Goal: Task Accomplishment & Management: Use online tool/utility

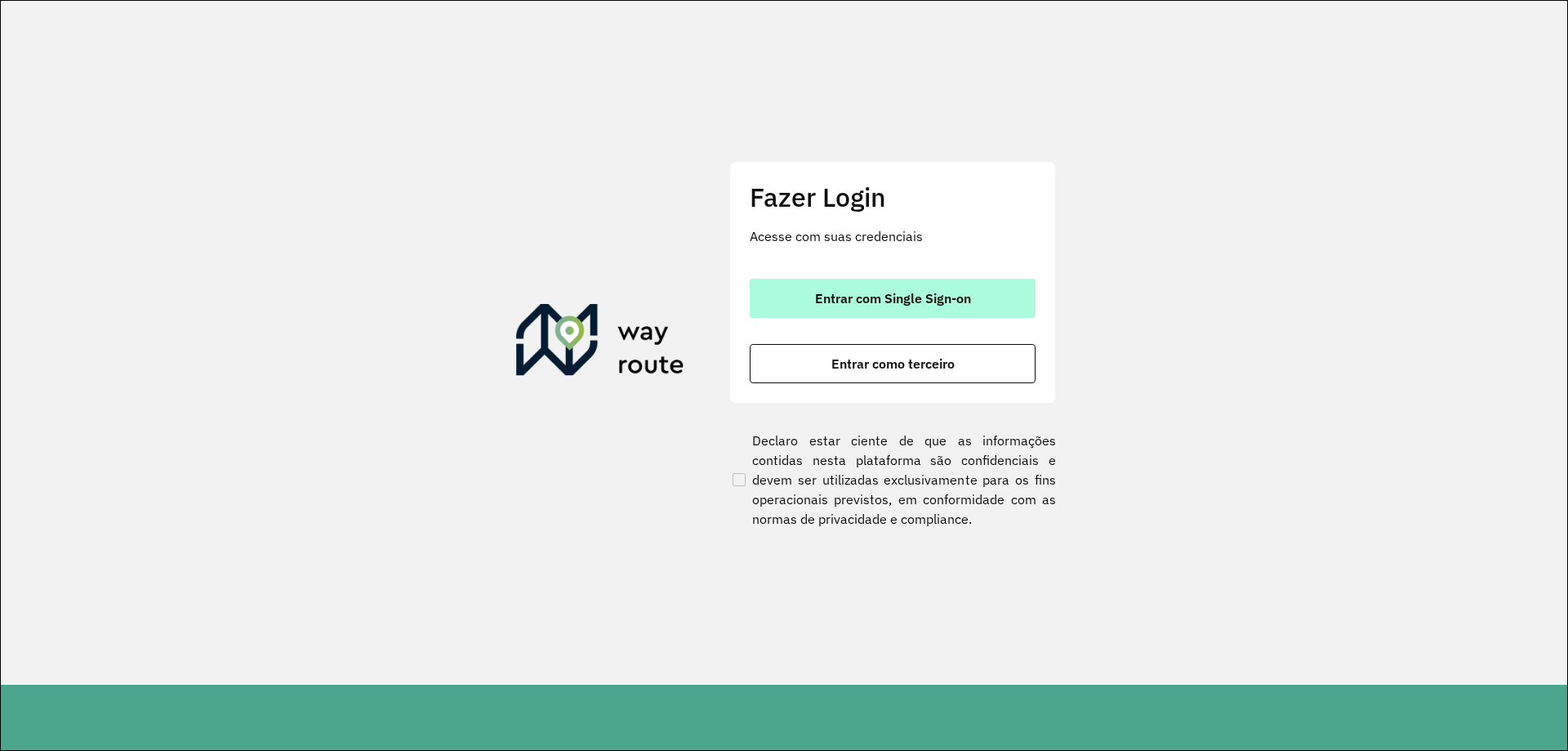
click at [925, 297] on span "Entrar com Single Sign-on" at bounding box center [893, 298] width 156 height 13
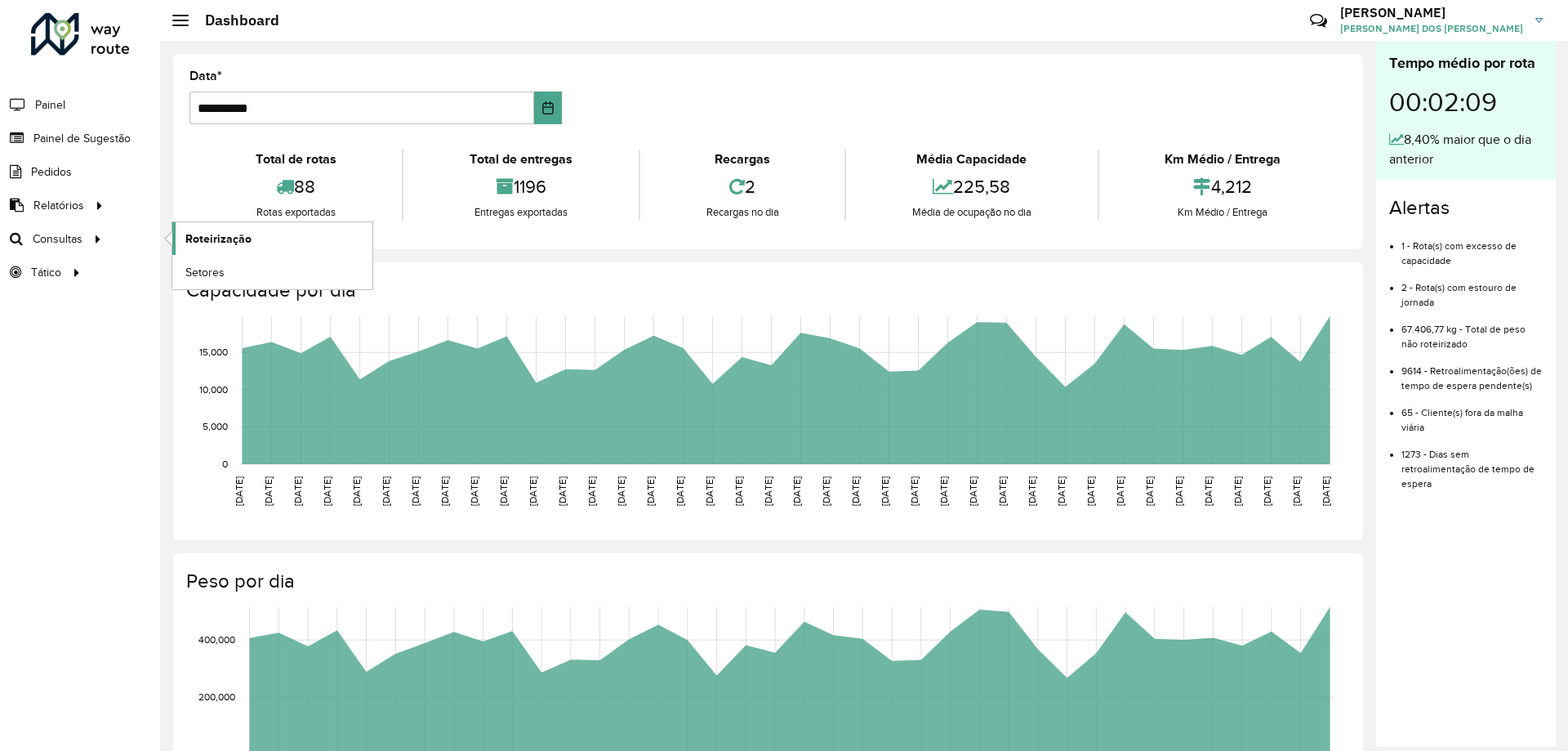
click at [188, 232] on span "Roteirização" at bounding box center [218, 239] width 66 height 17
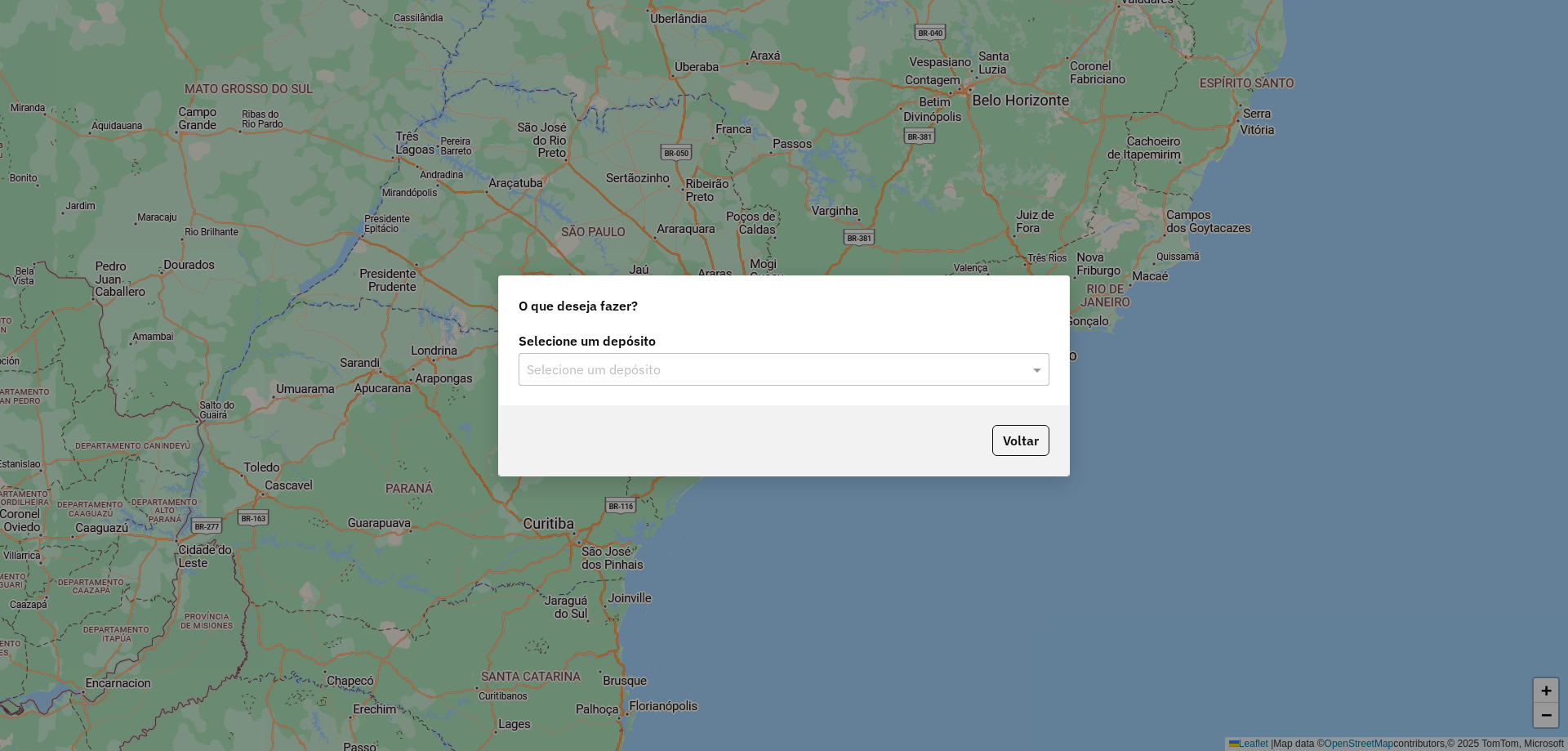
click at [566, 365] on input "text" at bounding box center [768, 371] width 482 height 20
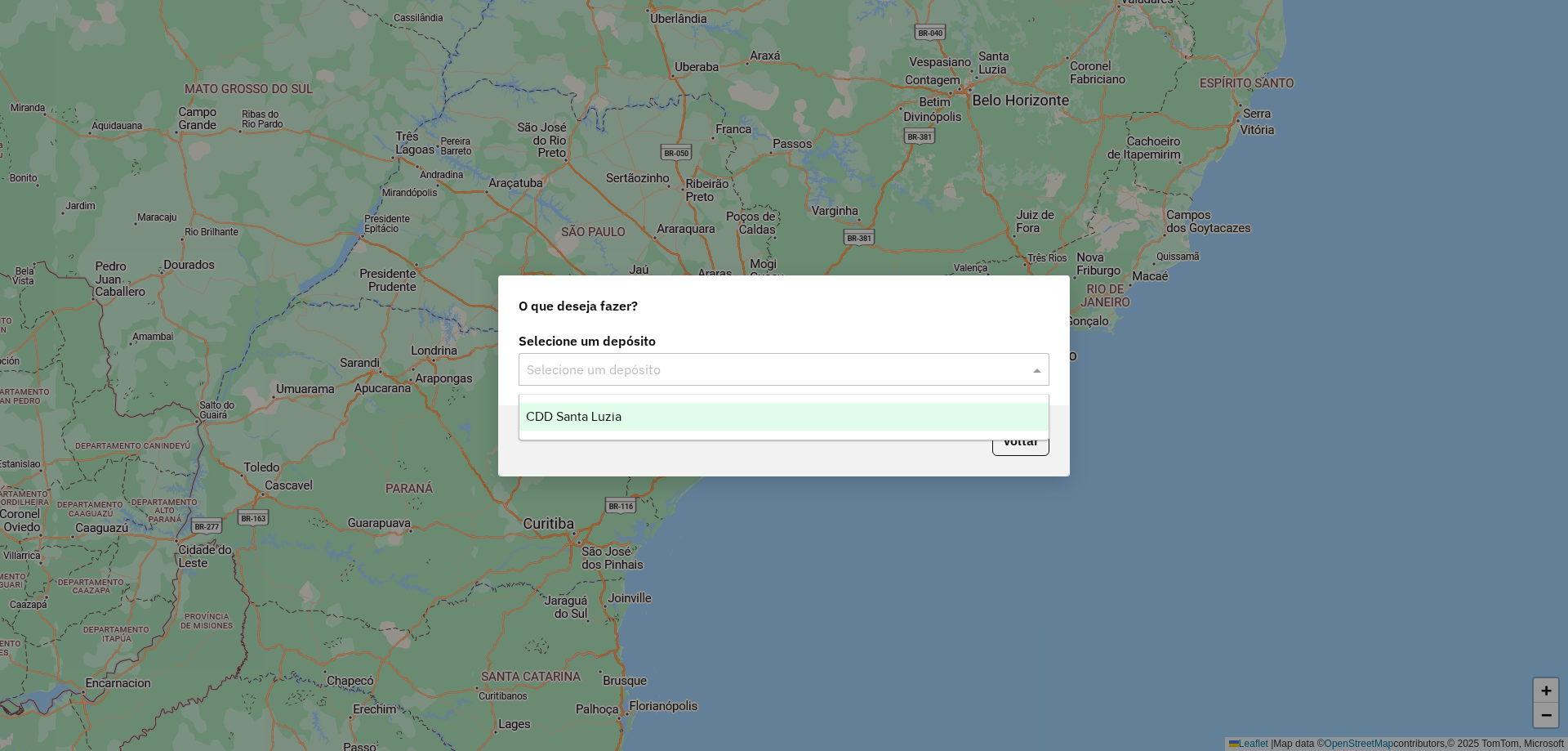
click at [604, 411] on span "CDD Santa Luzia" at bounding box center [574, 416] width 96 height 14
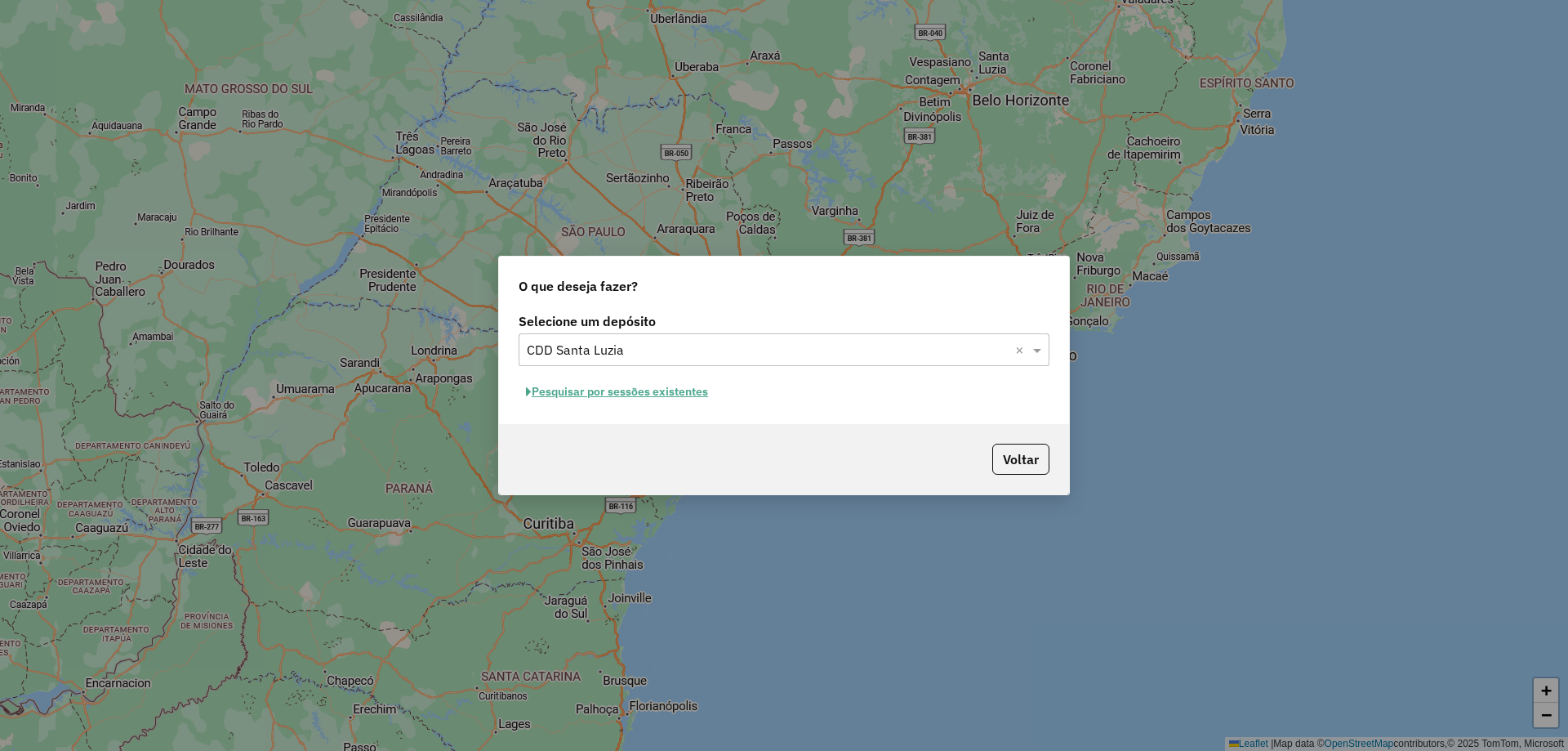
click at [642, 397] on button "Pesquisar por sessões existentes" at bounding box center [617, 392] width 197 height 26
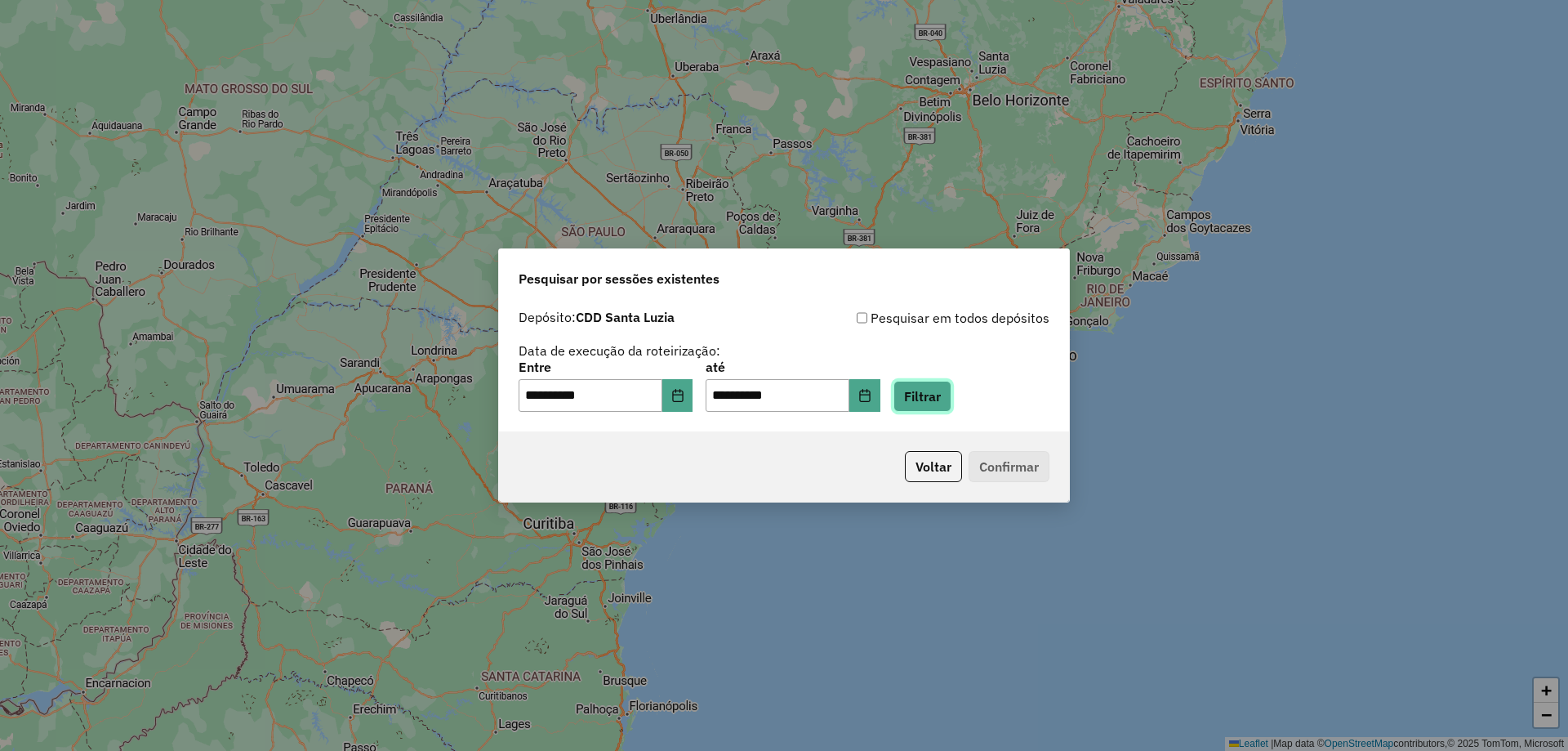
click at [941, 395] on button "Filtrar" at bounding box center [922, 395] width 58 height 31
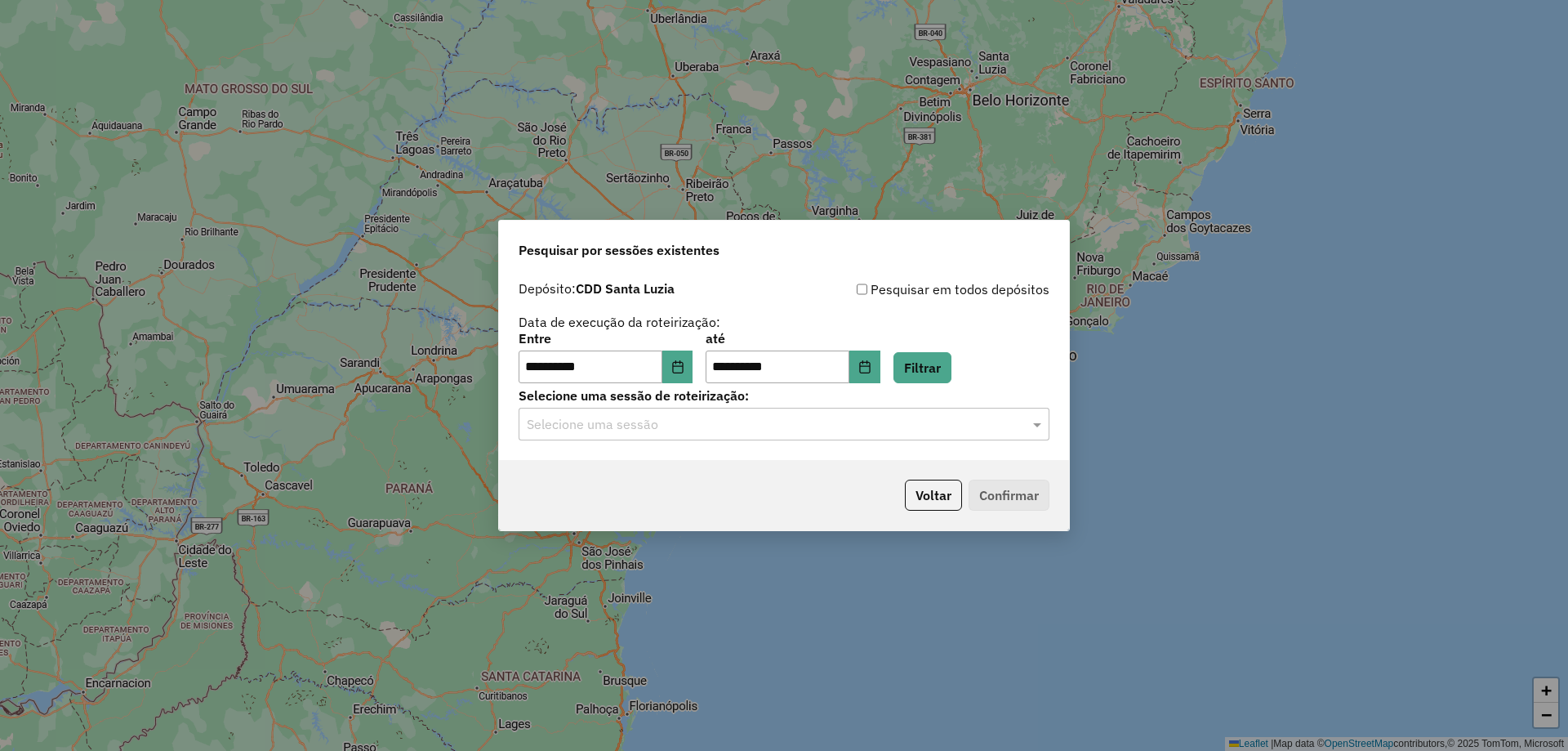
click at [616, 432] on input "text" at bounding box center [768, 425] width 482 height 20
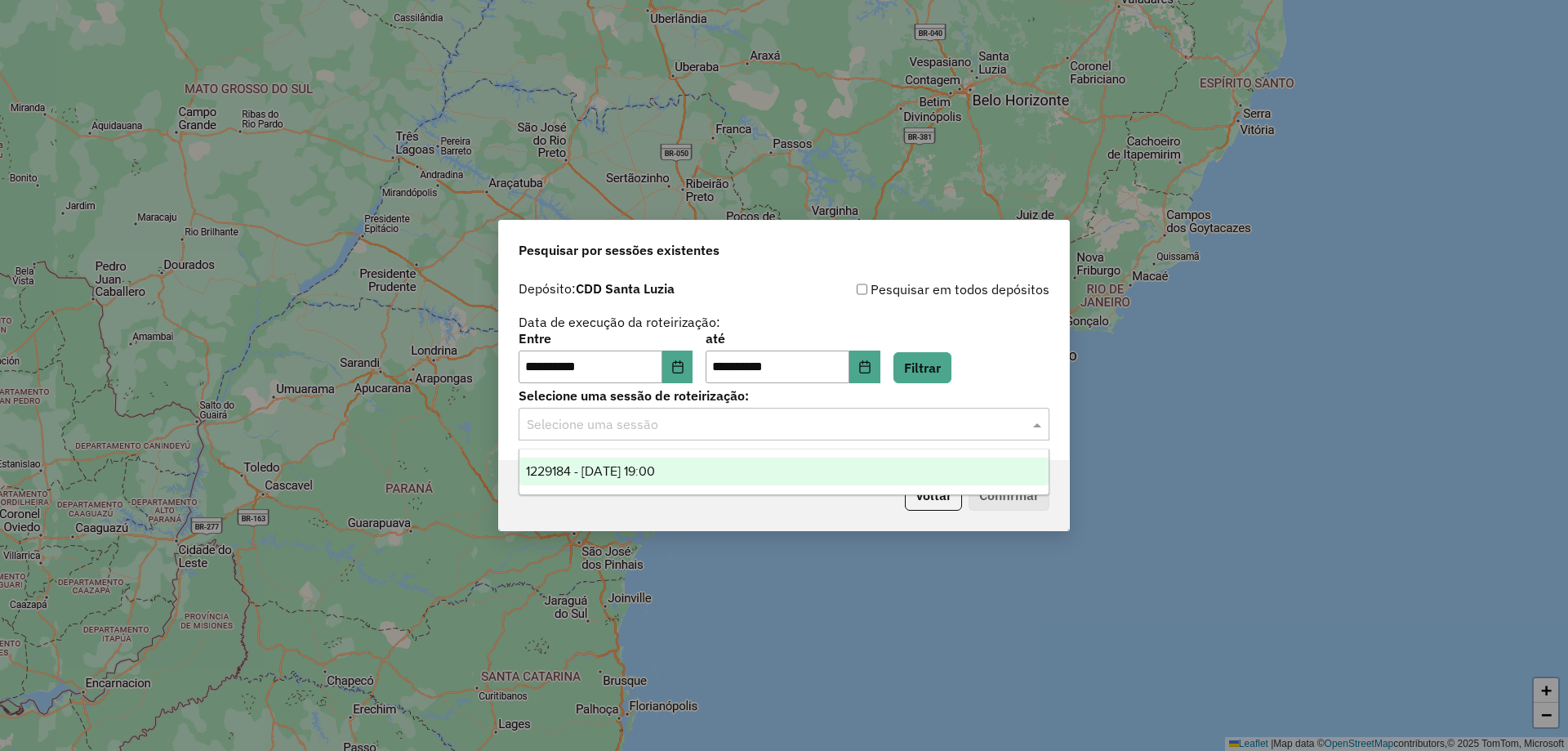
click at [655, 475] on span "1229184 - 13/08/2025 19:00" at bounding box center [590, 471] width 129 height 14
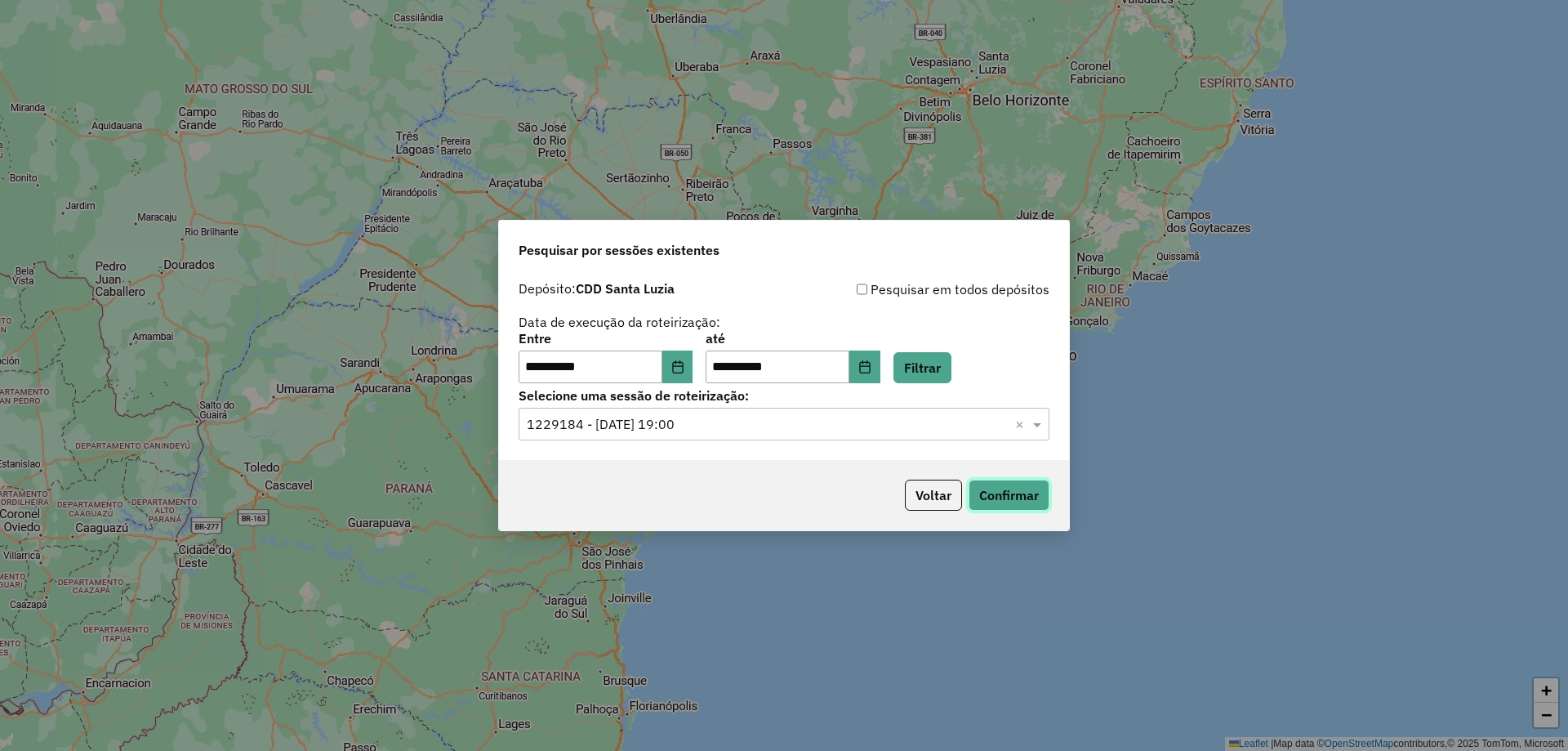
click at [989, 489] on button "Confirmar" at bounding box center [1009, 495] width 81 height 31
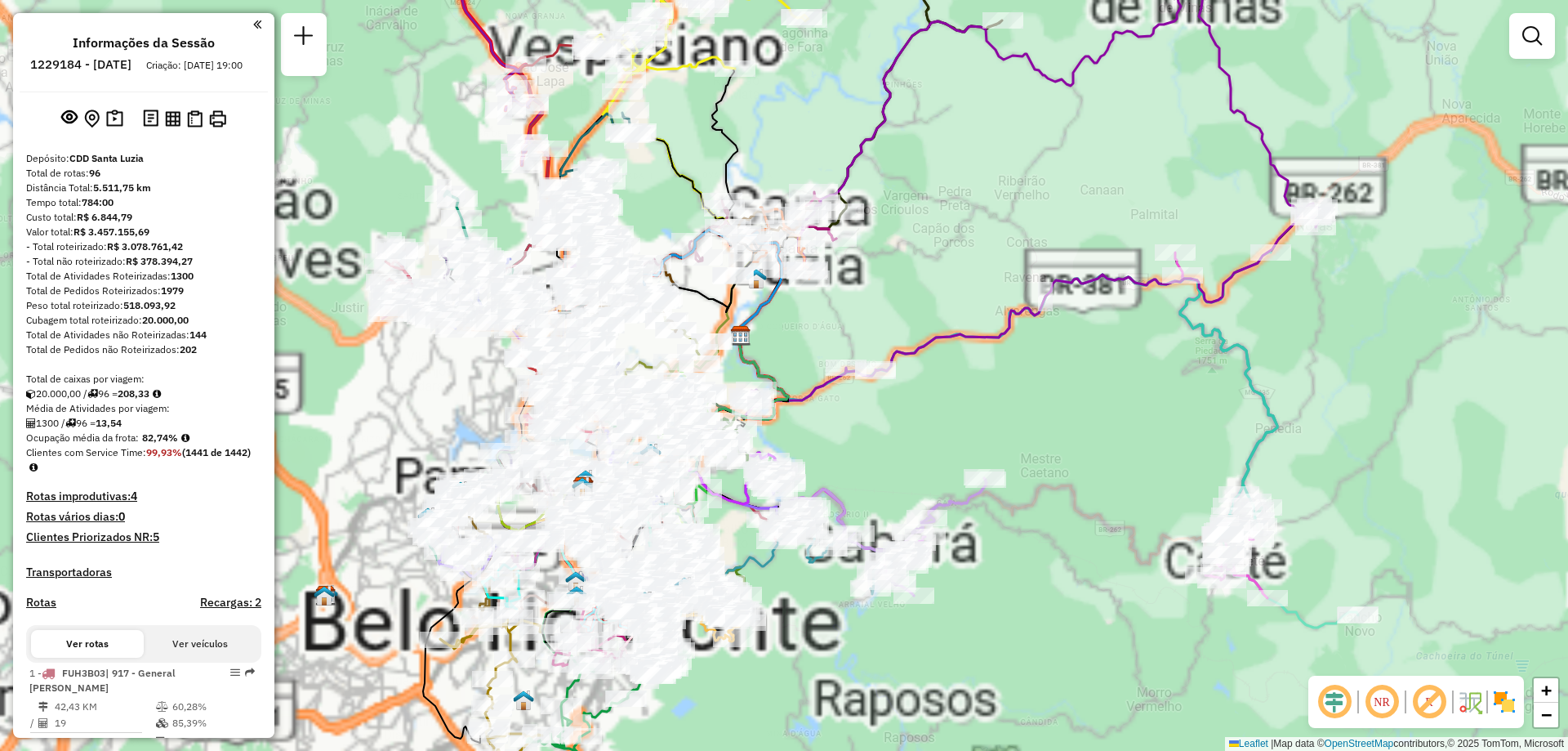
click at [1532, 15] on div at bounding box center [1533, 35] width 45 height 45
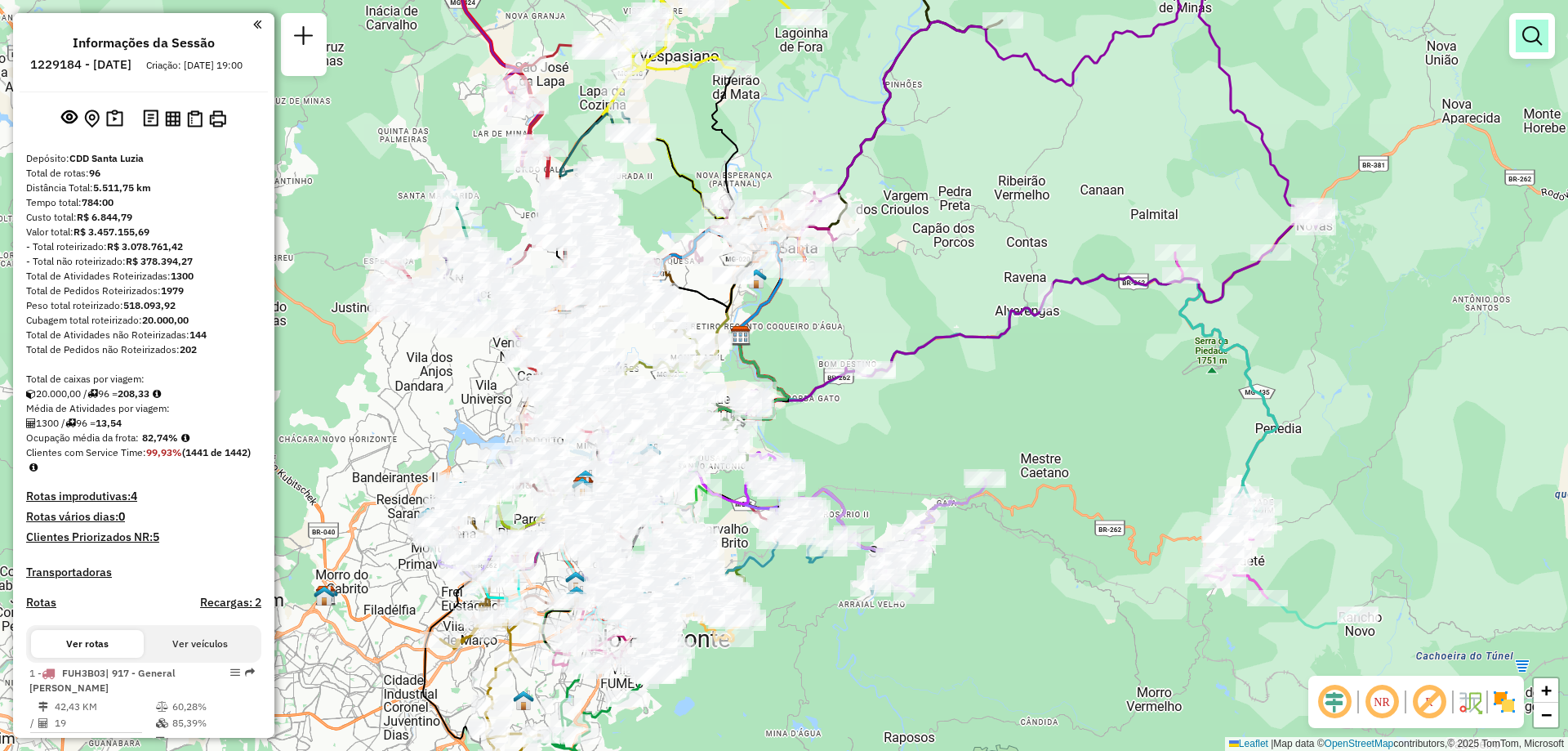
click at [1531, 35] on em at bounding box center [1533, 36] width 20 height 20
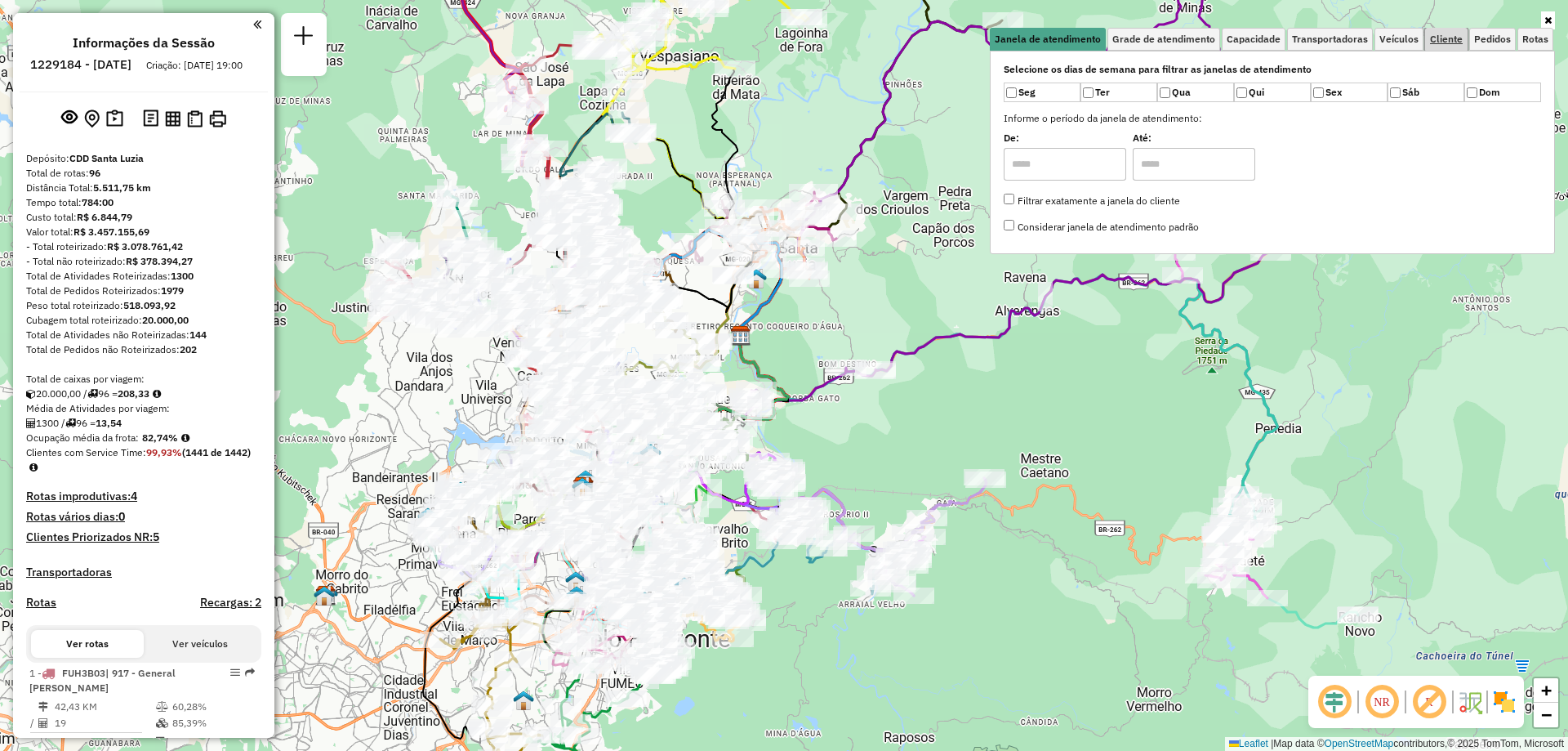
click at [1440, 41] on span "Cliente" at bounding box center [1446, 39] width 33 height 10
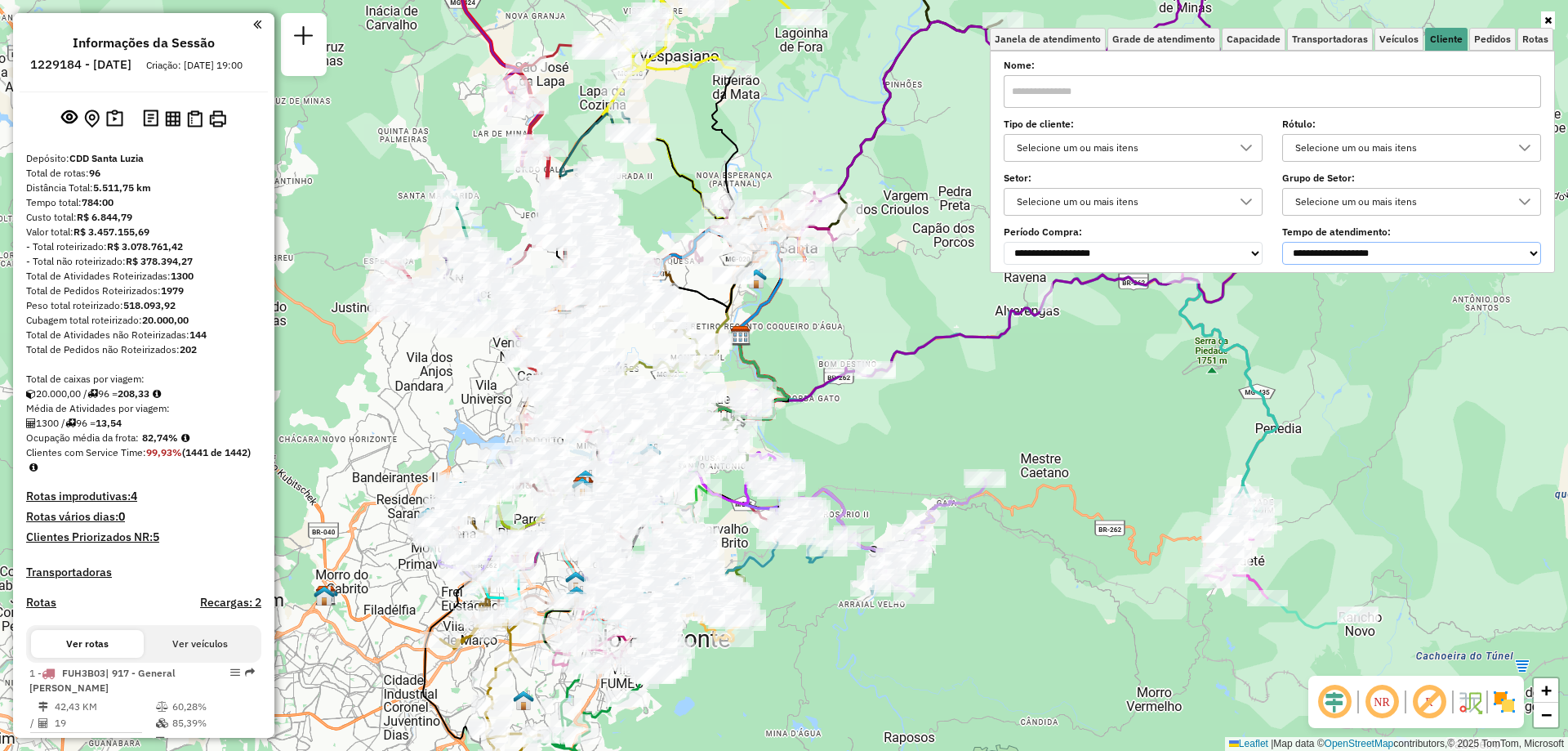
drag, startPoint x: 1415, startPoint y: 253, endPoint x: 1406, endPoint y: 260, distance: 11.4
click at [1415, 253] on select "**********" at bounding box center [1411, 252] width 259 height 23
click at [1286, 241] on select "**********" at bounding box center [1411, 252] width 259 height 23
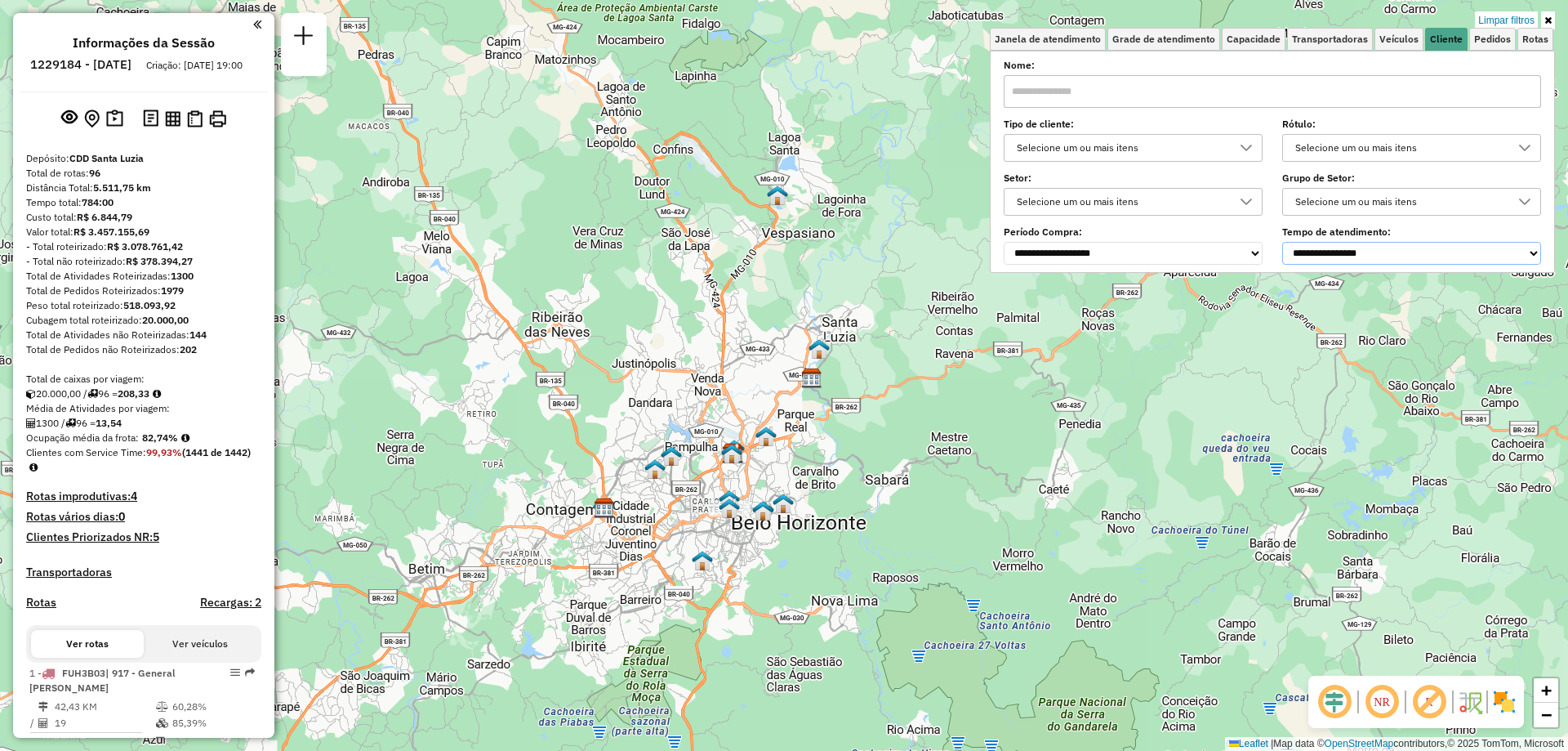
click at [1324, 263] on select "**********" at bounding box center [1411, 252] width 259 height 23
select select "**********"
click at [1286, 241] on select "**********" at bounding box center [1411, 252] width 259 height 23
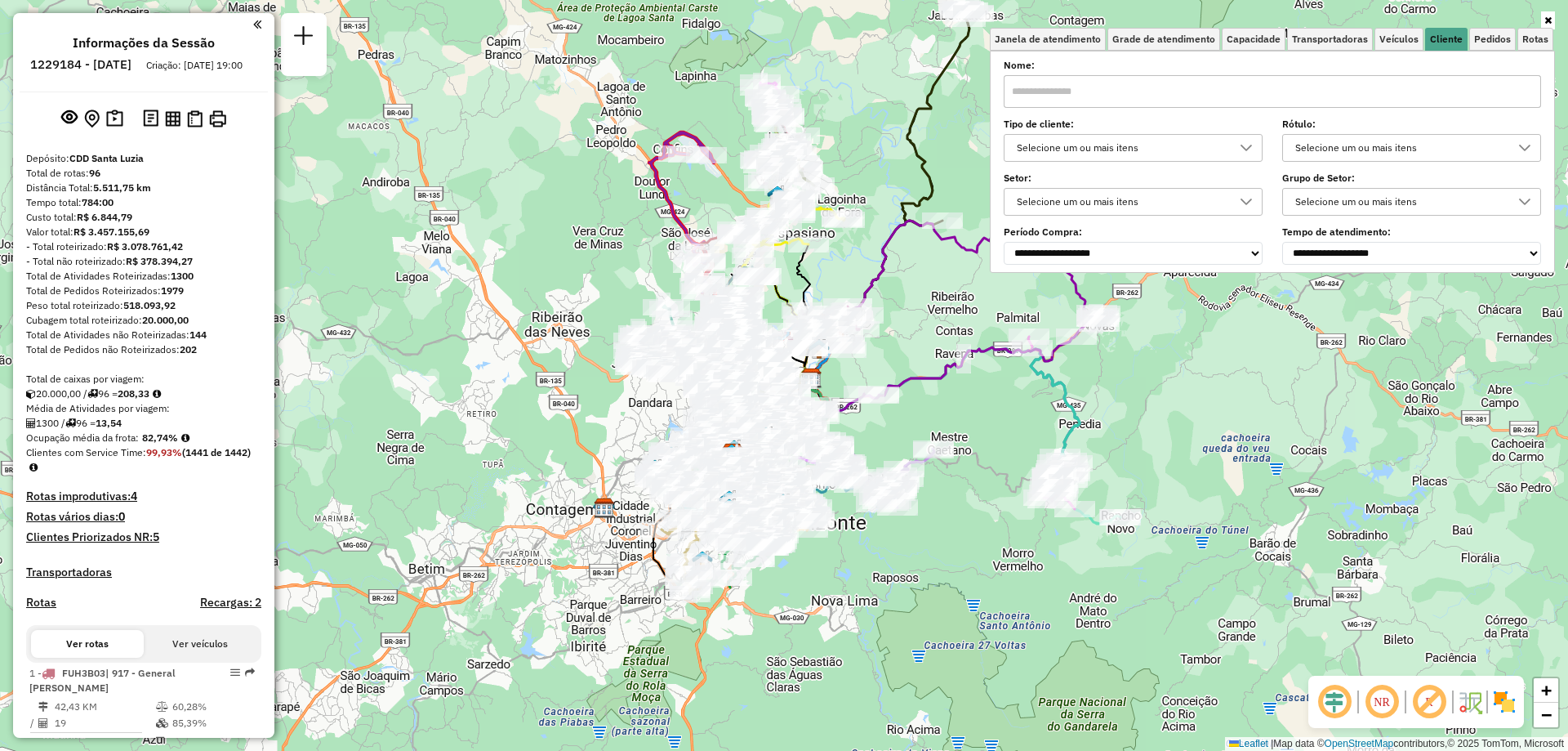
click at [1130, 198] on div "Selecione um ou mais itens" at bounding box center [1121, 201] width 220 height 27
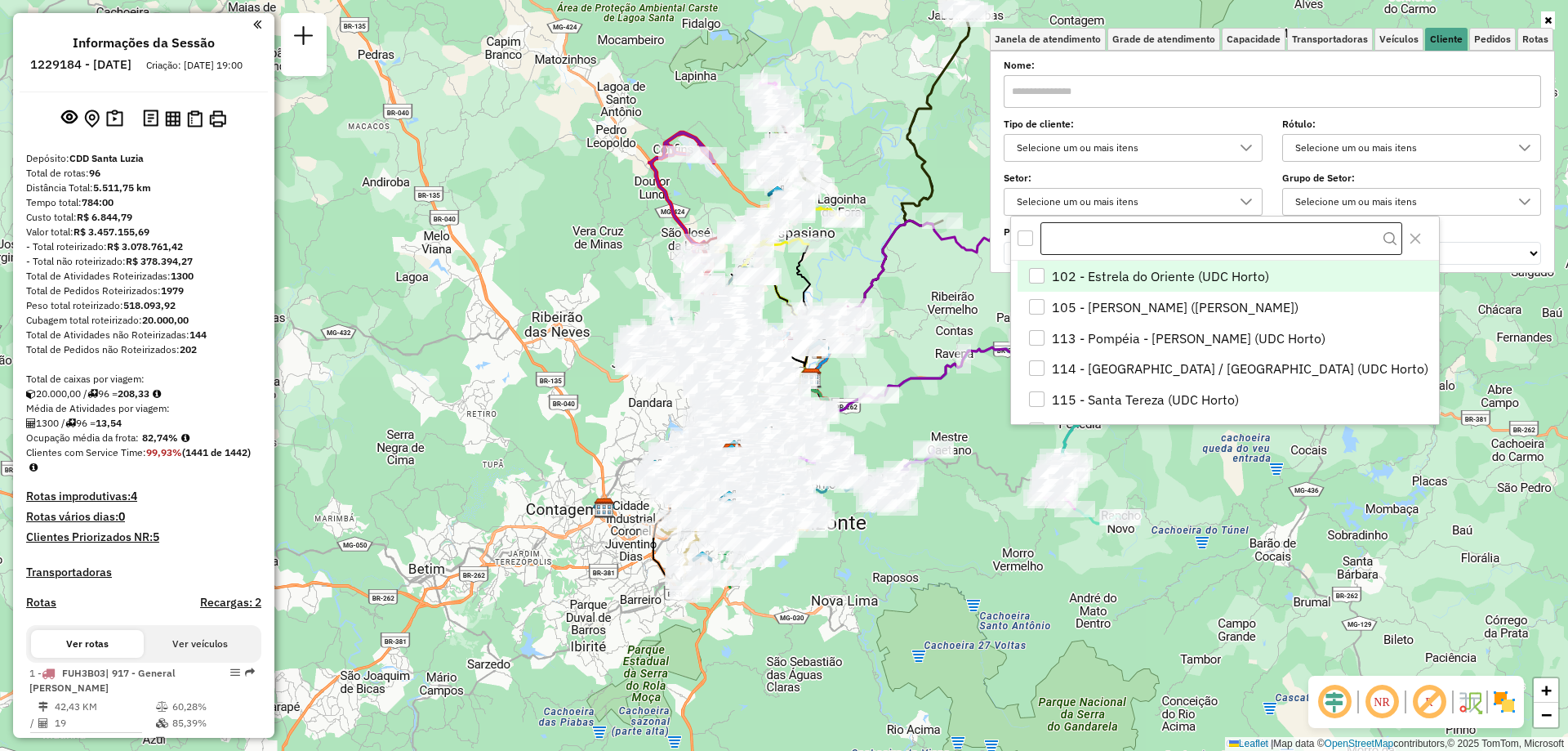
scroll to position [10, 56]
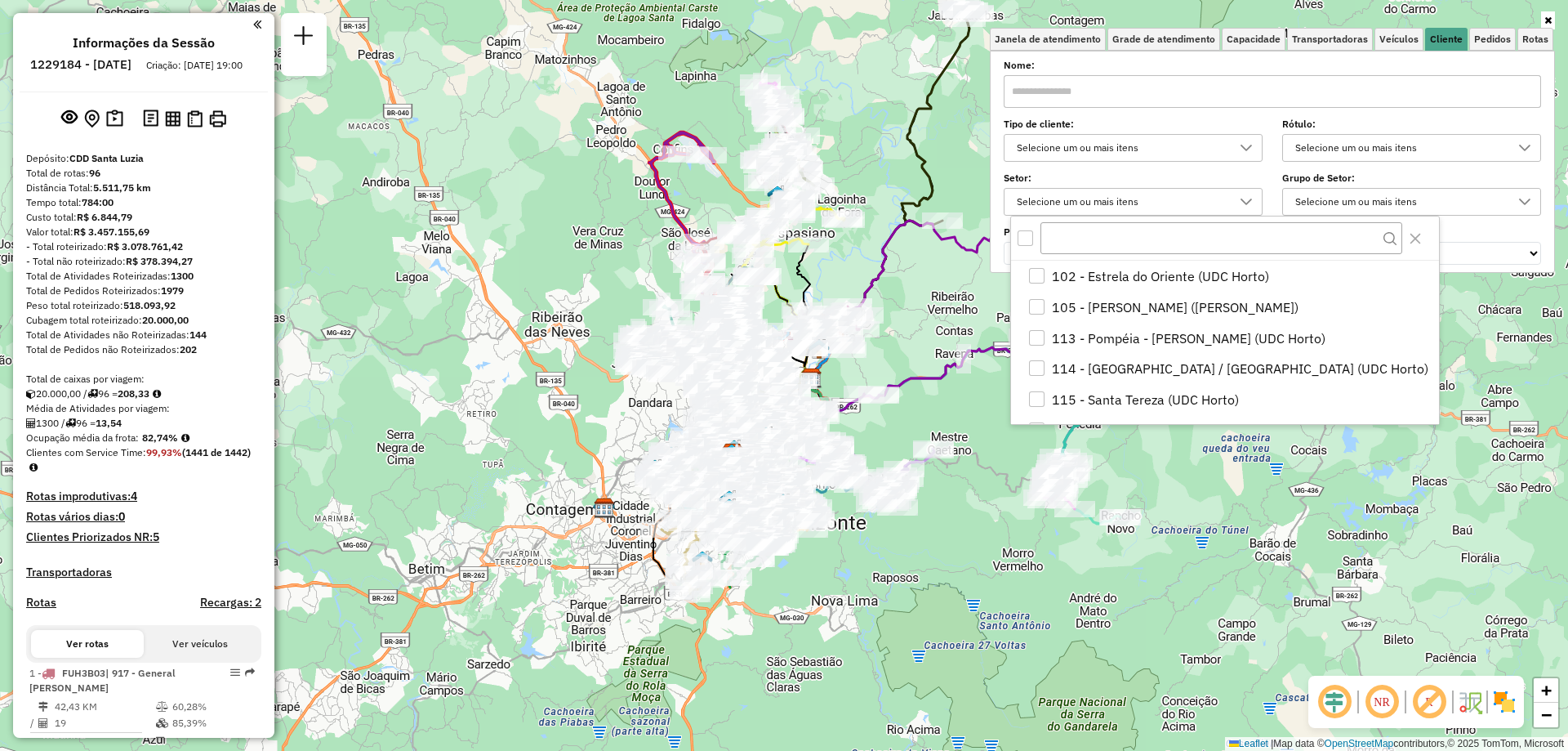
click at [1139, 156] on div "Selecione um ou mais itens" at bounding box center [1121, 148] width 220 height 27
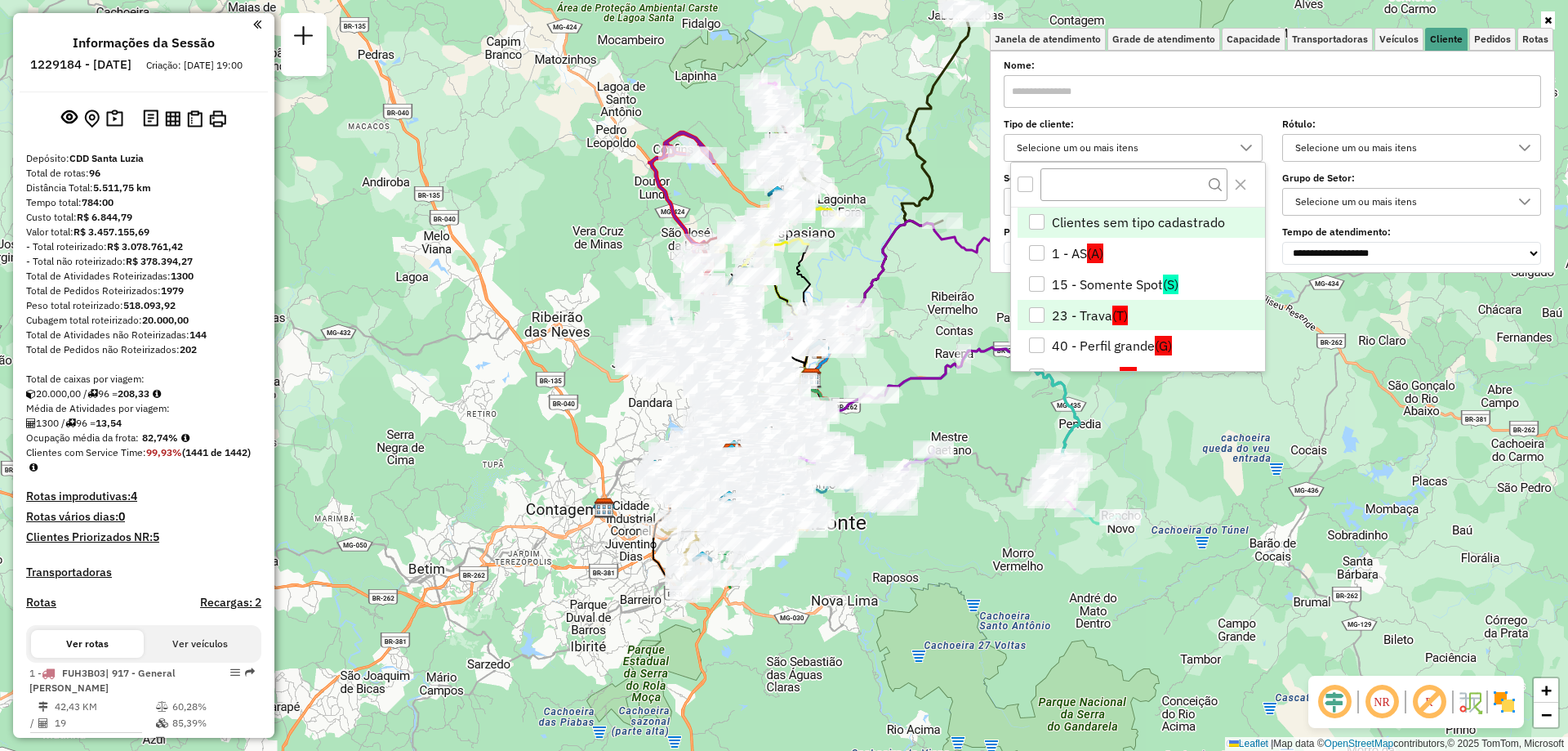
scroll to position [82, 0]
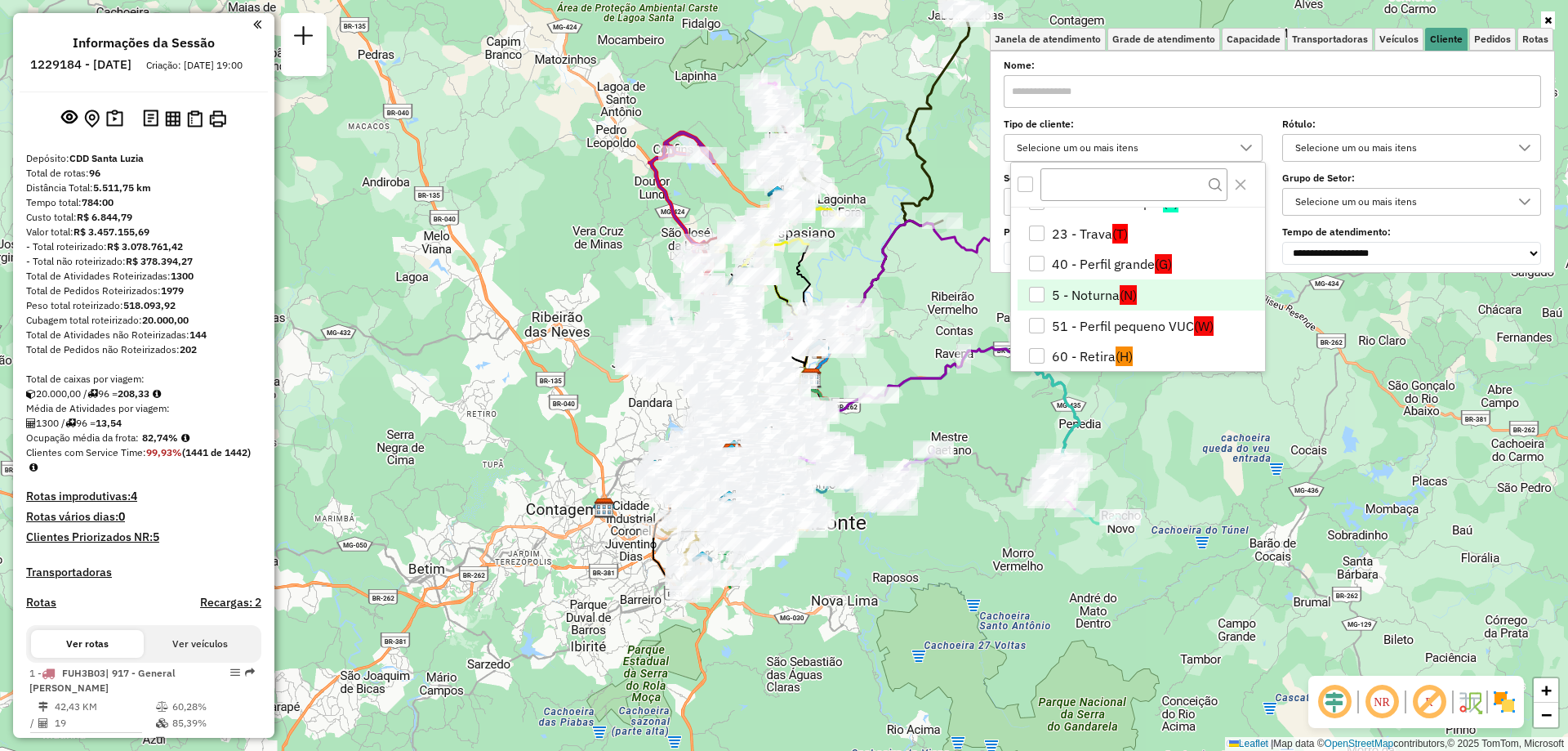
click at [1038, 288] on div "5 - Noturna" at bounding box center [1037, 295] width 16 height 16
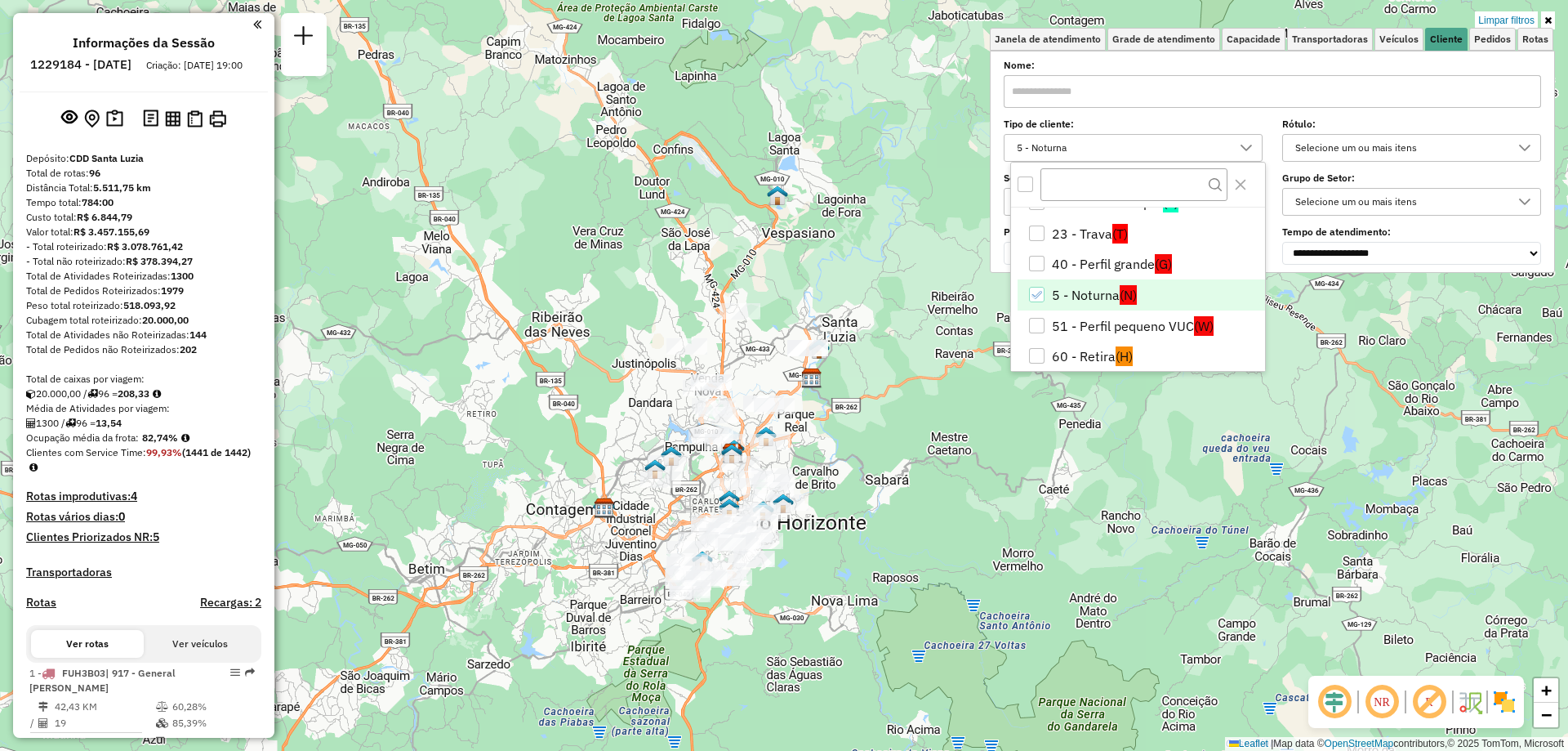
click at [1405, 378] on div "Limpar filtros Janela de atendimento Grade de atendimento Capacidade Transporta…" at bounding box center [784, 376] width 1568 height 751
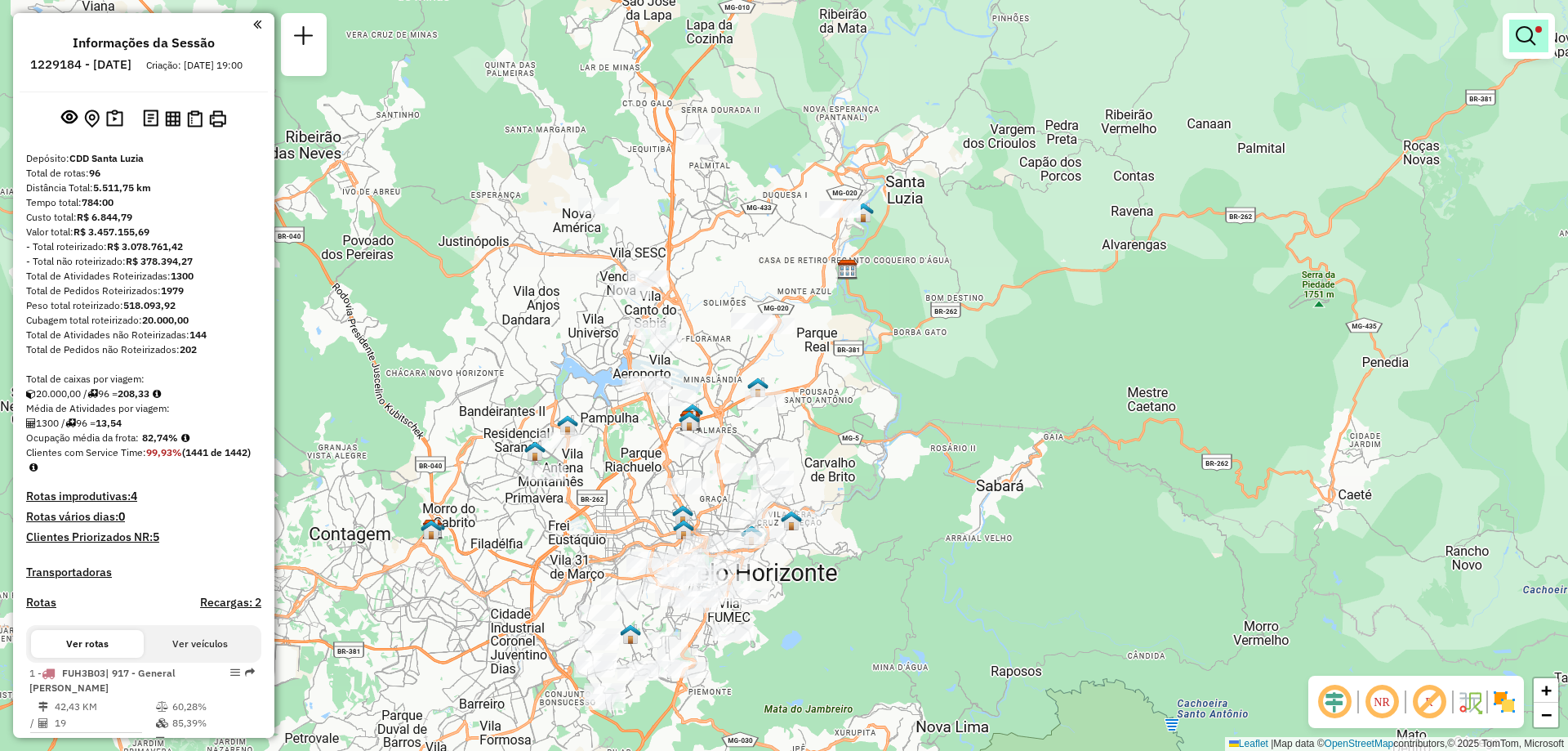
click at [1536, 35] on link at bounding box center [1530, 35] width 39 height 33
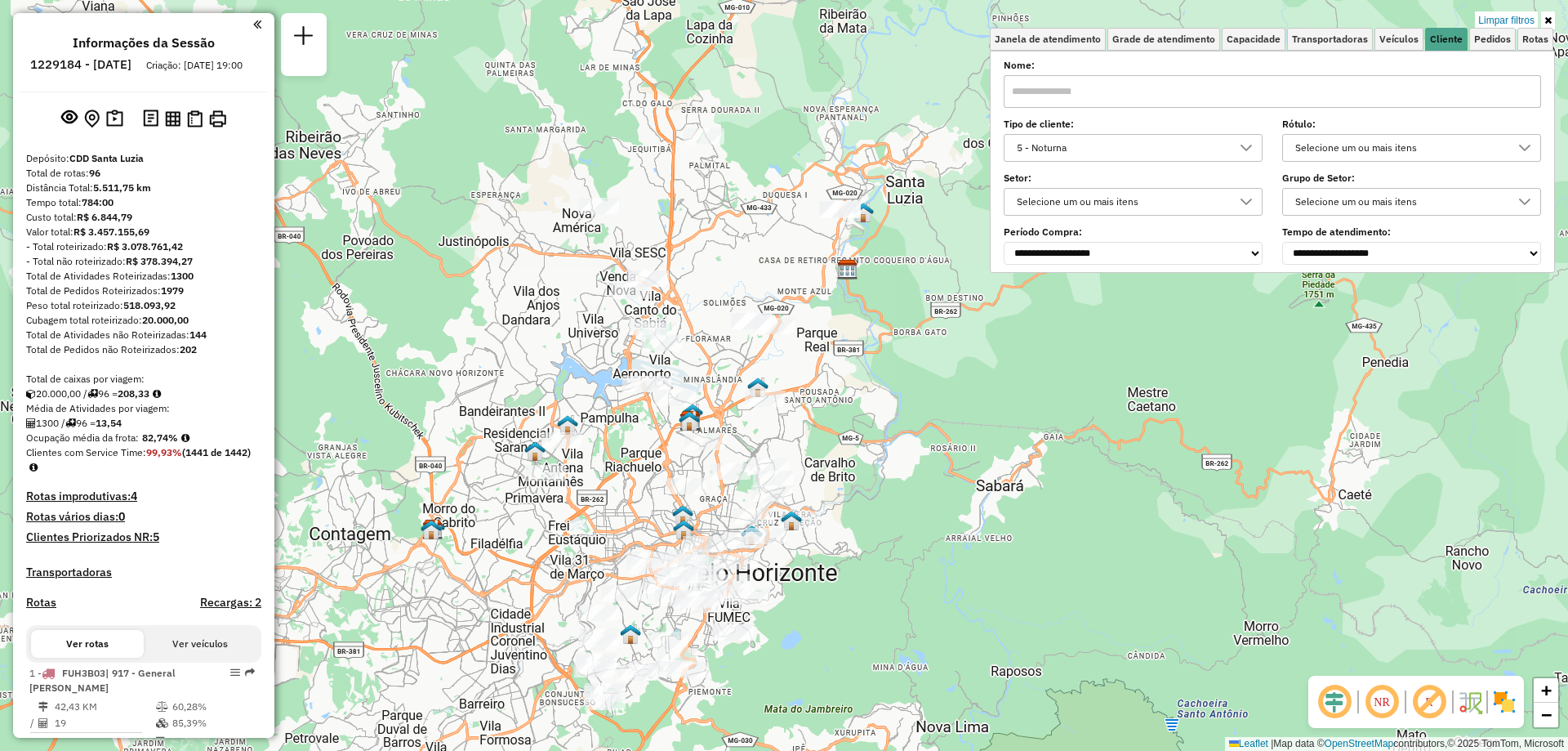
click at [1115, 149] on div "5 - Noturna" at bounding box center [1121, 148] width 220 height 27
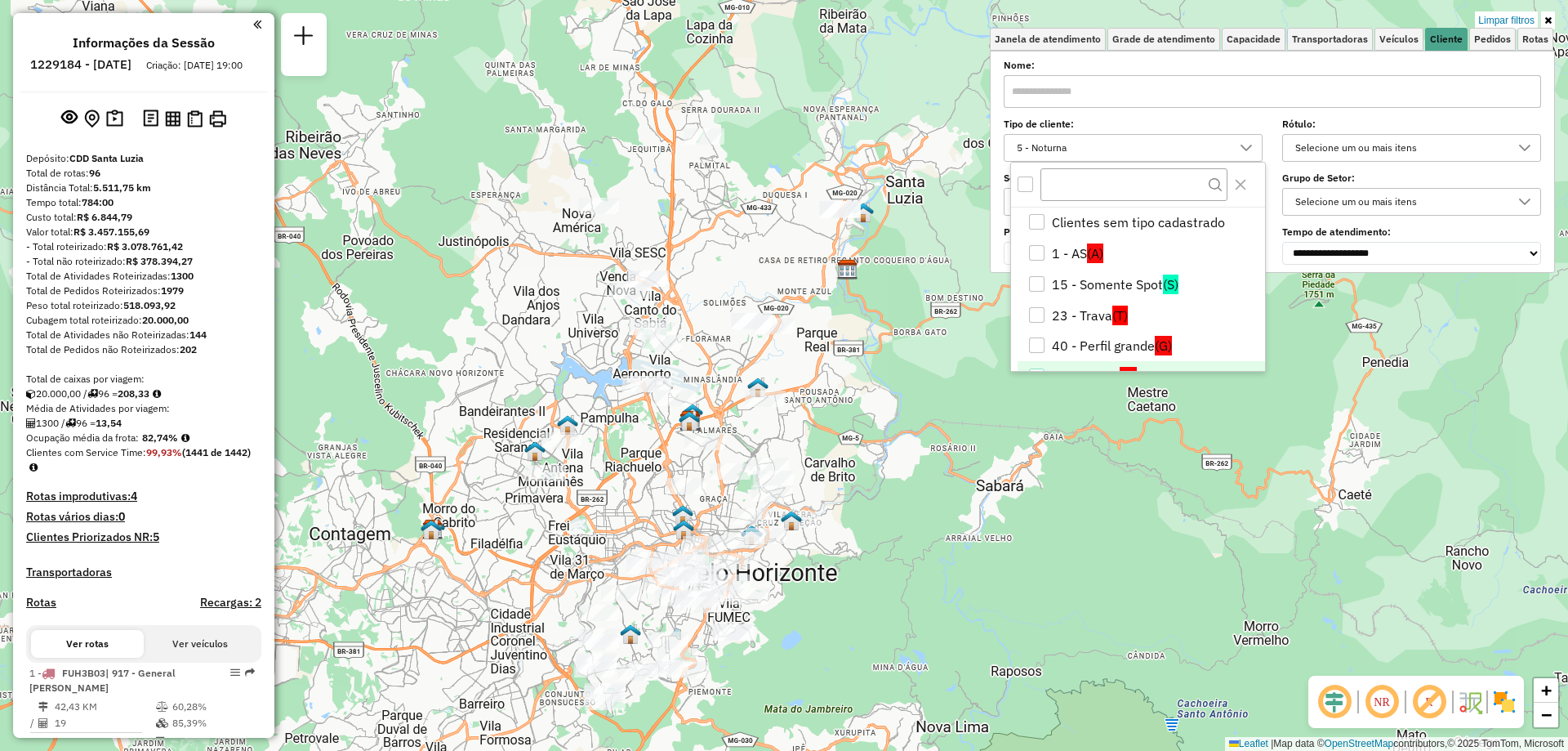
scroll to position [22, 0]
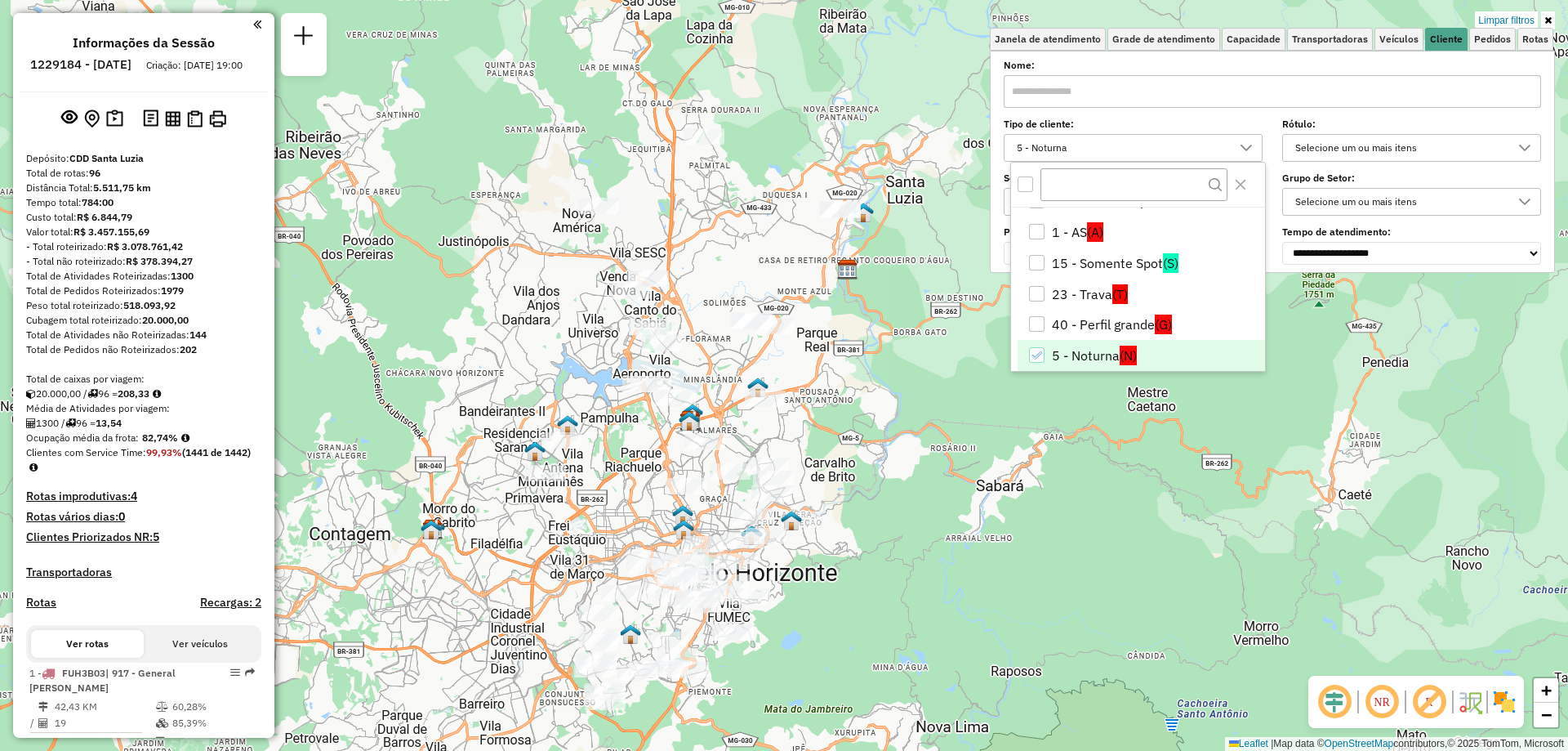
click at [1036, 361] on div "5 - Noturna" at bounding box center [1037, 355] width 16 height 16
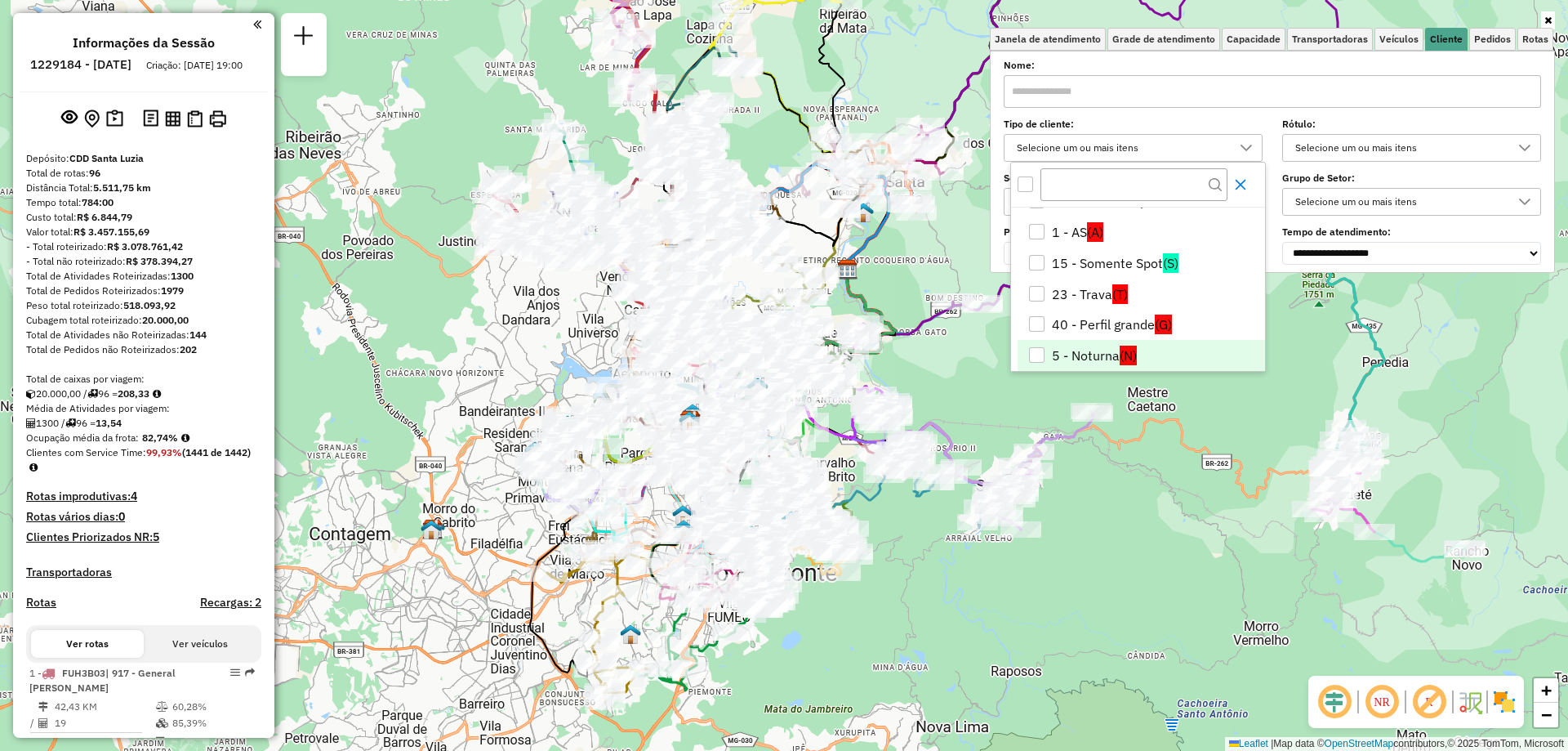
click at [1244, 181] on icon "Close" at bounding box center [1240, 184] width 13 height 13
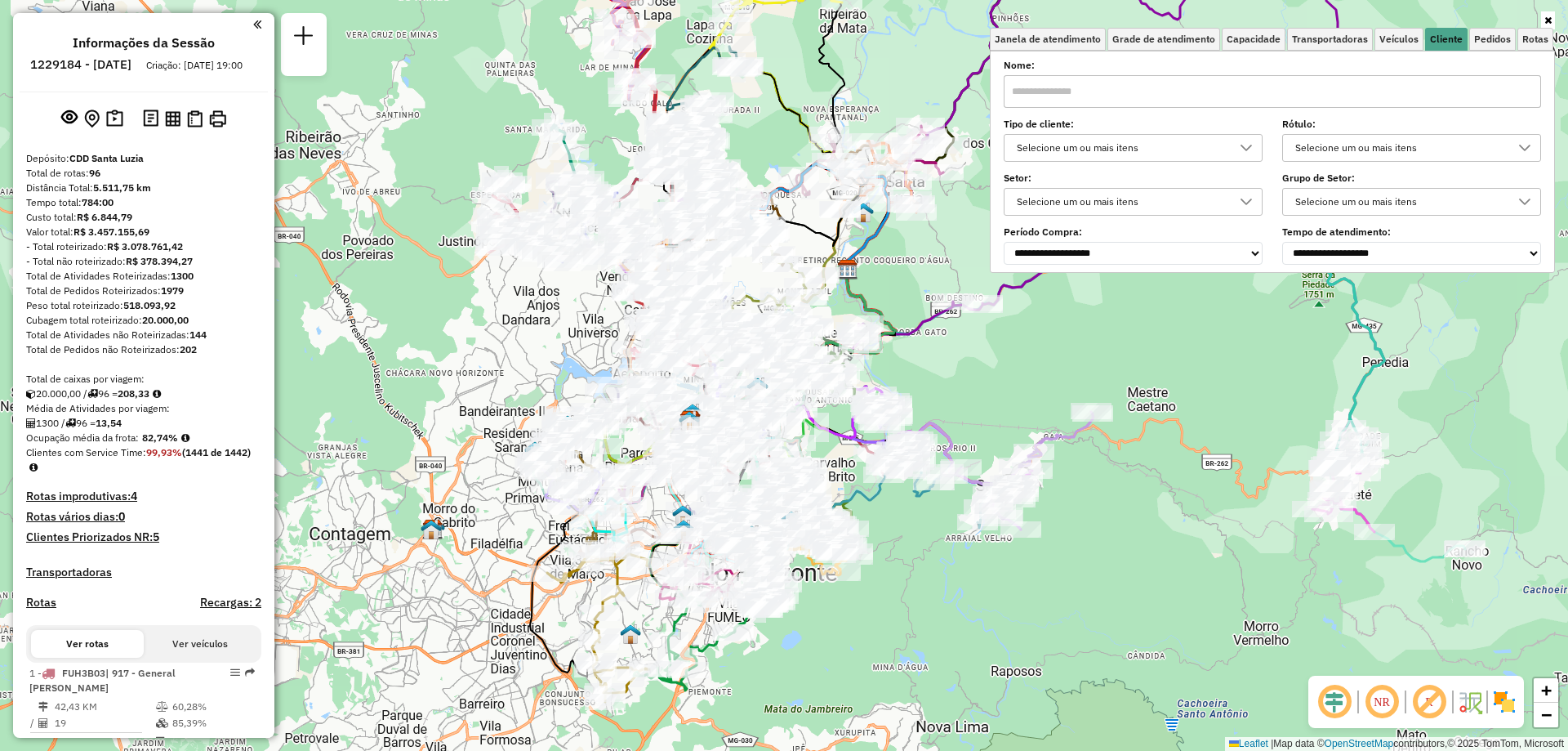
drag, startPoint x: 1134, startPoint y: 381, endPoint x: 707, endPoint y: 574, distance: 468.6
click at [707, 574] on div "Janela de atendimento Grade de atendimento Capacidade Transportadoras Veículos …" at bounding box center [784, 376] width 1568 height 751
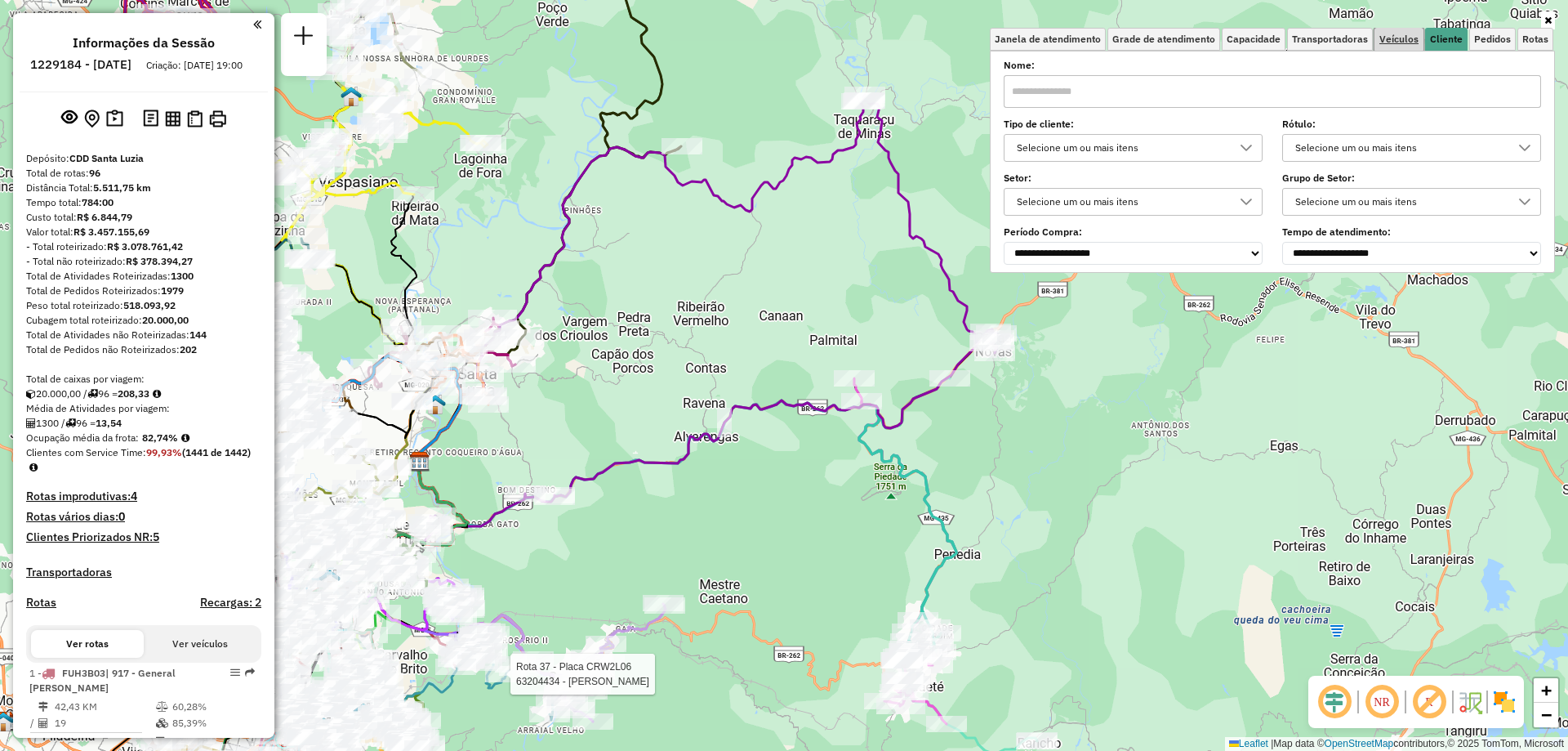
click at [1397, 37] on span "Veículos" at bounding box center [1399, 39] width 39 height 10
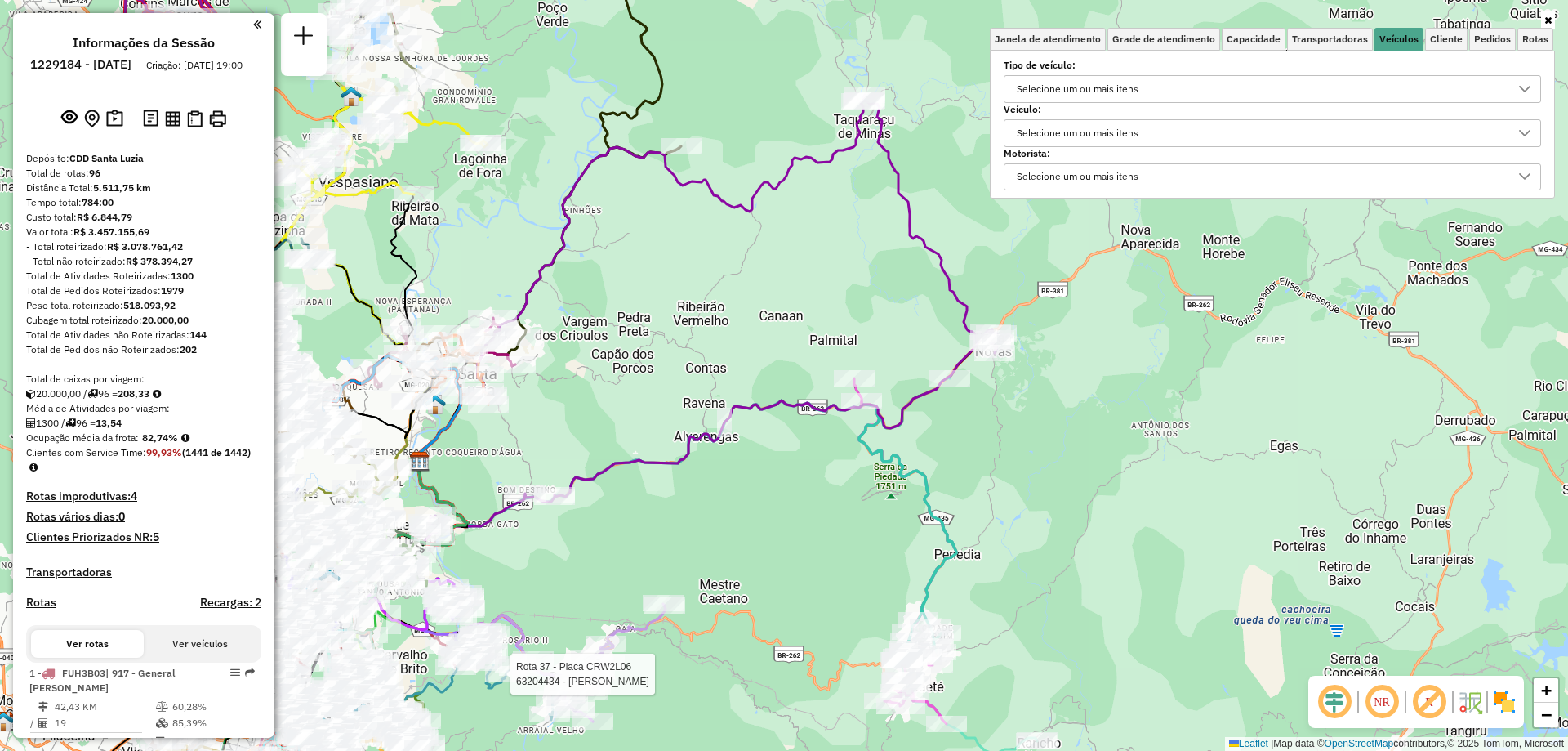
click at [1104, 131] on div "Selecione um ou mais itens" at bounding box center [1077, 133] width 133 height 27
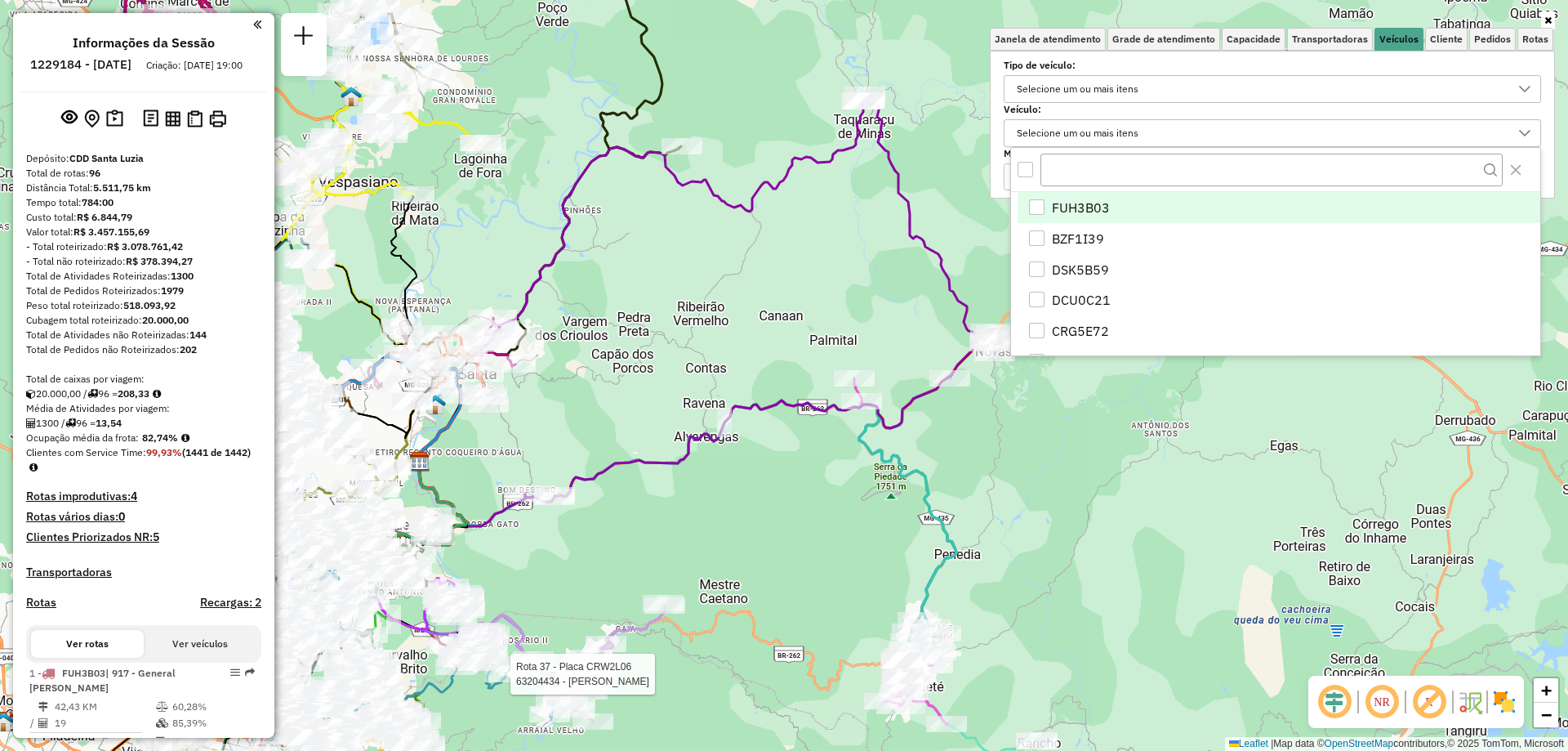
scroll to position [10, 56]
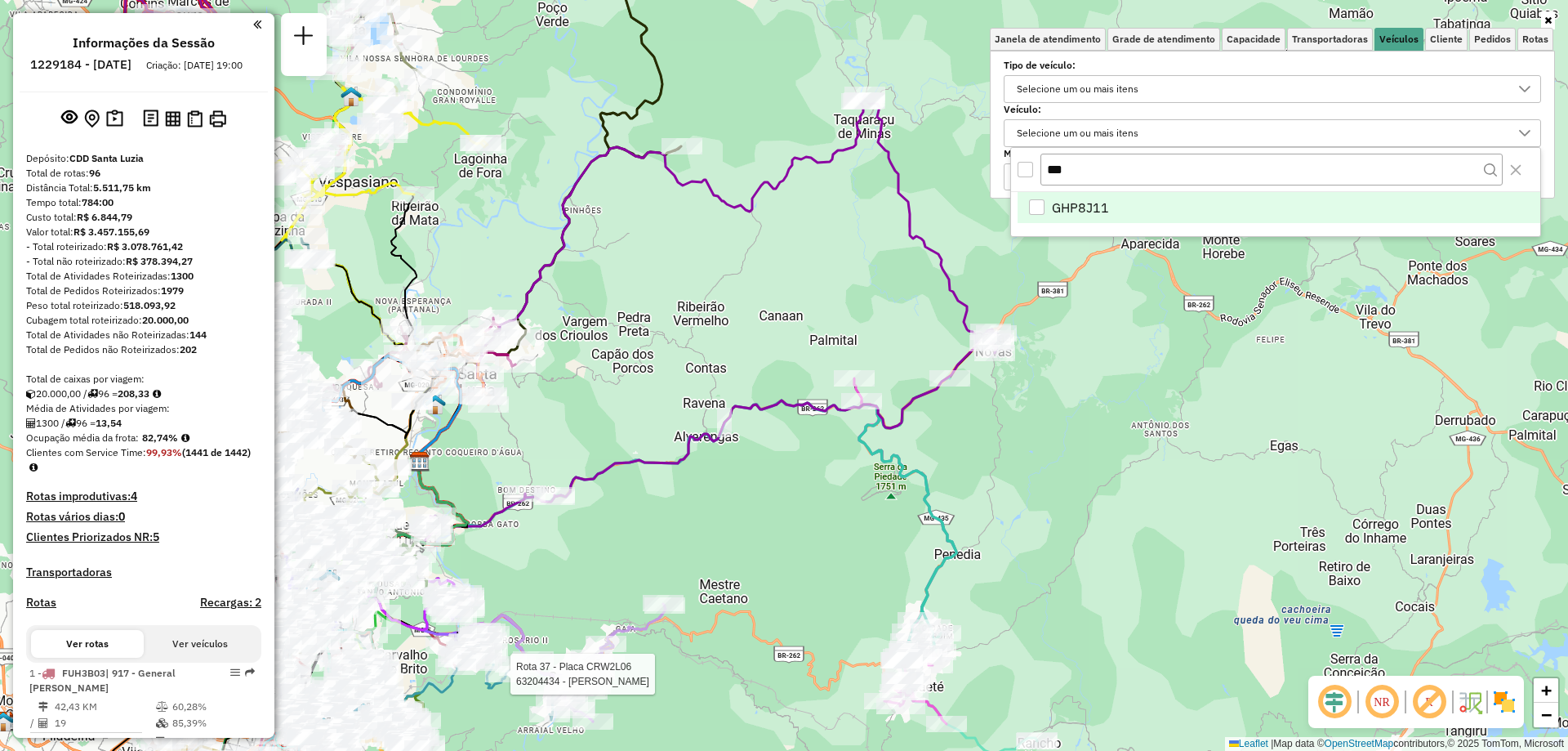
type input "***"
click at [1066, 198] on span "GHP8J11" at bounding box center [1081, 208] width 57 height 20
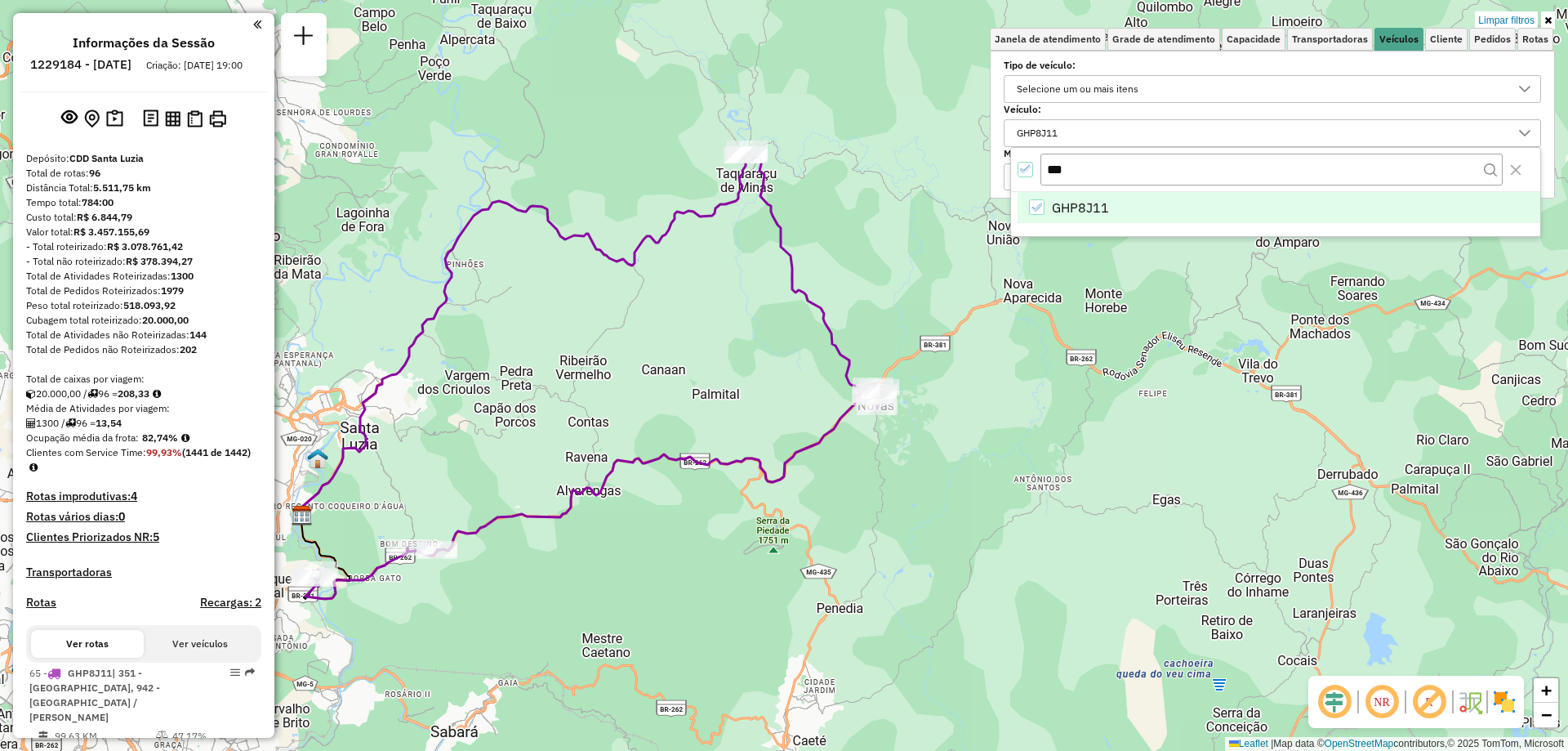
drag, startPoint x: 843, startPoint y: 237, endPoint x: 725, endPoint y: 291, distance: 129.8
click at [725, 291] on div "Limpar filtros Janela de atendimento Grade de atendimento Capacidade Transporta…" at bounding box center [784, 376] width 1568 height 751
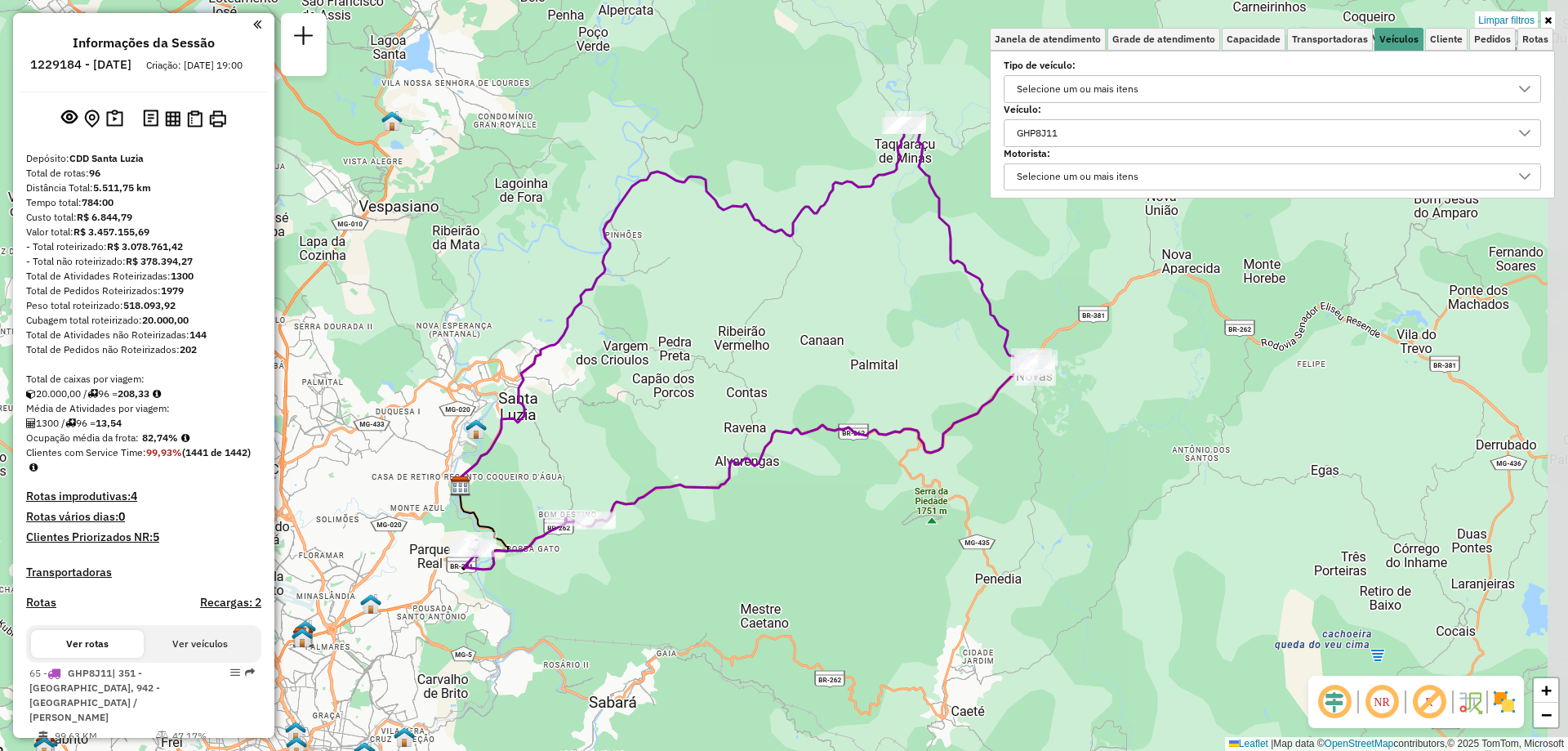
drag, startPoint x: 1018, startPoint y: 445, endPoint x: 936, endPoint y: 498, distance: 97.6
click at [936, 498] on div "Limpar filtros Janela de atendimento Grade de atendimento Capacidade Transporta…" at bounding box center [784, 376] width 1568 height 751
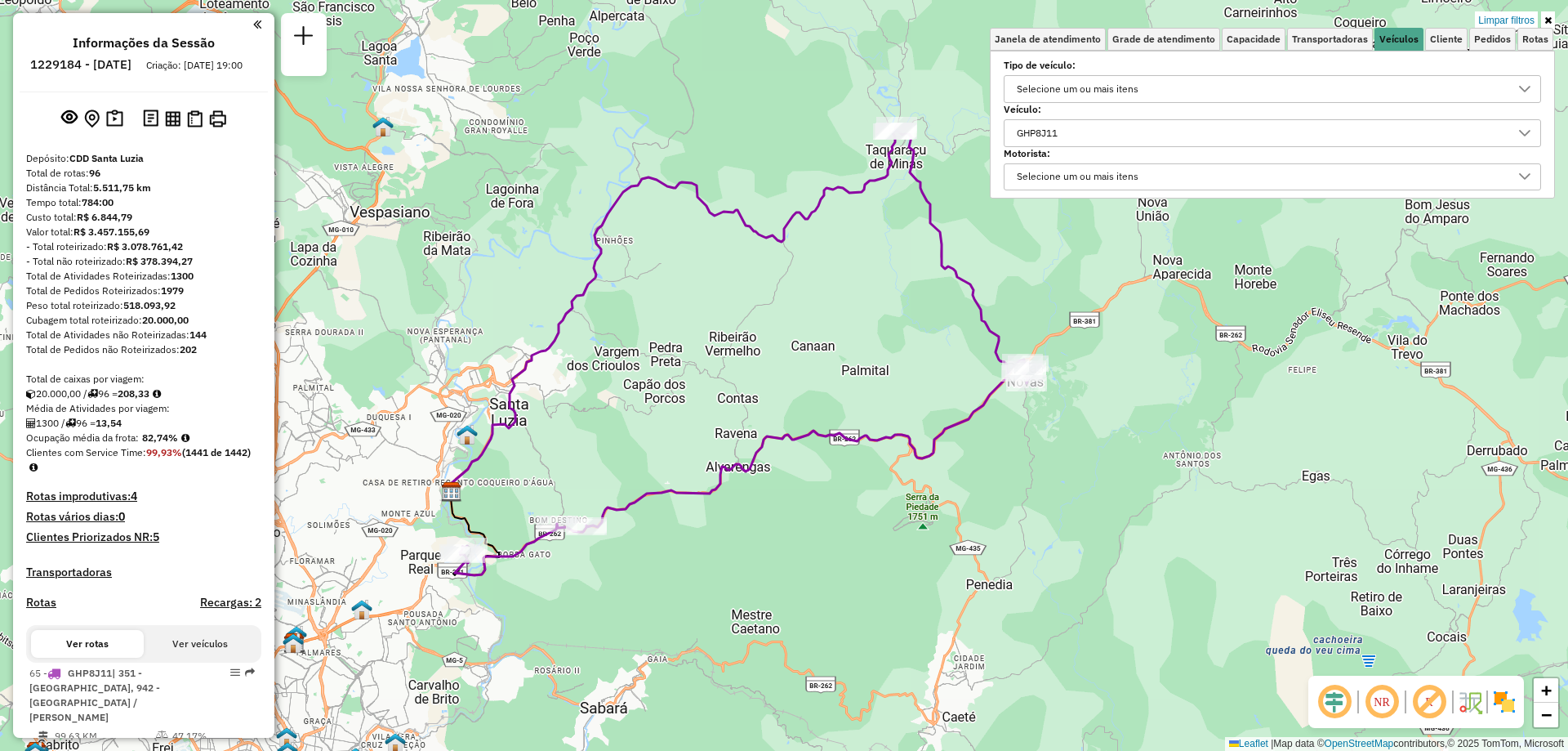
drag, startPoint x: 920, startPoint y: 284, endPoint x: 883, endPoint y: 389, distance: 111.3
click at [883, 389] on div "Limpar filtros Janela de atendimento Grade de atendimento Capacidade Transporta…" at bounding box center [784, 376] width 1568 height 751
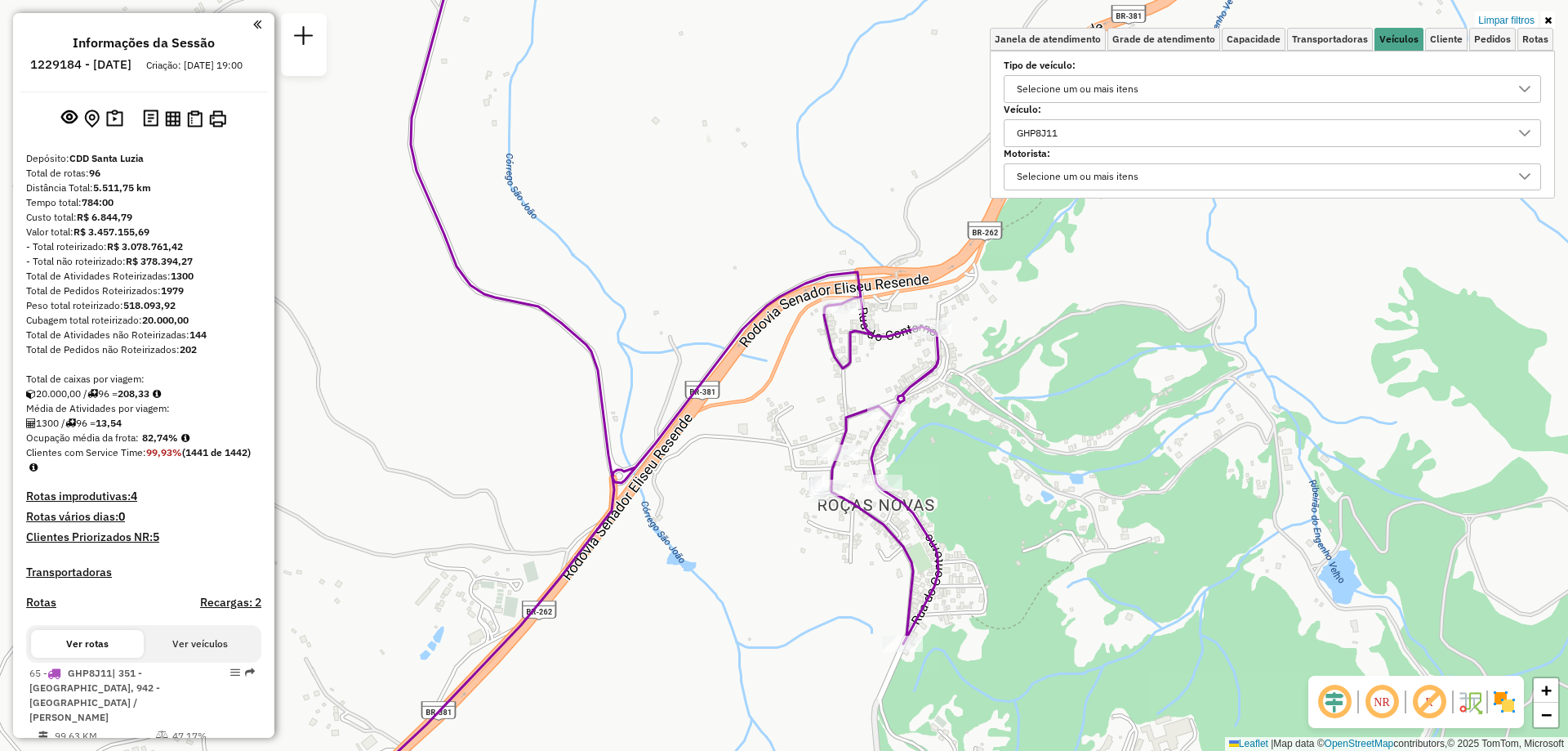
click at [1110, 134] on div "GHP8J11" at bounding box center [1261, 133] width 499 height 27
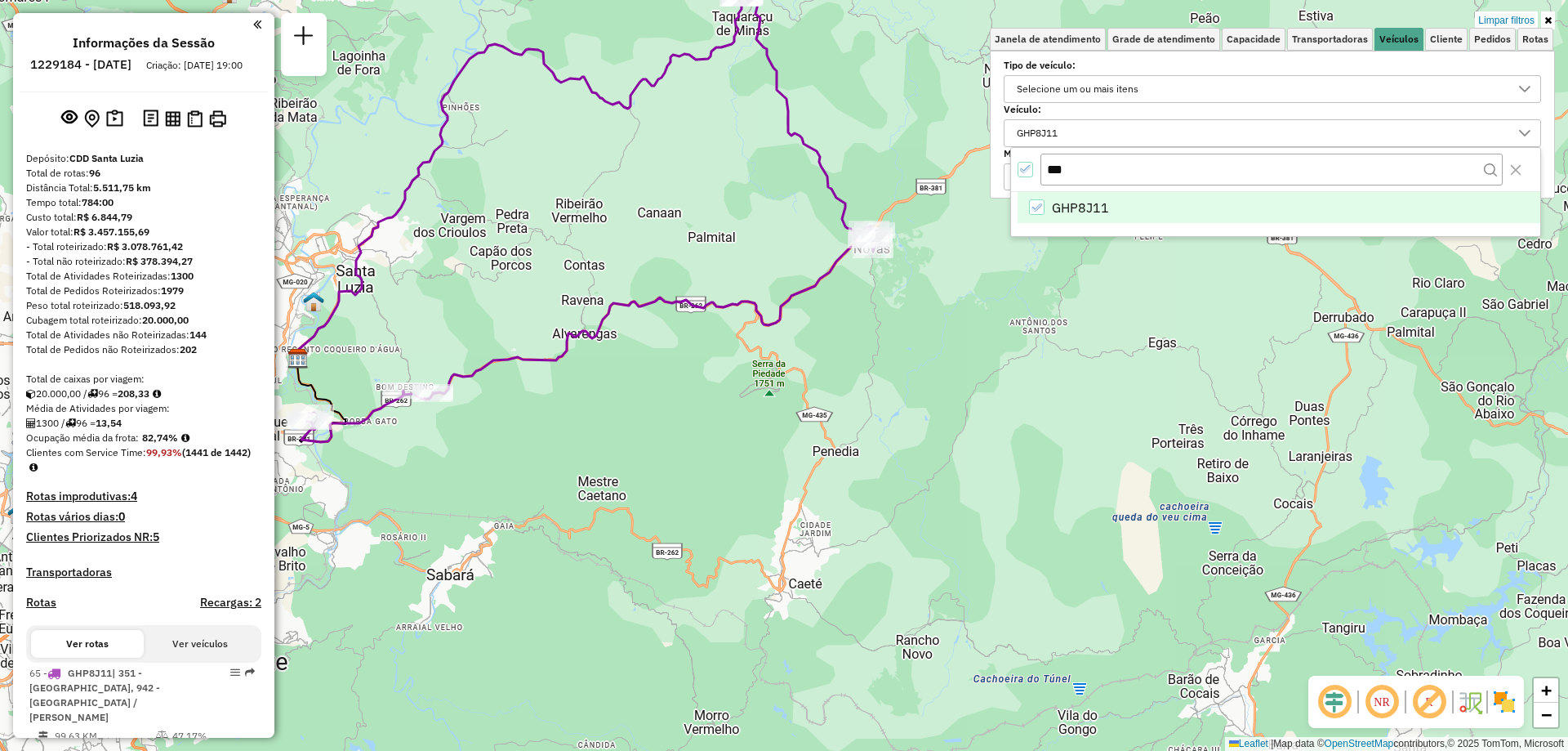
click at [1036, 202] on icon "GHP8J11" at bounding box center [1037, 208] width 12 height 12
click at [1517, 170] on icon "Close" at bounding box center [1516, 170] width 11 height 11
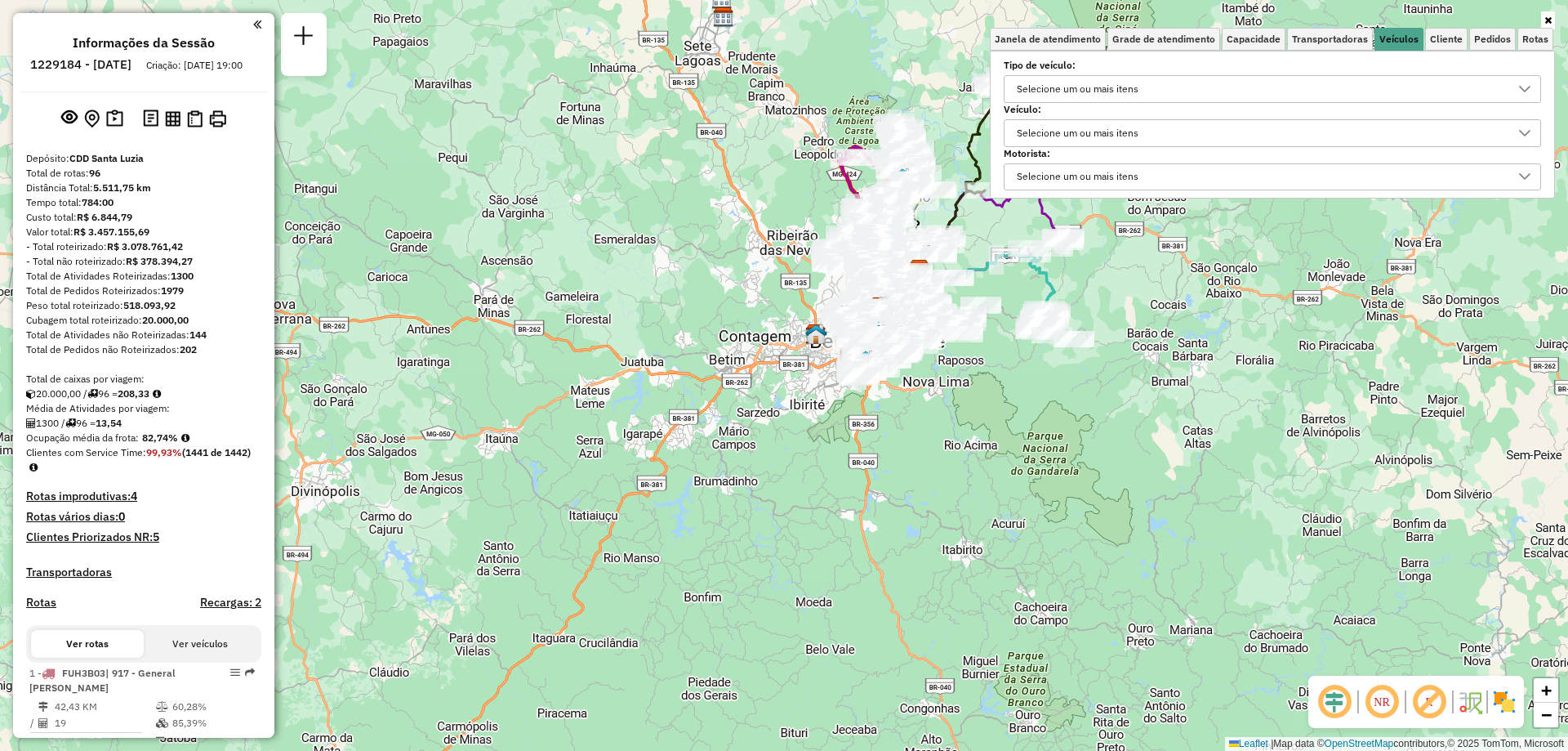
click at [1108, 131] on div "Selecione um ou mais itens" at bounding box center [1077, 133] width 133 height 27
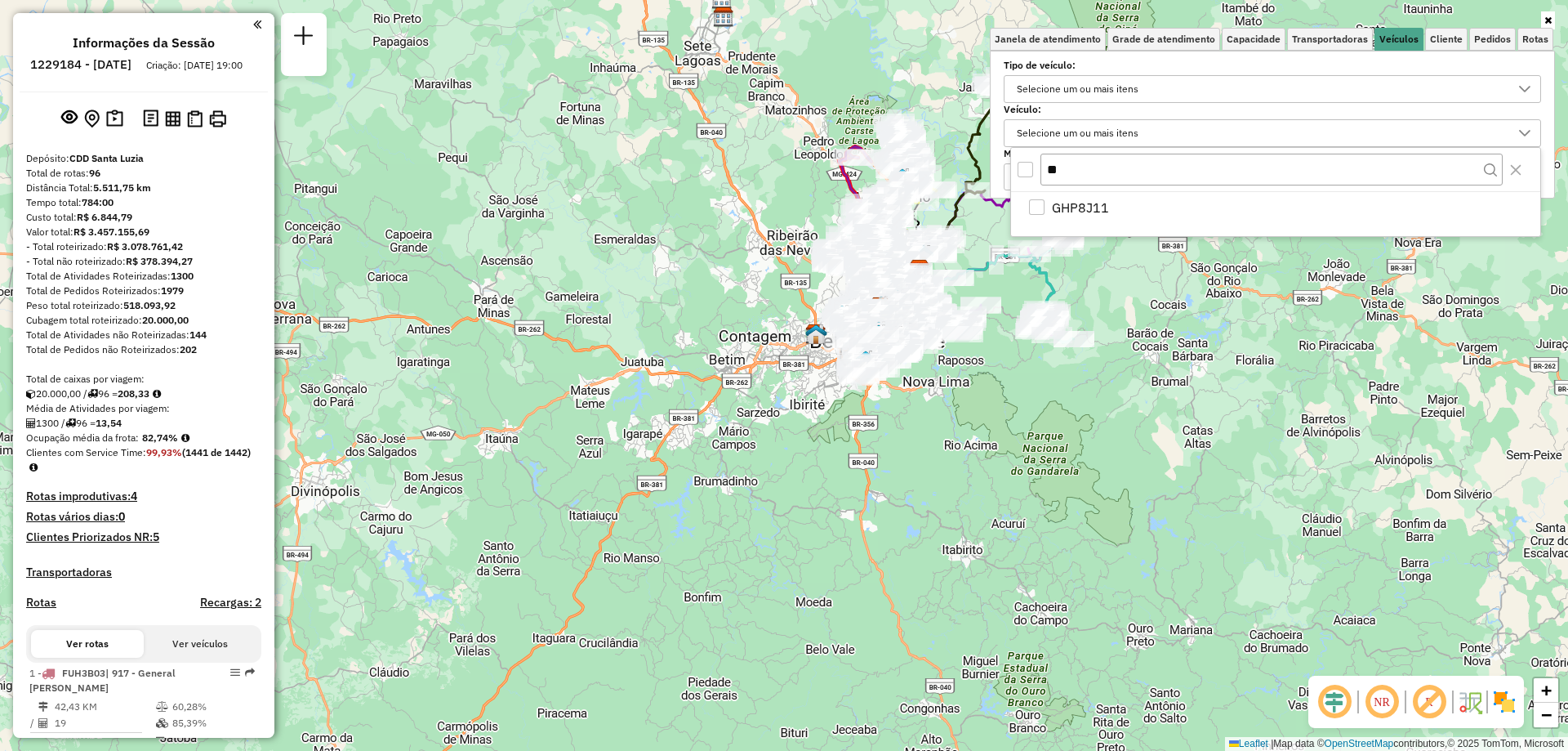
type input "*"
type input "**"
click at [1086, 201] on span "OPZ7G60" at bounding box center [1081, 208] width 58 height 20
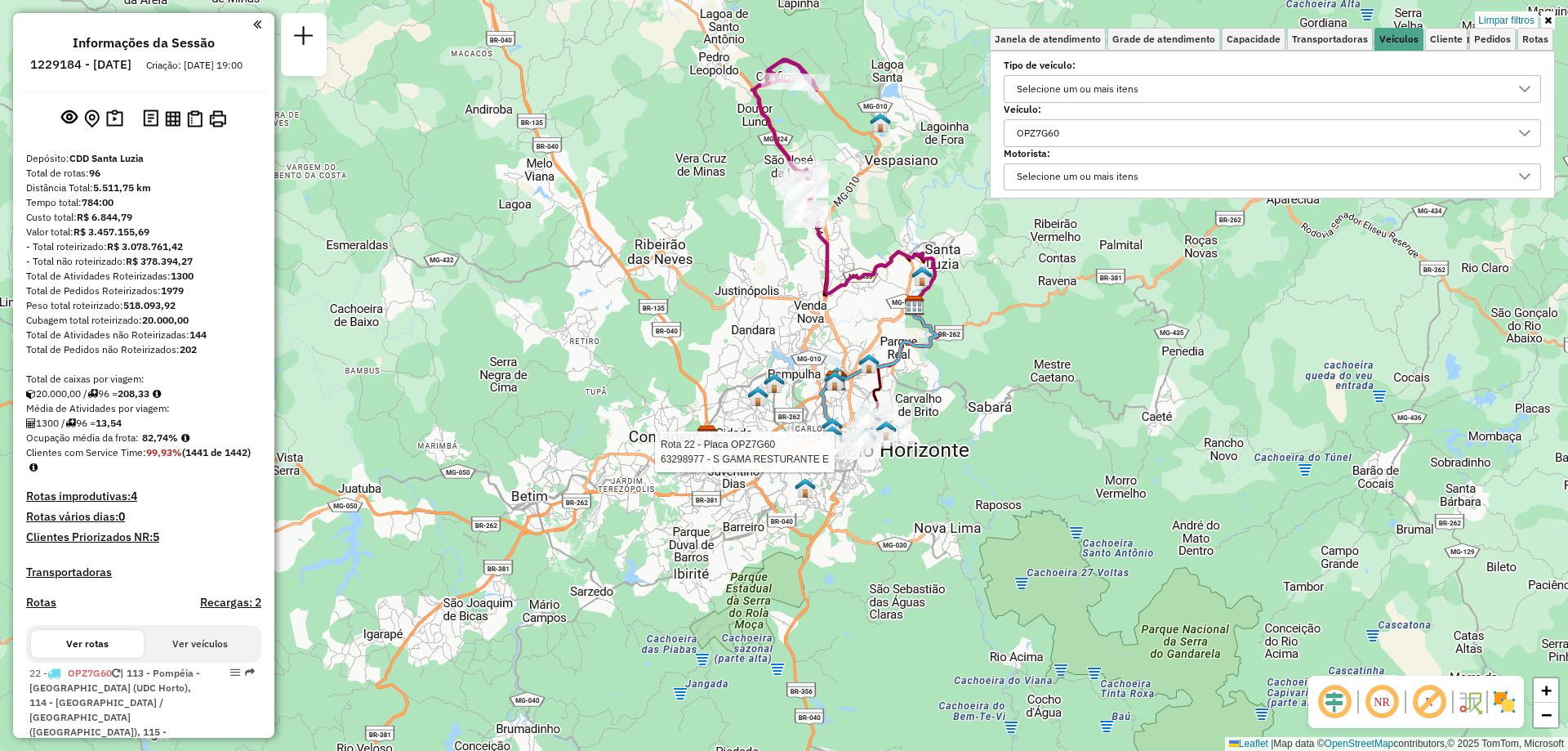
select select "**********"
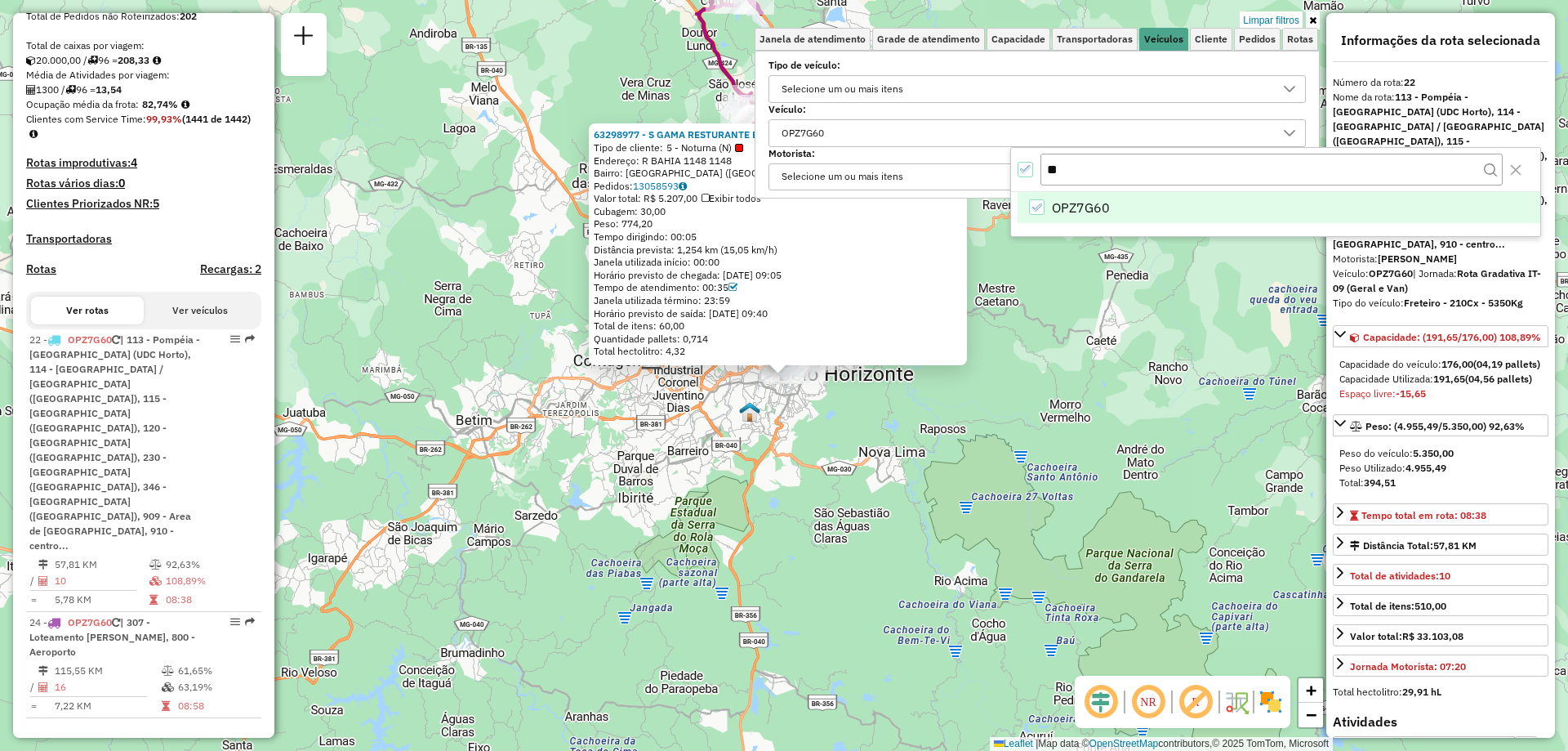
scroll to position [525, 0]
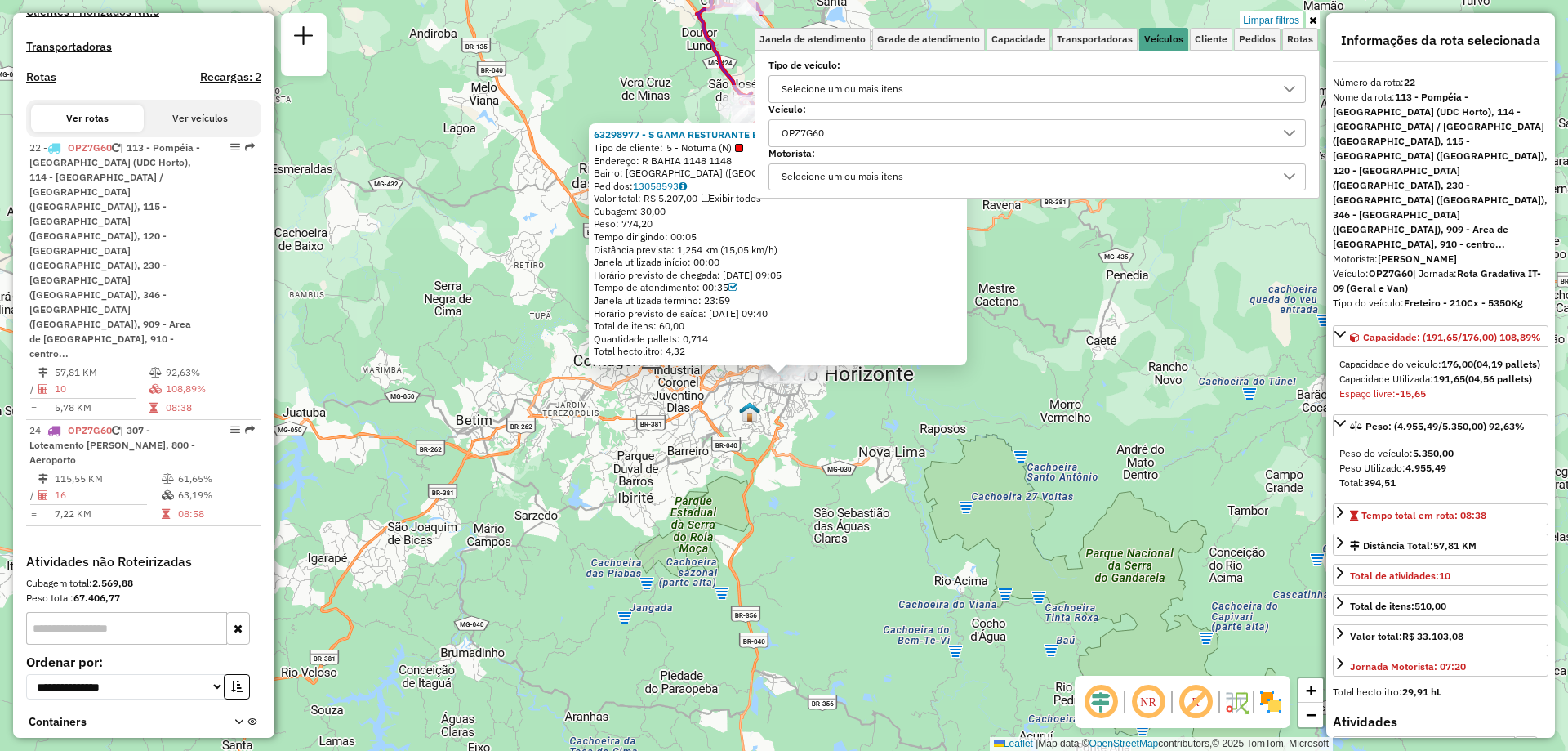
click at [890, 138] on div "OPZ7G60" at bounding box center [1025, 133] width 499 height 27
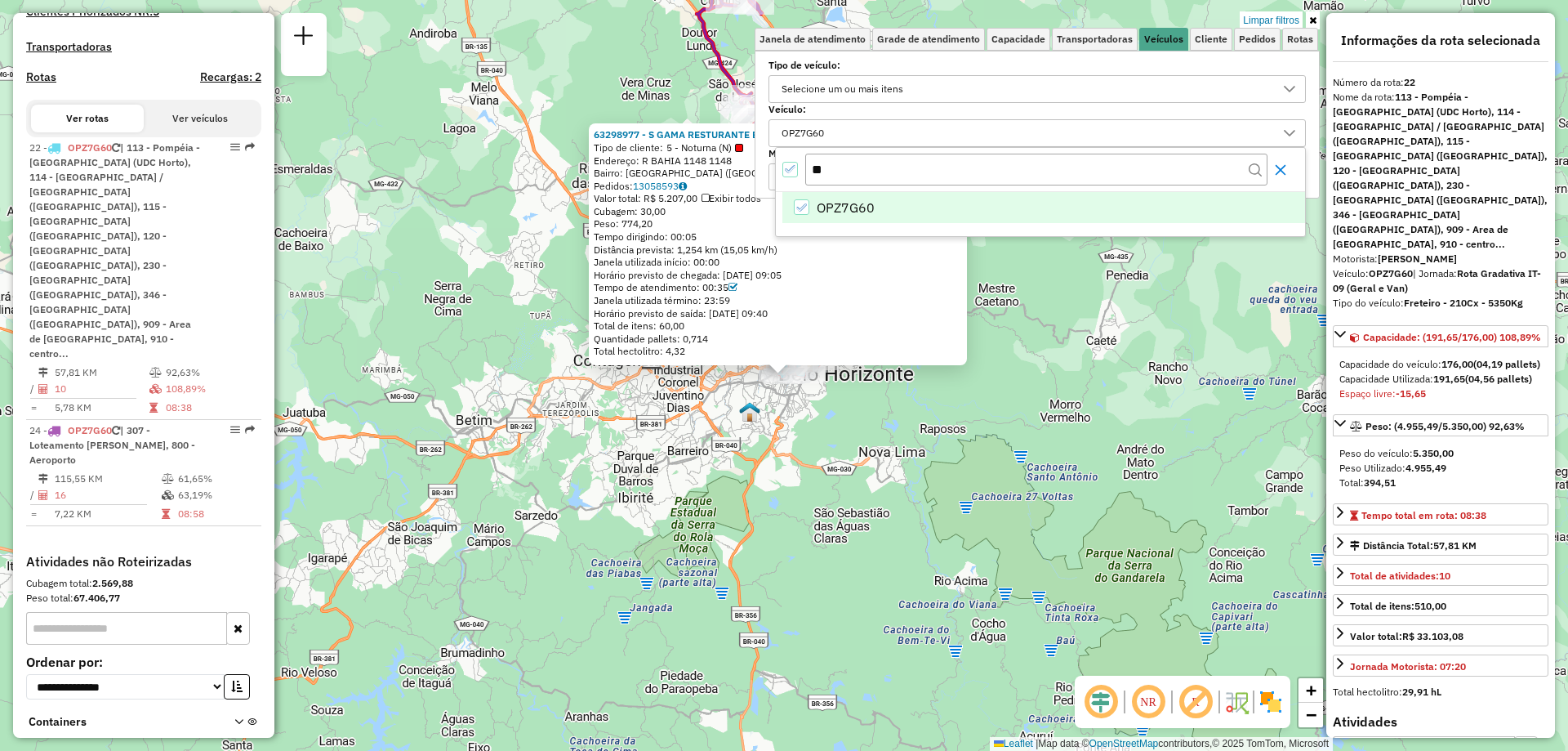
click at [1286, 170] on icon "Close" at bounding box center [1280, 170] width 13 height 13
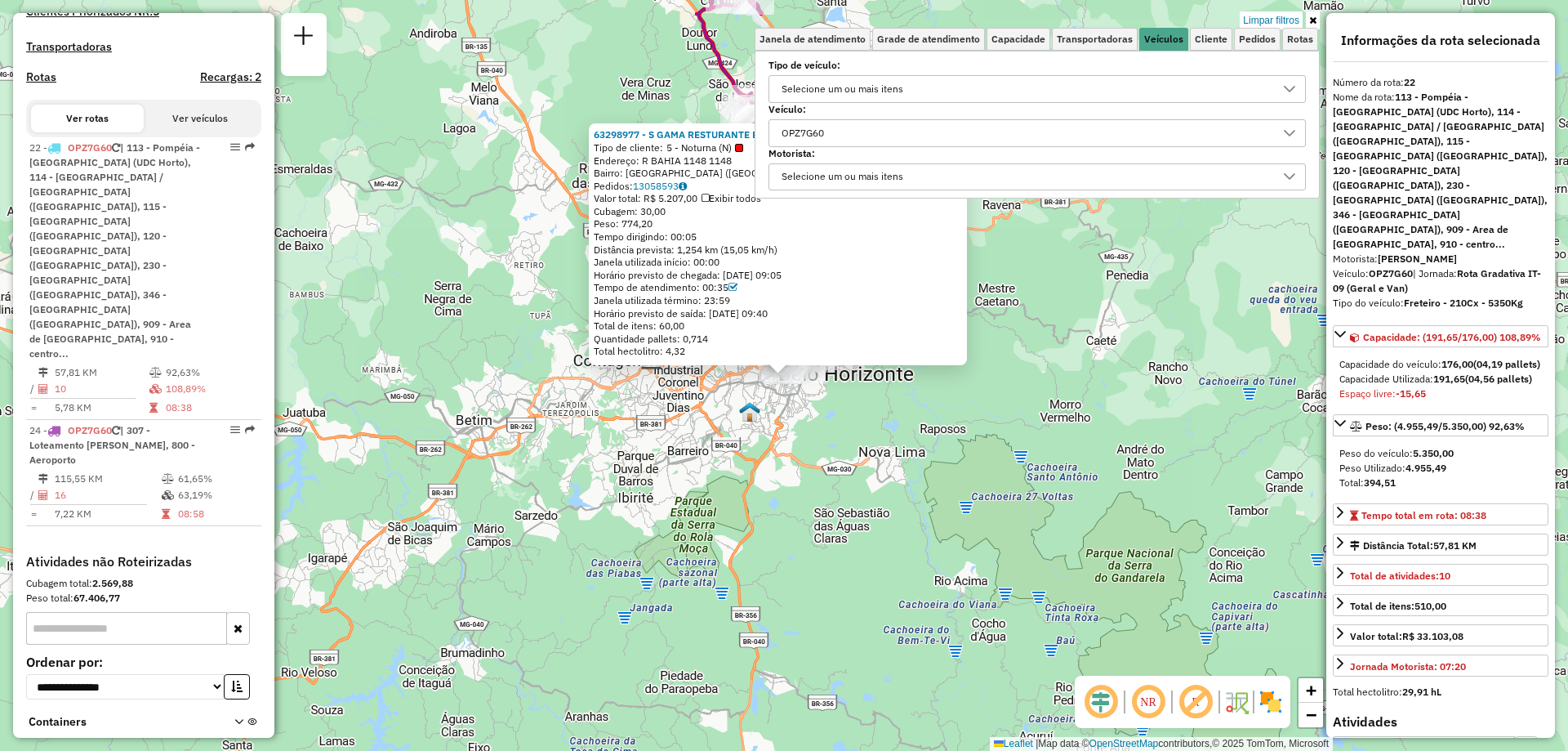
click at [856, 128] on div "OPZ7G60" at bounding box center [1025, 133] width 499 height 27
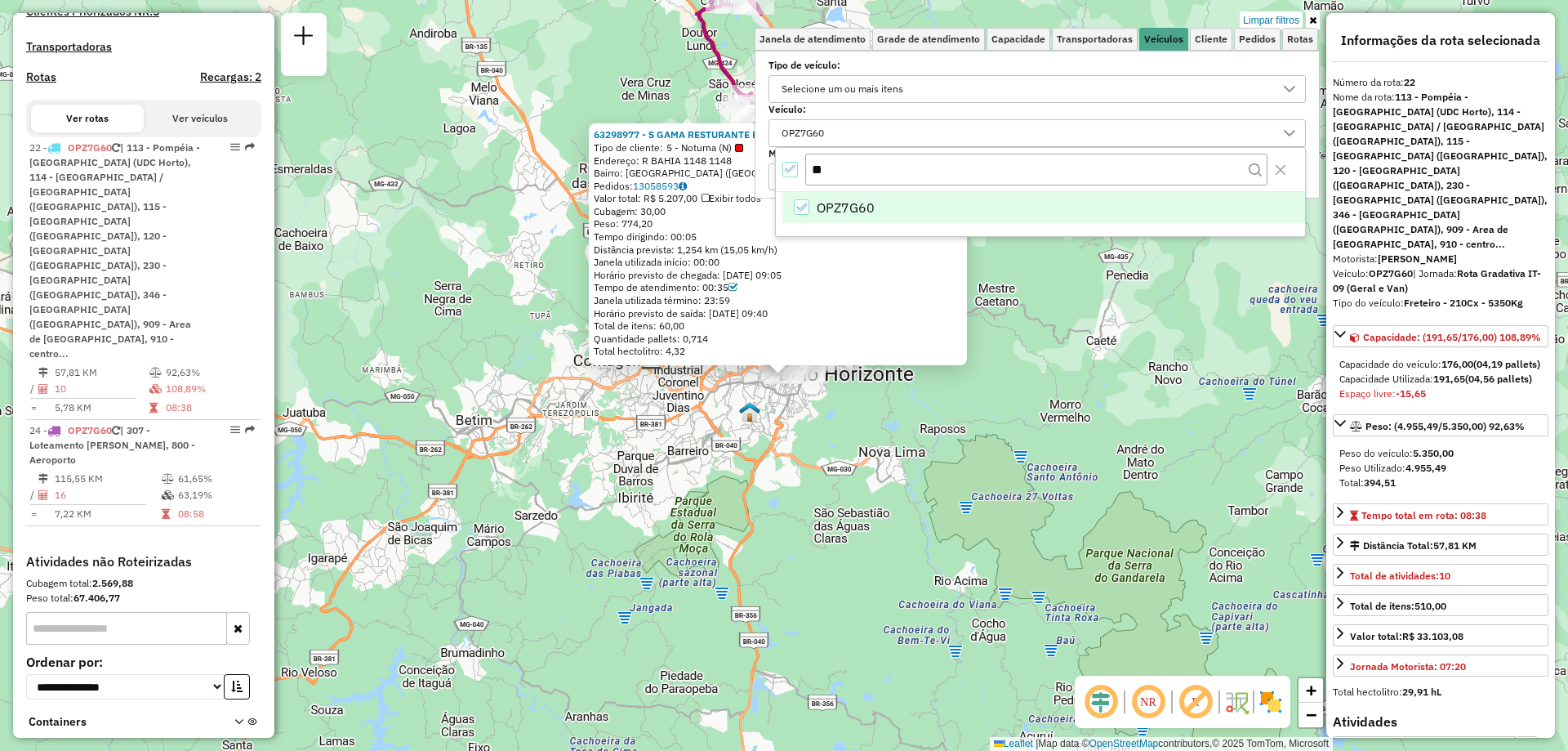
click at [797, 203] on icon "OPZ7G60" at bounding box center [801, 208] width 12 height 12
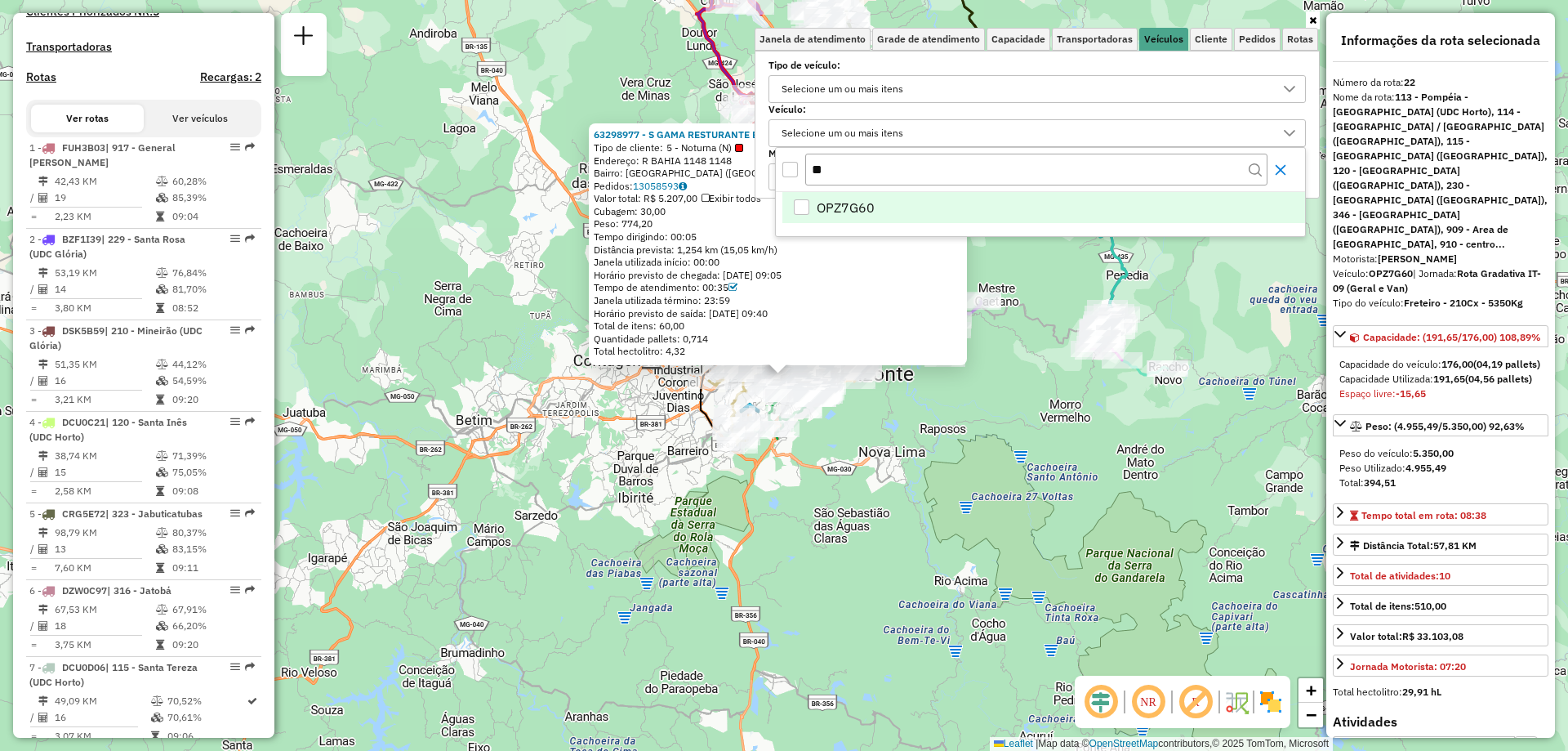
click at [1282, 172] on icon "Close" at bounding box center [1280, 170] width 13 height 13
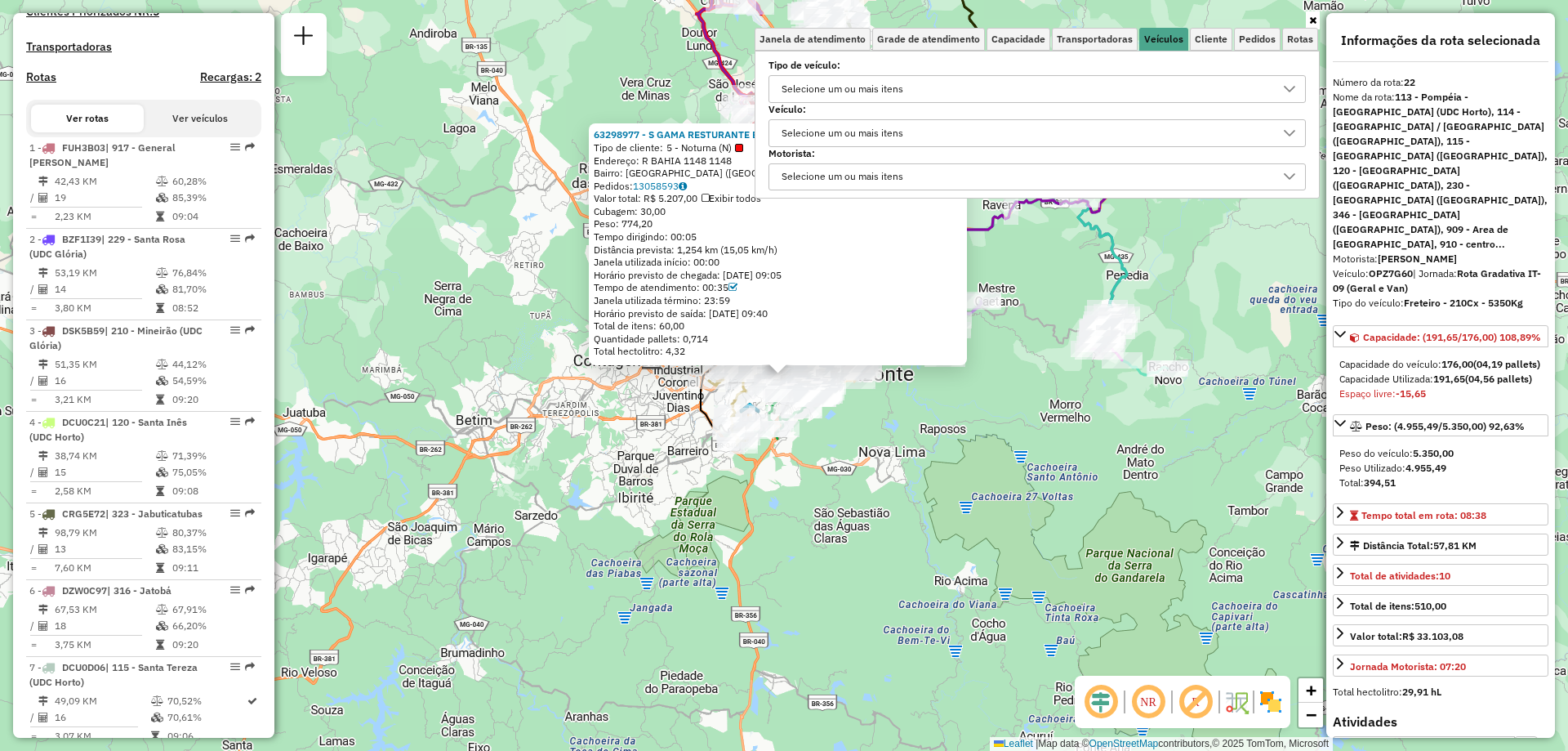
click at [1321, 25] on div "63298977 - S GAMA RESTURANTE E Tipo de cliente: 5 - Noturna (N) Endereço: R BAH…" at bounding box center [784, 376] width 1568 height 751
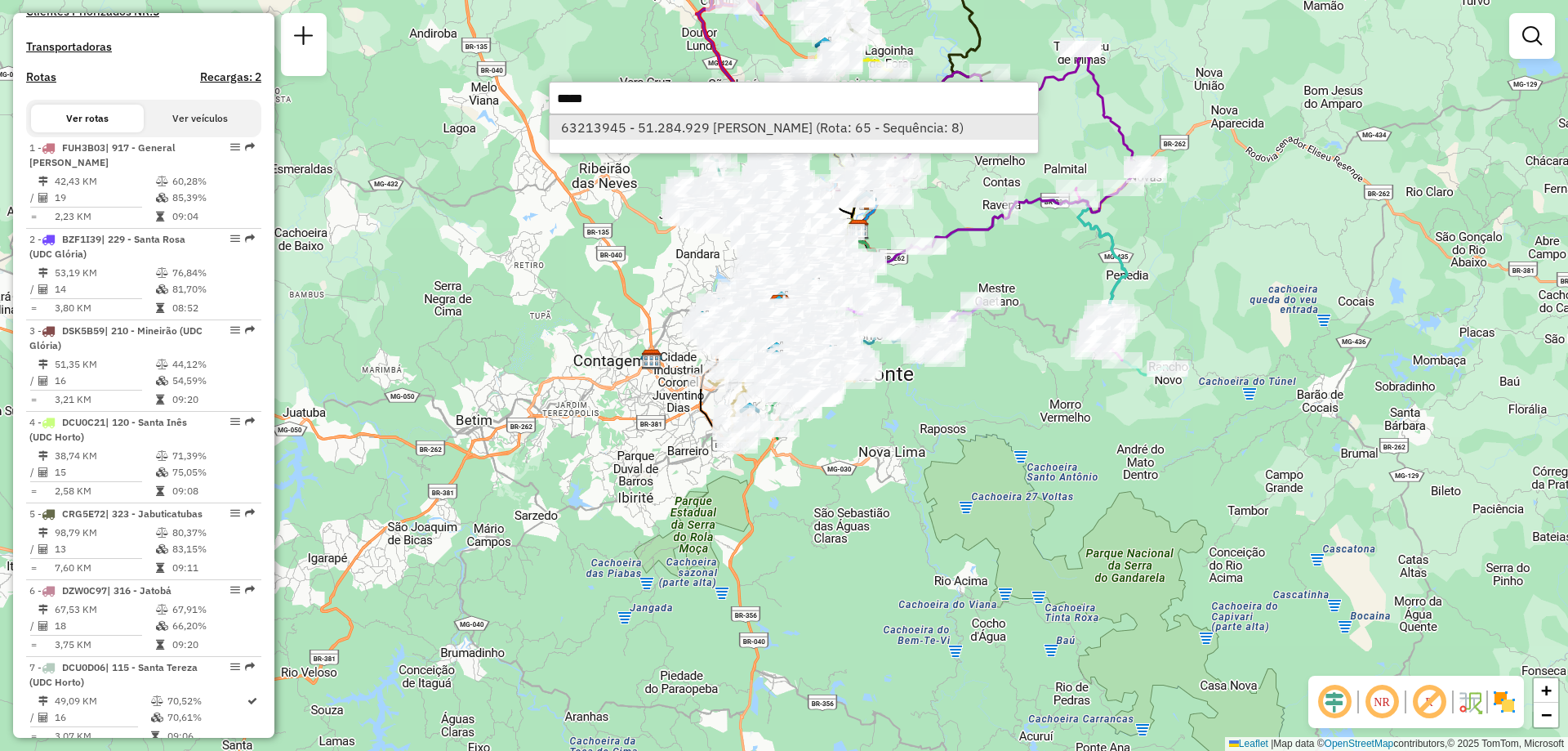
type input "*****"
click at [653, 133] on li "63213945 - 51.284.929 MARIA SUELY CHAVES ALMEIDA (Rota: 65 - Sequência: 8)" at bounding box center [794, 127] width 489 height 25
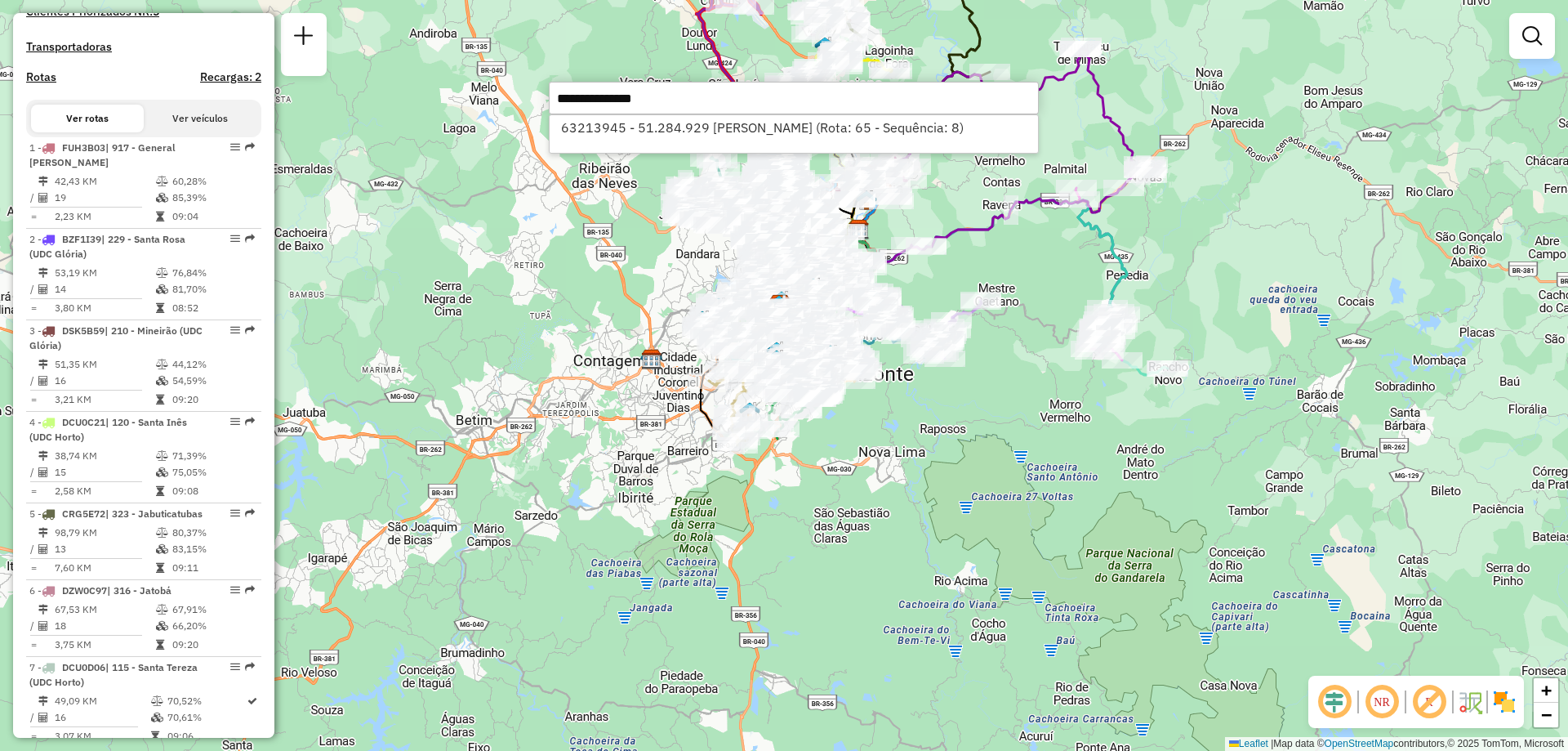
select select "**********"
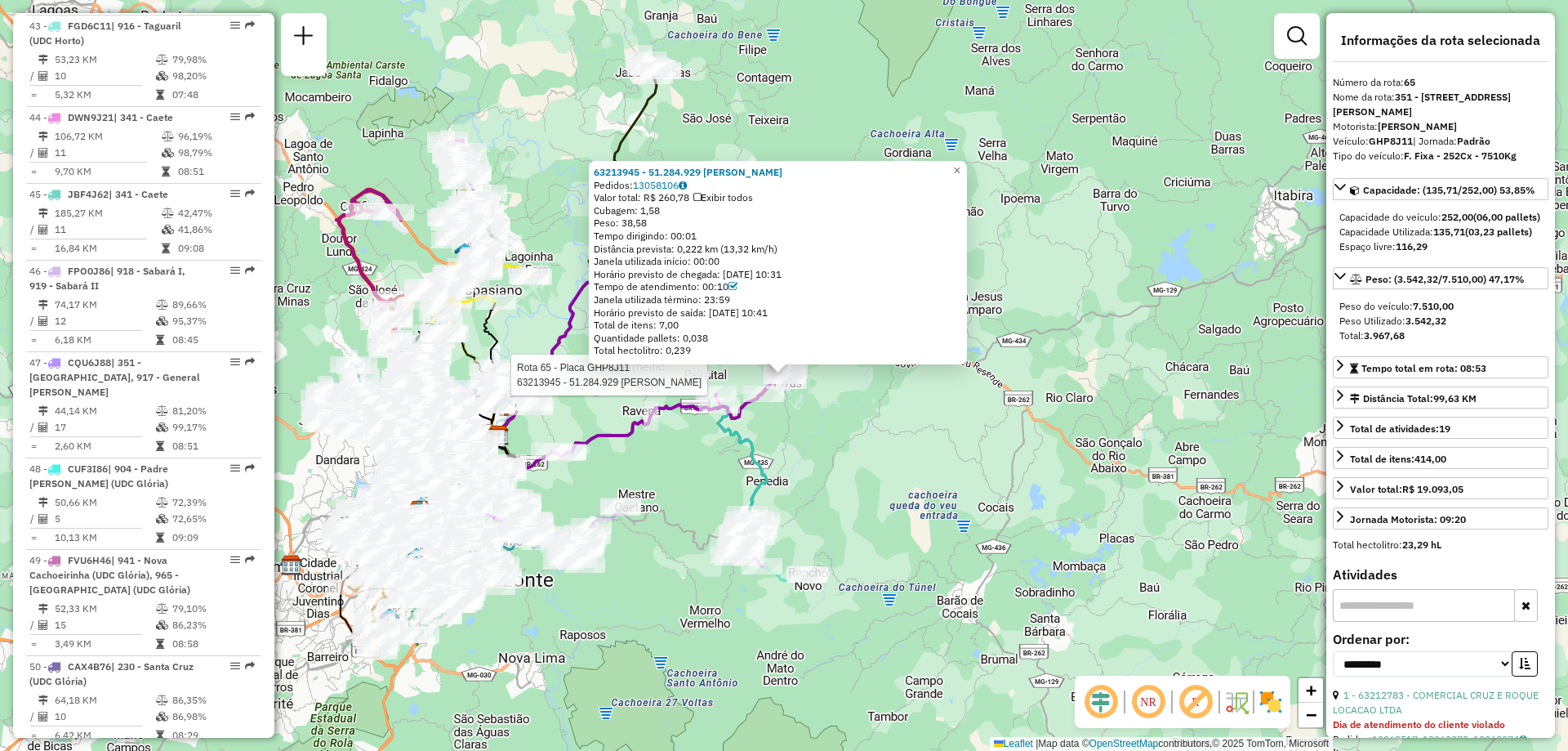
scroll to position [7123, 0]
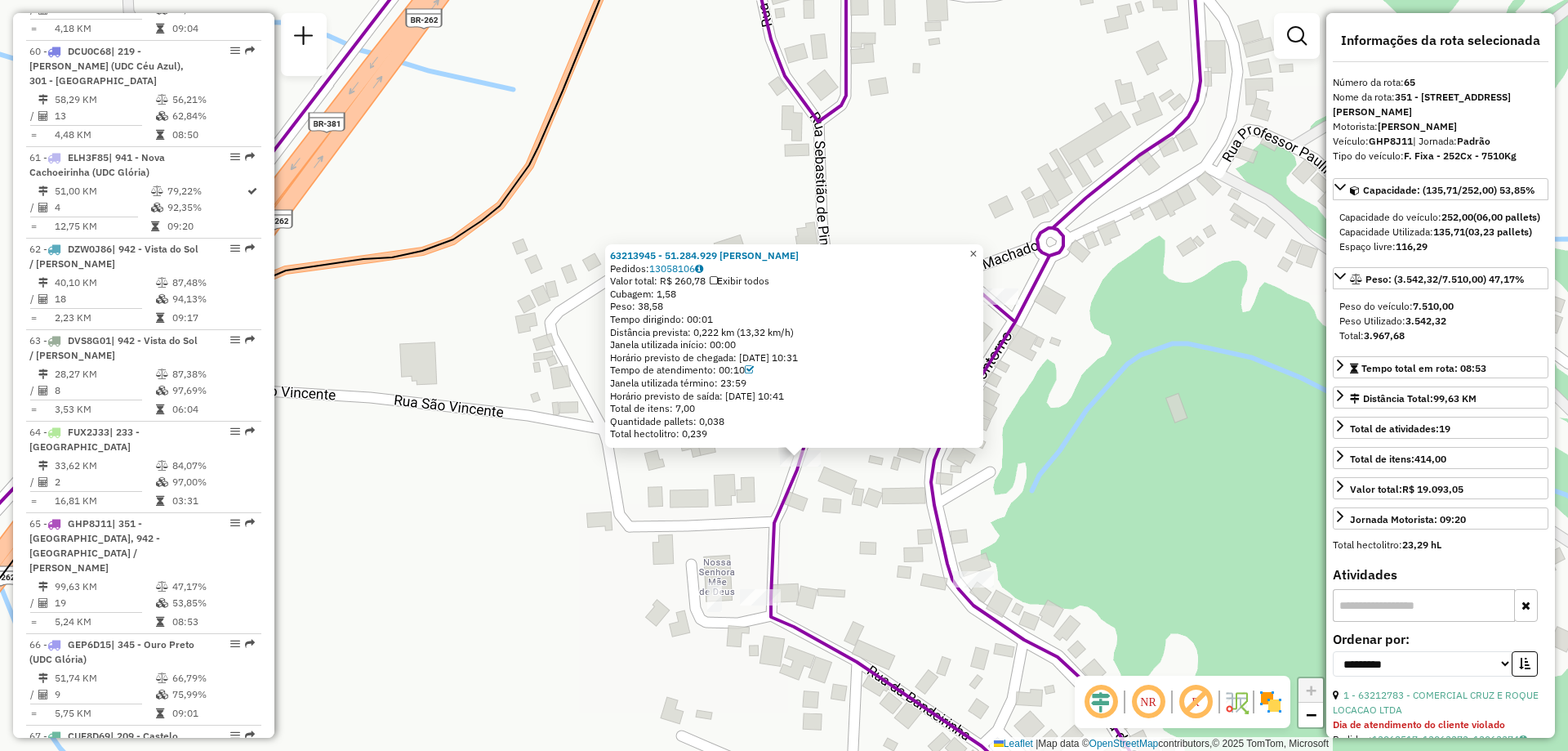
click at [977, 246] on span "×" at bounding box center [973, 253] width 7 height 14
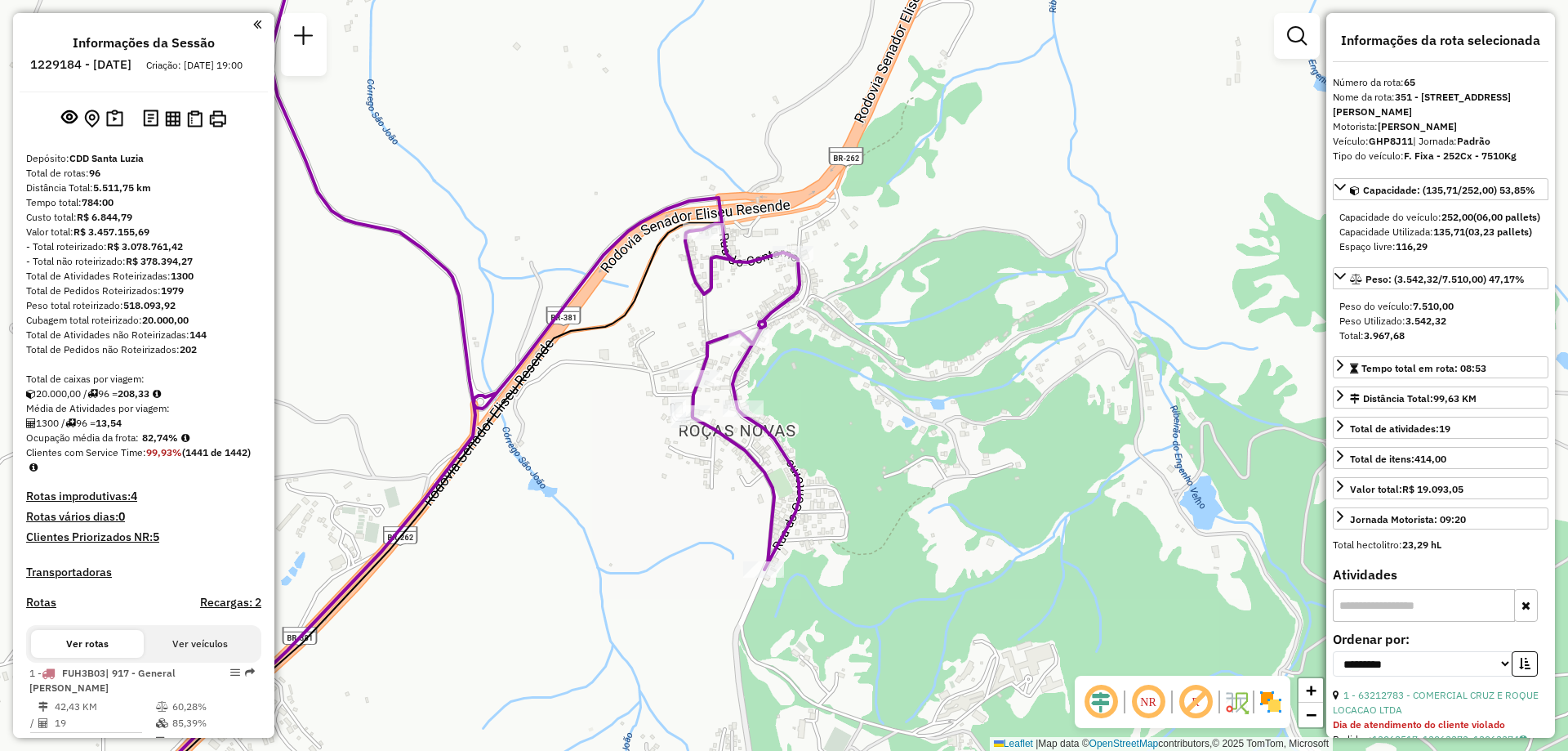
select select "**********"
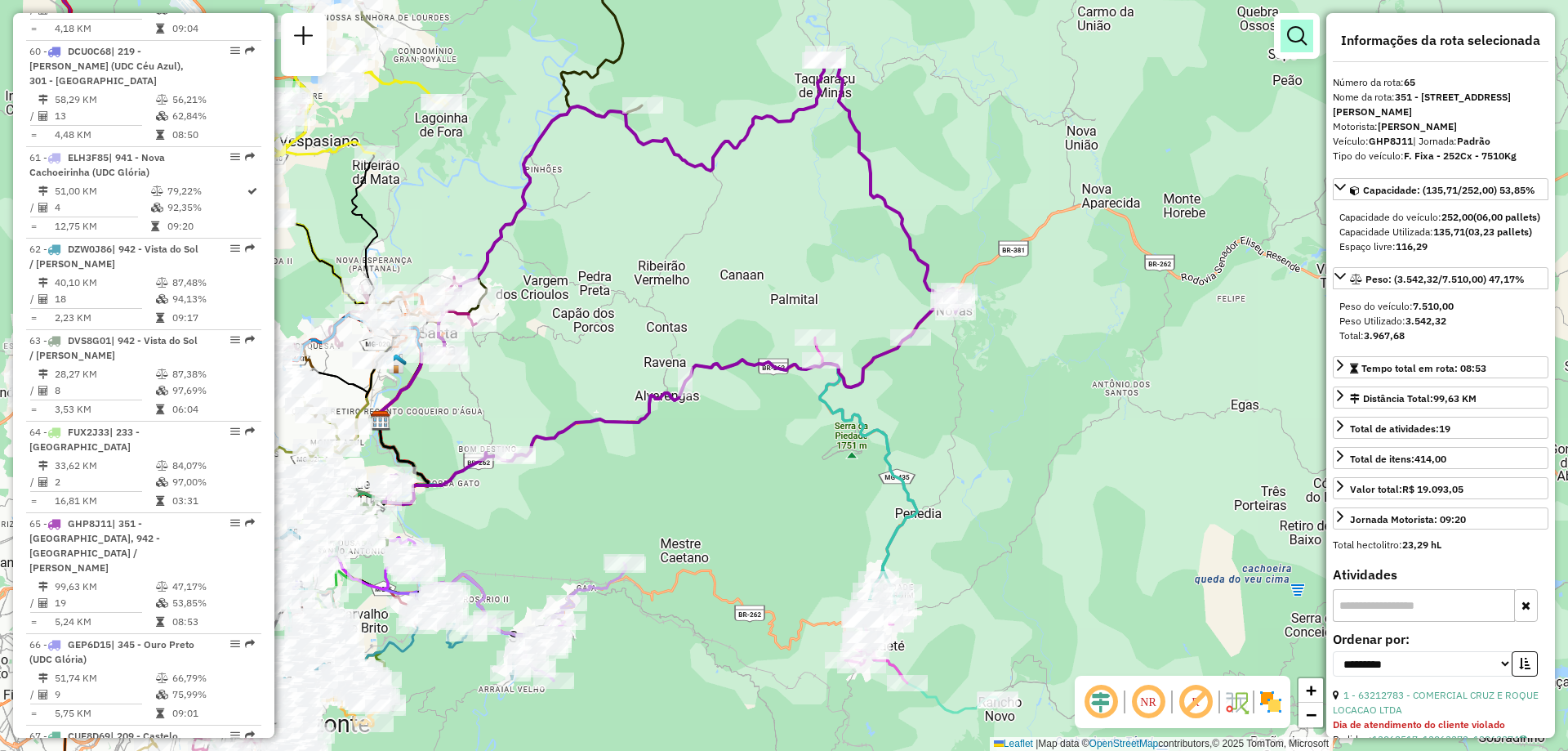
click at [1296, 34] on em at bounding box center [1297, 36] width 20 height 20
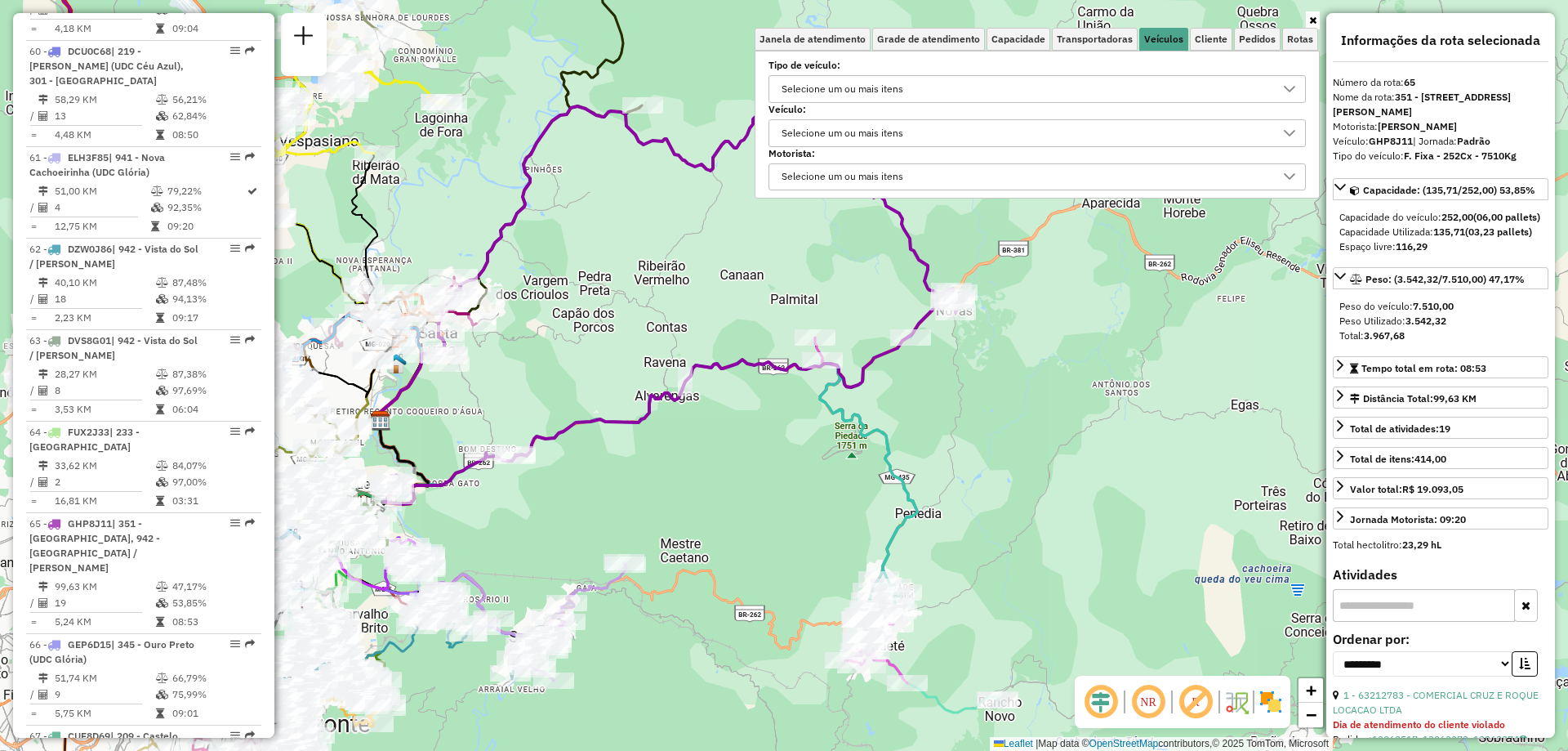
click at [893, 125] on div "Selecione um ou mais itens" at bounding box center [842, 133] width 133 height 27
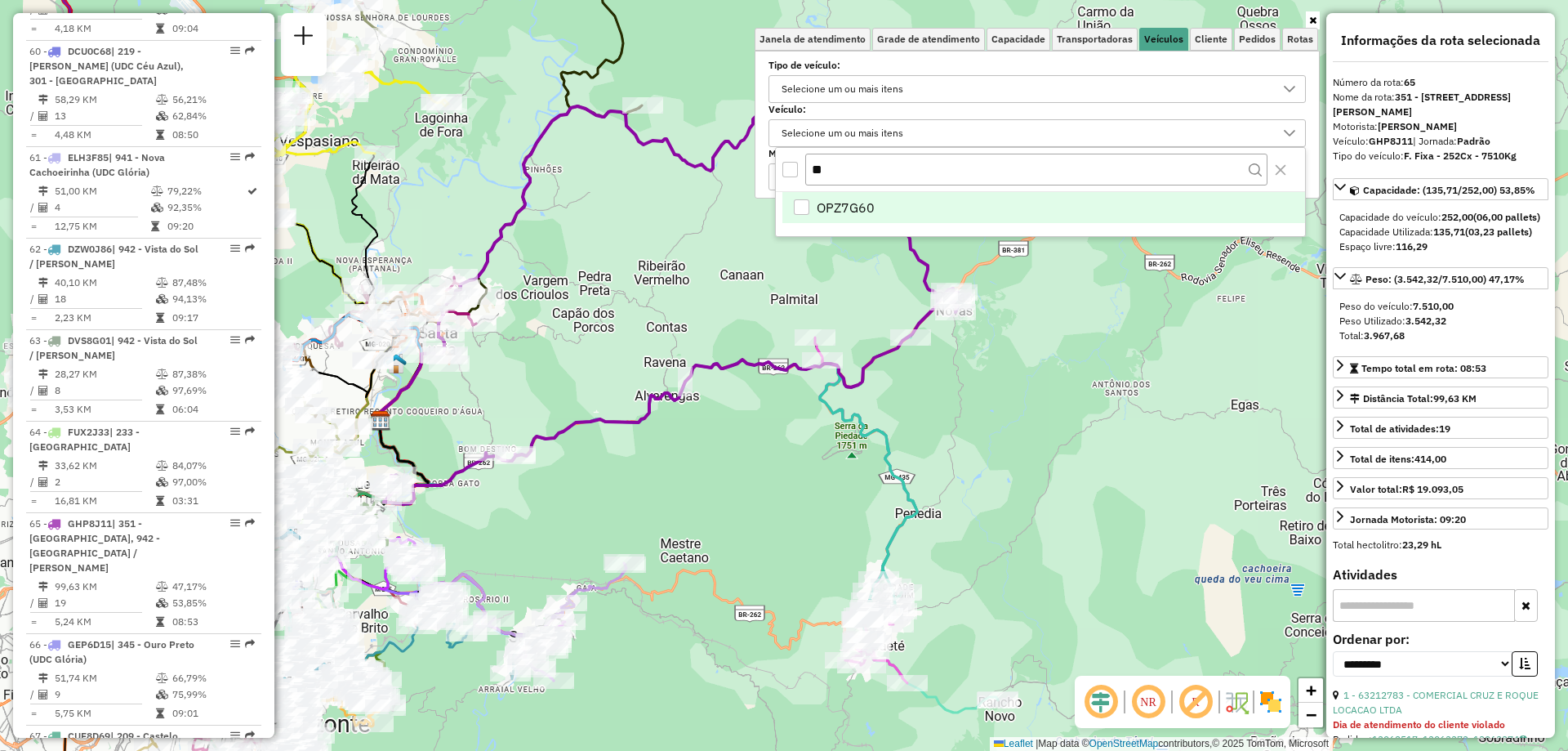
click at [852, 195] on li "OPZ7G60" at bounding box center [1044, 207] width 522 height 31
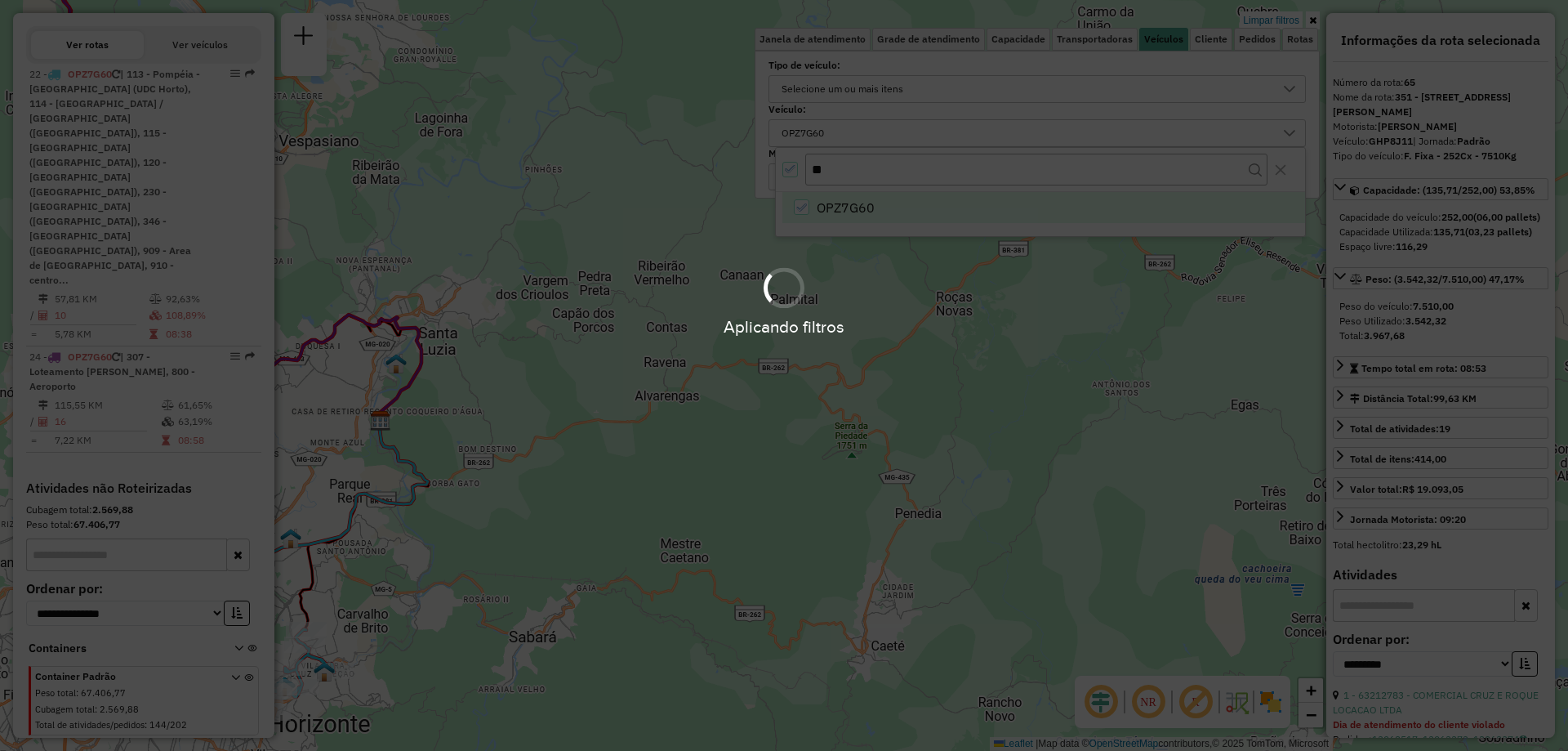
scroll to position [525, 0]
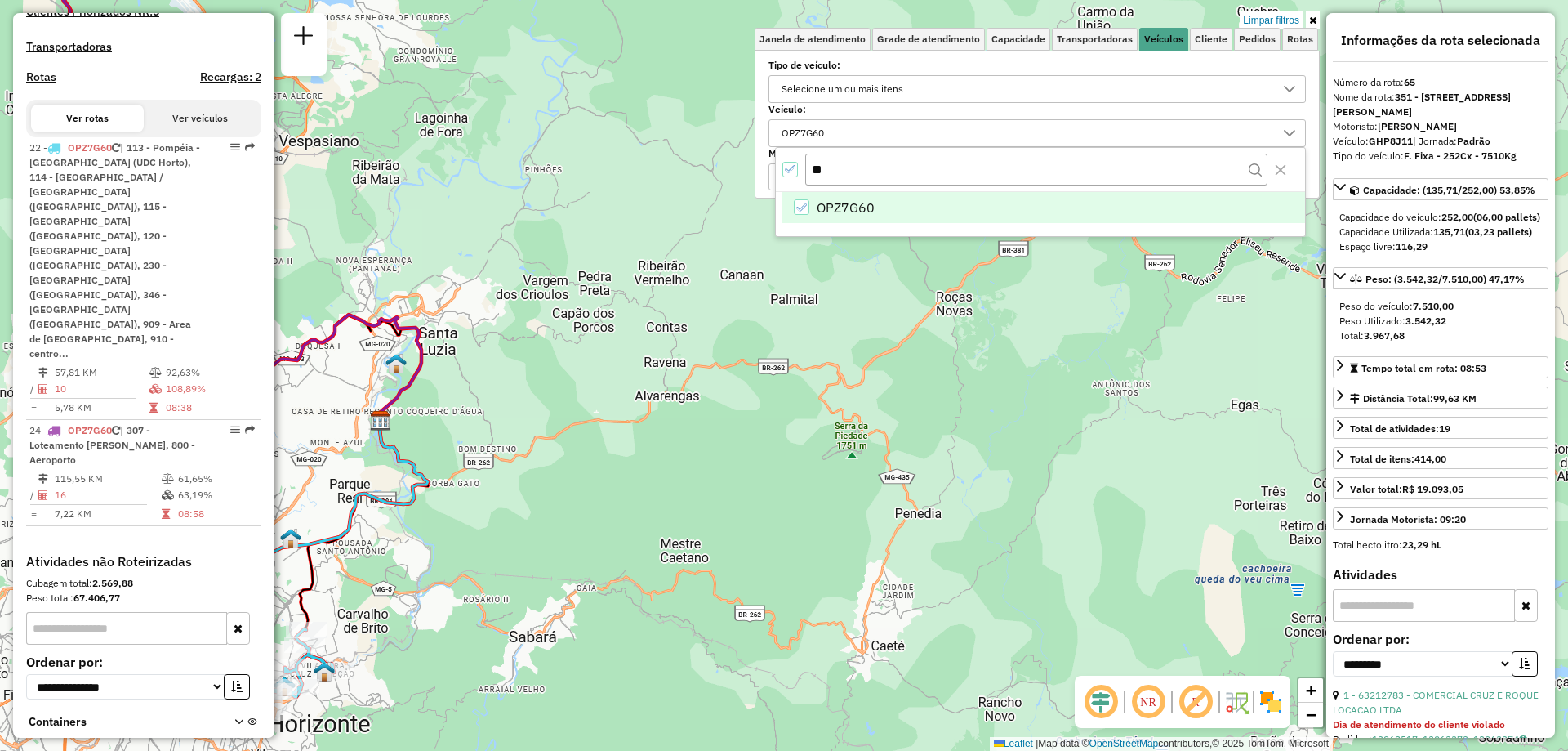
drag, startPoint x: 688, startPoint y: 257, endPoint x: 1088, endPoint y: 307, distance: 403.1
click at [1083, 311] on div "Limpar filtros Janela de atendimento Grade de atendimento Capacidade Transporta…" at bounding box center [784, 376] width 1568 height 751
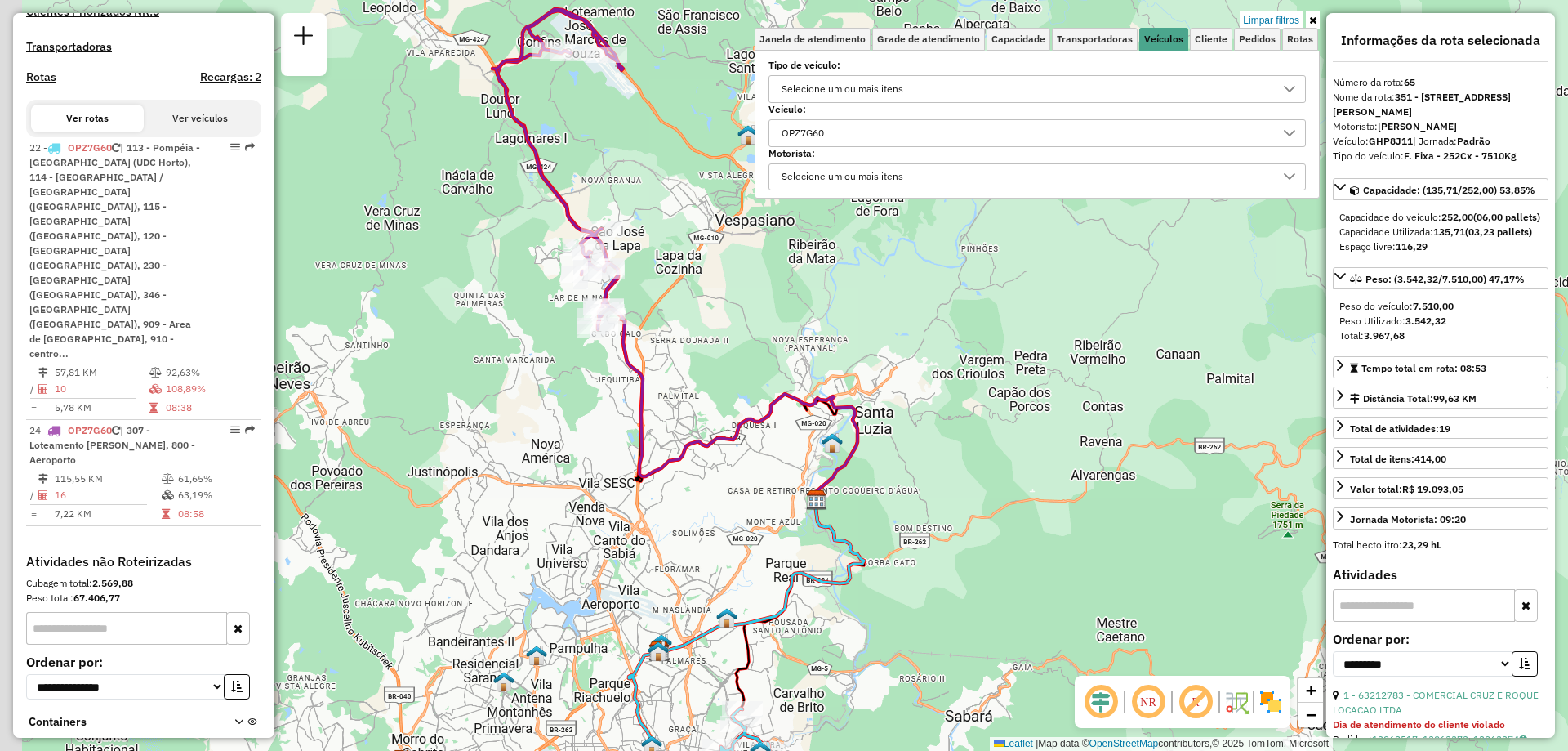
drag, startPoint x: 784, startPoint y: 353, endPoint x: 915, endPoint y: 520, distance: 212.2
click at [918, 532] on div "Limpar filtros Janela de atendimento Grade de atendimento Capacidade Transporta…" at bounding box center [784, 376] width 1568 height 751
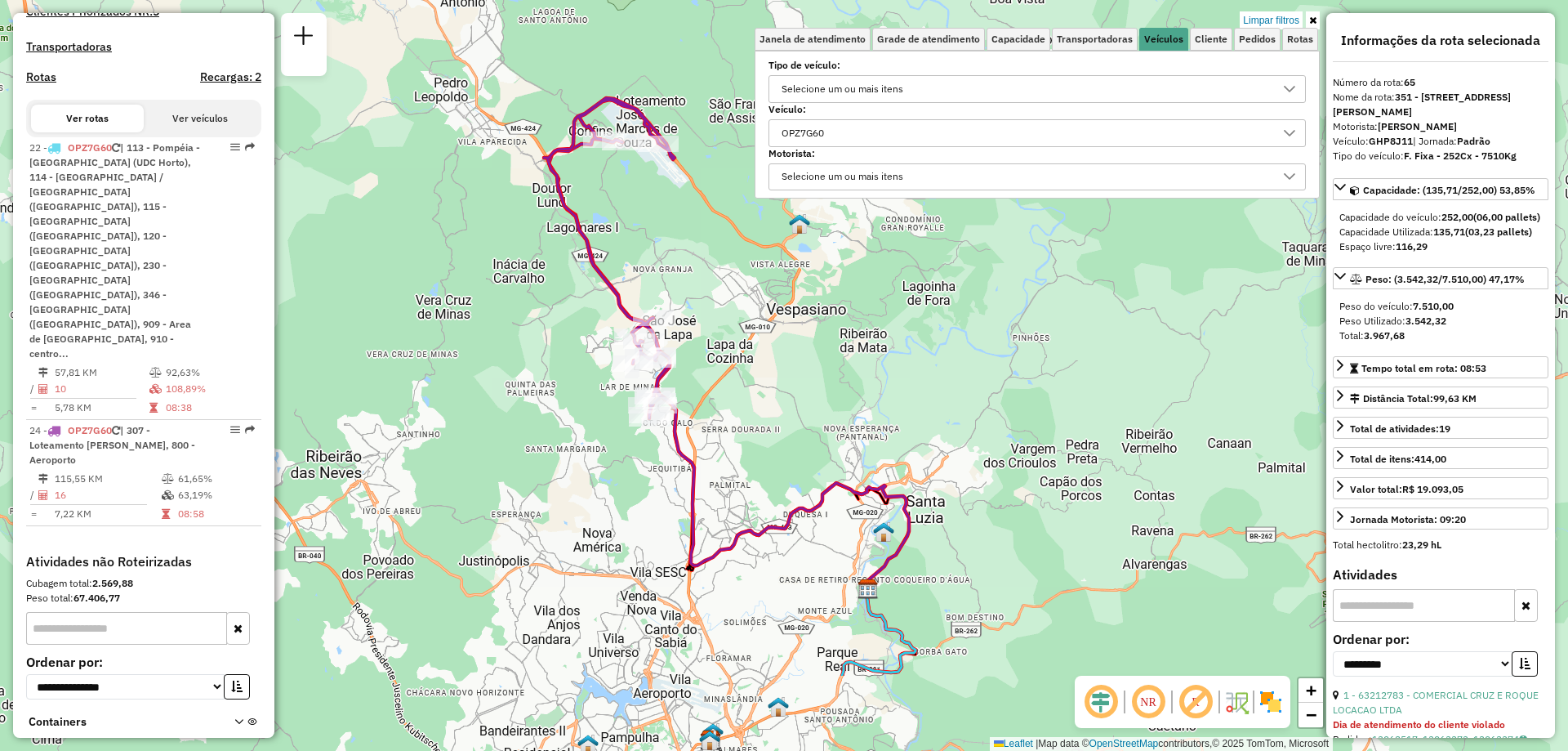
drag, startPoint x: 782, startPoint y: 484, endPoint x: 680, endPoint y: 248, distance: 257.1
click at [679, 248] on div "Limpar filtros Janela de atendimento Grade de atendimento Capacidade Transporta…" at bounding box center [784, 376] width 1568 height 751
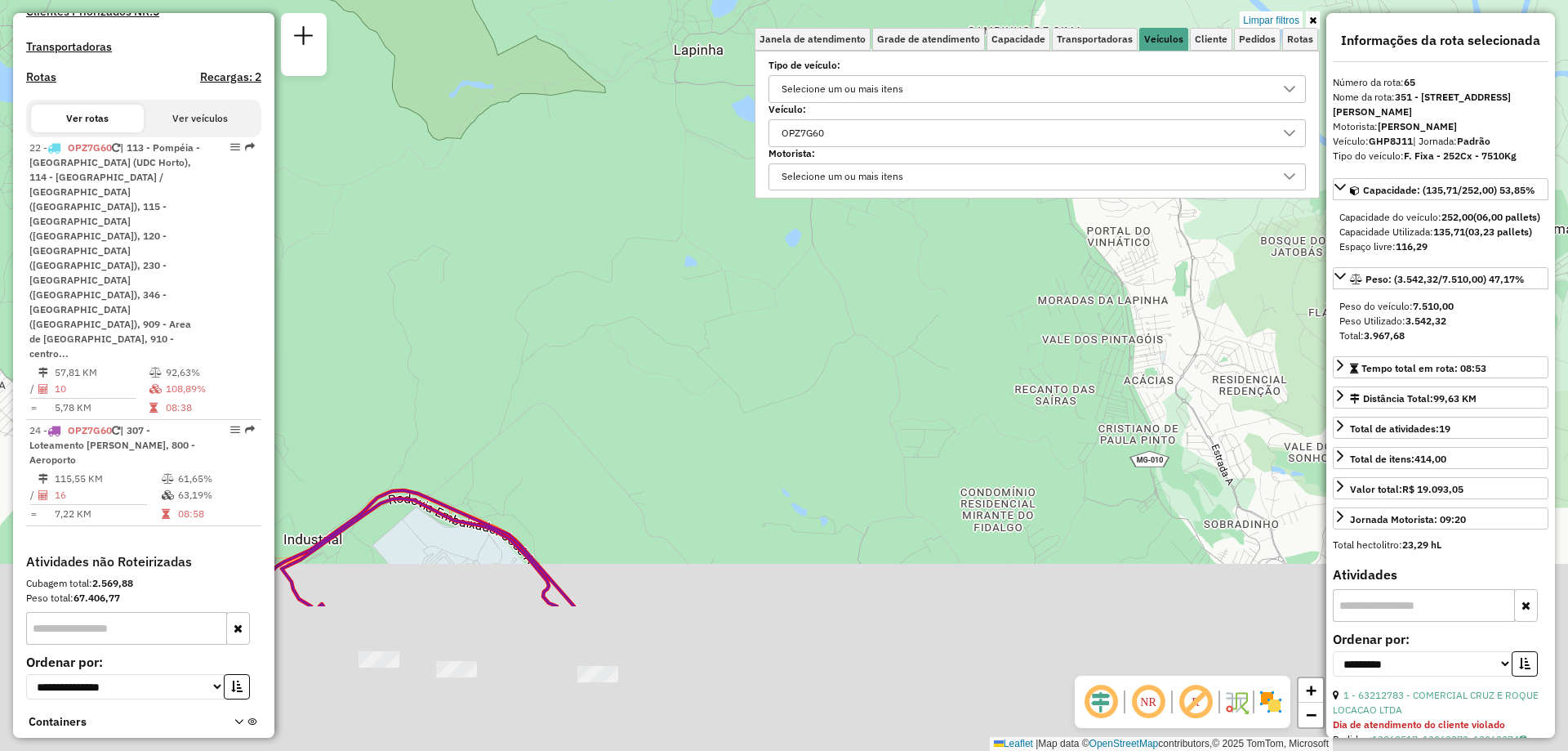
drag, startPoint x: 579, startPoint y: 599, endPoint x: 545, endPoint y: 182, distance: 418.4
click at [536, 211] on div "Limpar filtros Janela de atendimento Grade de atendimento Capacidade Transporta…" at bounding box center [784, 376] width 1568 height 751
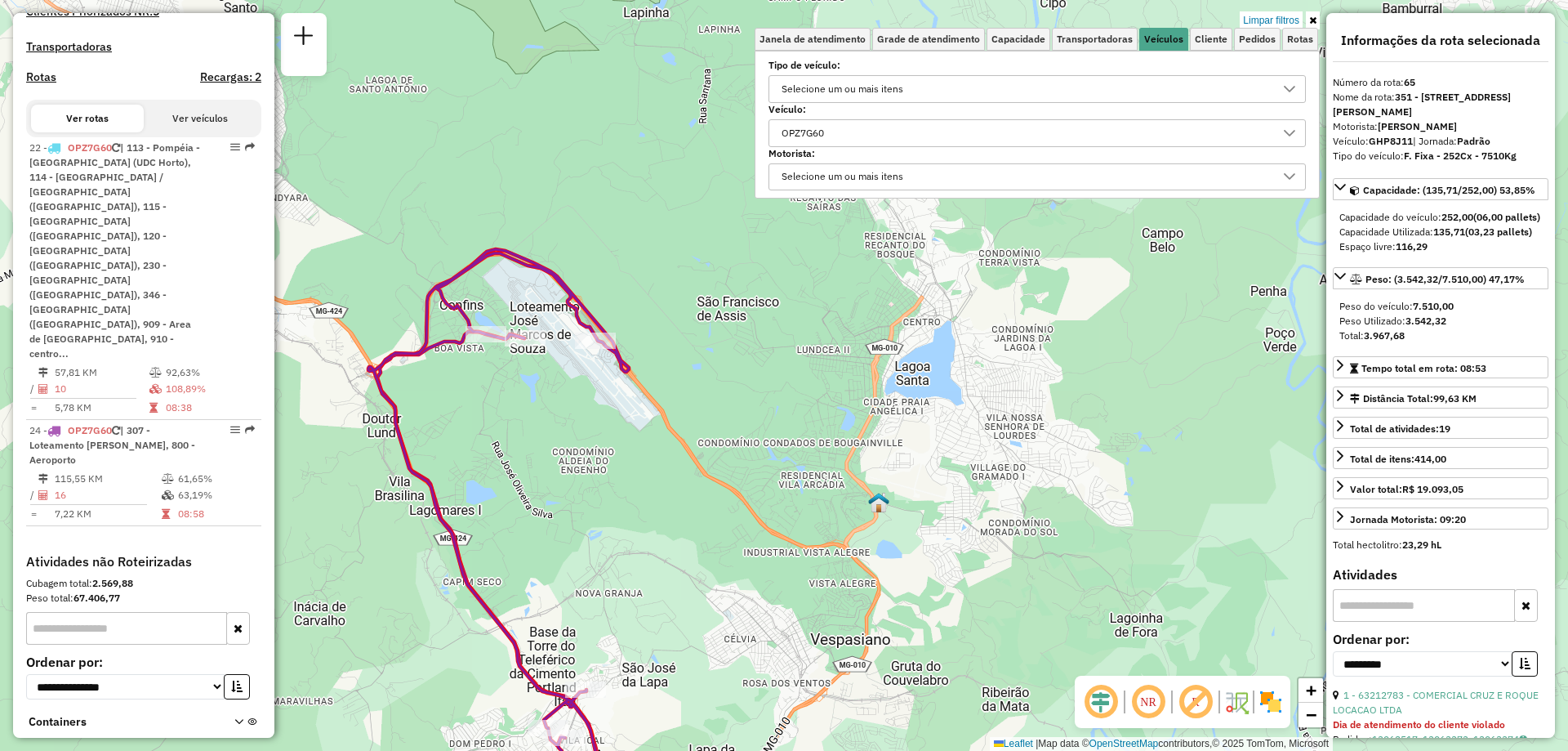
drag, startPoint x: 634, startPoint y: 431, endPoint x: 588, endPoint y: 221, distance: 215.0
click at [588, 226] on div "Limpar filtros Janela de atendimento Grade de atendimento Capacidade Transporta…" at bounding box center [784, 376] width 1568 height 751
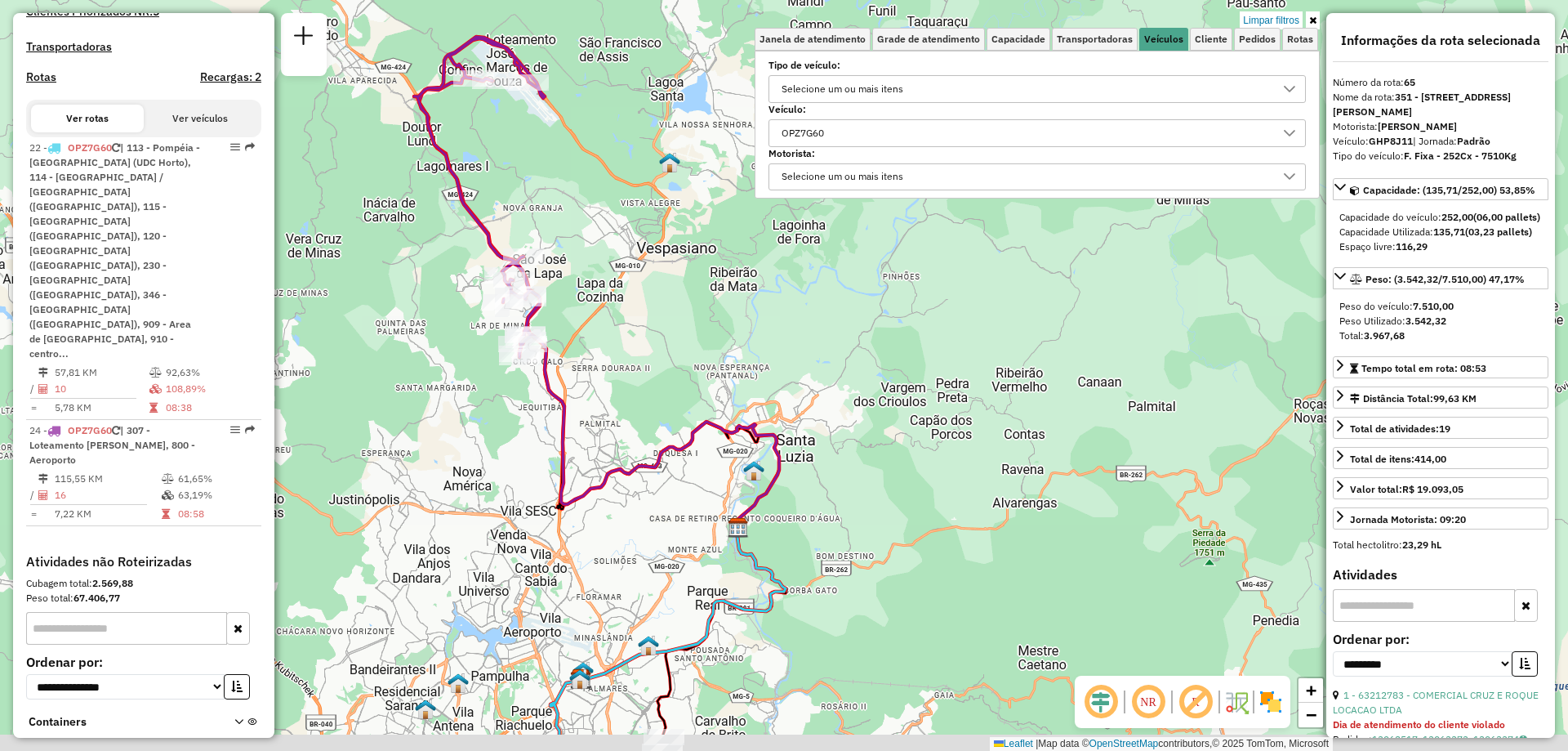
drag, startPoint x: 702, startPoint y: 464, endPoint x: 605, endPoint y: 219, distance: 263.5
click at [604, 222] on div "Limpar filtros Janela de atendimento Grade de atendimento Capacidade Transporta…" at bounding box center [784, 376] width 1568 height 751
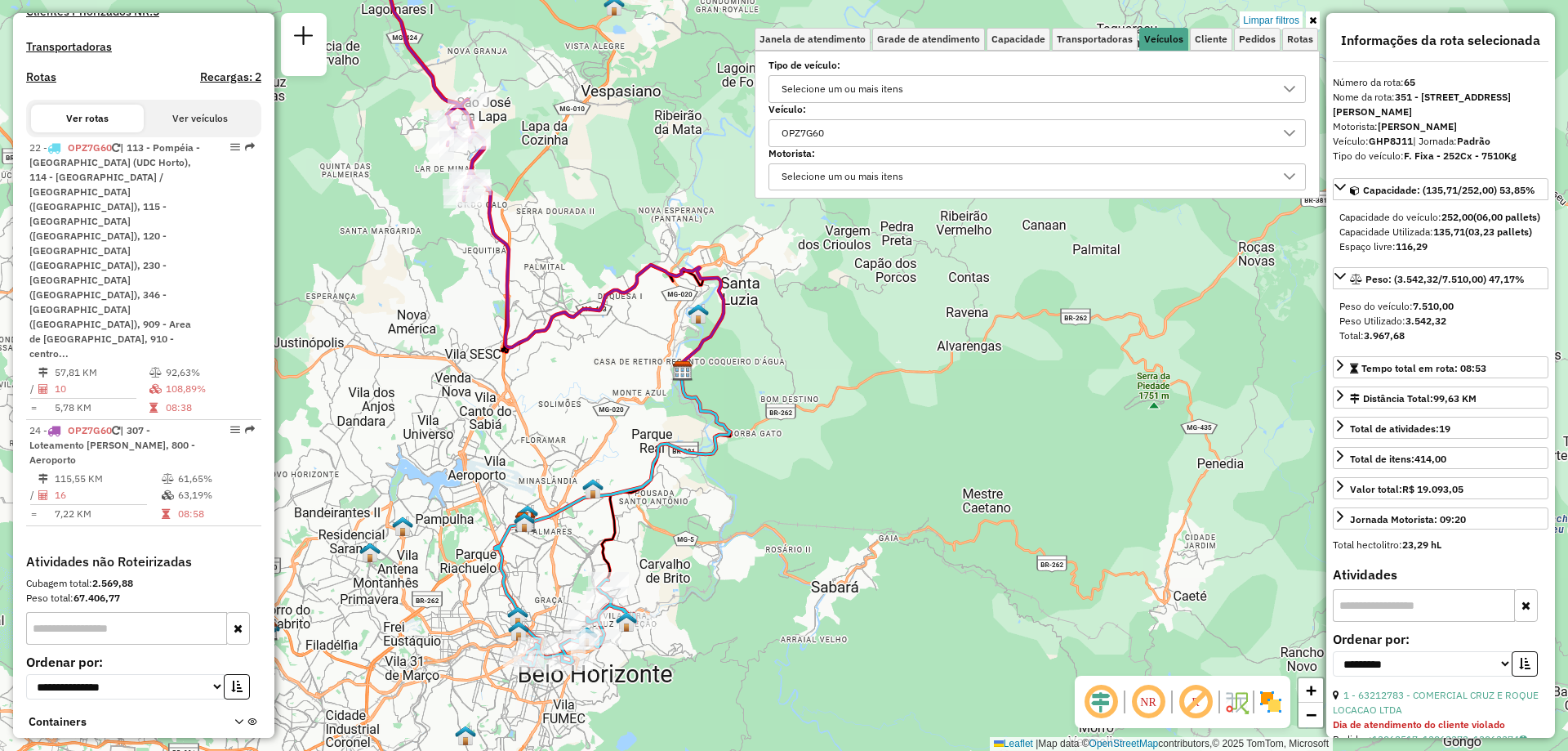
drag, startPoint x: 703, startPoint y: 478, endPoint x: 714, endPoint y: 274, distance: 204.3
click at [714, 275] on div "Limpar filtros Janela de atendimento Grade de atendimento Capacidade Transporta…" at bounding box center [784, 376] width 1568 height 751
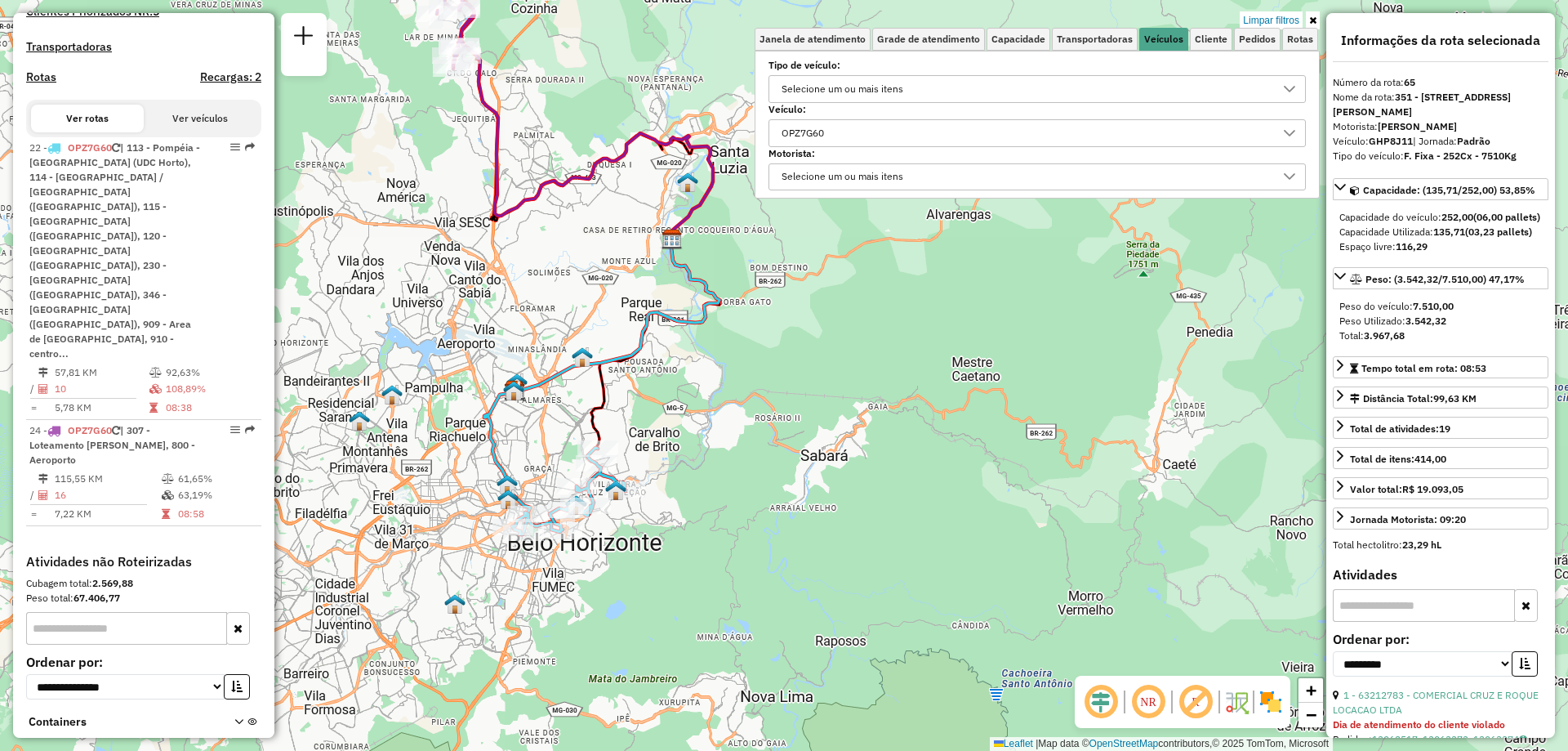
drag, startPoint x: 537, startPoint y: 256, endPoint x: 574, endPoint y: 341, distance: 92.7
click at [574, 341] on div "Limpar filtros Janela de atendimento Grade de atendimento Capacidade Transporta…" at bounding box center [784, 376] width 1568 height 751
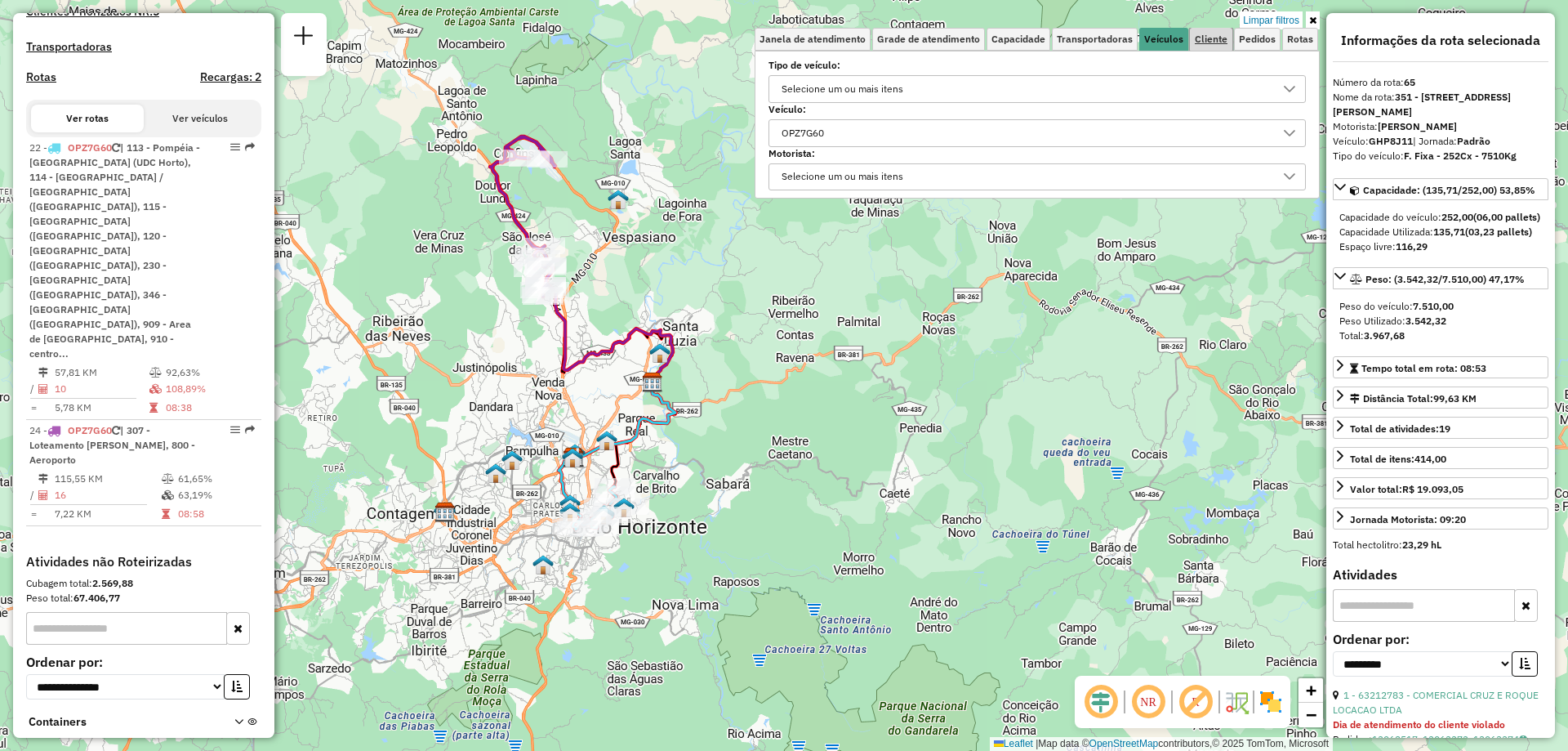
click at [1214, 34] on span "Cliente" at bounding box center [1211, 39] width 33 height 10
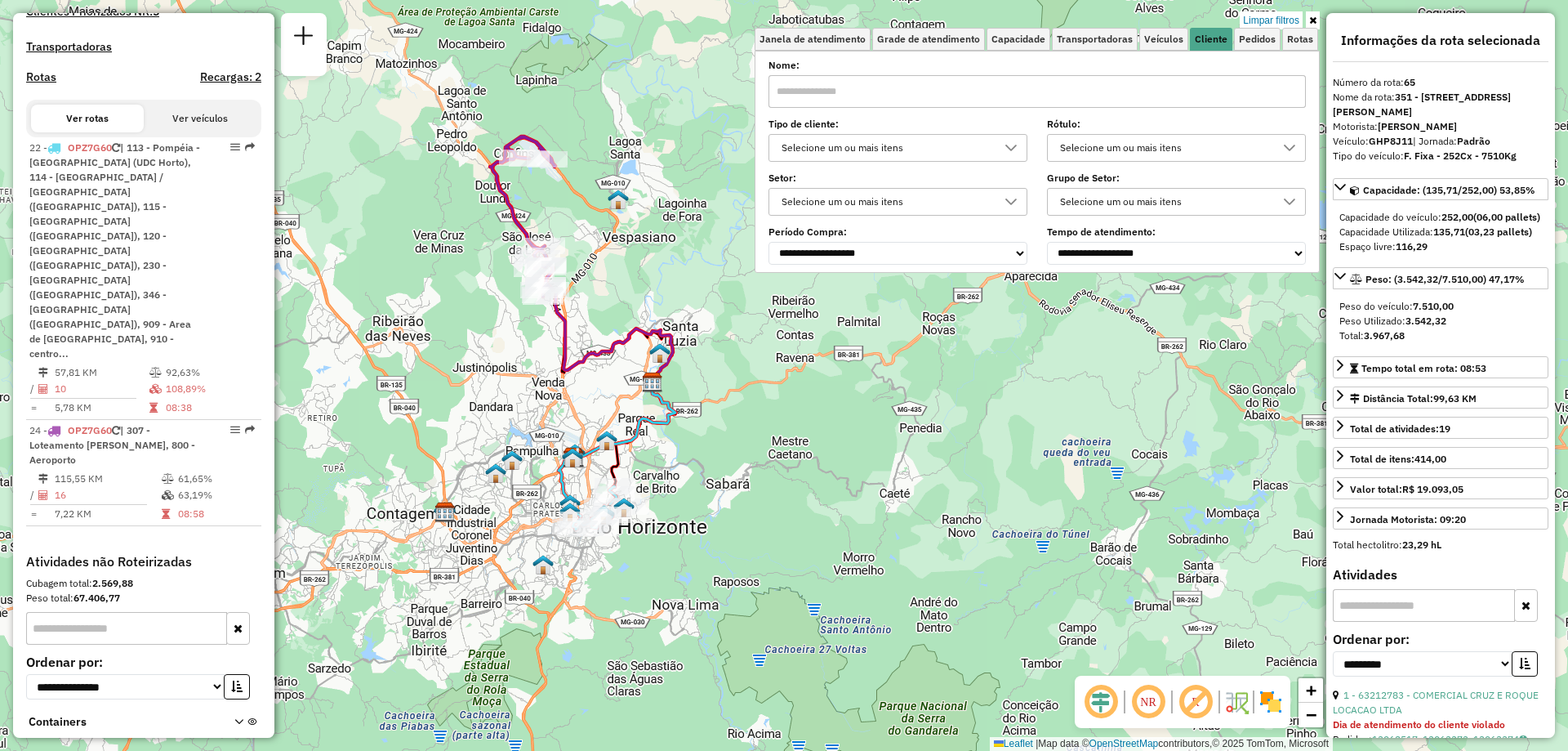
click at [913, 136] on div "Selecione um ou mais itens" at bounding box center [885, 148] width 220 height 27
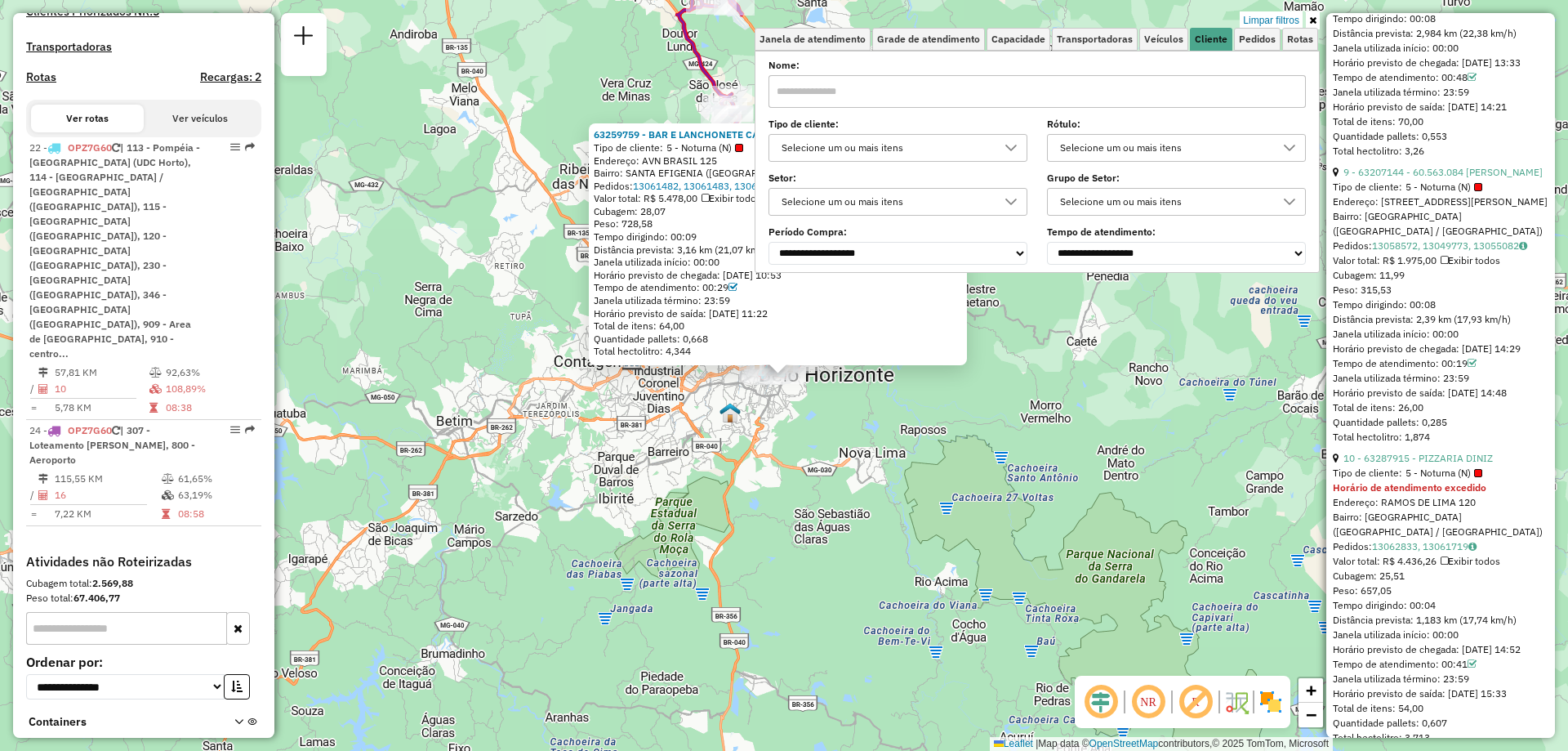
scroll to position [3102, 0]
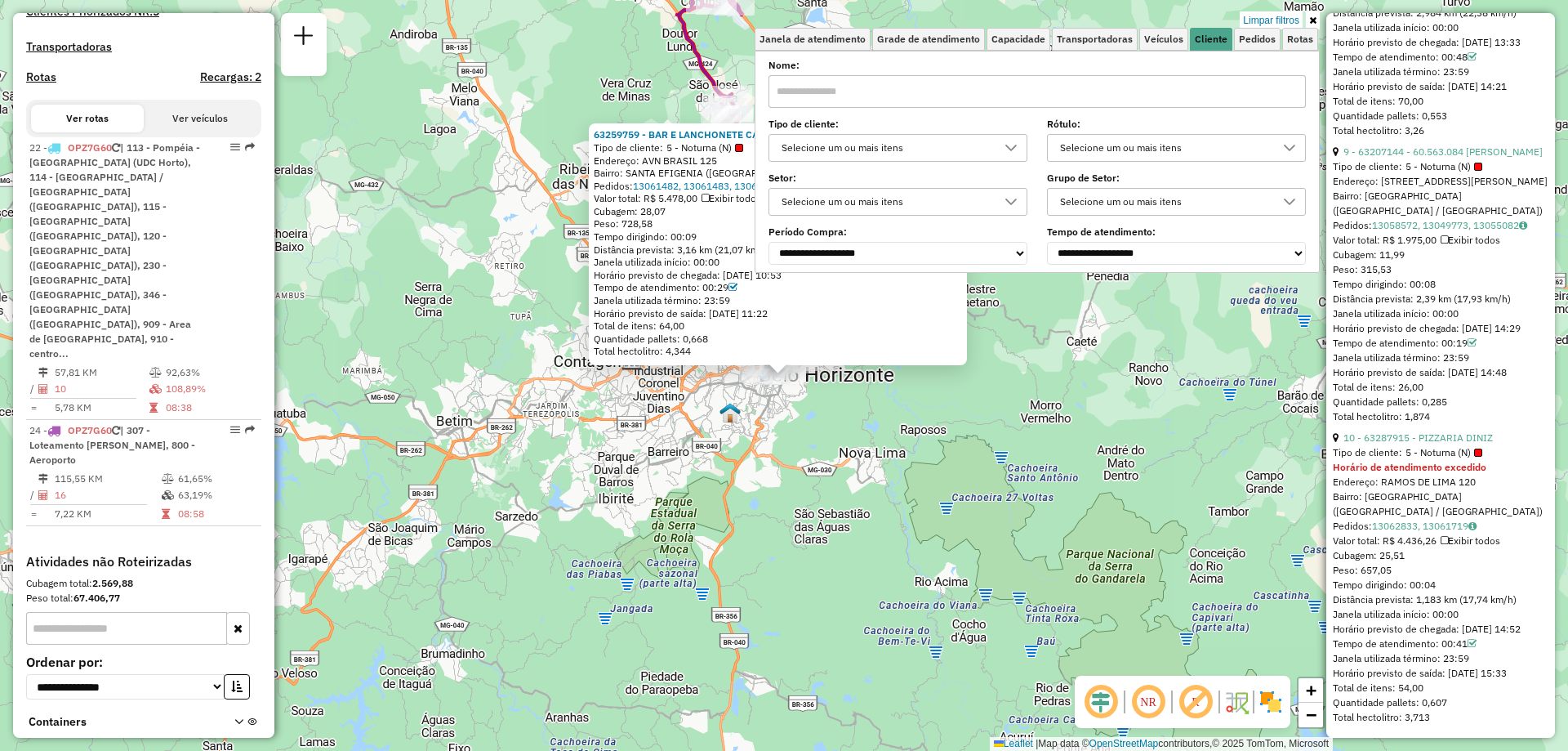
drag, startPoint x: 1137, startPoint y: 356, endPoint x: 899, endPoint y: 504, distance: 280.3
click at [899, 504] on div "63259759 - BAR E LANCHONETE CAR Tipo de cliente: 5 - Noturna (N) Endereço: AVN …" at bounding box center [784, 376] width 1568 height 751
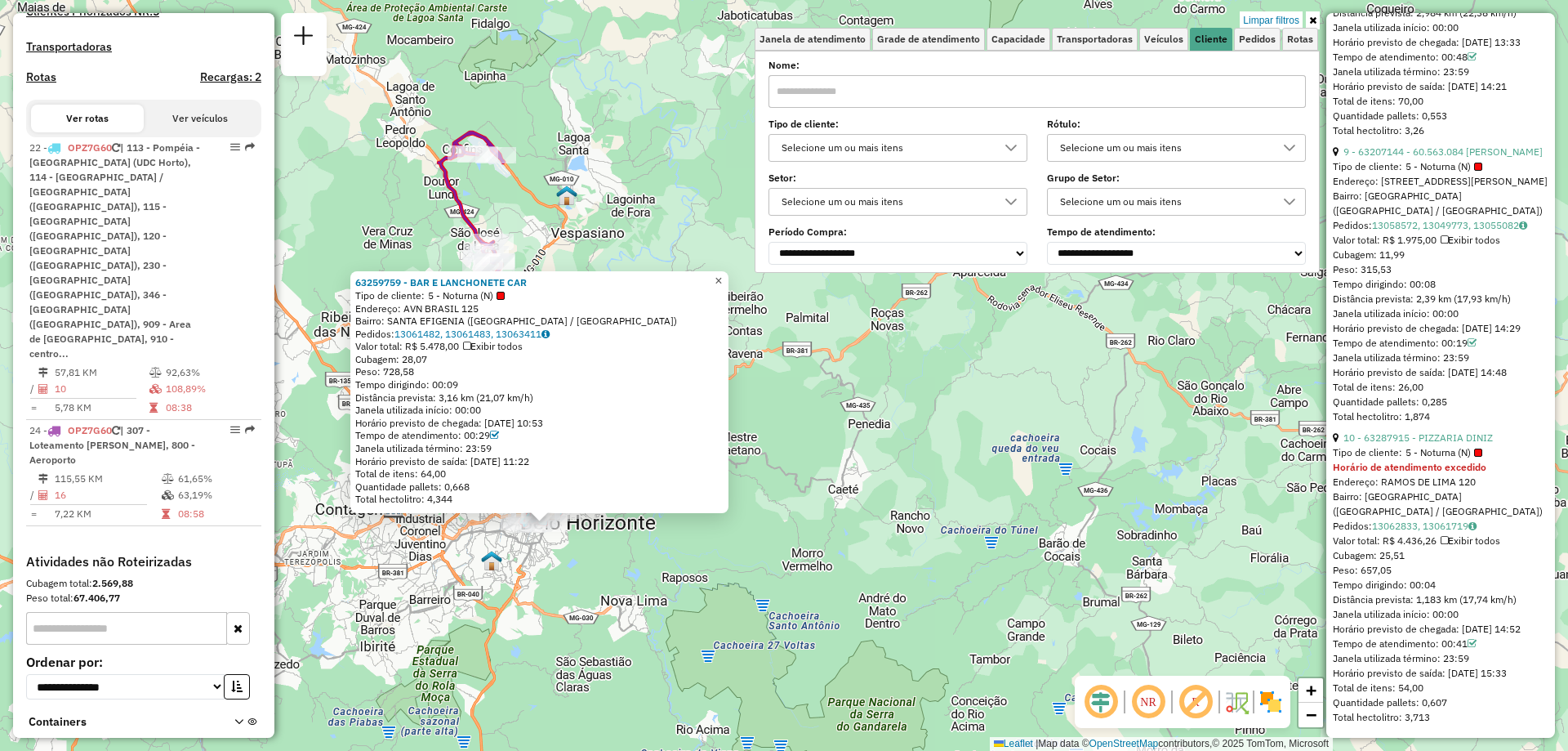
click at [722, 274] on span "×" at bounding box center [717, 281] width 7 height 14
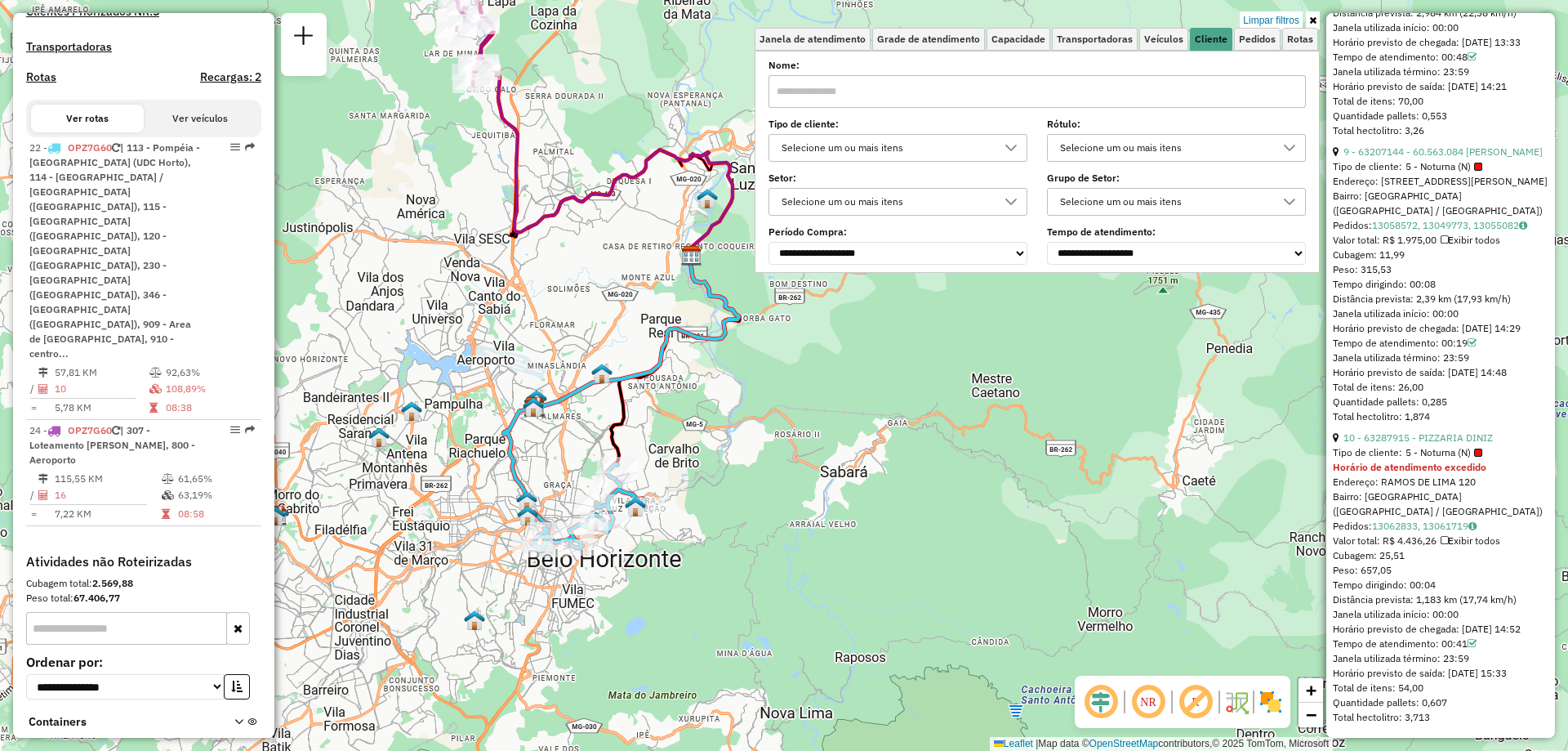
click at [467, 99] on div "Limpar filtros Janela de atendimento Grade de atendimento Capacidade Transporta…" at bounding box center [784, 376] width 1568 height 751
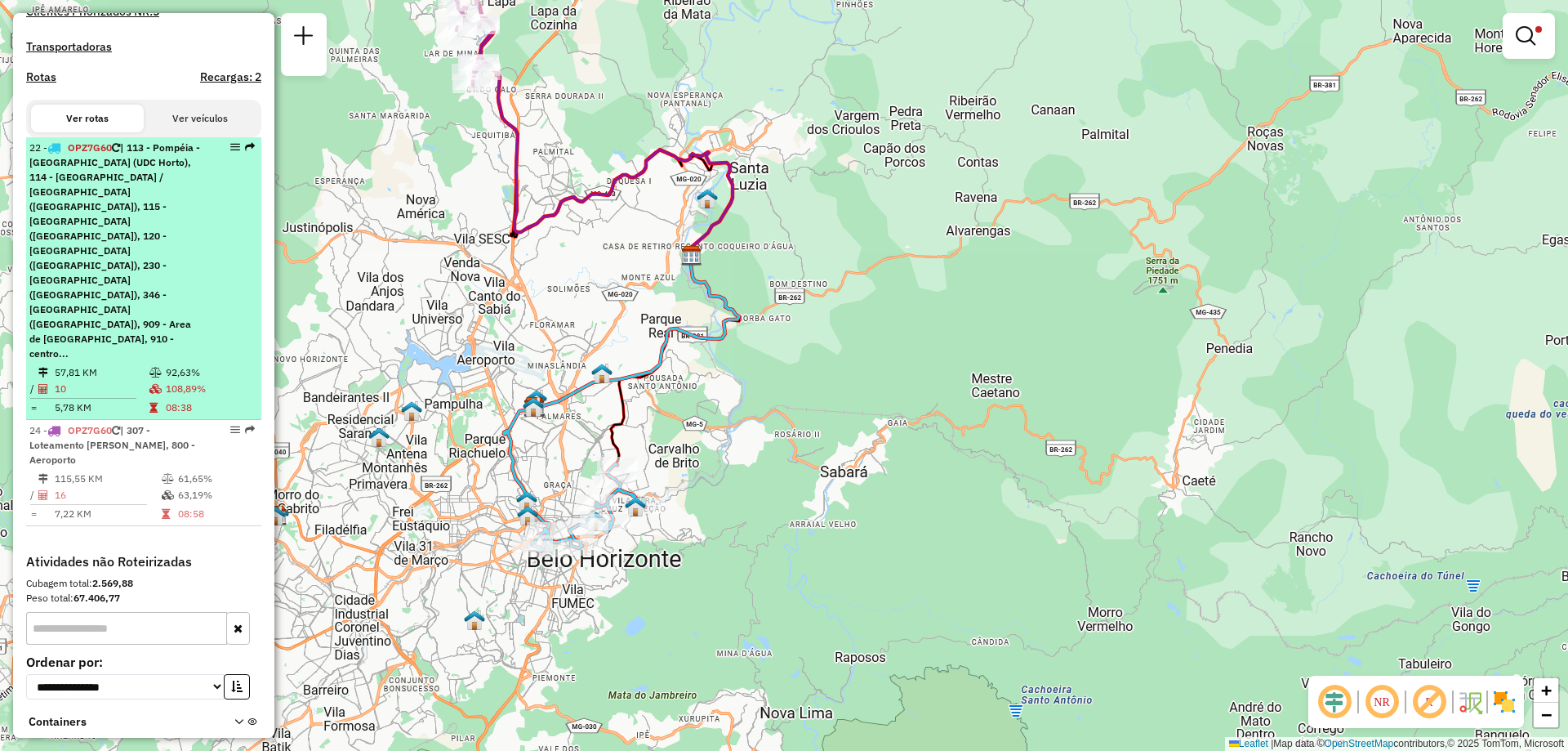
click at [115, 289] on li "22 - OPZ7G60 | 113 - Pompéia - Vera Cruz (UDC Horto), 114 - Cidade Nova / Sagra…" at bounding box center [144, 278] width 236 height 283
select select "**********"
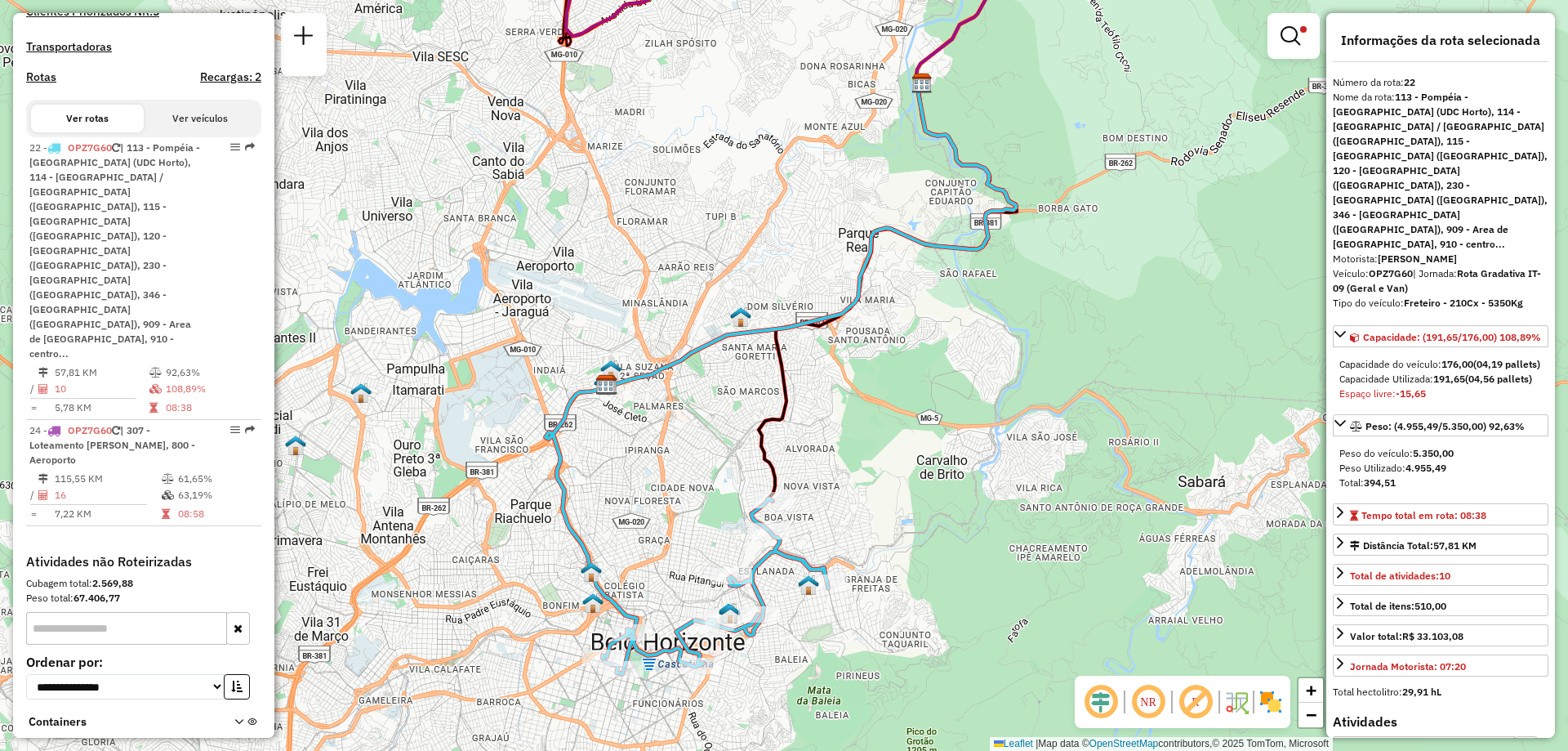
drag, startPoint x: 784, startPoint y: 583, endPoint x: 671, endPoint y: 546, distance: 118.9
click at [671, 547] on div "Limpar filtros Janela de atendimento Grade de atendimento Capacidade Transporta…" at bounding box center [784, 376] width 1568 height 751
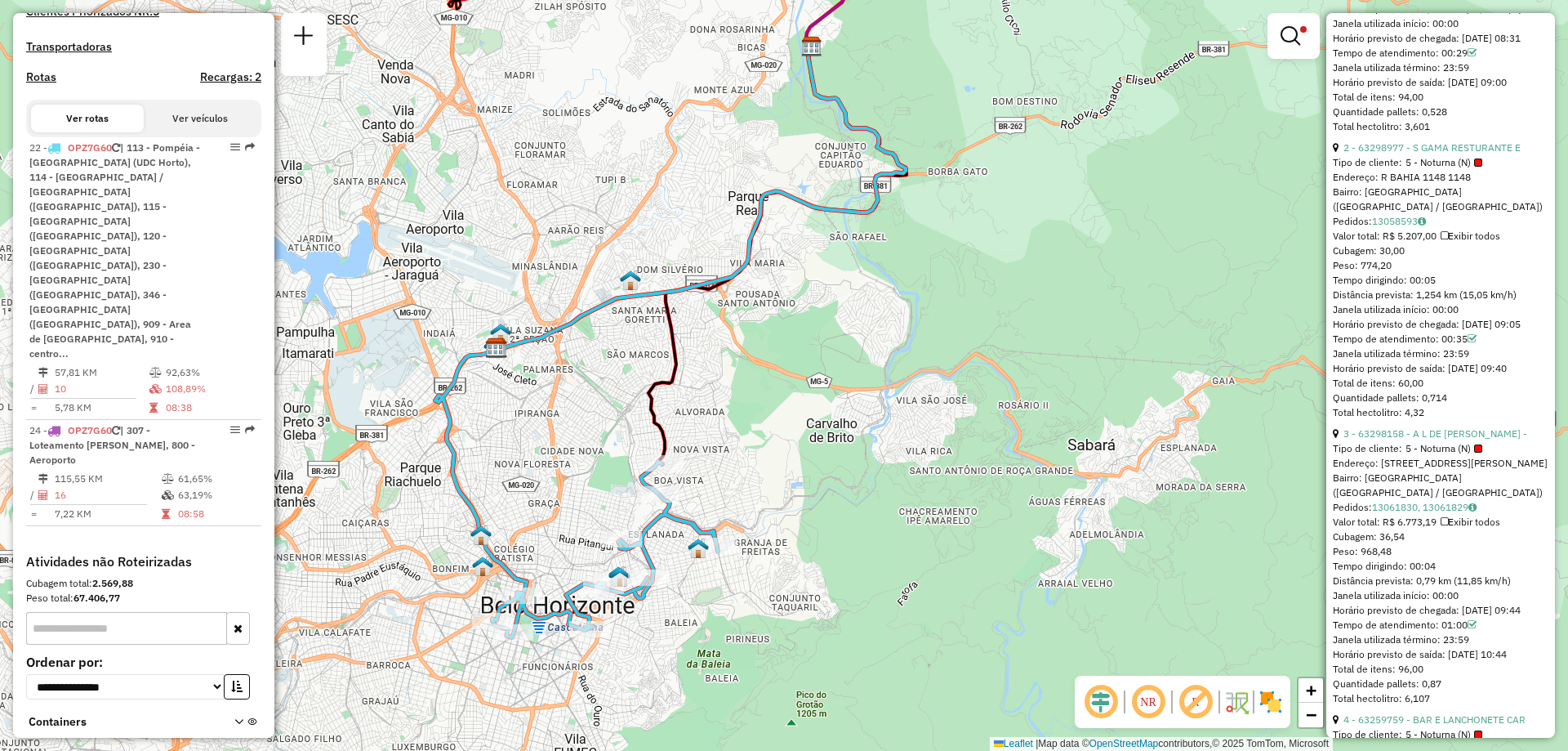
scroll to position [1143, 0]
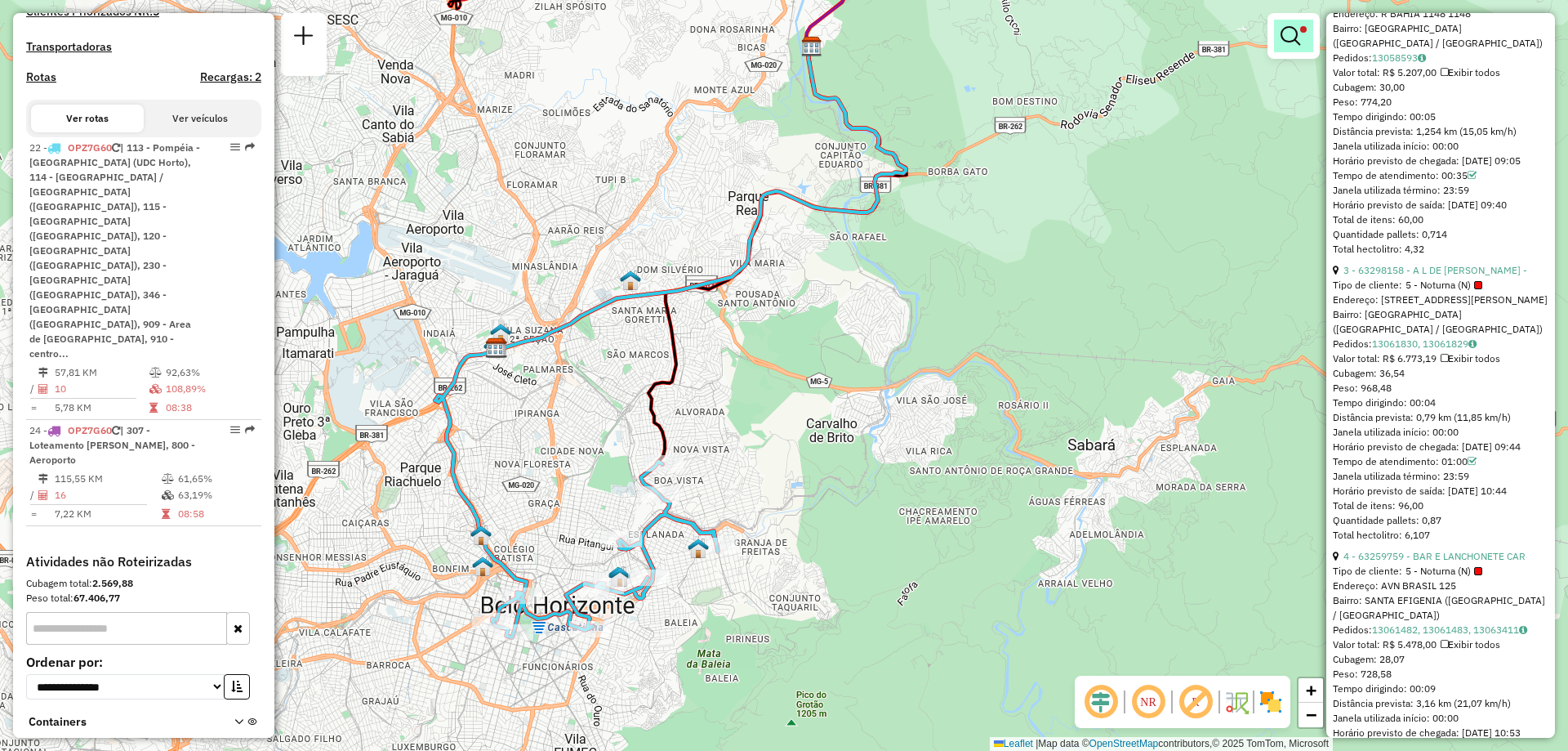
click at [1301, 39] on link at bounding box center [1294, 35] width 39 height 33
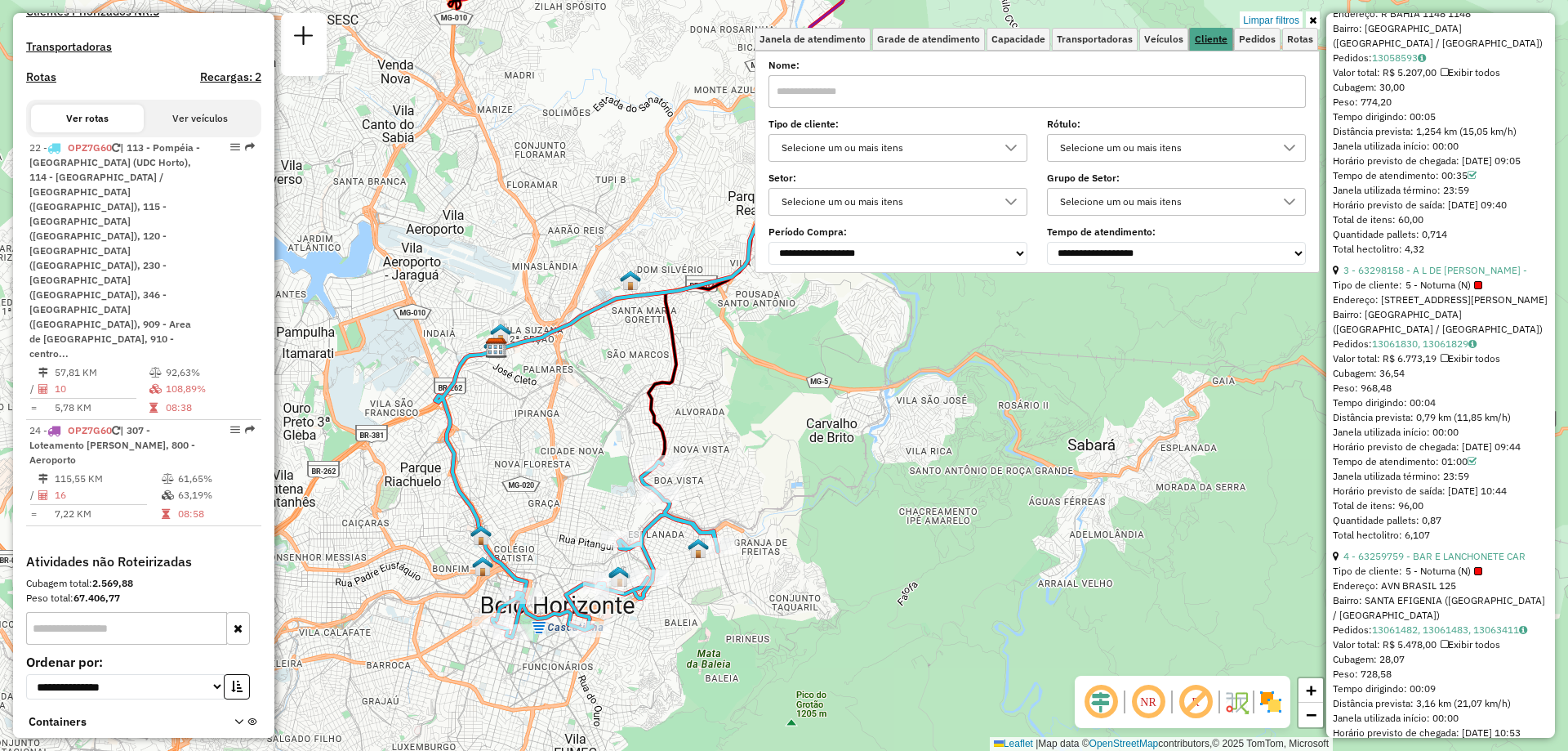
click at [1205, 40] on span "Cliente" at bounding box center [1211, 39] width 33 height 10
click at [1174, 34] on span "Veículos" at bounding box center [1164, 39] width 39 height 10
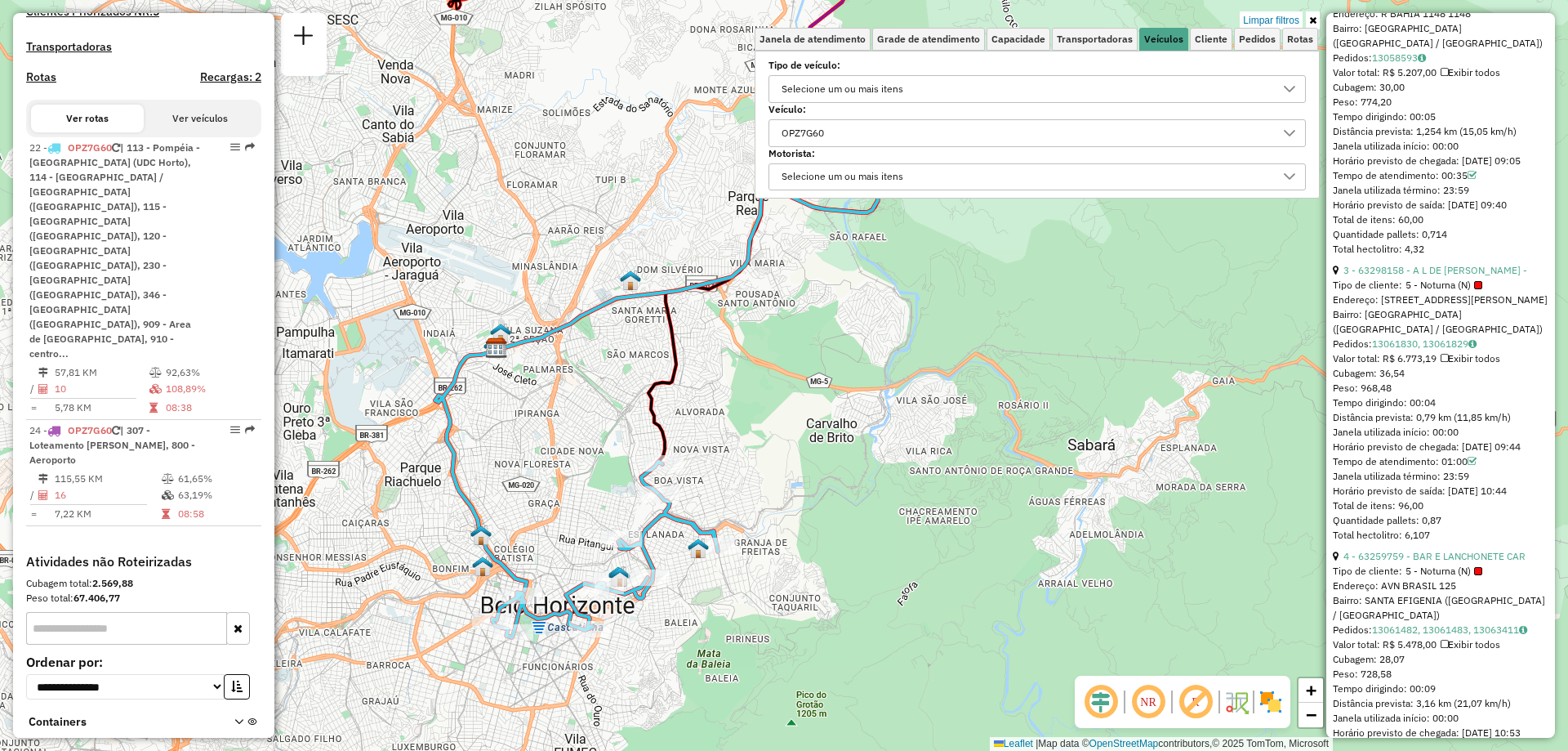
click at [830, 125] on div "OPZ7G60" at bounding box center [802, 133] width 54 height 27
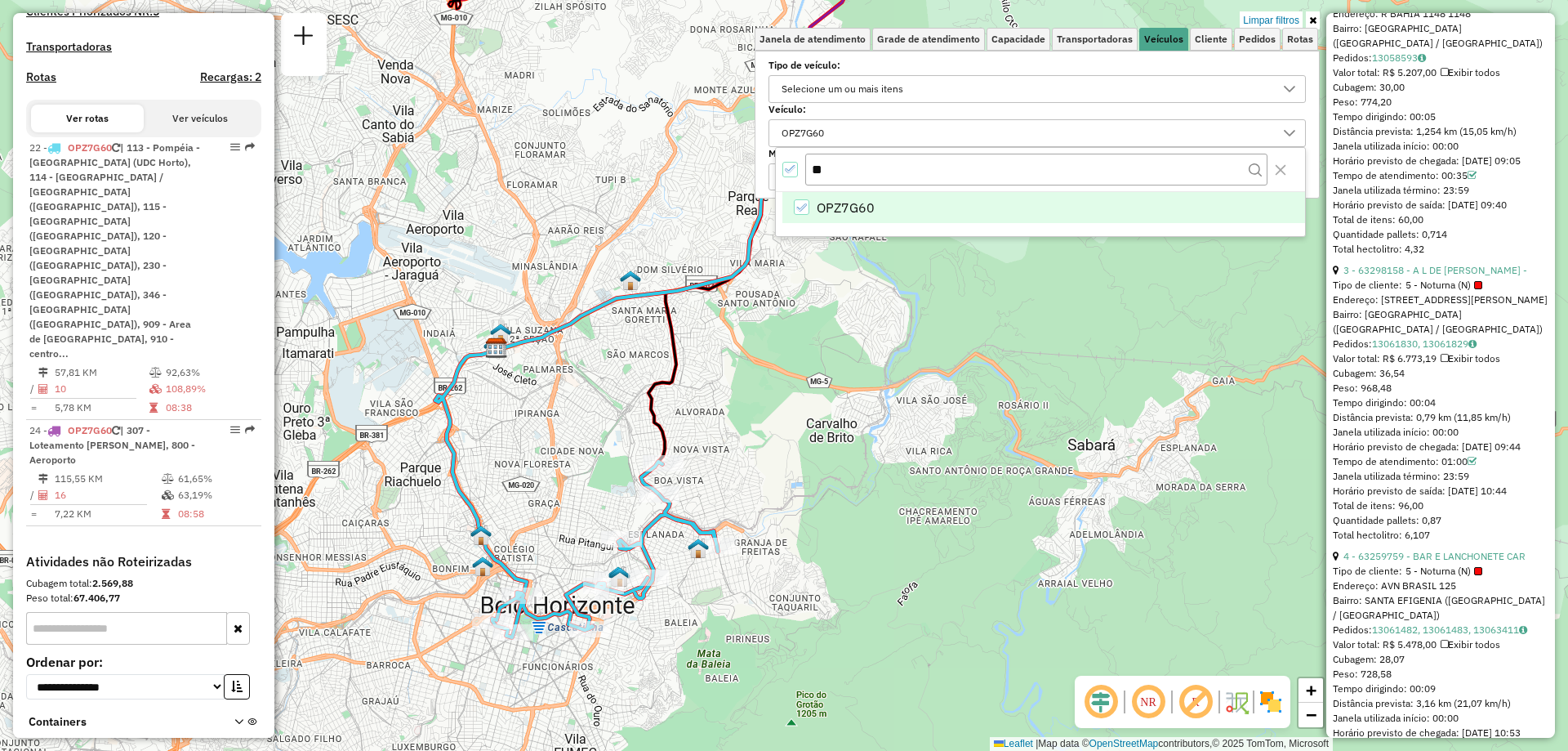
click at [799, 205] on icon "OPZ7G60" at bounding box center [801, 208] width 12 height 12
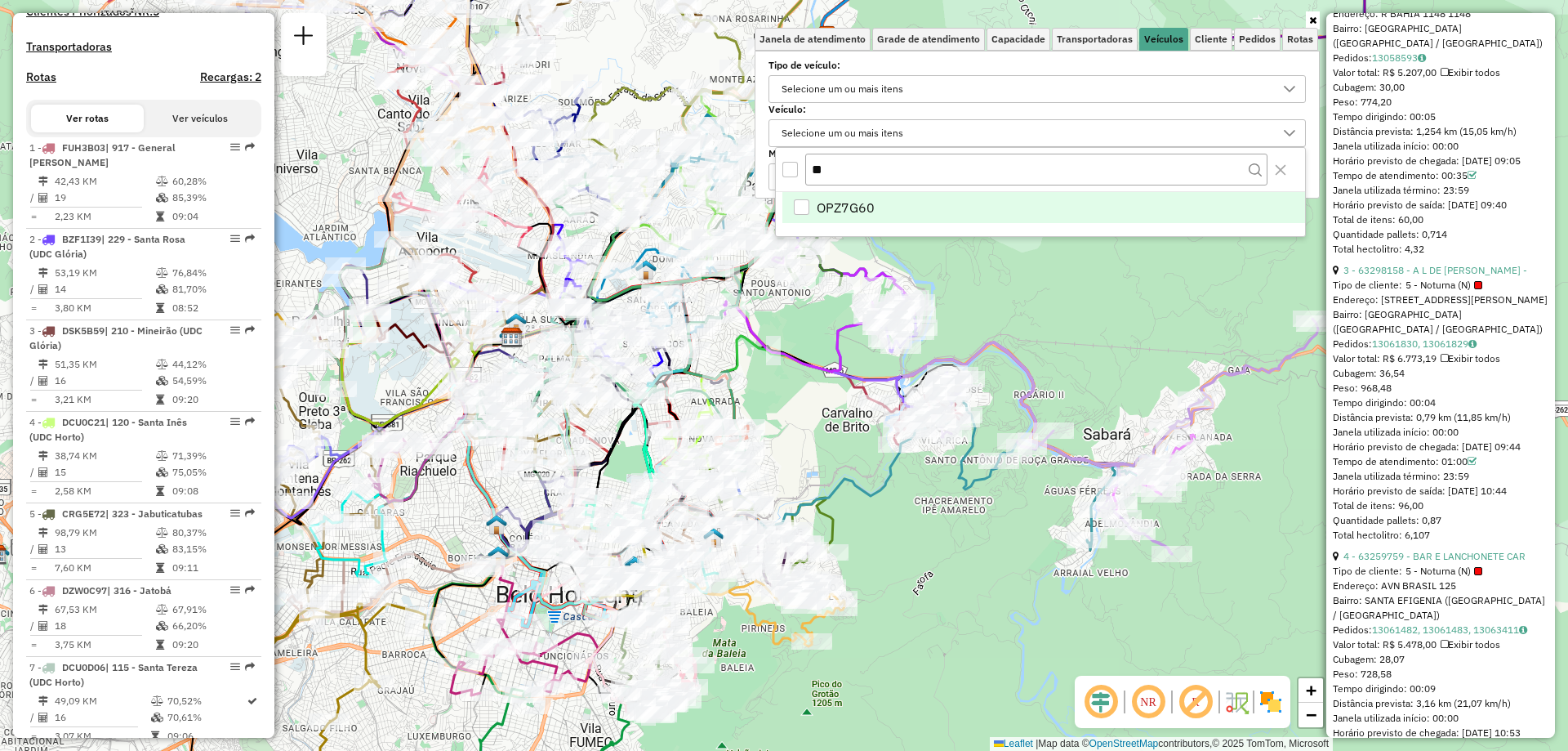
click at [692, 372] on icon at bounding box center [599, 466] width 245 height 190
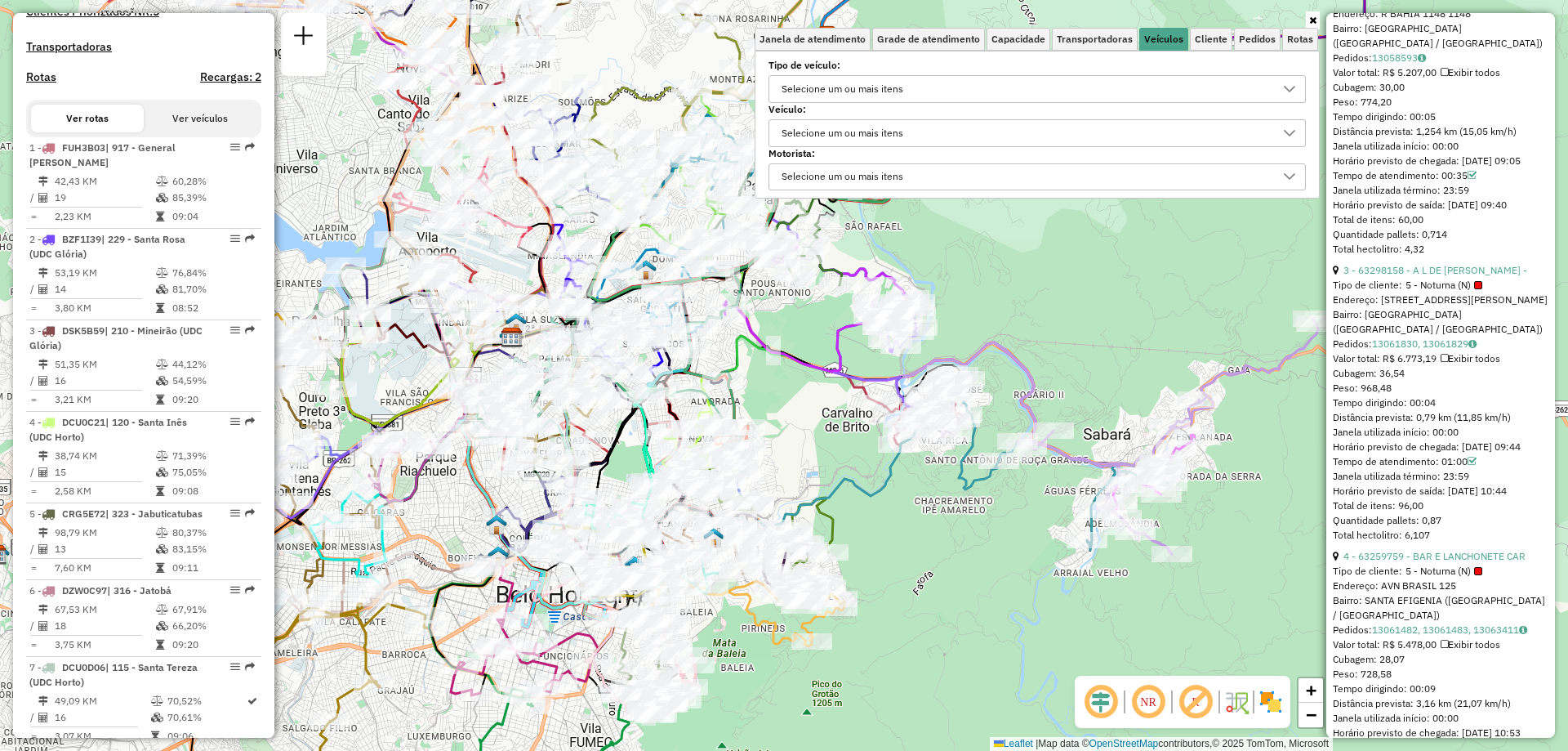
scroll to position [7123, 0]
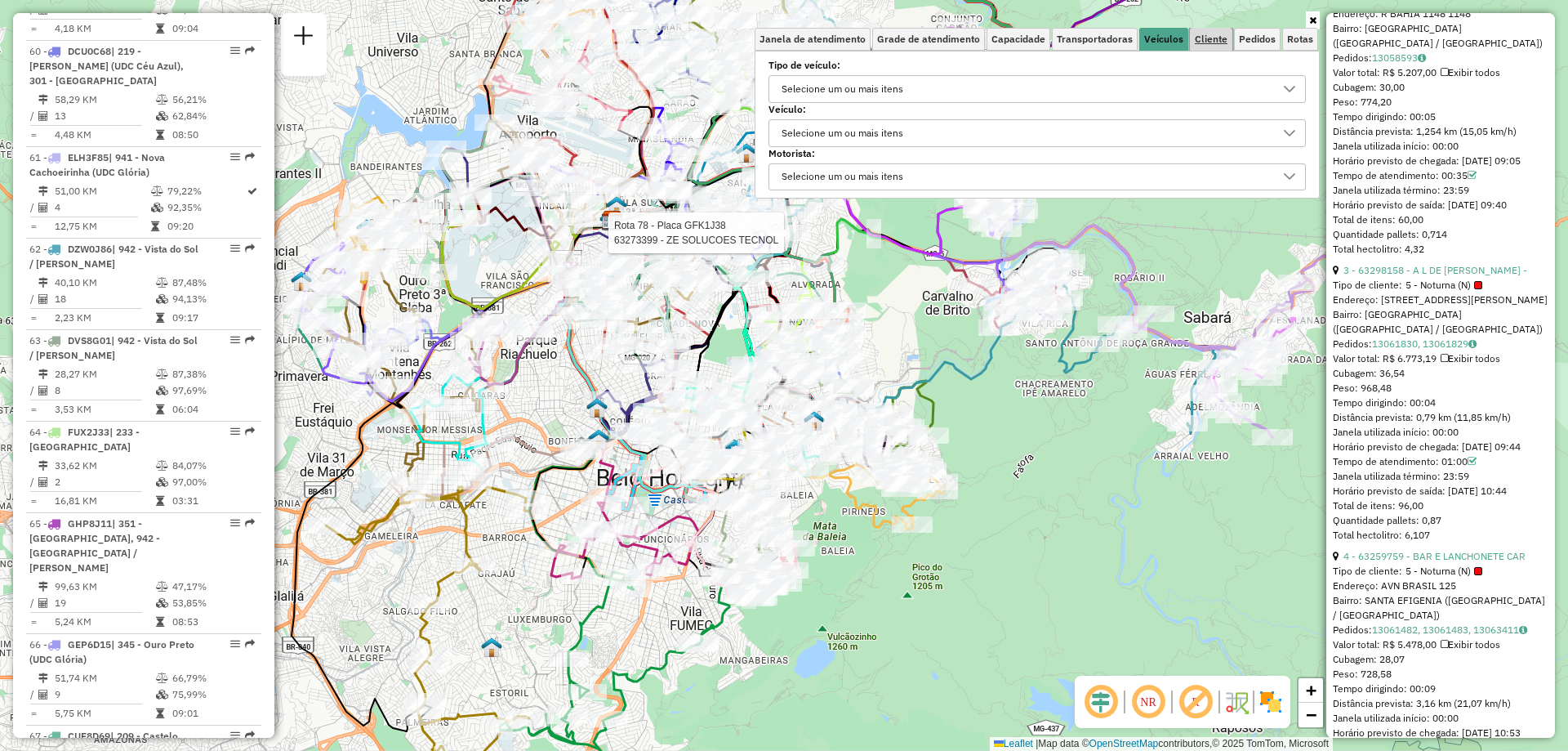
click at [1226, 32] on link "Cliente" at bounding box center [1211, 38] width 42 height 23
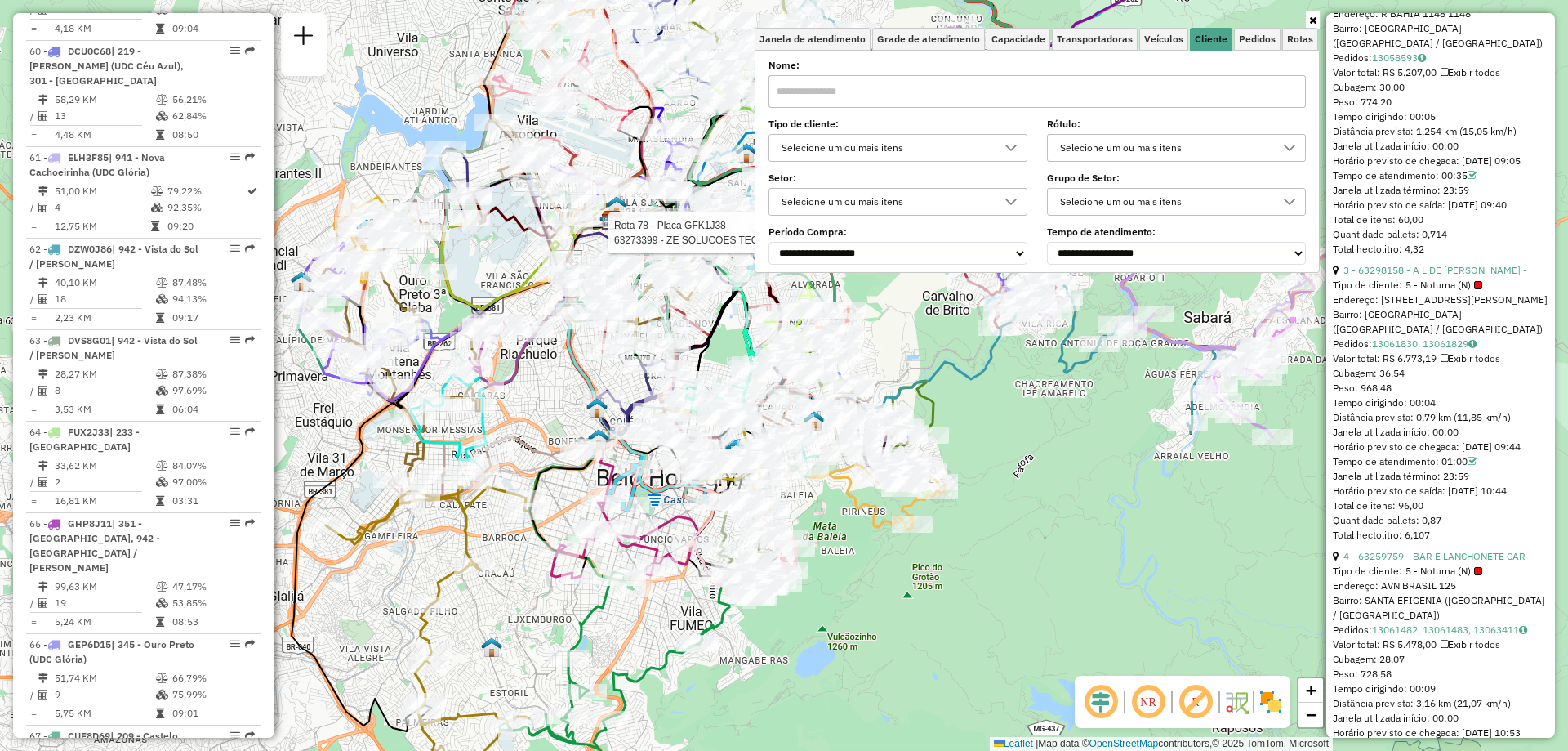
click at [824, 146] on div "Selecione um ou mais itens" at bounding box center [885, 148] width 220 height 27
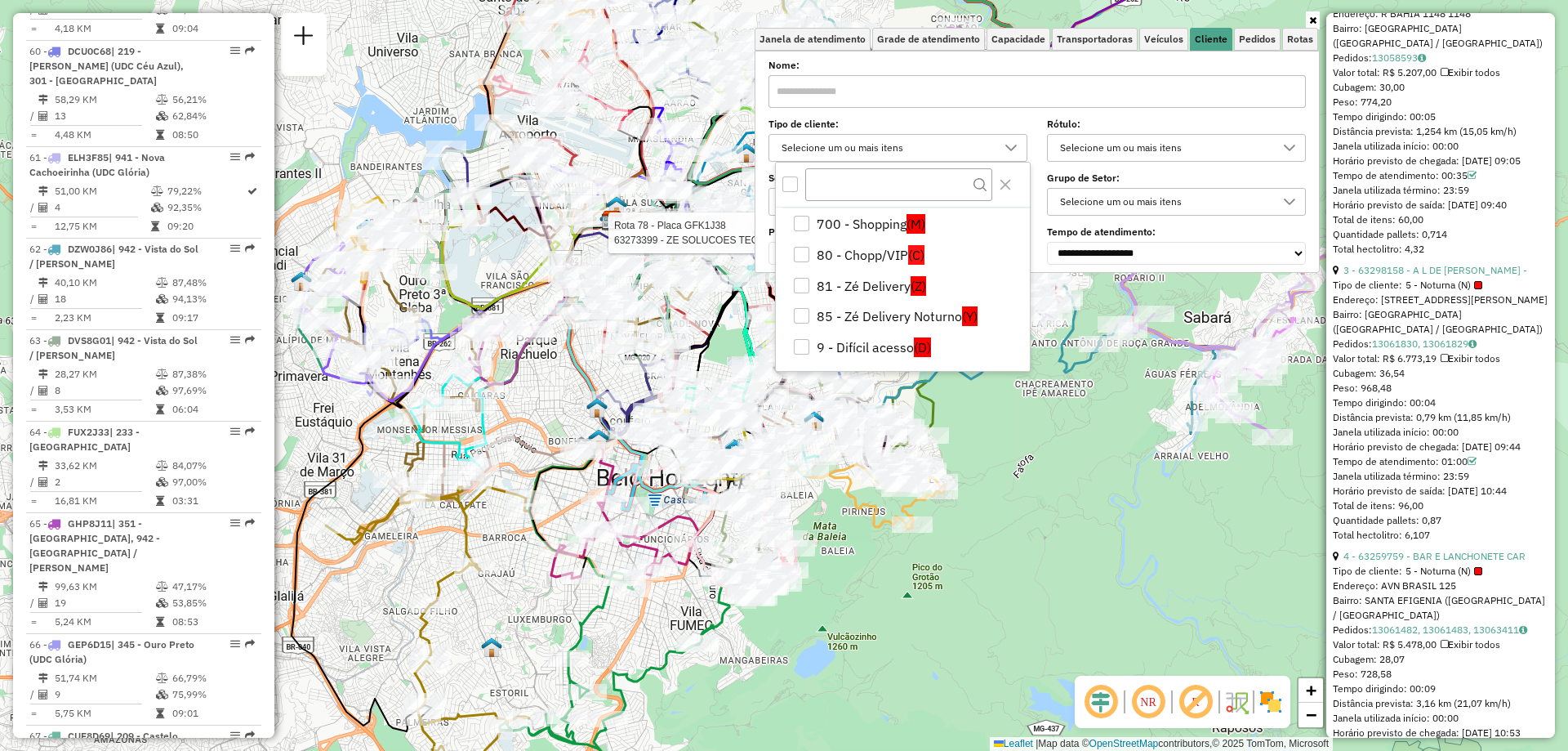
scroll to position [164, 0]
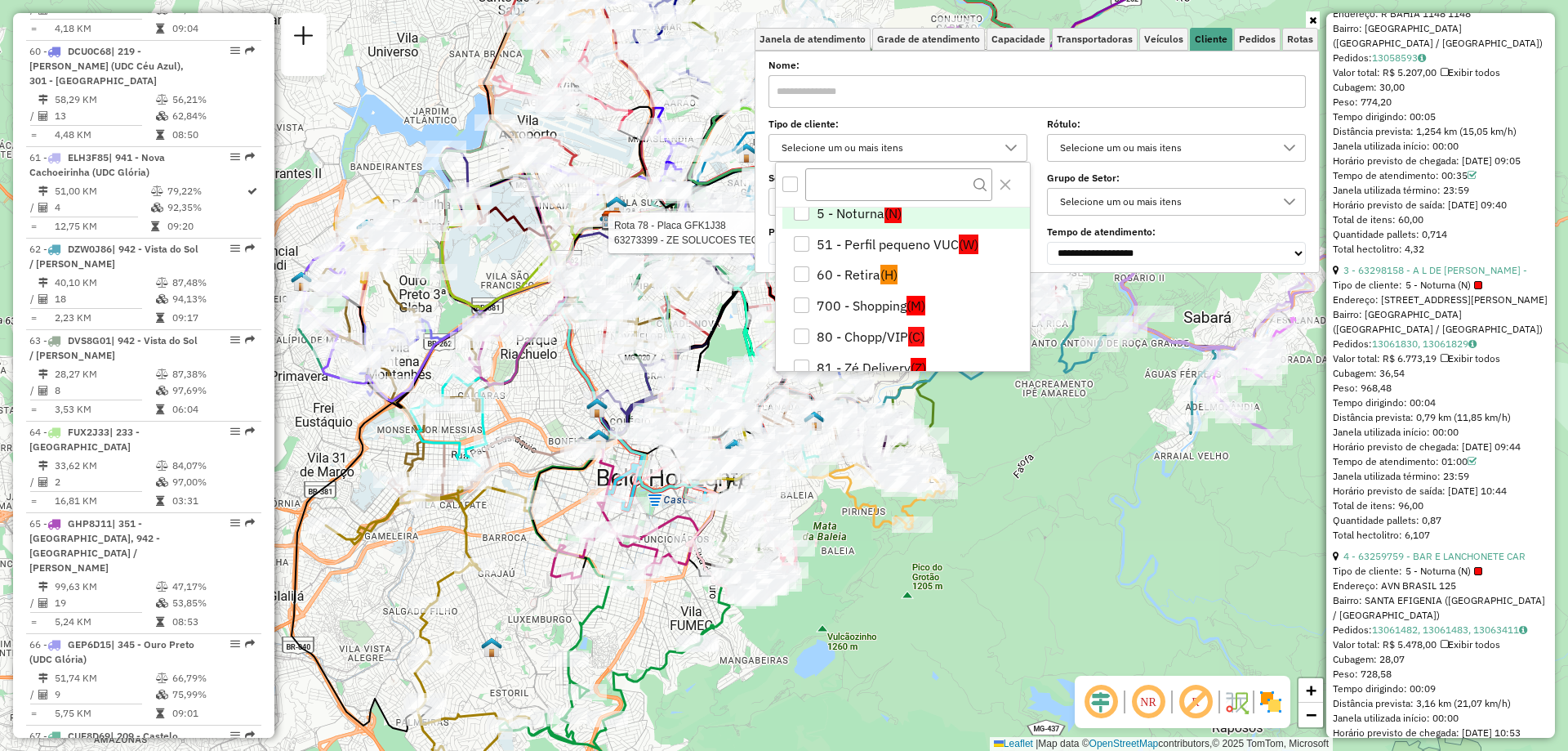
click at [831, 212] on li "5 - Noturna (N)" at bounding box center [906, 213] width 247 height 31
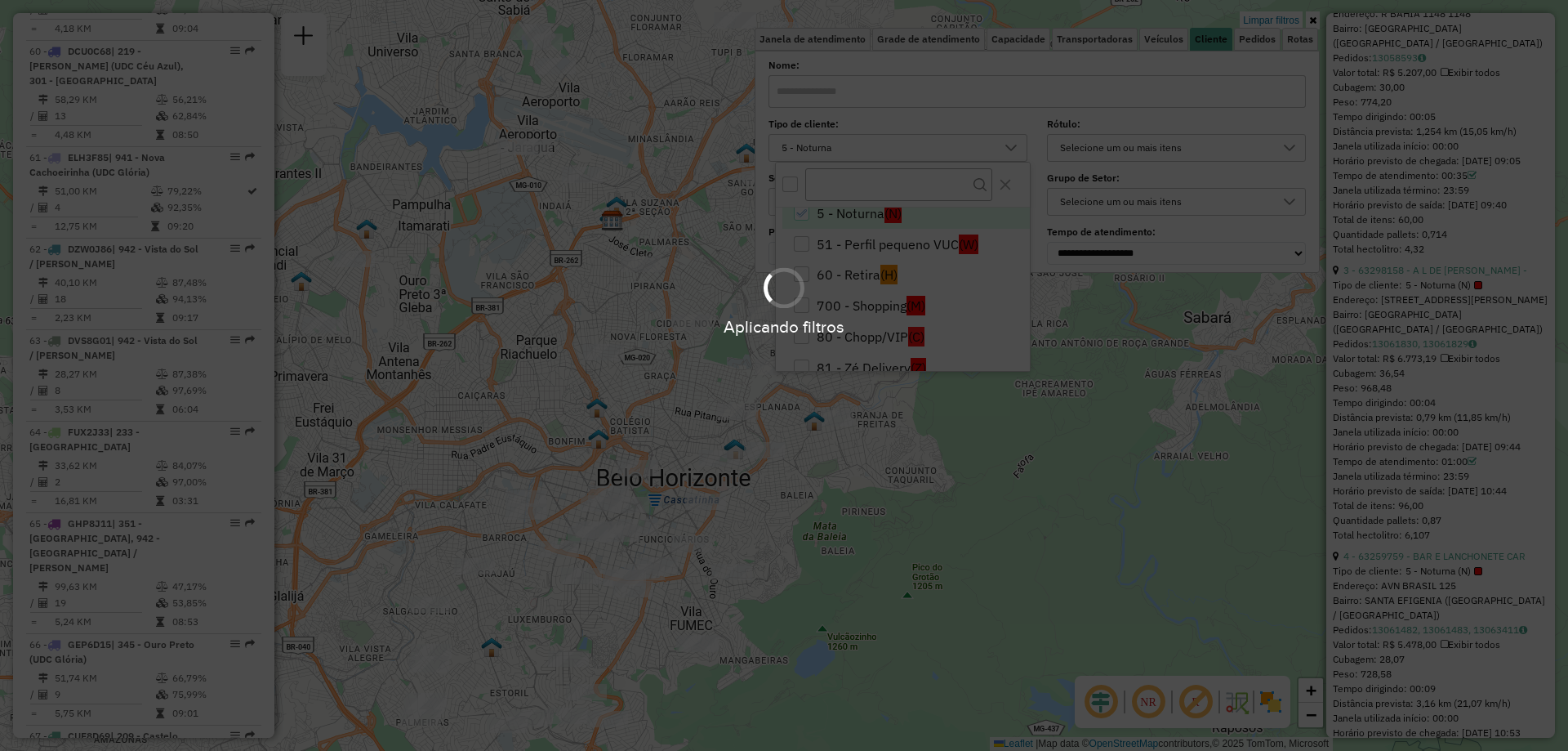
click at [1100, 414] on hb-app "Aplicando filtros Pop-up bloqueado! Seu navegador bloqueou automáticamente a ab…" at bounding box center [784, 376] width 1568 height 751
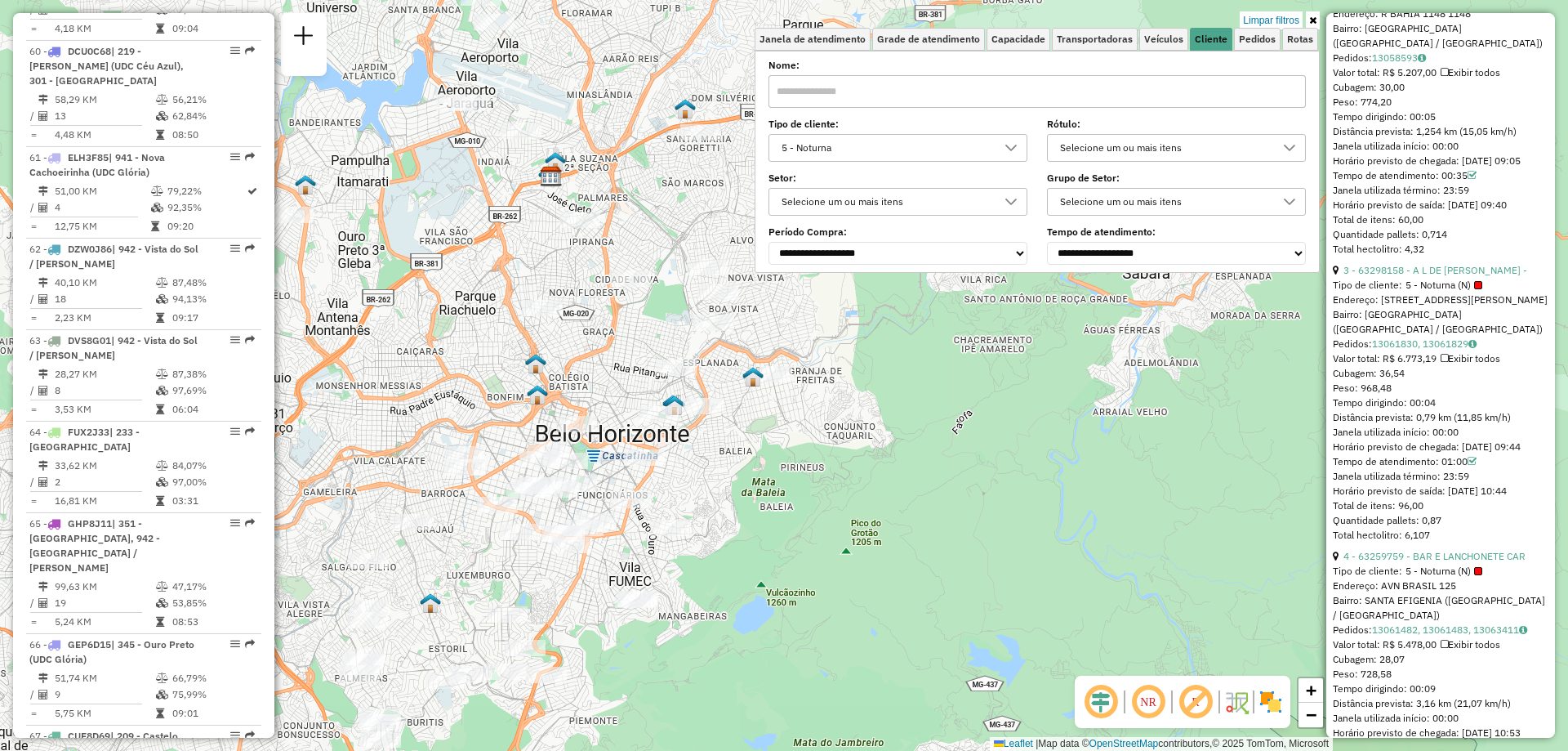
drag, startPoint x: 764, startPoint y: 616, endPoint x: 697, endPoint y: 571, distance: 80.7
click at [698, 571] on div "Limpar filtros Janela de atendimento Grade de atendimento Capacidade Transporta…" at bounding box center [784, 376] width 1568 height 751
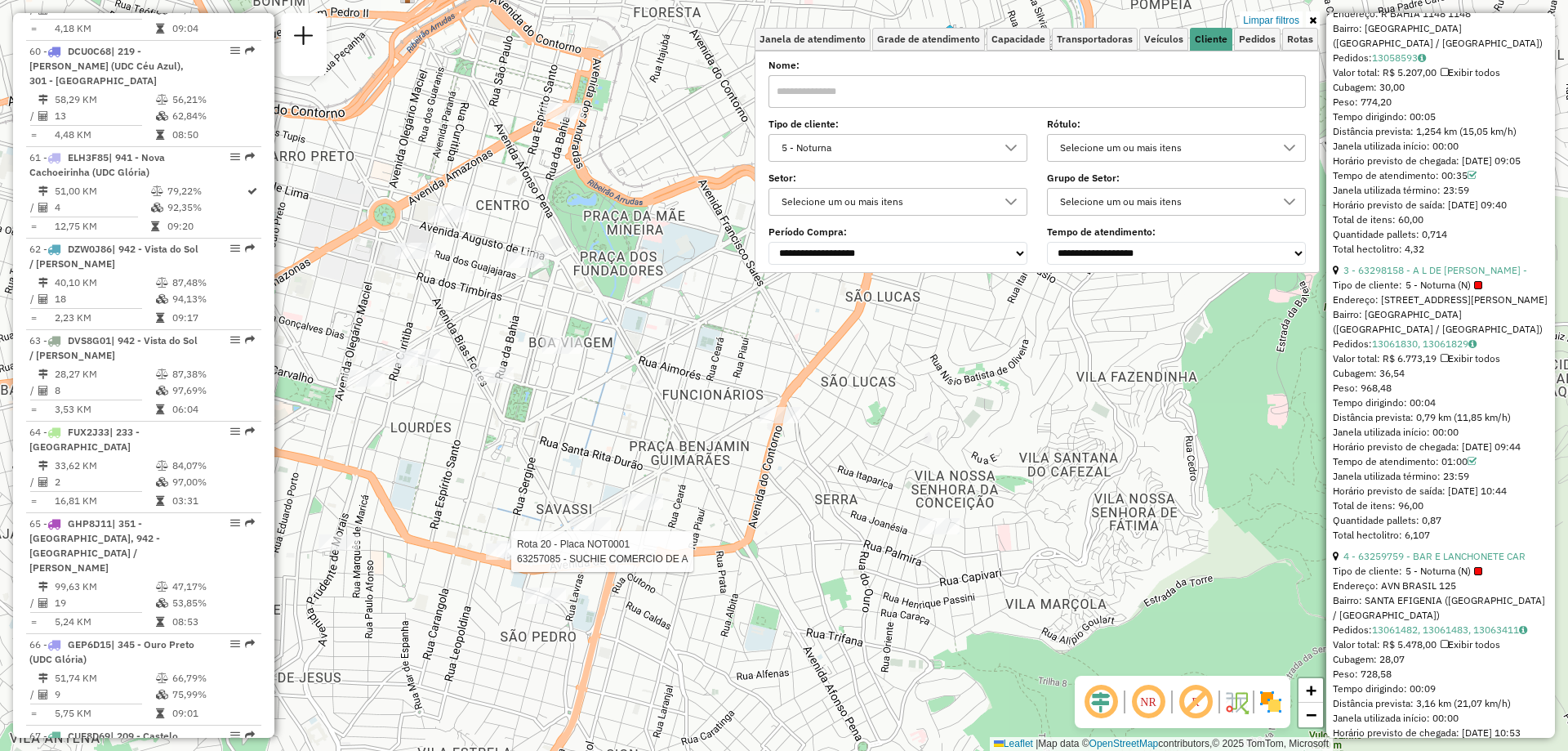
click at [498, 560] on div at bounding box center [506, 551] width 40 height 17
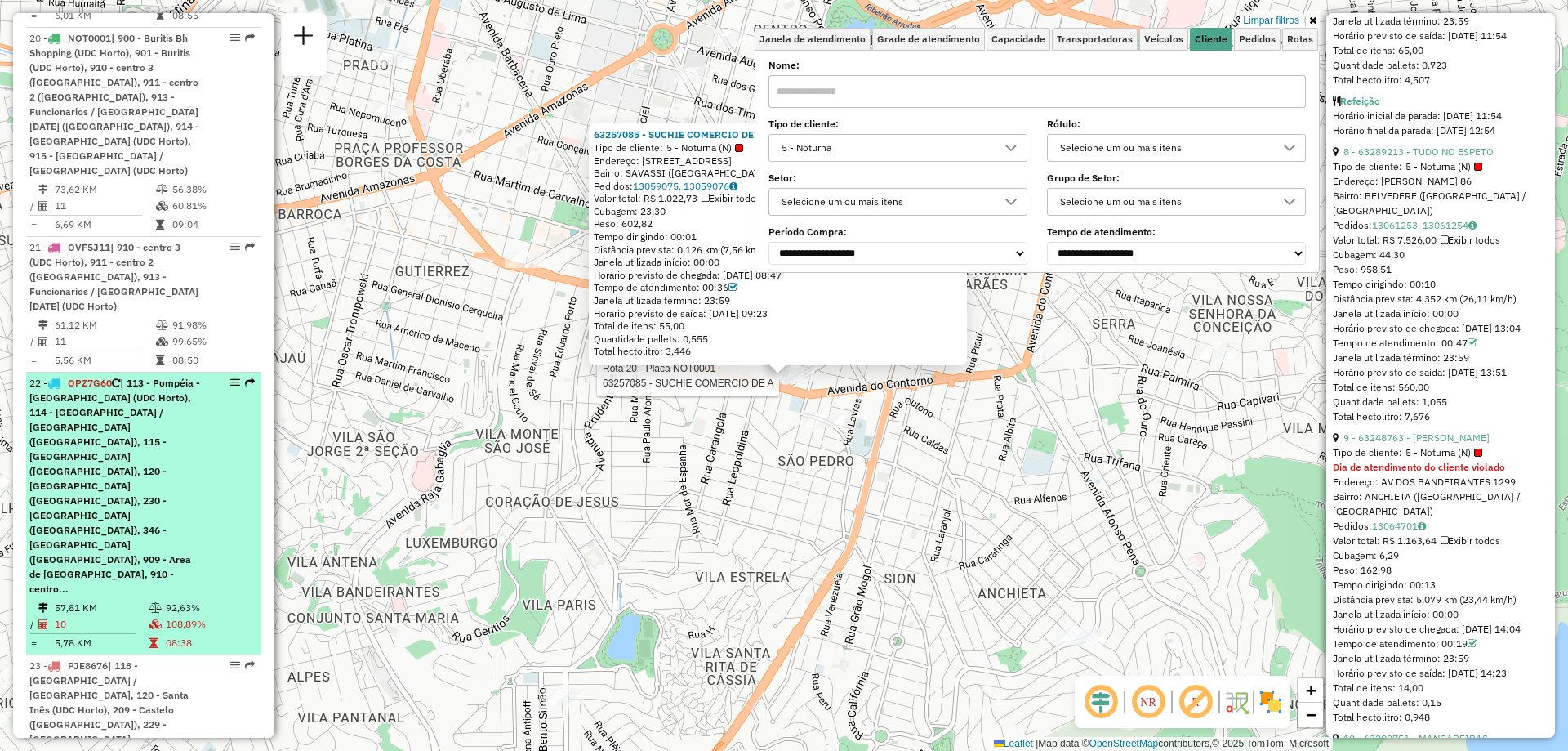
scroll to position [2485, 0]
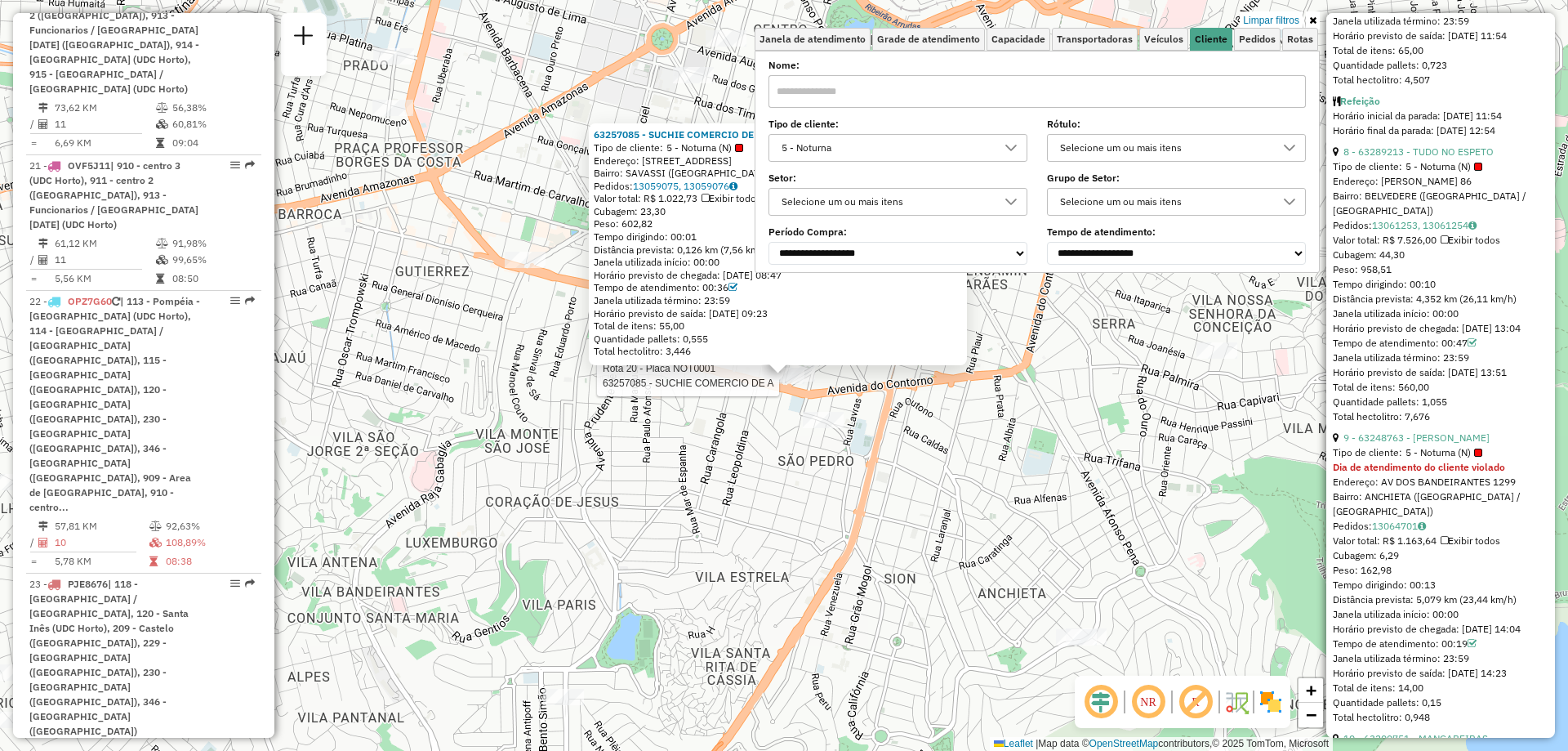
click at [845, 139] on div "5 - Noturna" at bounding box center [885, 148] width 220 height 27
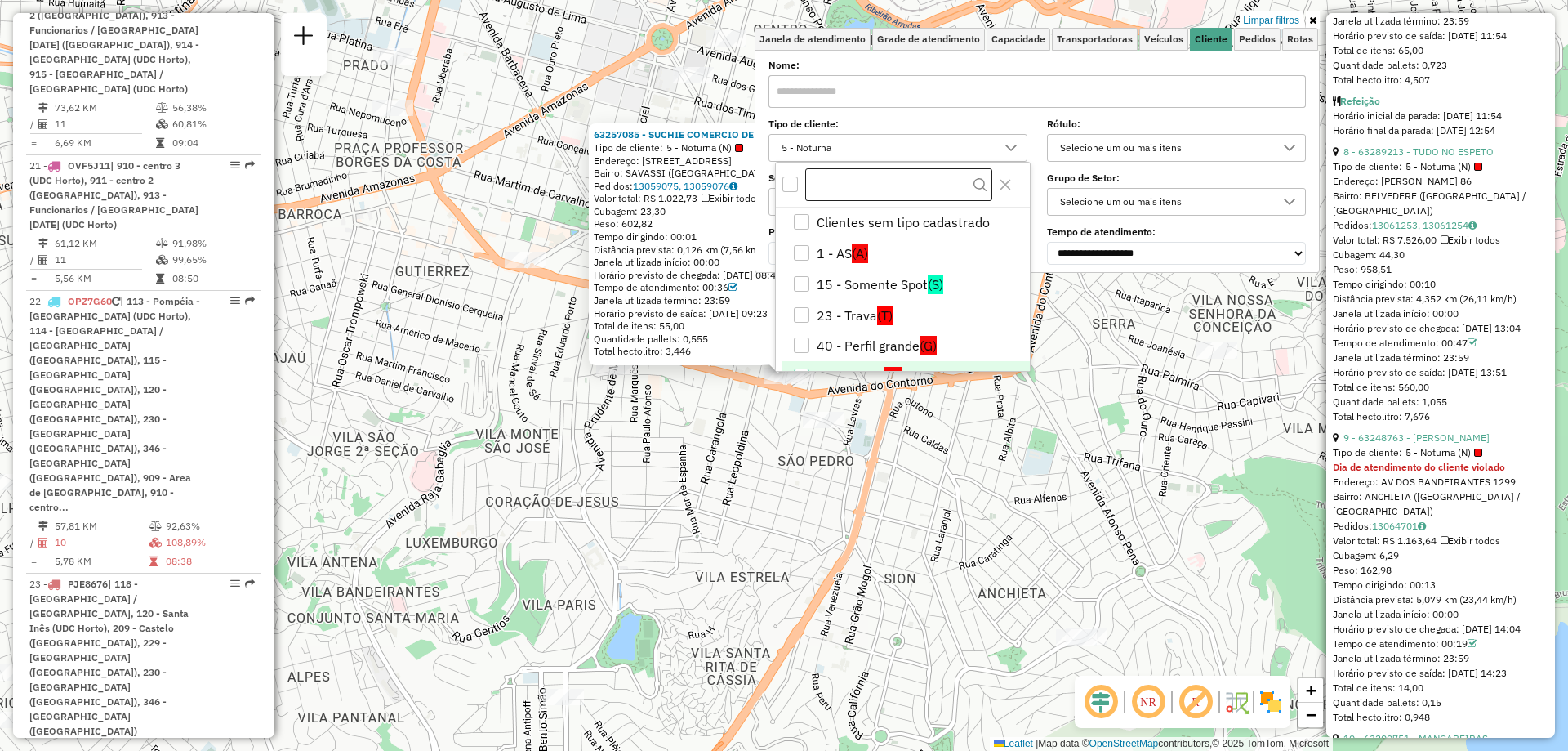
scroll to position [22, 0]
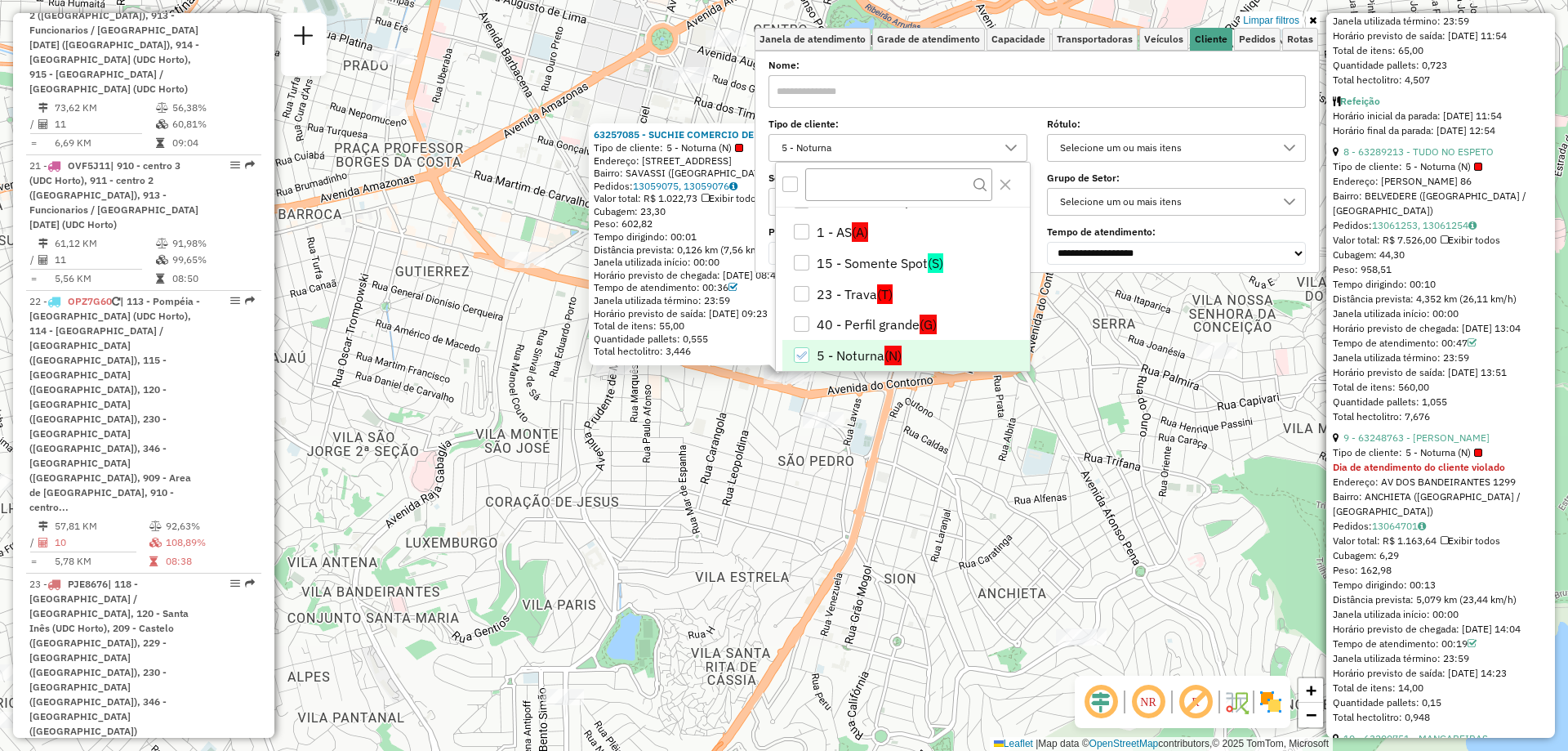
click at [799, 350] on icon "5 - Noturna" at bounding box center [801, 356] width 12 height 12
click at [1005, 178] on icon "Close" at bounding box center [1005, 184] width 13 height 13
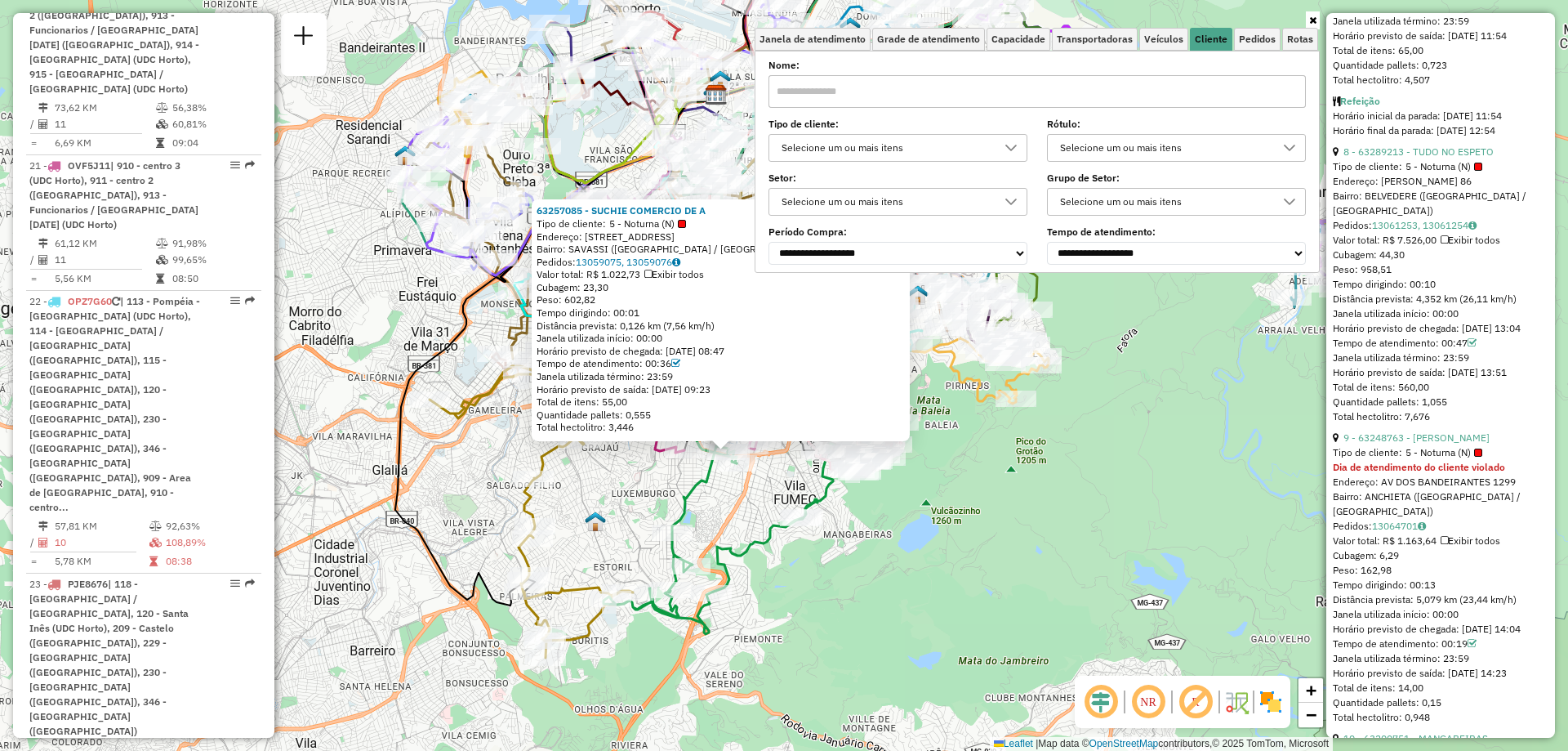
click at [1315, 26] on link at bounding box center [1313, 21] width 14 height 18
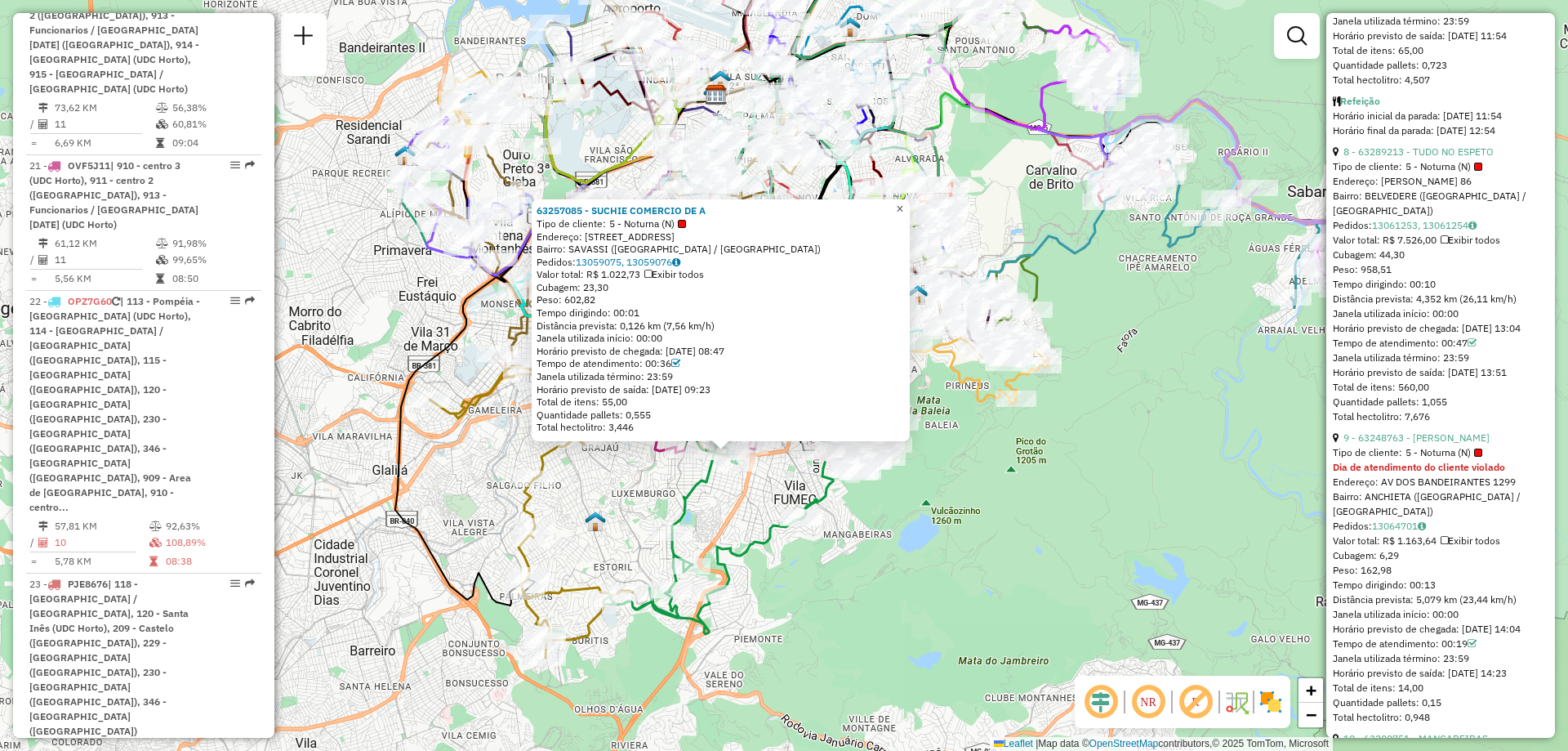
click at [904, 207] on span "×" at bounding box center [899, 209] width 7 height 14
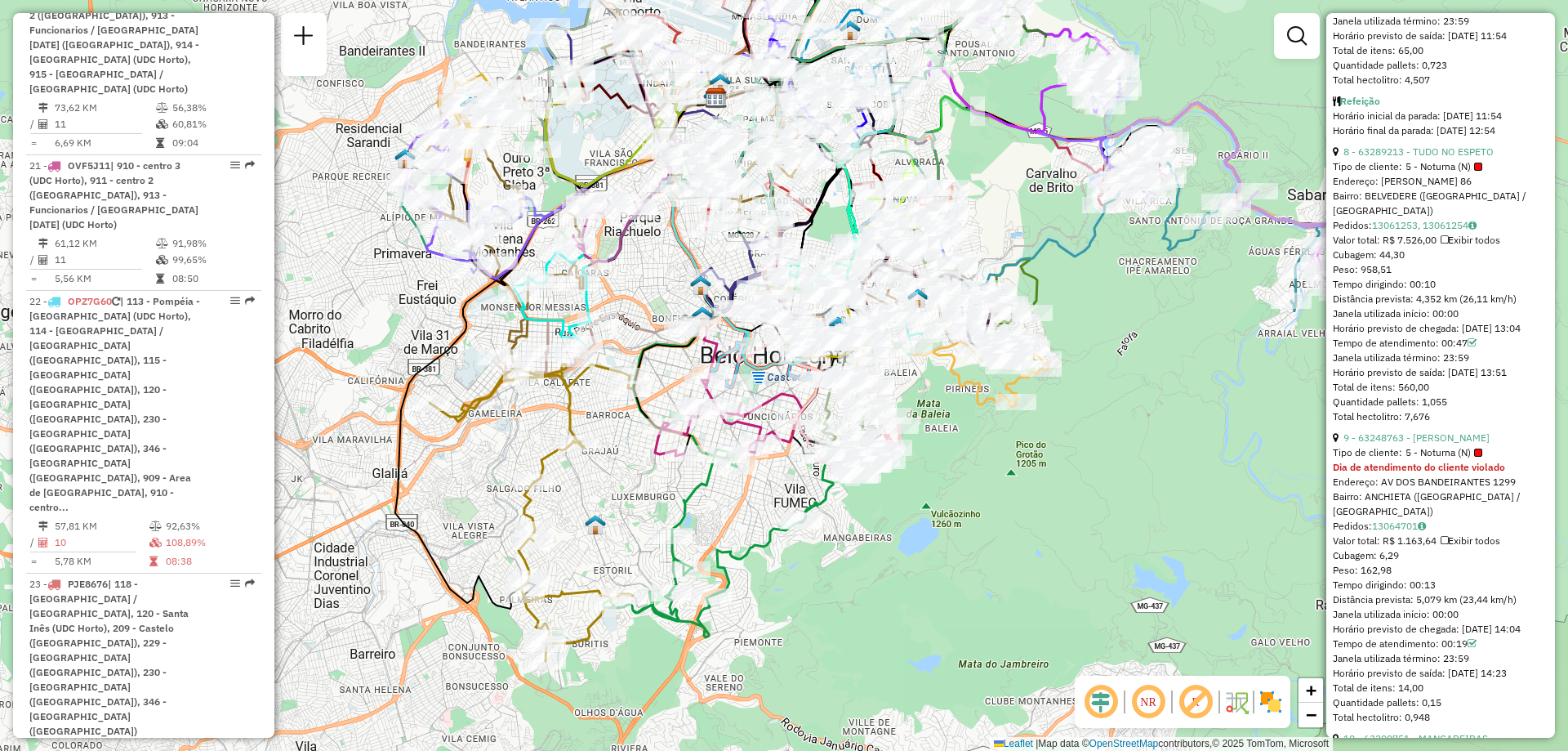
drag, startPoint x: 1111, startPoint y: 296, endPoint x: 1034, endPoint y: 417, distance: 143.4
click at [1034, 417] on div "Janela de atendimento Grade de atendimento Capacidade Transportadoras Veículos …" at bounding box center [784, 376] width 1568 height 751
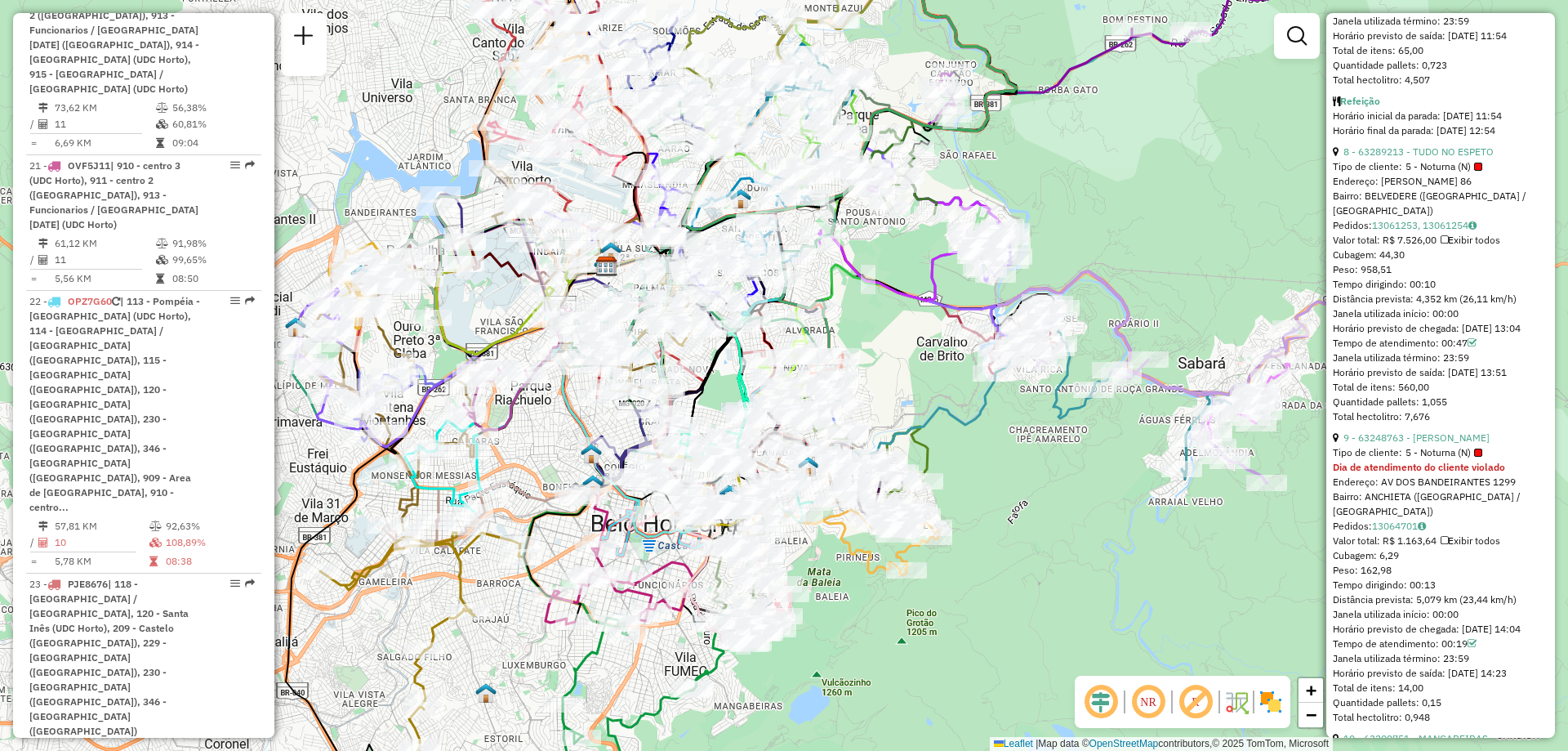
drag, startPoint x: 566, startPoint y: 461, endPoint x: 490, endPoint y: 548, distance: 115.5
click at [524, 548] on icon at bounding box center [771, 299] width 493 height 647
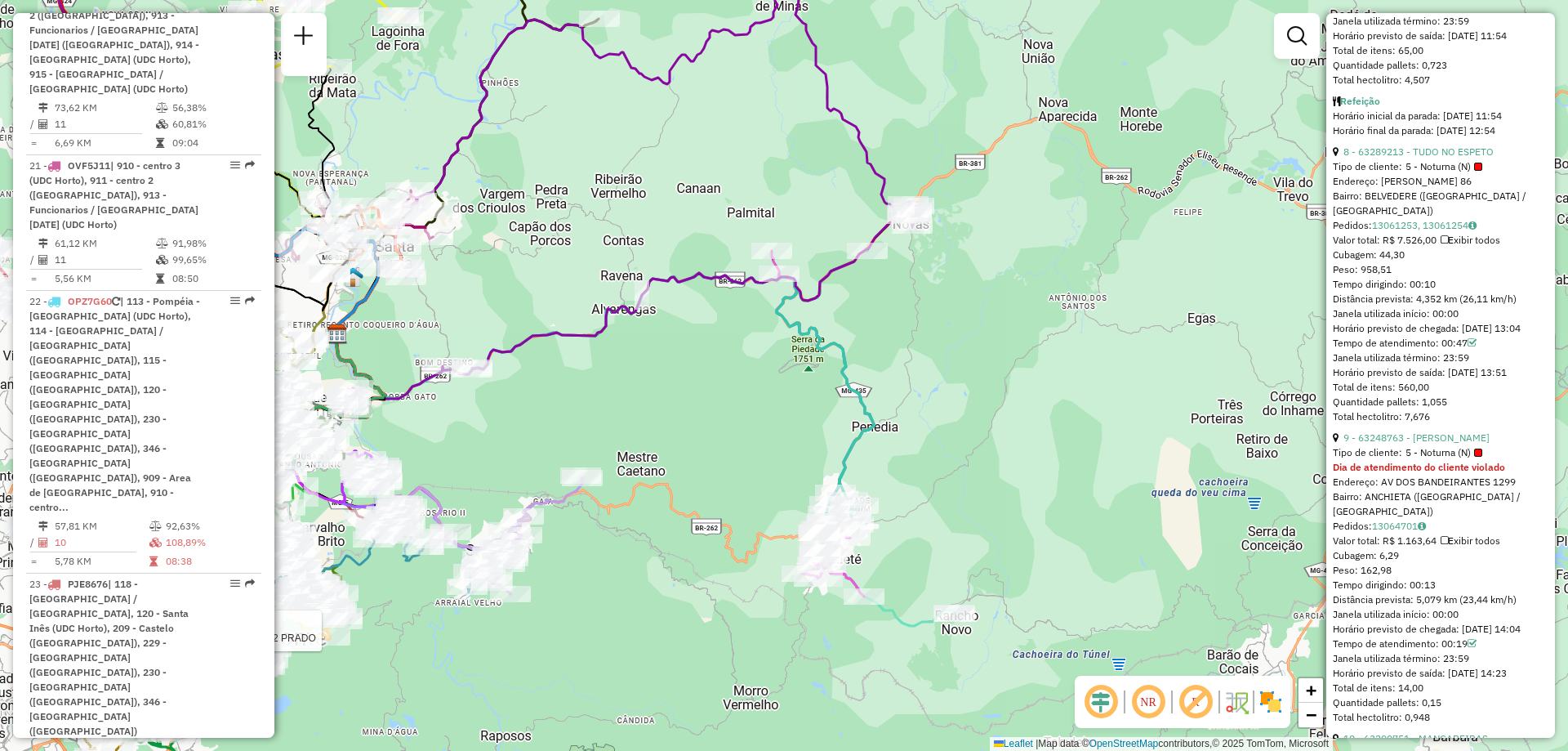
drag, startPoint x: 571, startPoint y: 437, endPoint x: 697, endPoint y: 451, distance: 126.8
click at [692, 444] on div "Rota 19 - Placa GYJ2C95 63286389 - NACHOMAN BH2 PRADO Janela de atendimento Gra…" at bounding box center [784, 376] width 1568 height 751
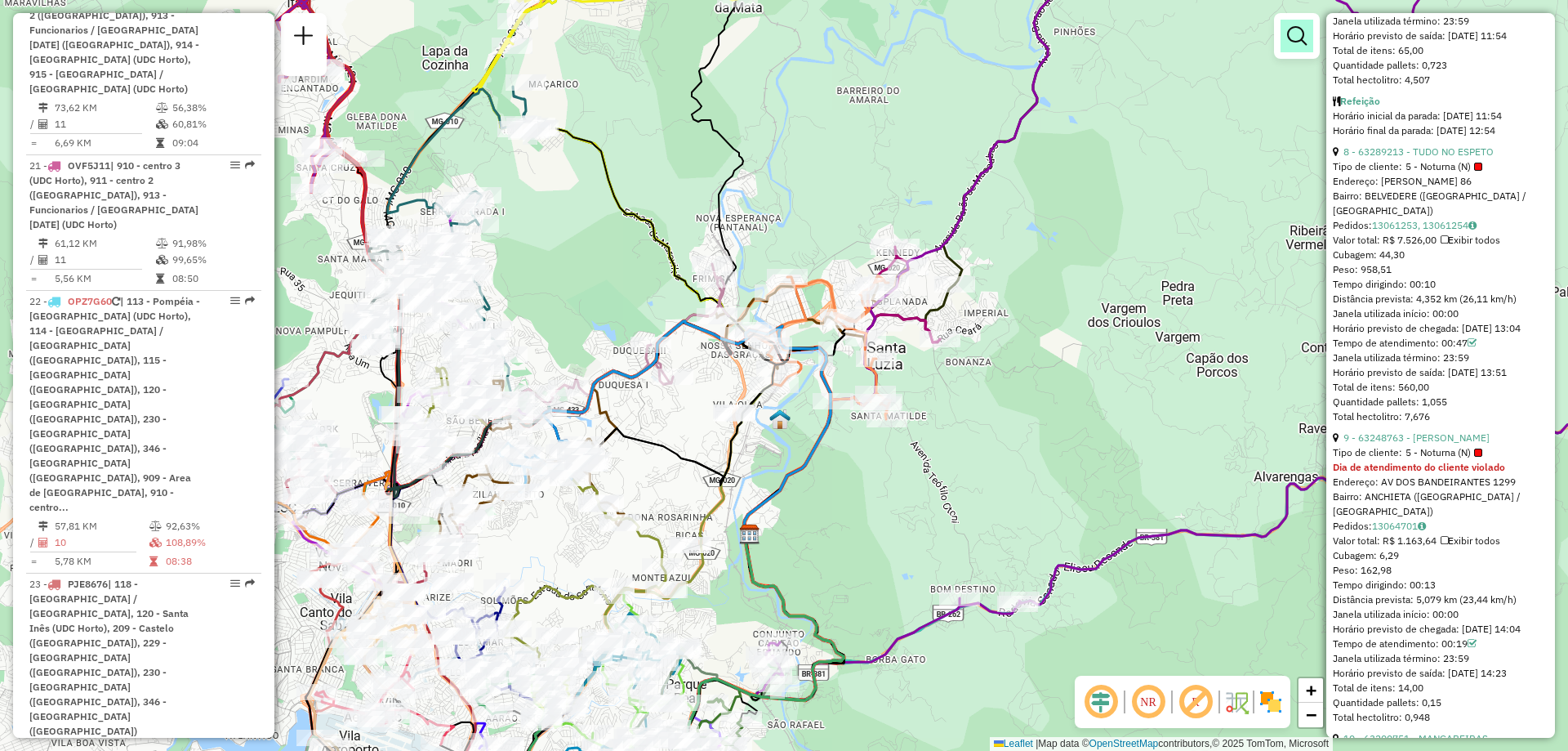
click at [1296, 30] on em at bounding box center [1297, 36] width 20 height 20
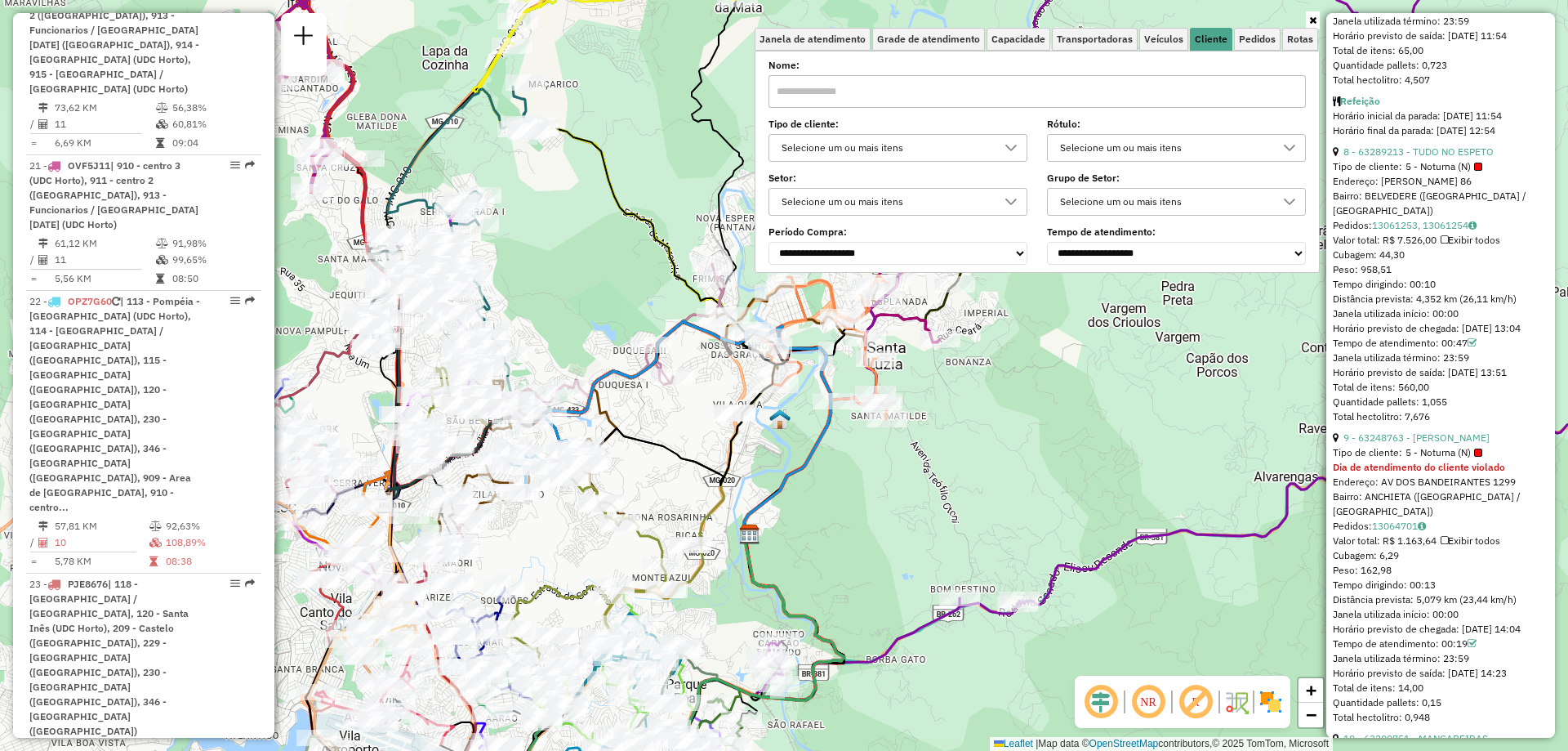
click at [991, 158] on div "Selecione um ou mais itens" at bounding box center [885, 148] width 220 height 27
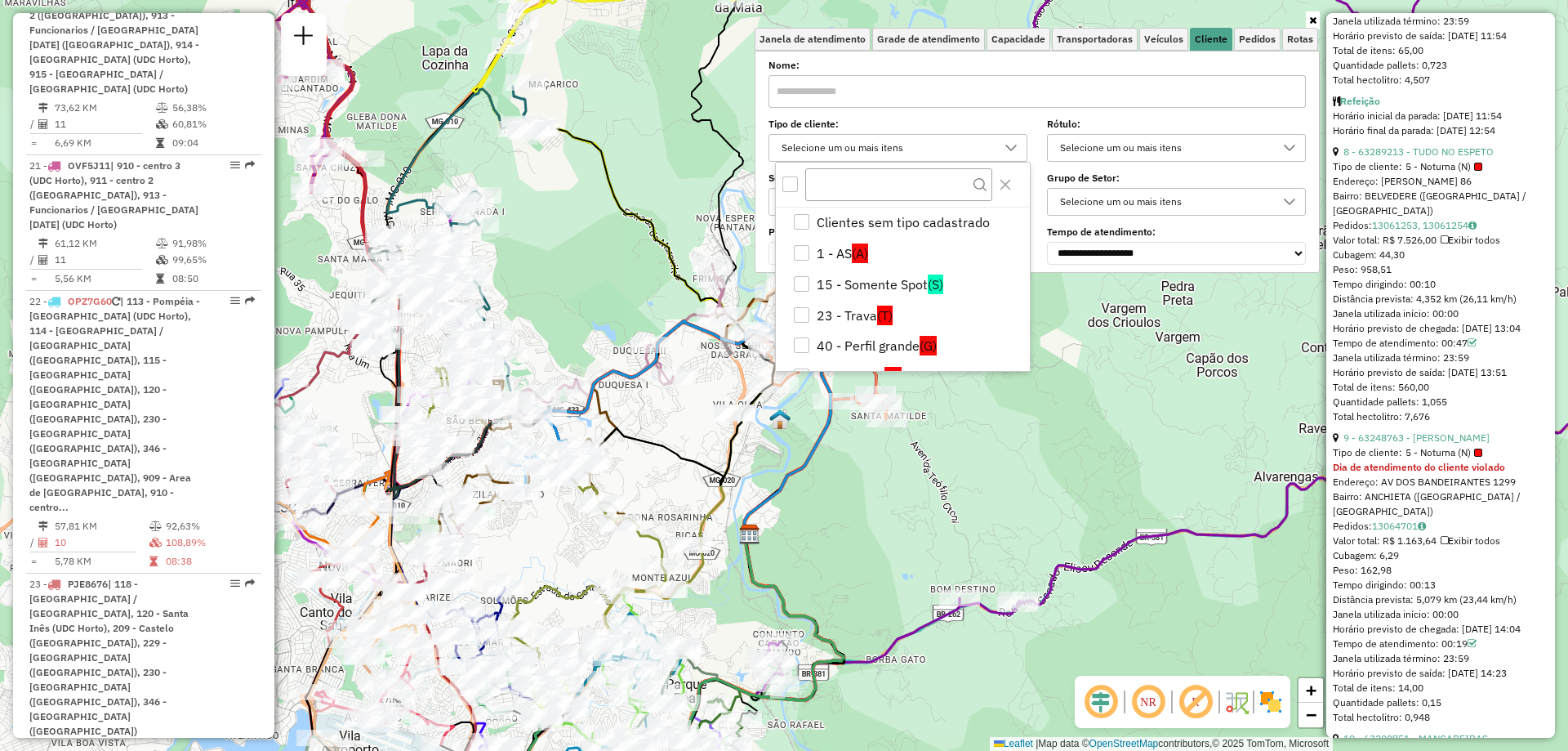
click at [1197, 94] on input "text" at bounding box center [1037, 91] width 537 height 33
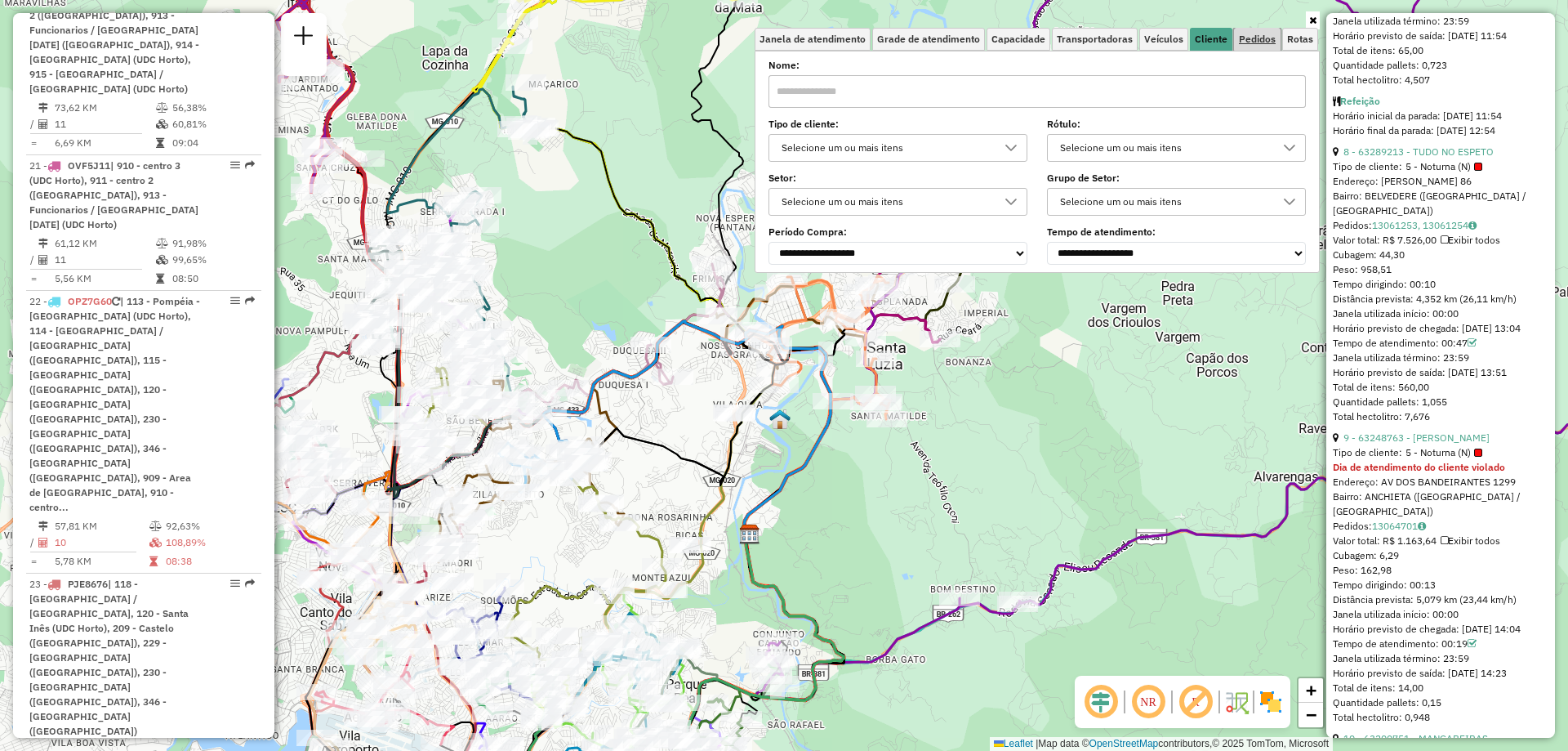
click at [1259, 34] on span "Pedidos" at bounding box center [1257, 39] width 36 height 10
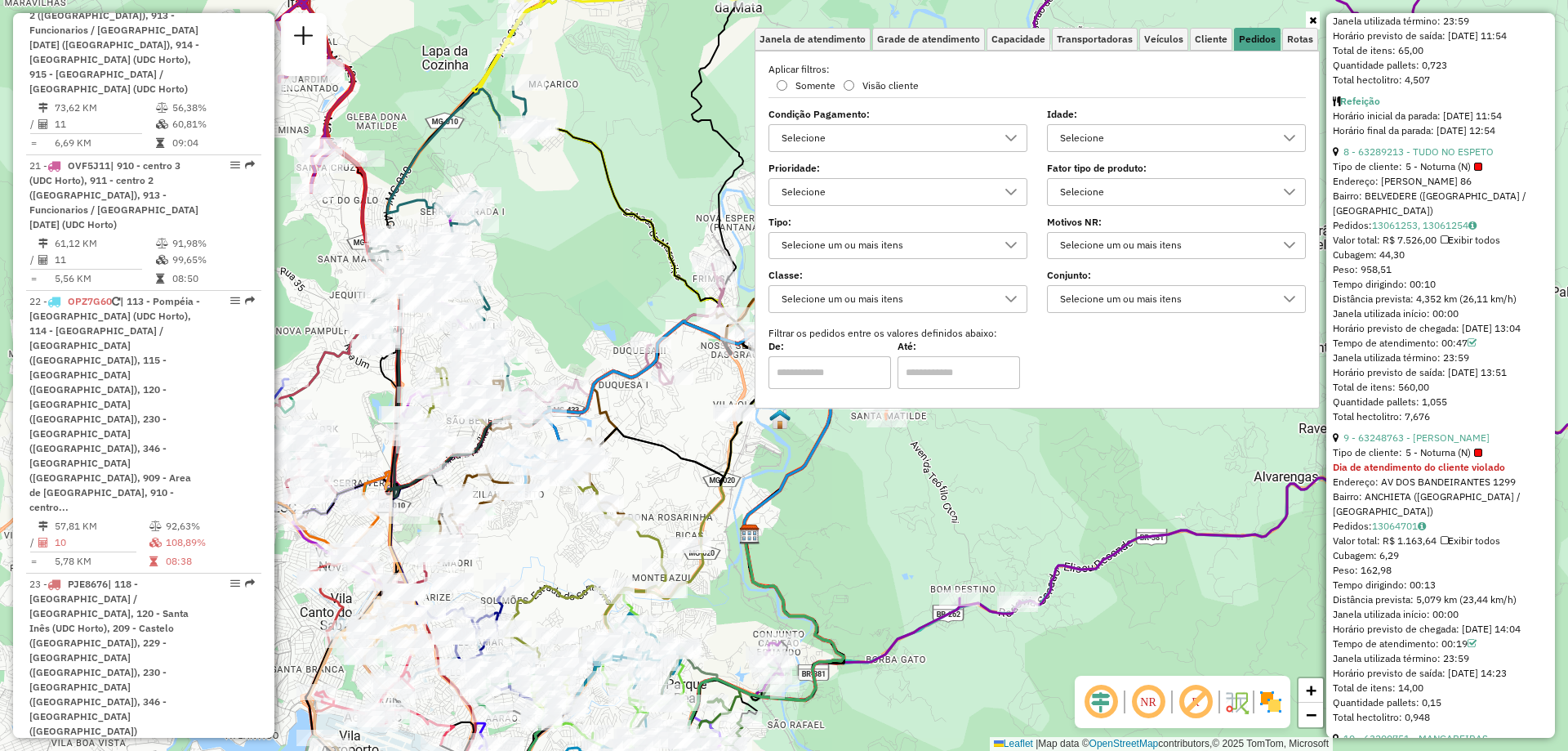
click at [920, 141] on div "Selecione" at bounding box center [885, 138] width 220 height 27
click at [1086, 35] on span "Transportadoras" at bounding box center [1095, 39] width 76 height 10
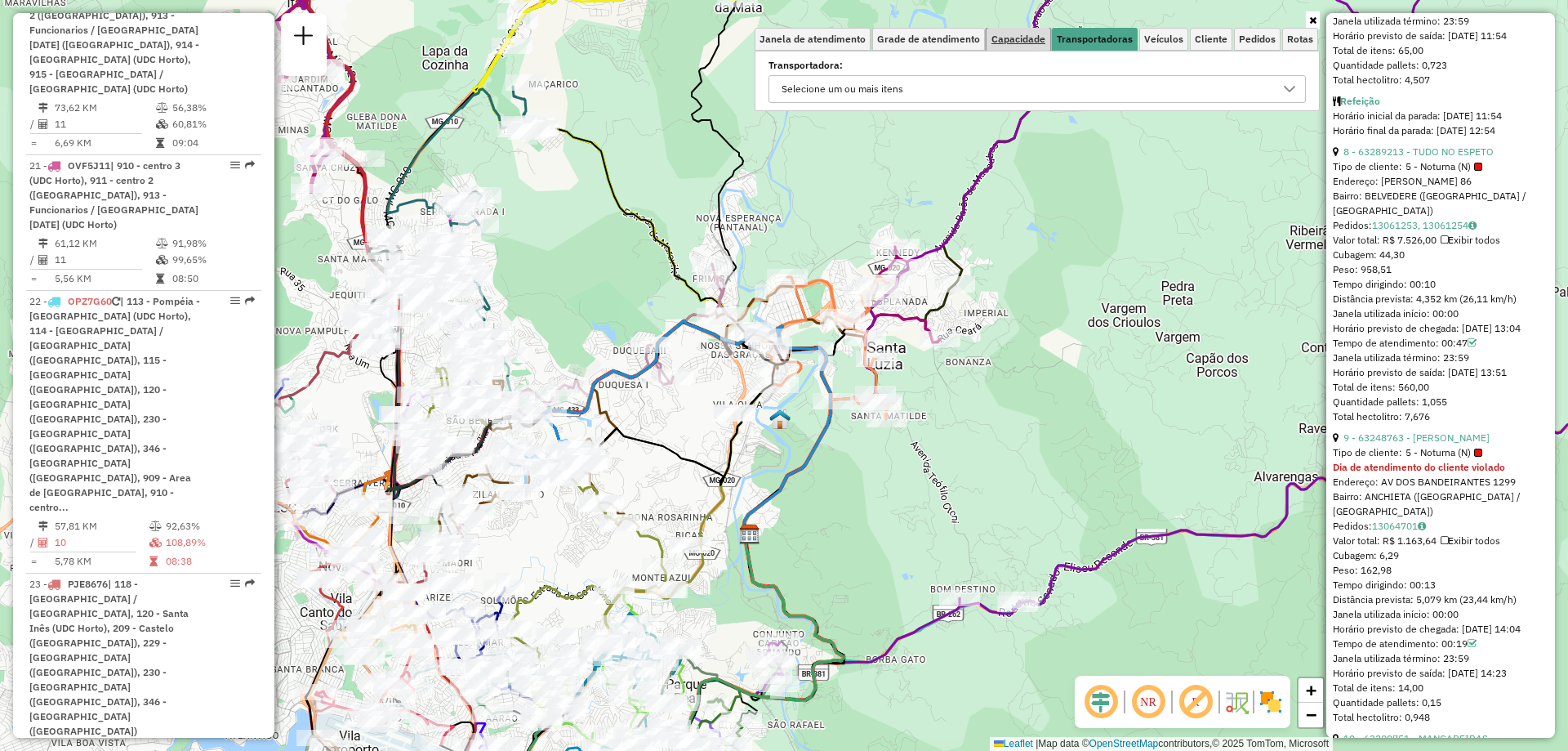
click at [1036, 35] on span "Capacidade" at bounding box center [1018, 39] width 54 height 10
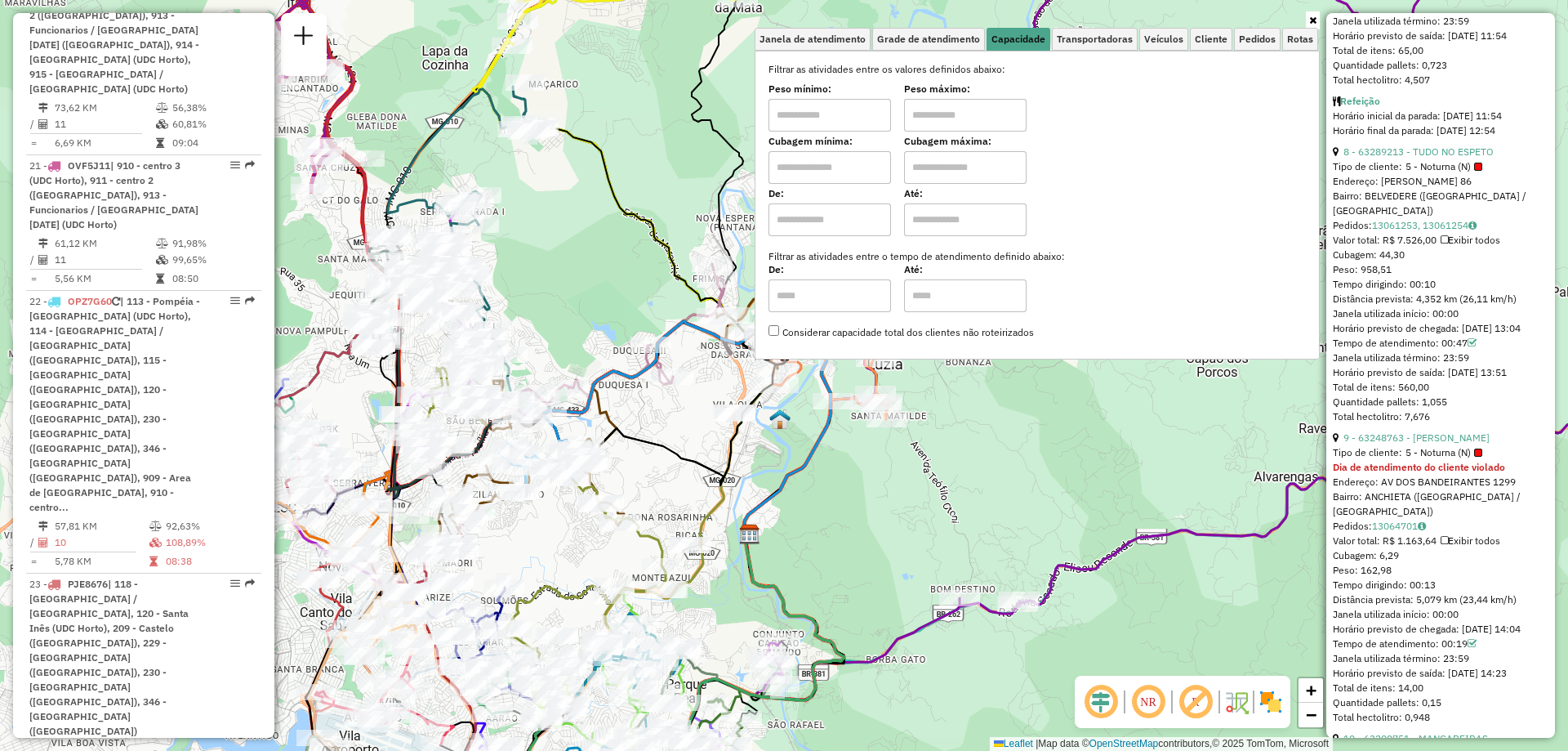
click at [814, 52] on div "Selecione os dias de semana para filtrar as janelas de atendimento Seg Ter Qua …" at bounding box center [1038, 204] width 566 height 308
click at [810, 32] on link "Janela de atendimento" at bounding box center [813, 38] width 116 height 23
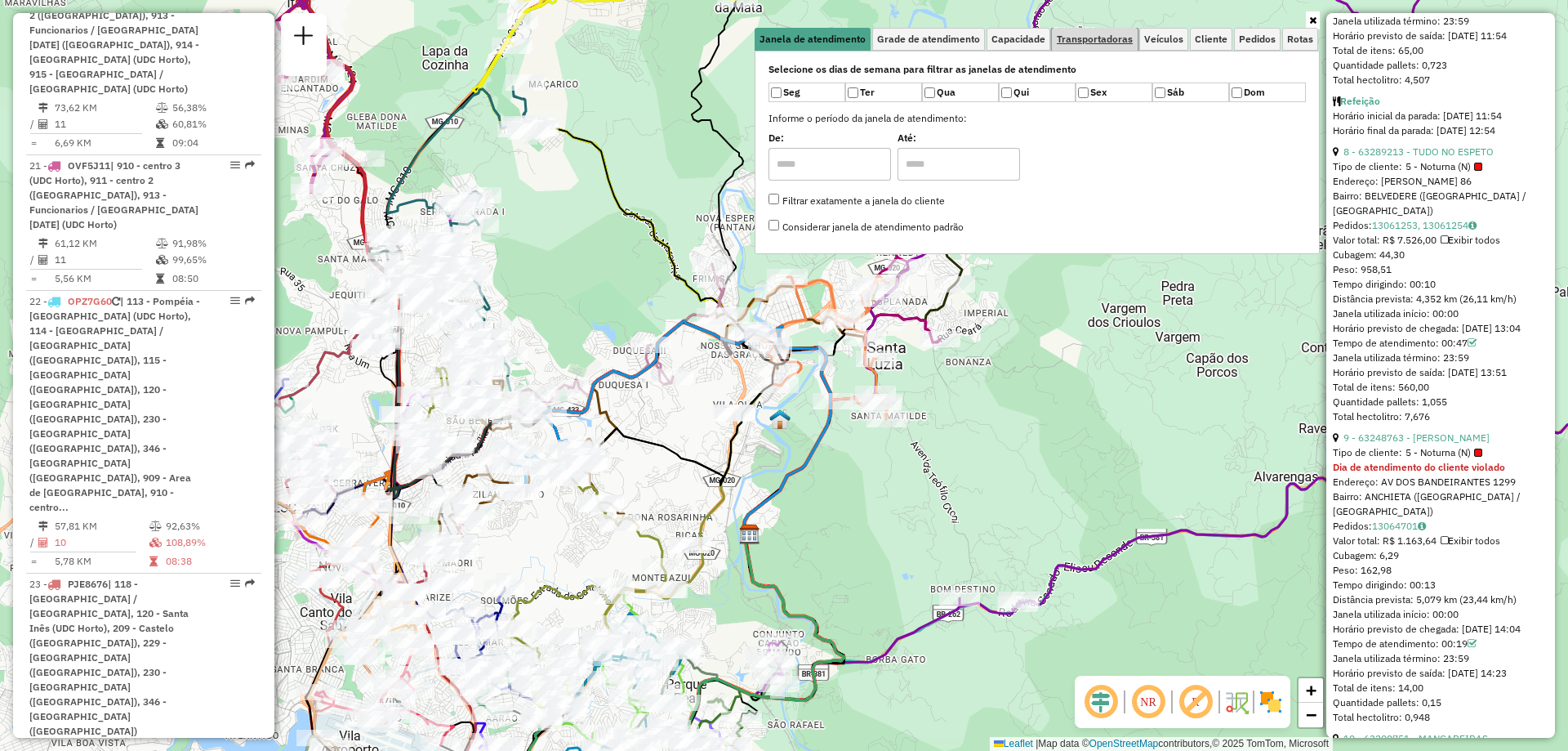
click at [1132, 36] on span "Transportadoras" at bounding box center [1095, 39] width 76 height 10
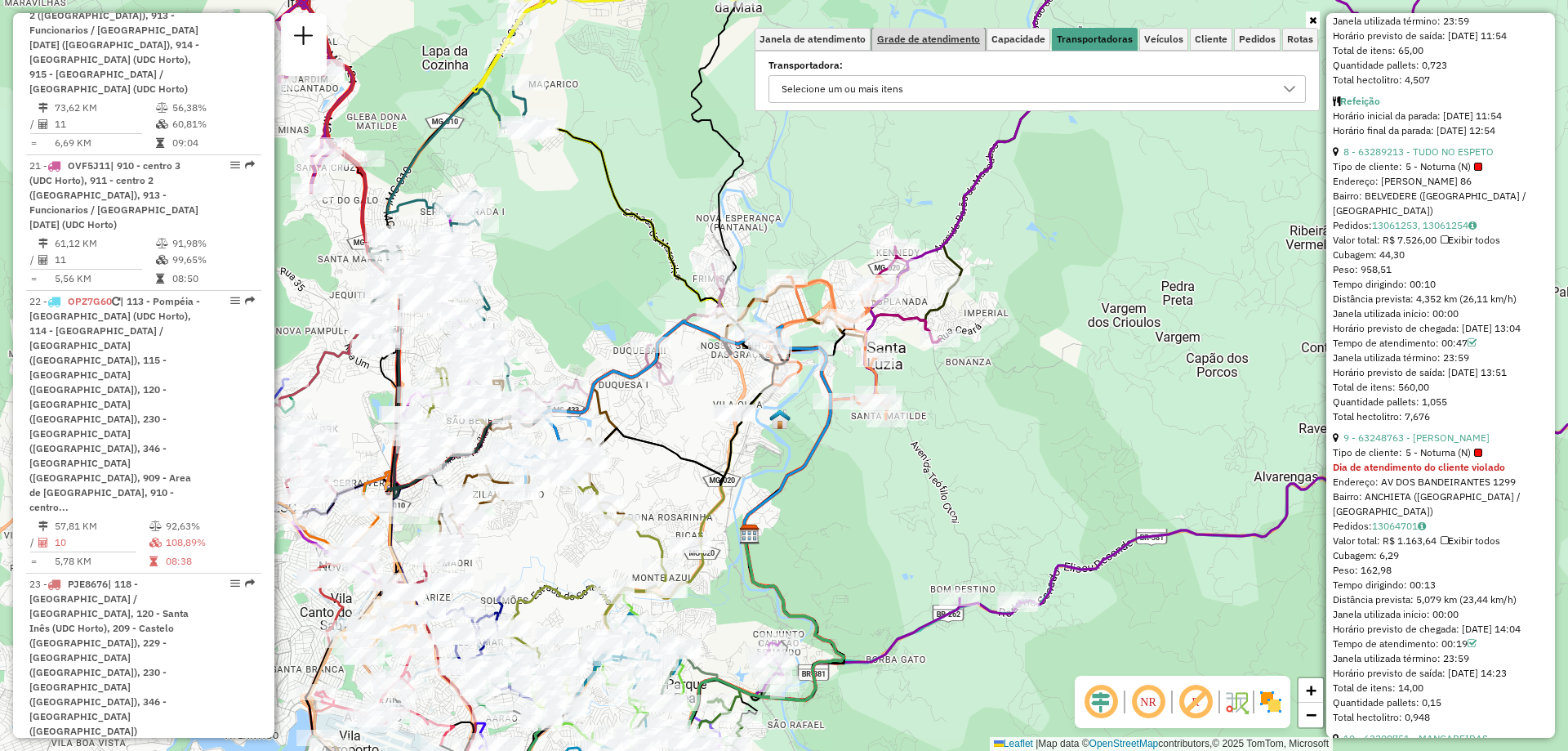
click at [950, 50] on link "Grade de atendimento" at bounding box center [928, 38] width 112 height 23
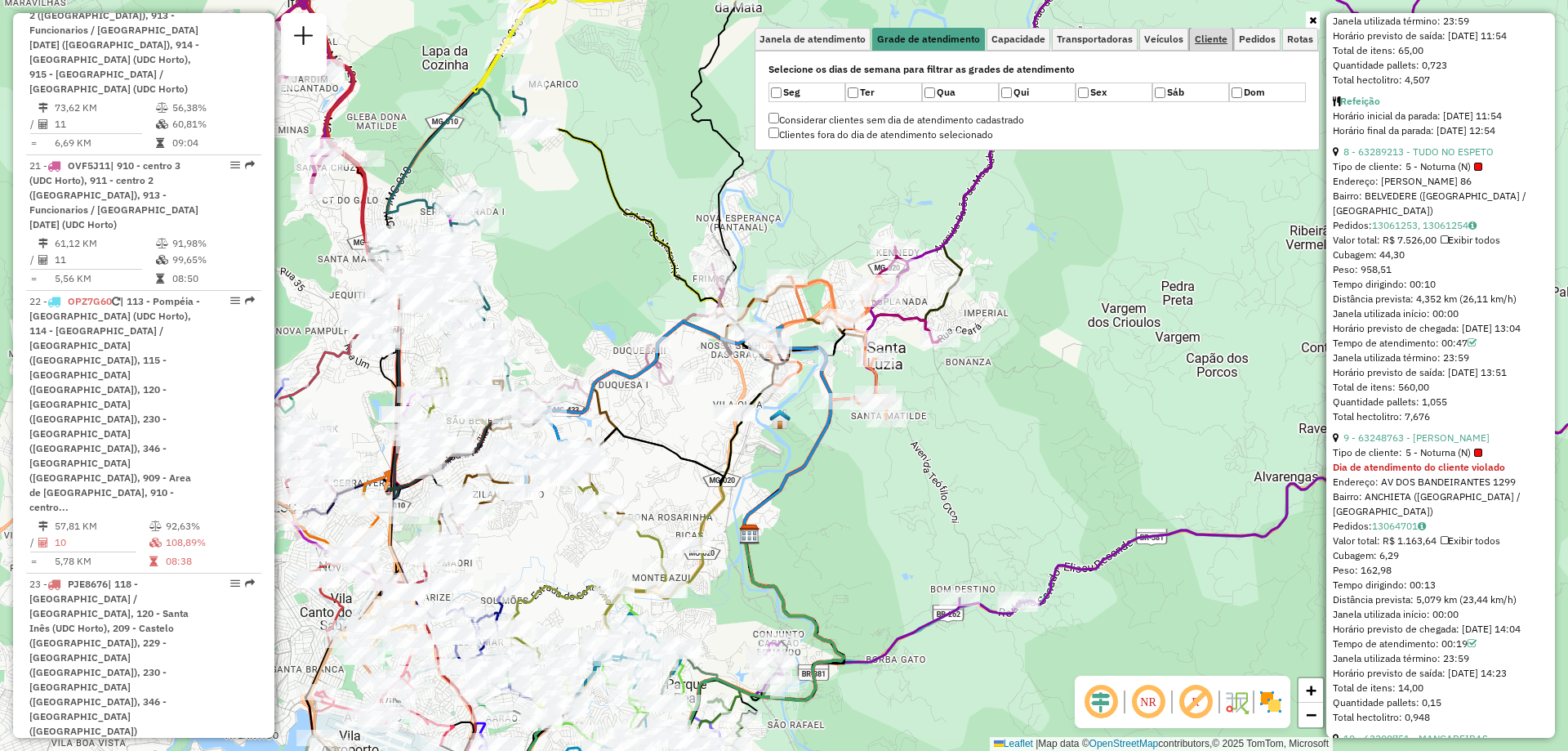
click at [1205, 41] on span "Cliente" at bounding box center [1211, 39] width 33 height 10
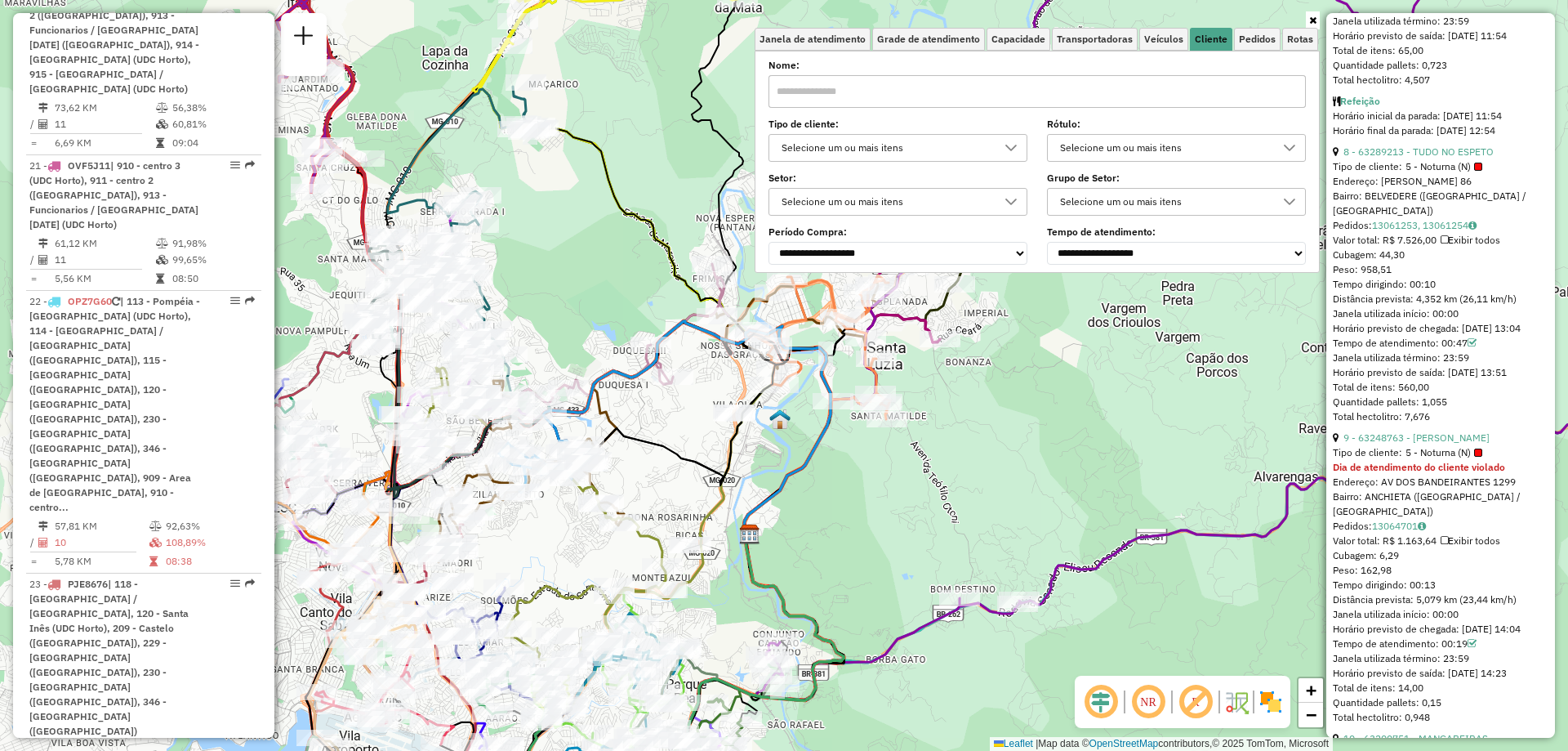
click at [974, 92] on input "text" at bounding box center [1037, 91] width 537 height 33
click at [963, 126] on label "Tipo de cliente:" at bounding box center [898, 124] width 259 height 15
click at [970, 145] on div "Selecione um ou mais itens" at bounding box center [885, 148] width 220 height 27
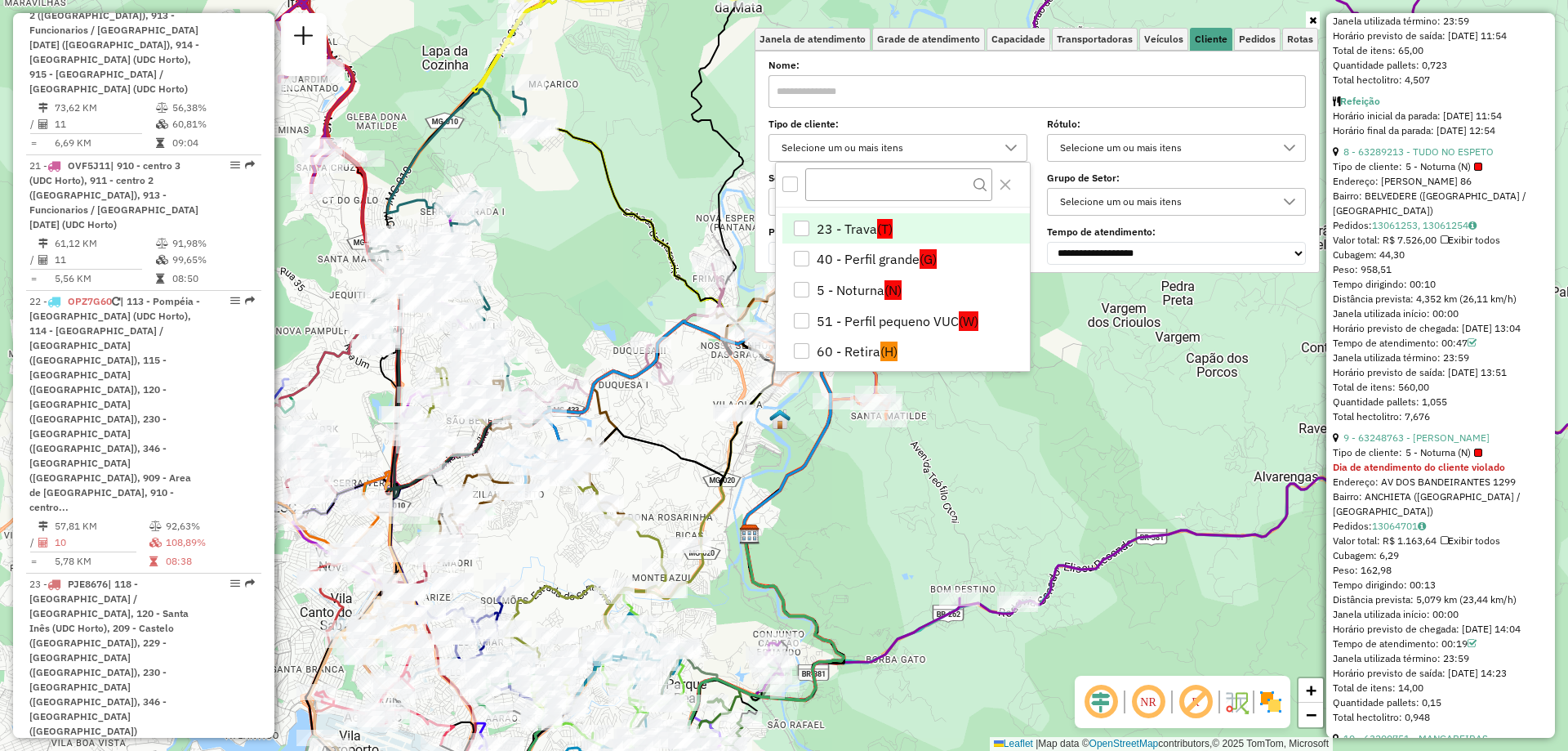
scroll to position [0, 0]
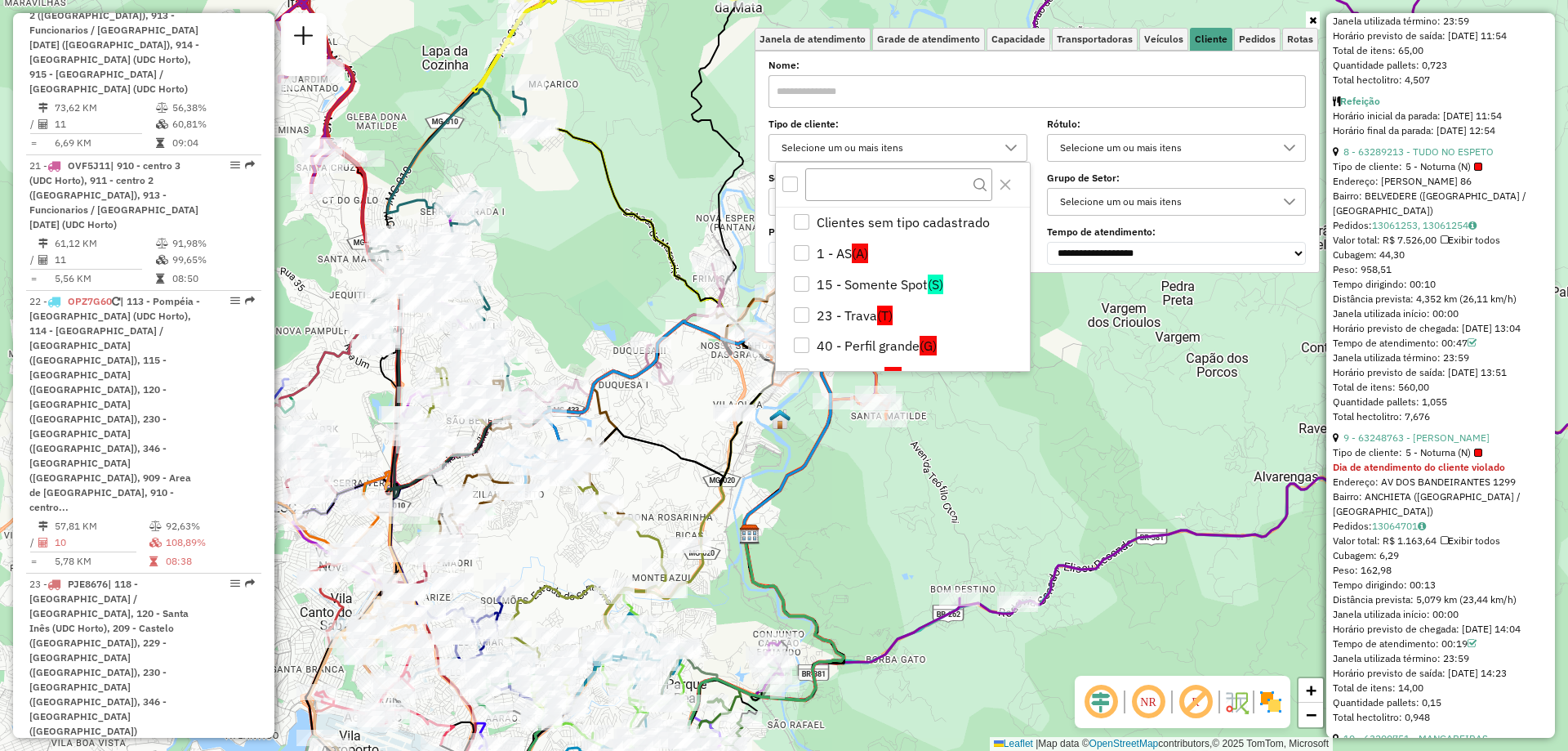
click at [1193, 151] on div "Selecione um ou mais itens" at bounding box center [1164, 148] width 220 height 27
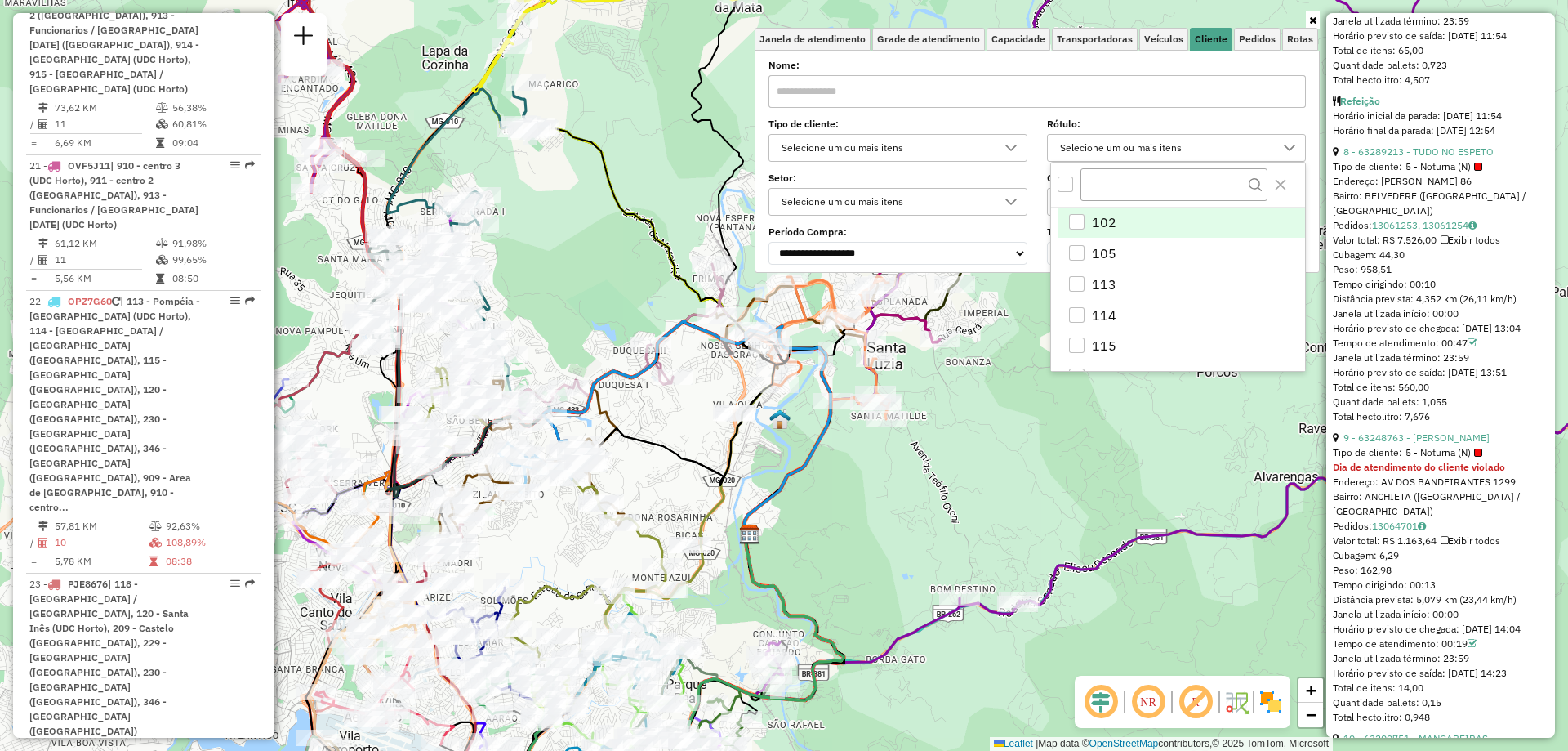
click at [955, 213] on div "Selecione um ou mais itens" at bounding box center [885, 201] width 220 height 27
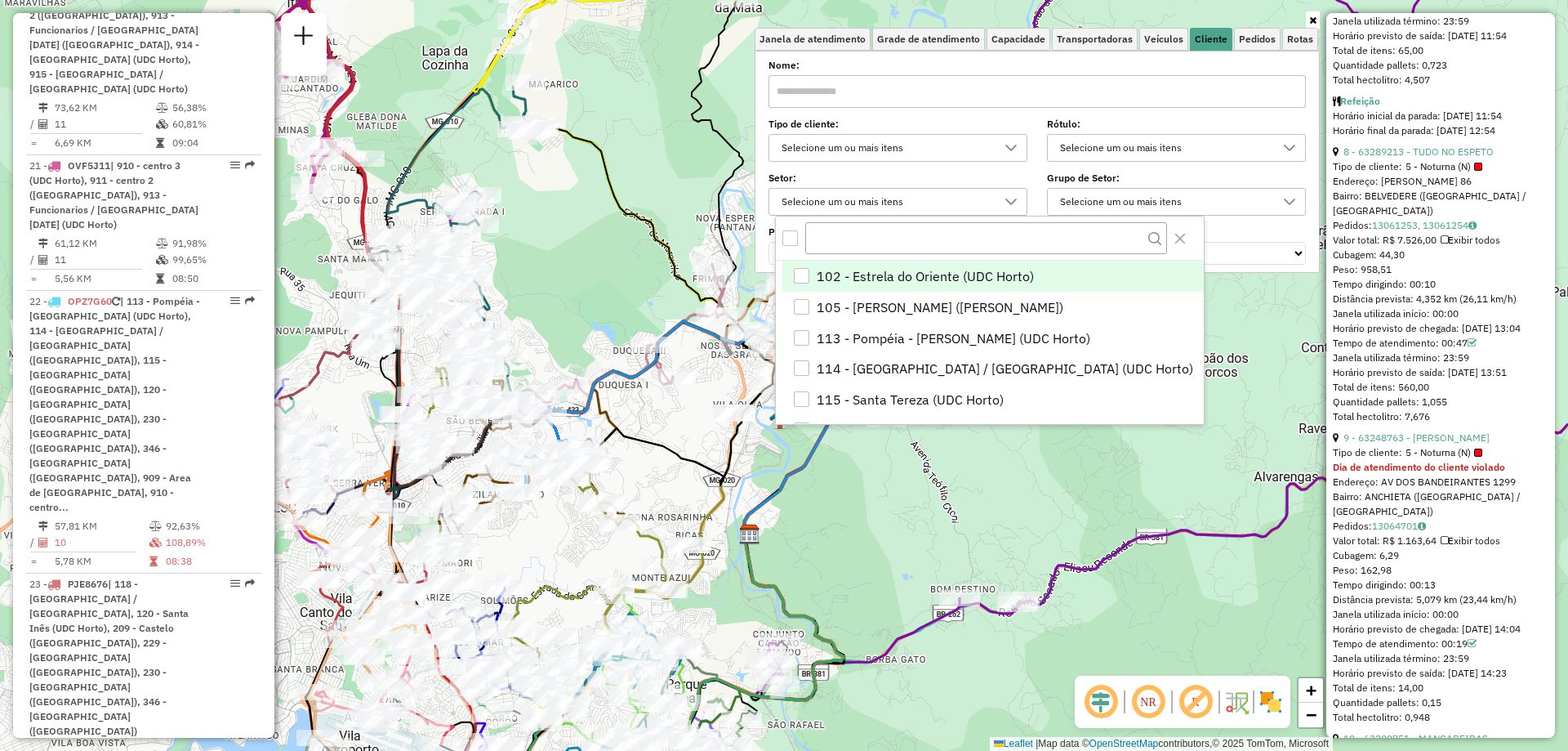
click at [1182, 199] on div "Selecione um ou mais itens" at bounding box center [1164, 201] width 220 height 27
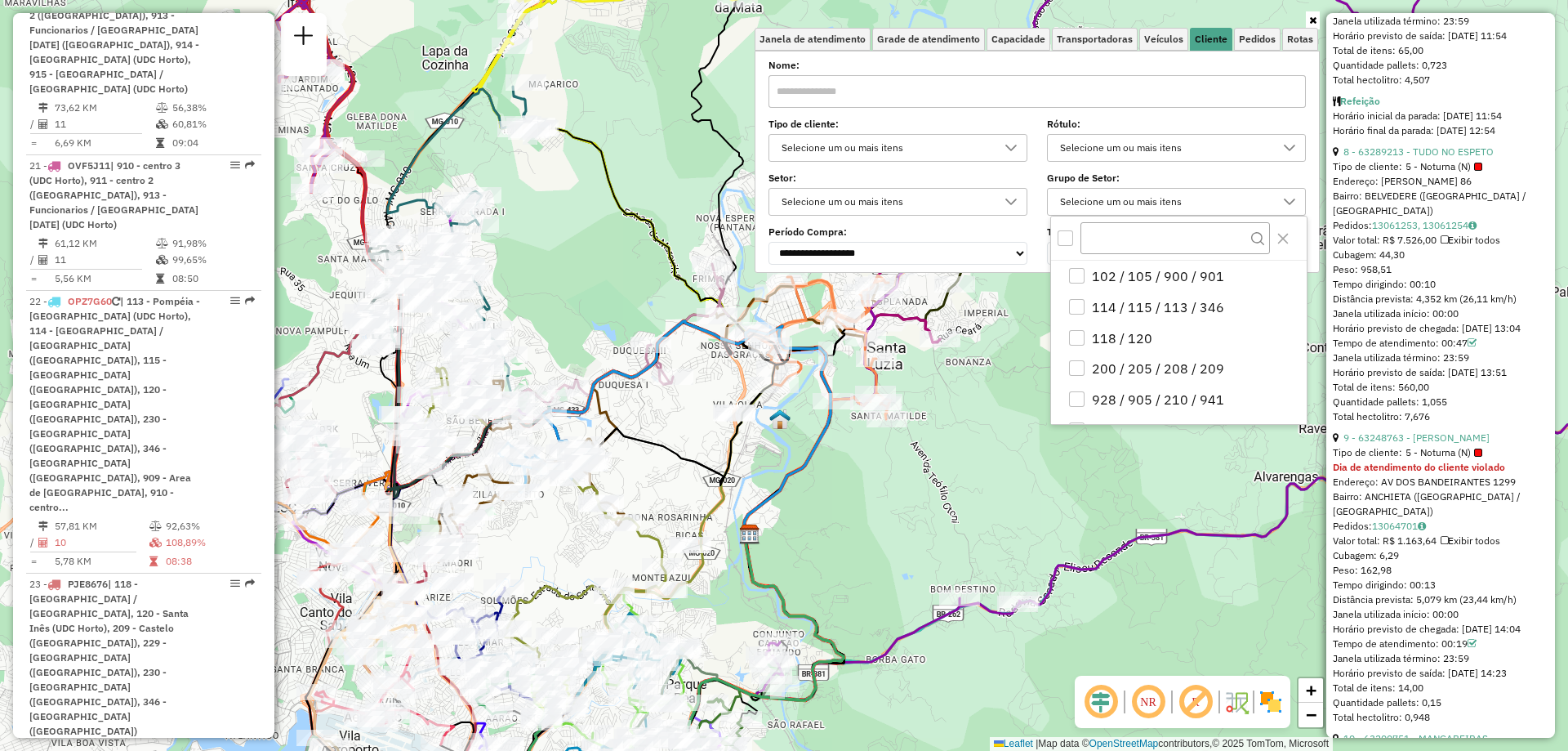
click at [1148, 197] on div "Selecione um ou mais itens" at bounding box center [1164, 201] width 220 height 27
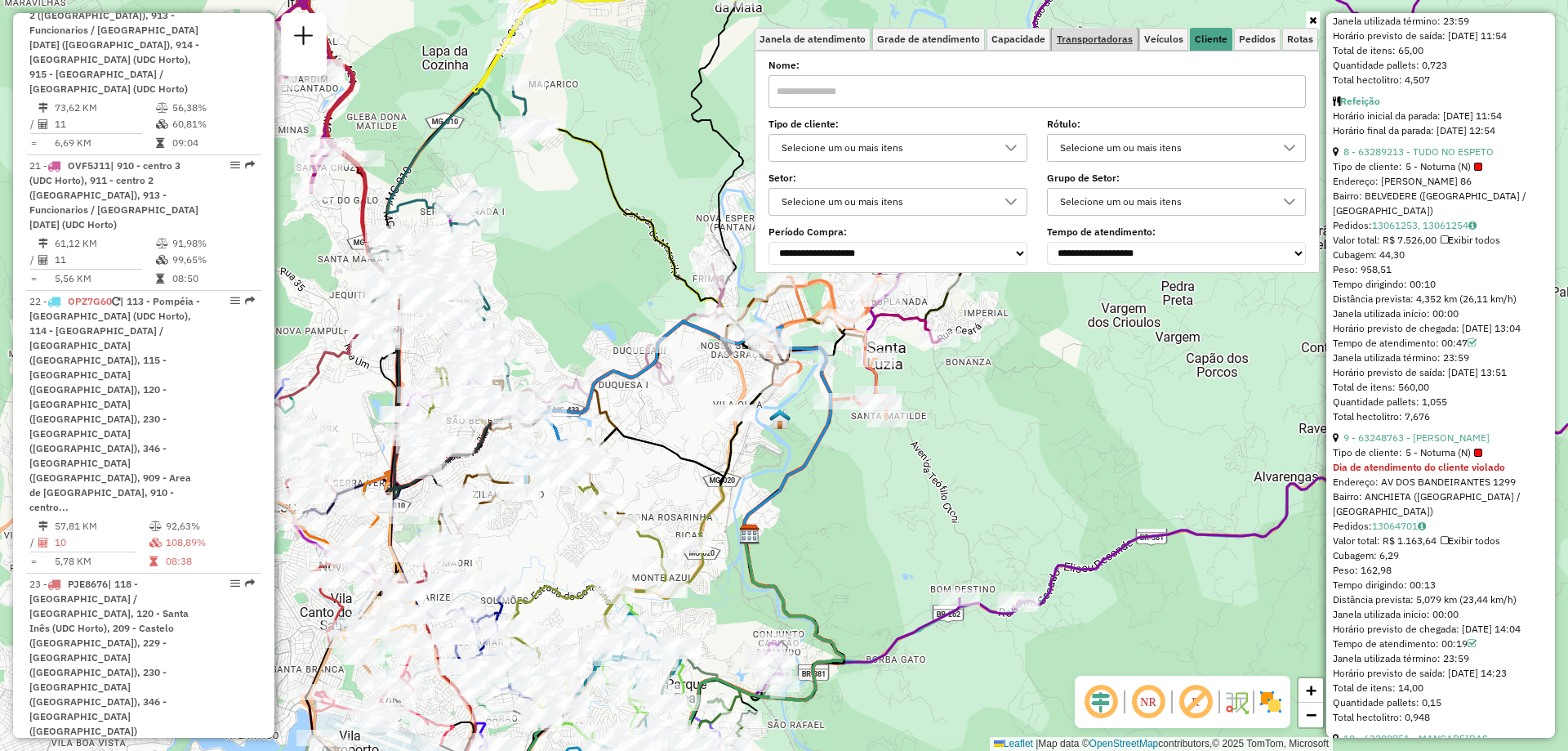
click at [1090, 43] on span "Transportadoras" at bounding box center [1095, 39] width 76 height 10
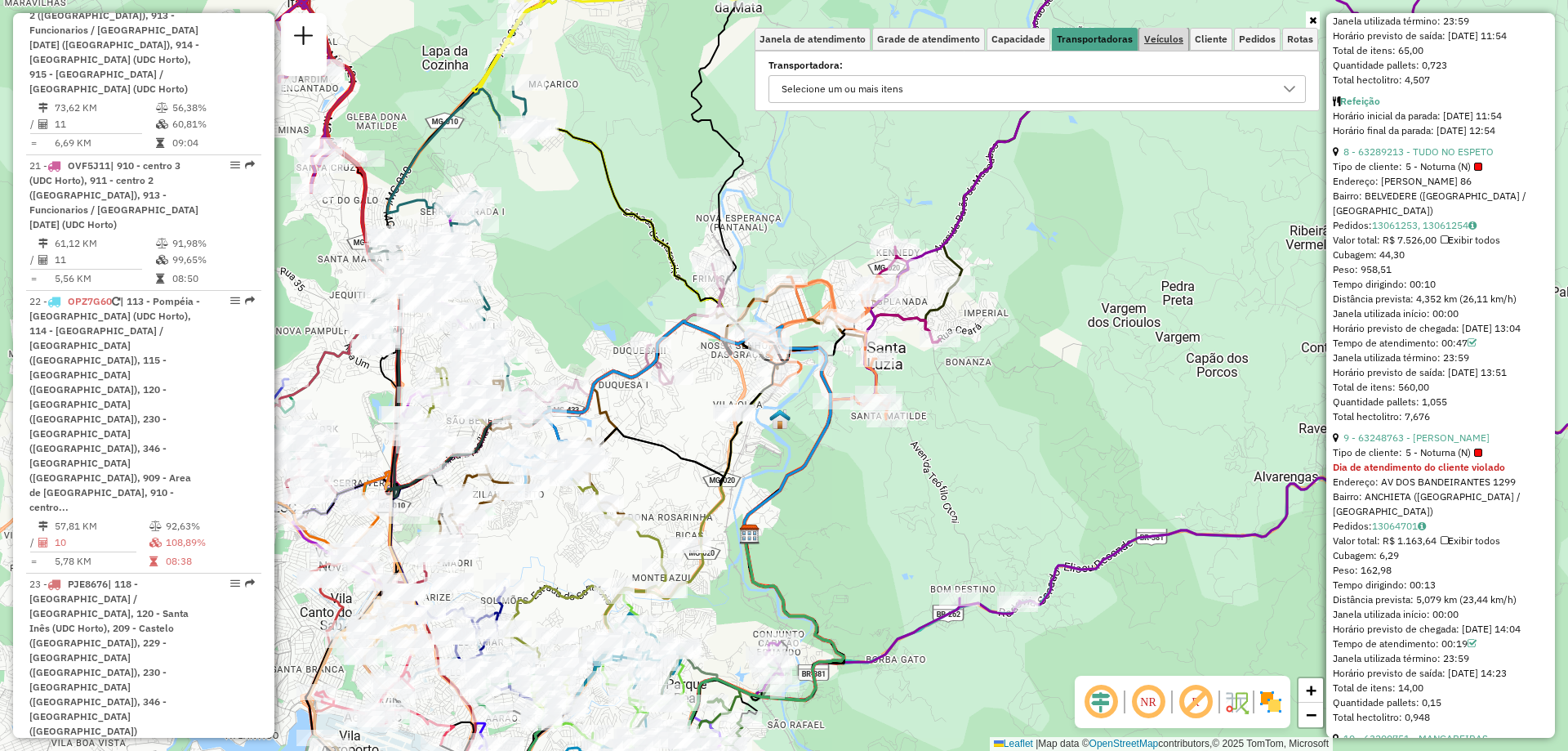
click at [1169, 38] on span "Veículos" at bounding box center [1164, 39] width 39 height 10
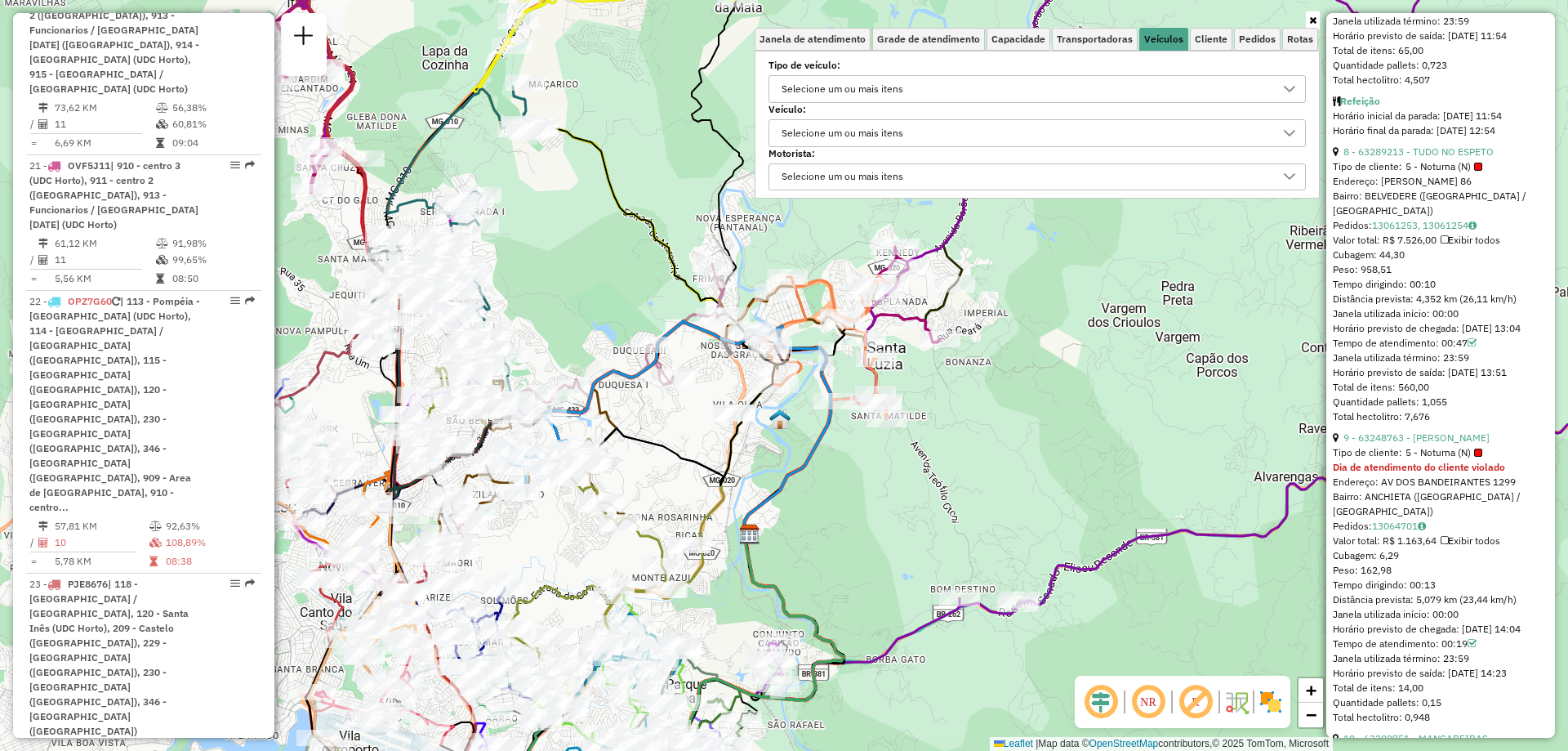
click at [953, 136] on div "Selecione um ou mais itens" at bounding box center [1025, 133] width 499 height 27
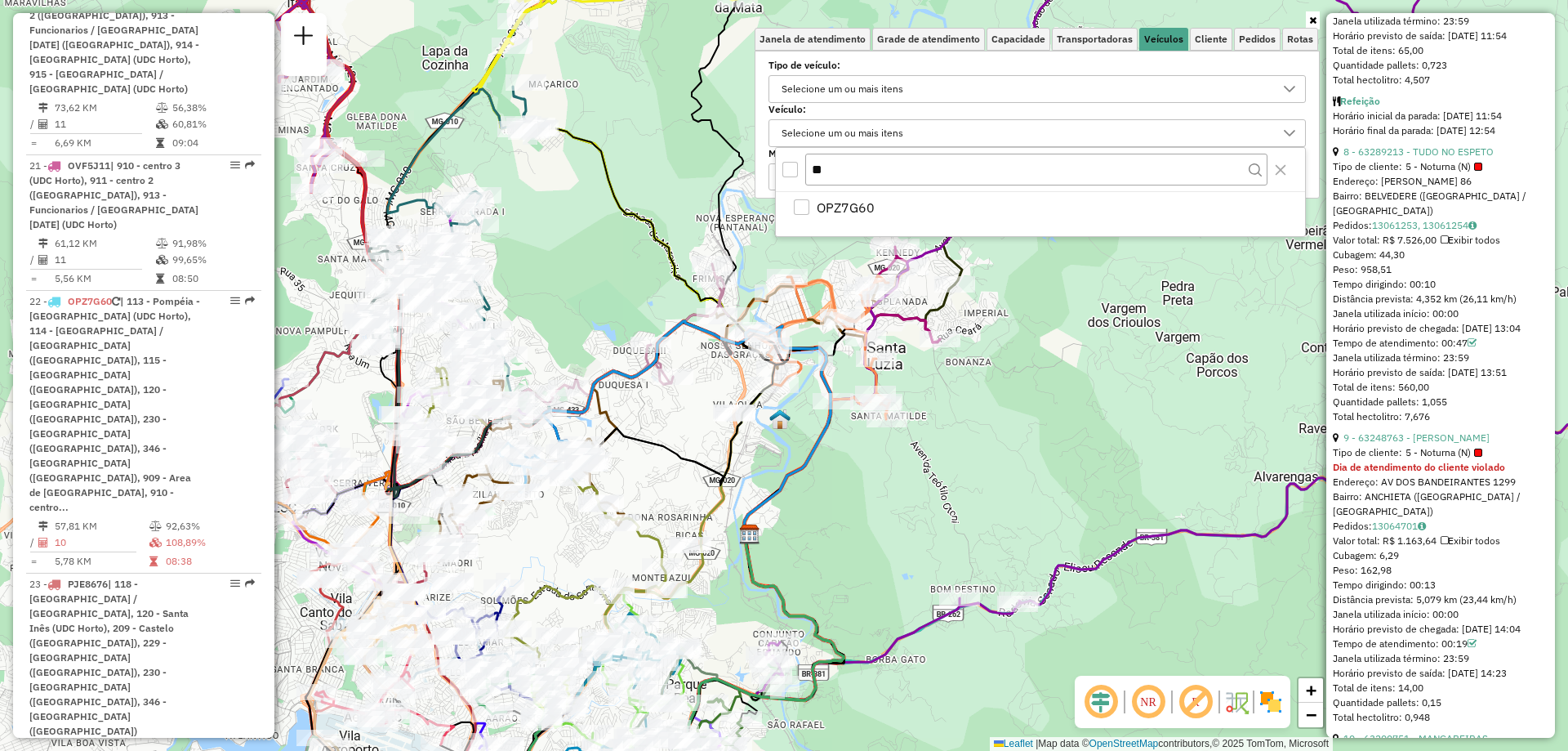
click at [953, 136] on div "Selecione um ou mais itens" at bounding box center [1025, 133] width 499 height 27
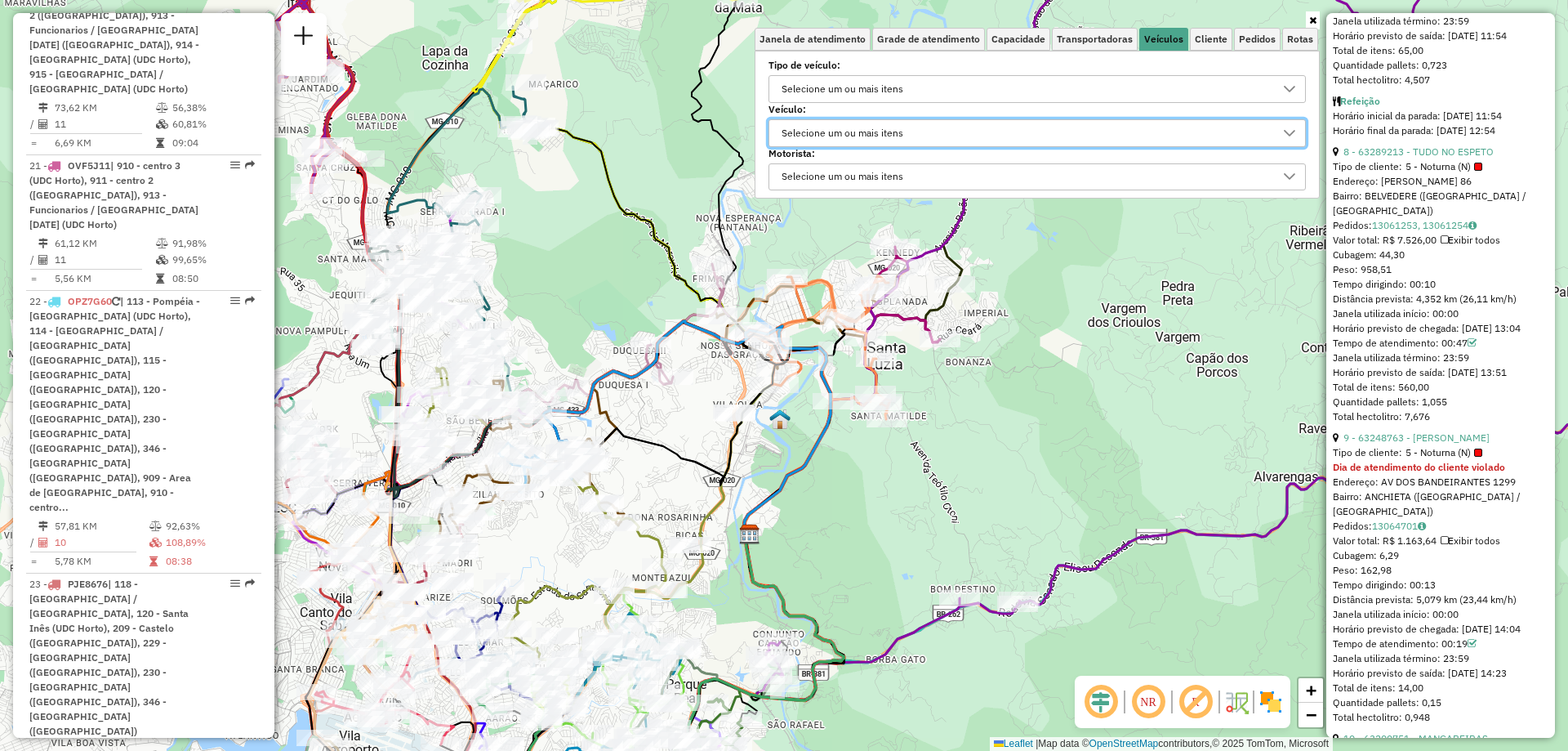
click at [1312, 22] on icon at bounding box center [1313, 21] width 7 height 10
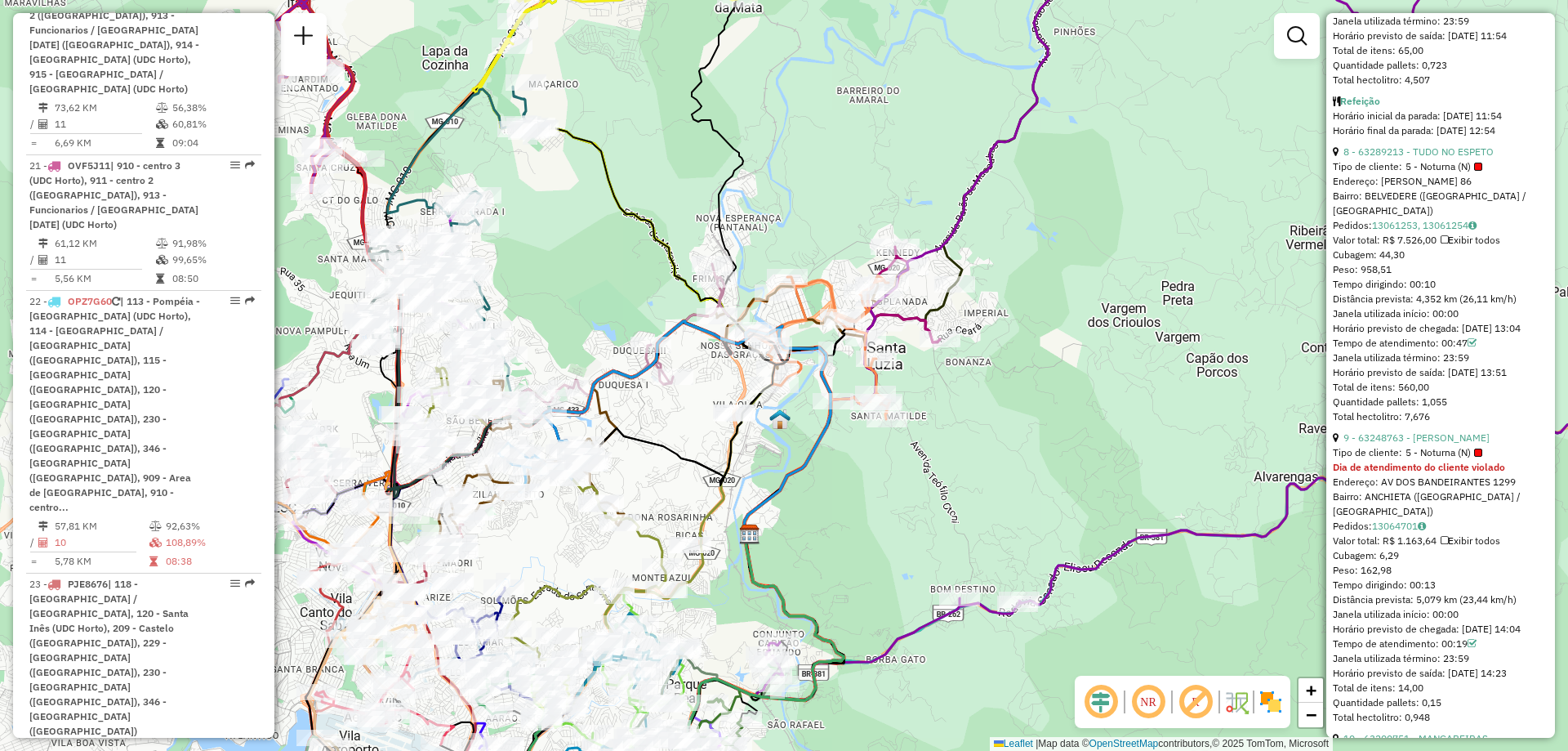
click at [1142, 700] on em at bounding box center [1149, 702] width 39 height 39
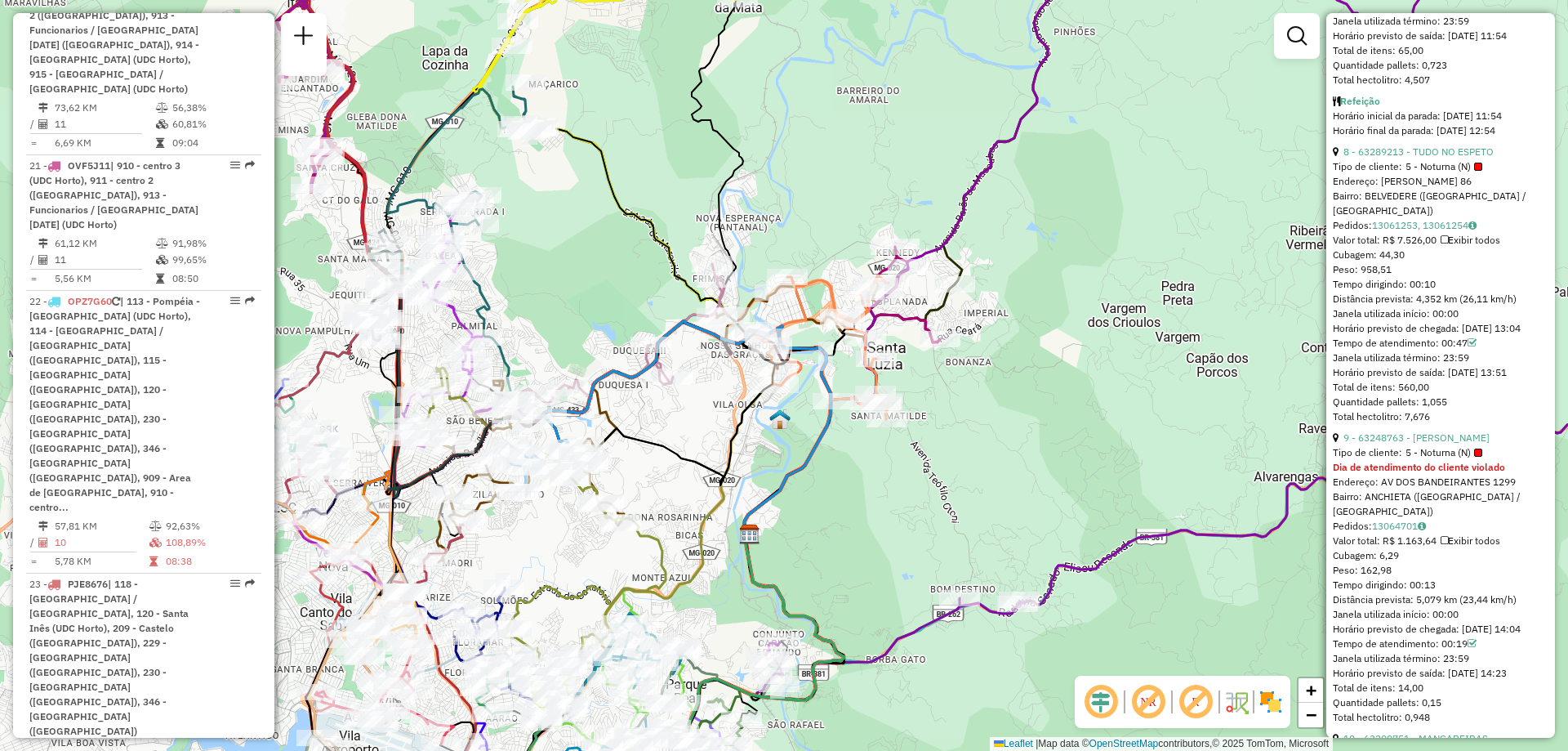
click at [1143, 700] on em at bounding box center [1149, 702] width 39 height 39
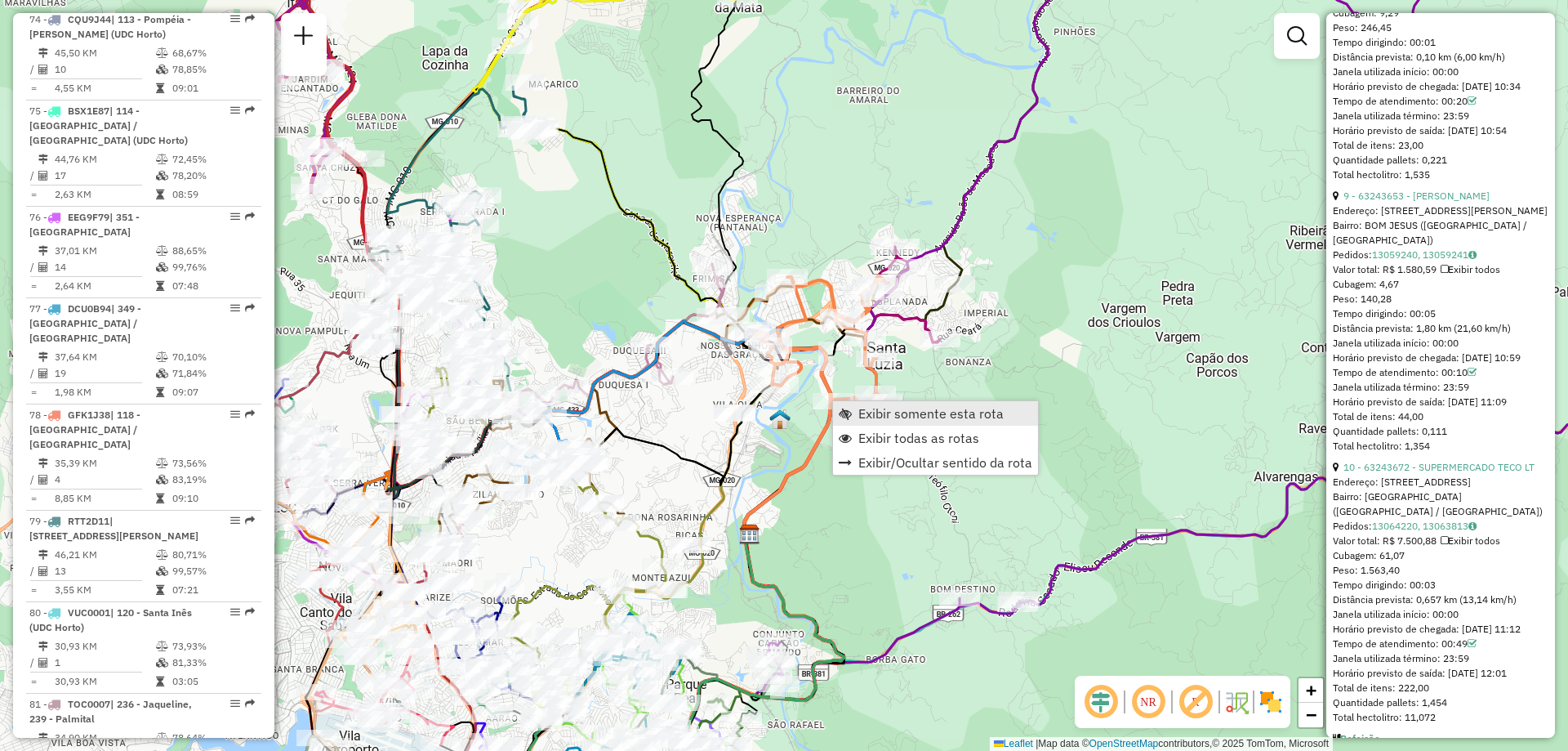
scroll to position [9194, 0]
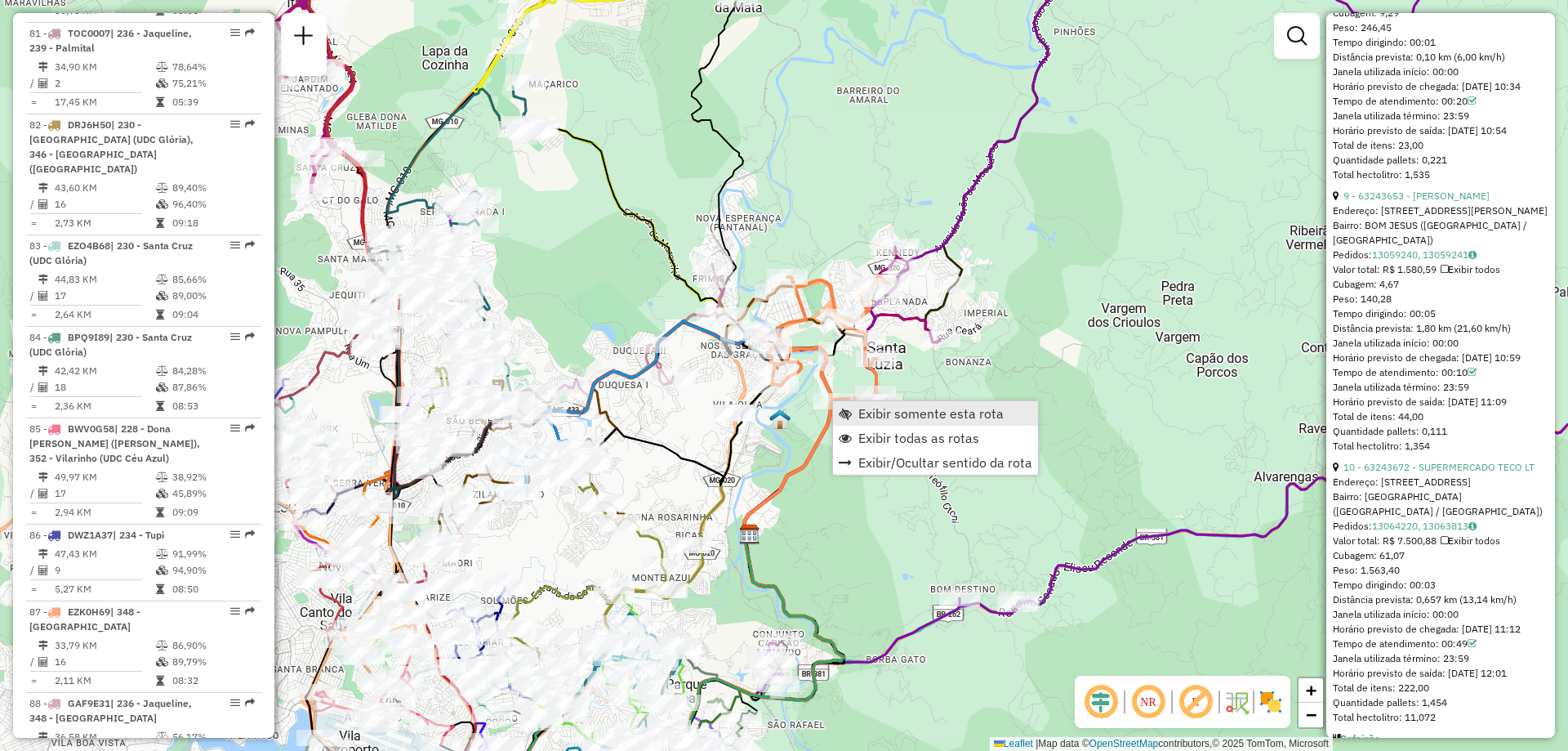
click at [923, 411] on span "Exibir somente esta rota" at bounding box center [931, 413] width 146 height 13
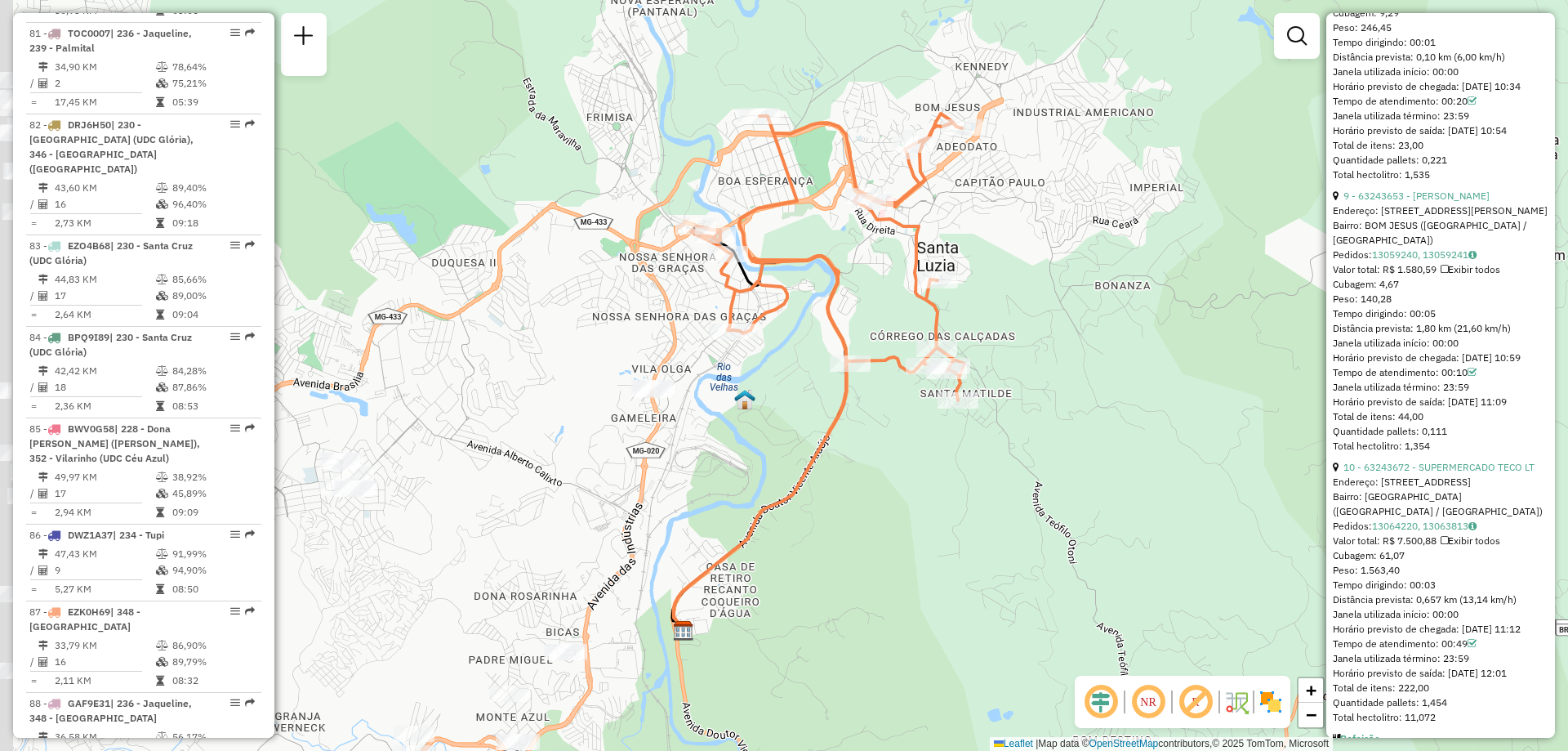
drag, startPoint x: 675, startPoint y: 466, endPoint x: 1143, endPoint y: 395, distance: 473.4
click at [1029, 416] on div "Janela de atendimento Grade de atendimento Capacidade Transportadoras Veículos …" at bounding box center [784, 376] width 1568 height 751
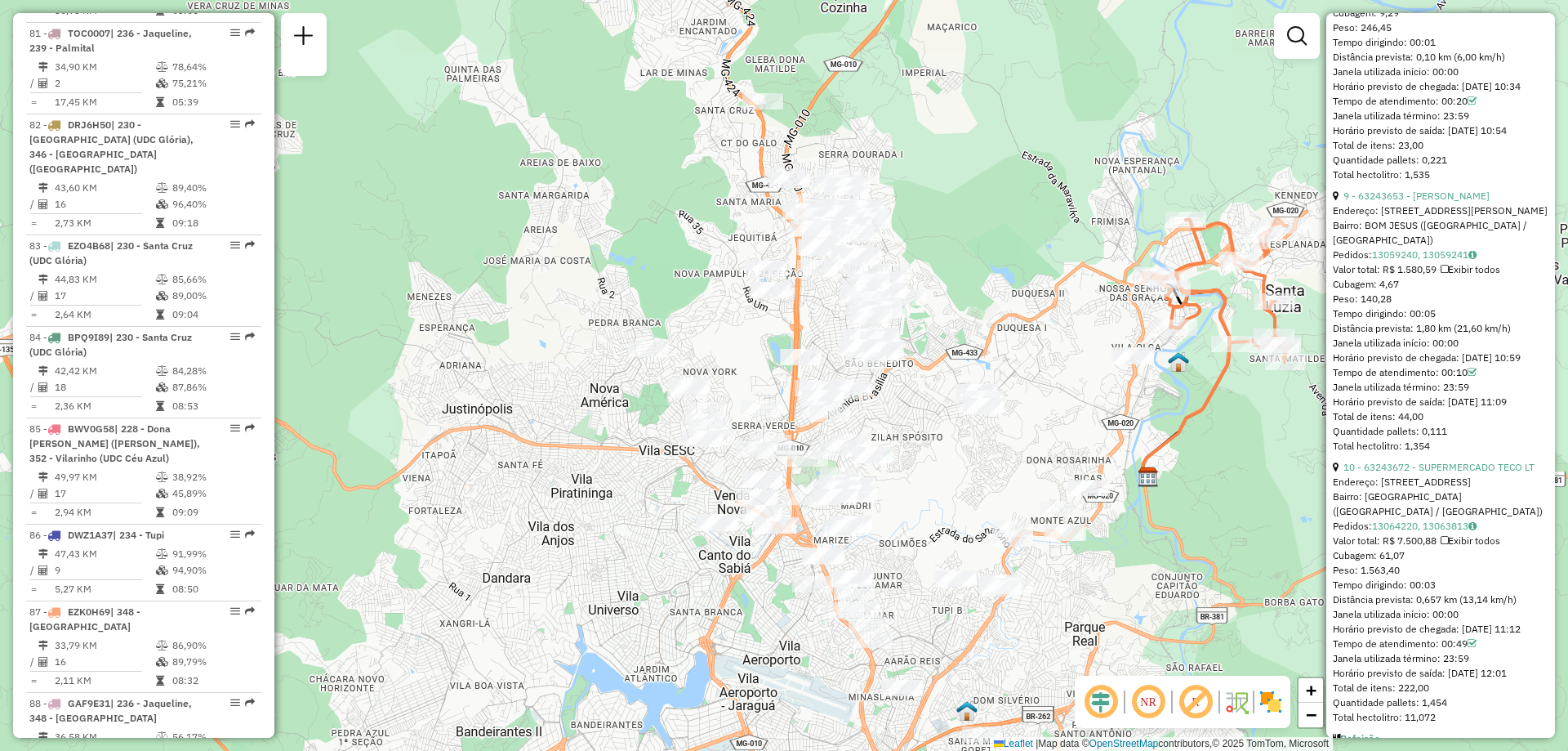
drag, startPoint x: 945, startPoint y: 339, endPoint x: 853, endPoint y: 60, distance: 293.8
click at [853, 60] on div "Janela de atendimento Grade de atendimento Capacidade Transportadoras Veículos …" at bounding box center [784, 376] width 1568 height 751
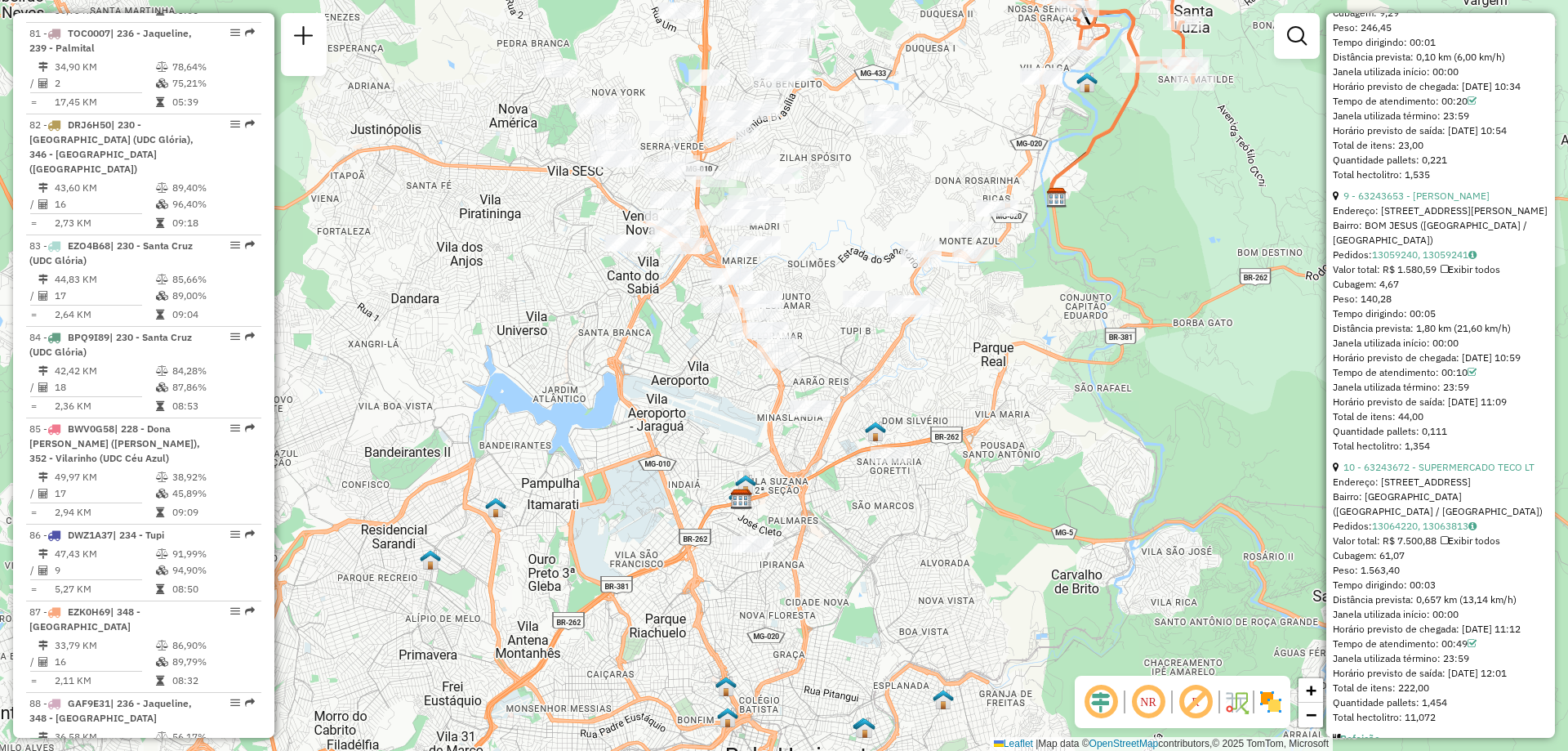
drag, startPoint x: 804, startPoint y: 333, endPoint x: 791, endPoint y: 489, distance: 156.5
click at [791, 489] on div "Janela de atendimento Grade de atendimento Capacidade Transportadoras Veículos …" at bounding box center [784, 376] width 1568 height 751
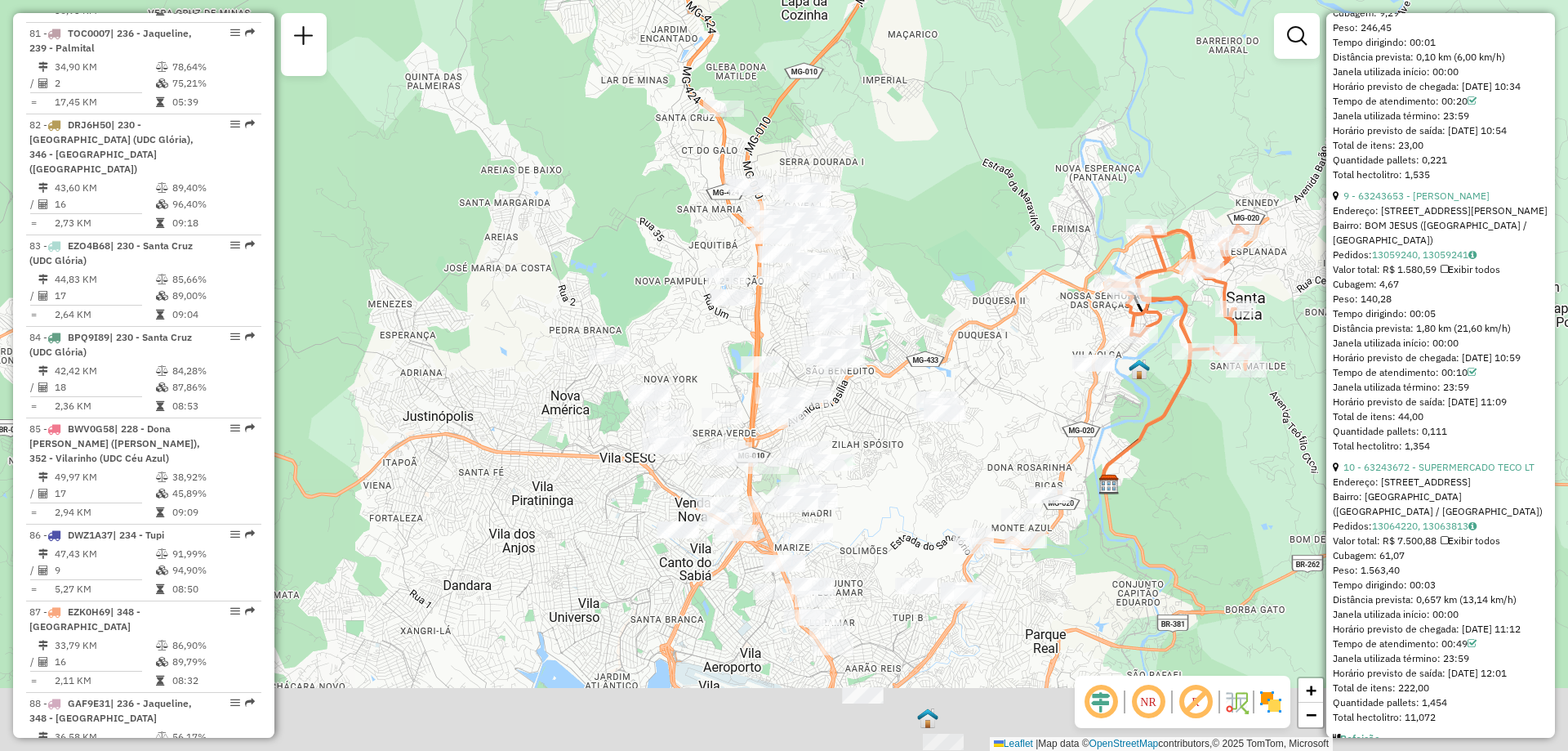
drag, startPoint x: 927, startPoint y: 437, endPoint x: 853, endPoint y: 286, distance: 168.2
click at [853, 286] on div "Janela de atendimento Grade de atendimento Capacidade Transportadoras Veículos …" at bounding box center [784, 376] width 1568 height 751
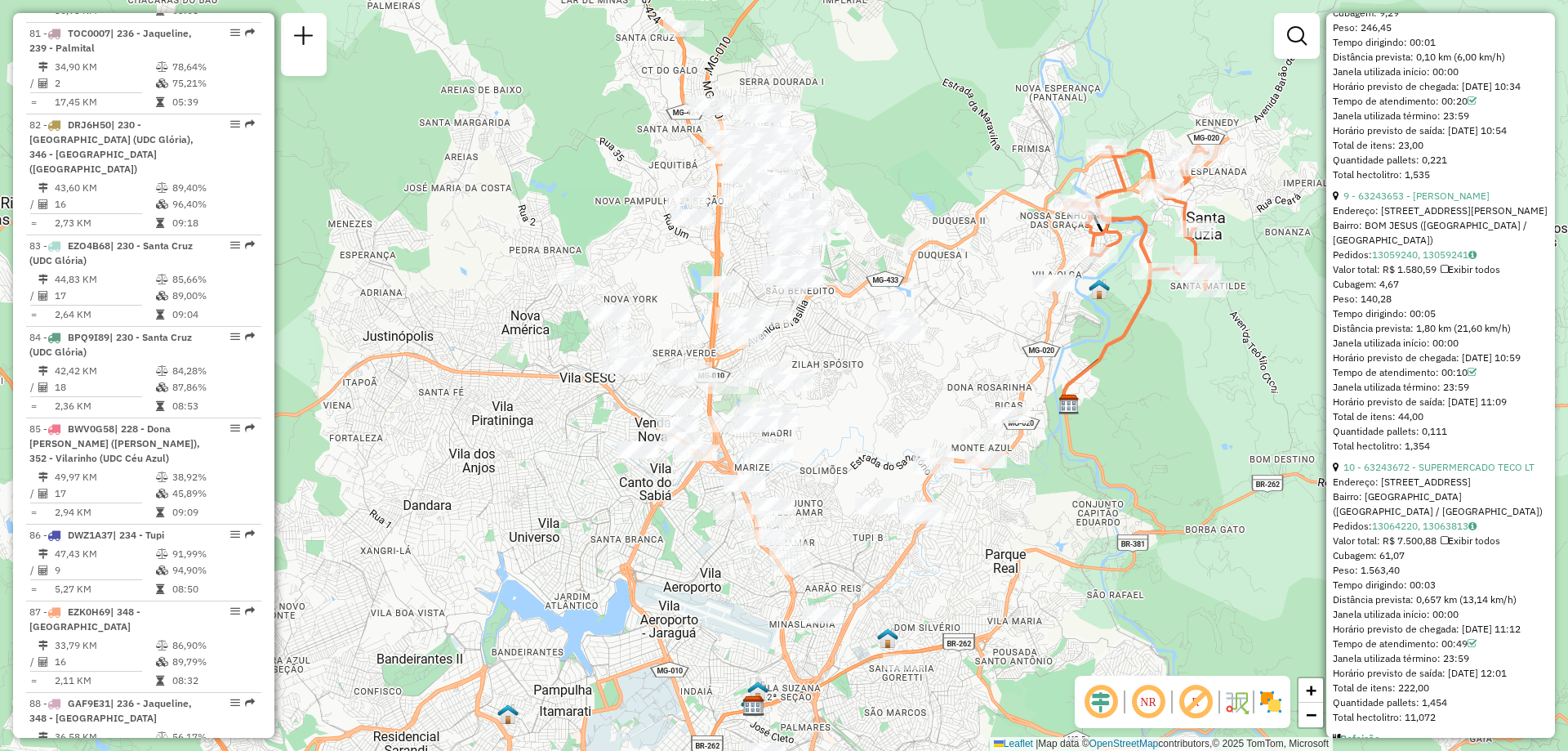
click at [834, 359] on div "Janela de atendimento Grade de atendimento Capacidade Transportadoras Veículos …" at bounding box center [784, 376] width 1568 height 751
